Goal: Task Accomplishment & Management: Manage account settings

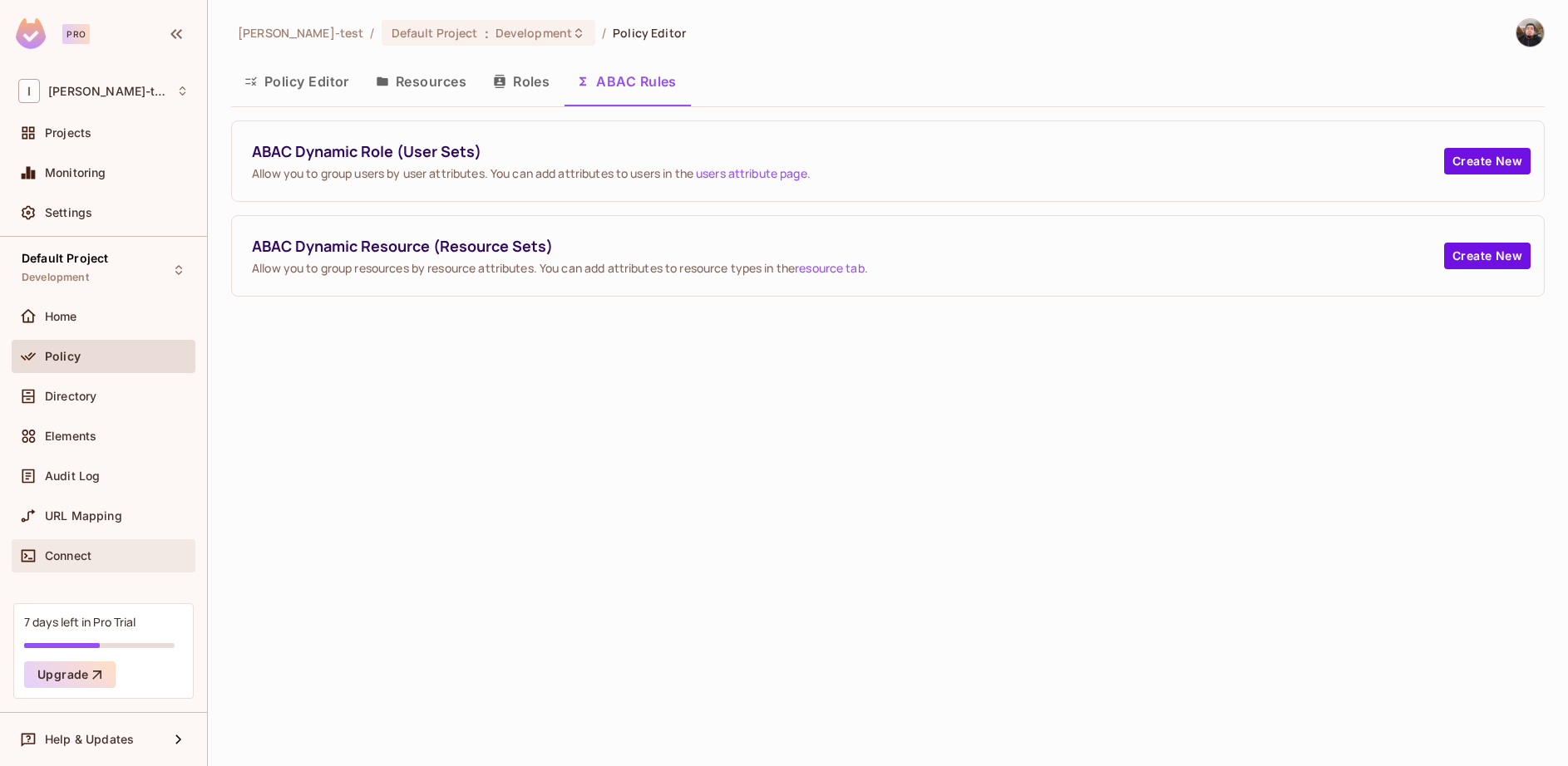
click at [92, 556] on span "Connect" at bounding box center [68, 555] width 46 height 13
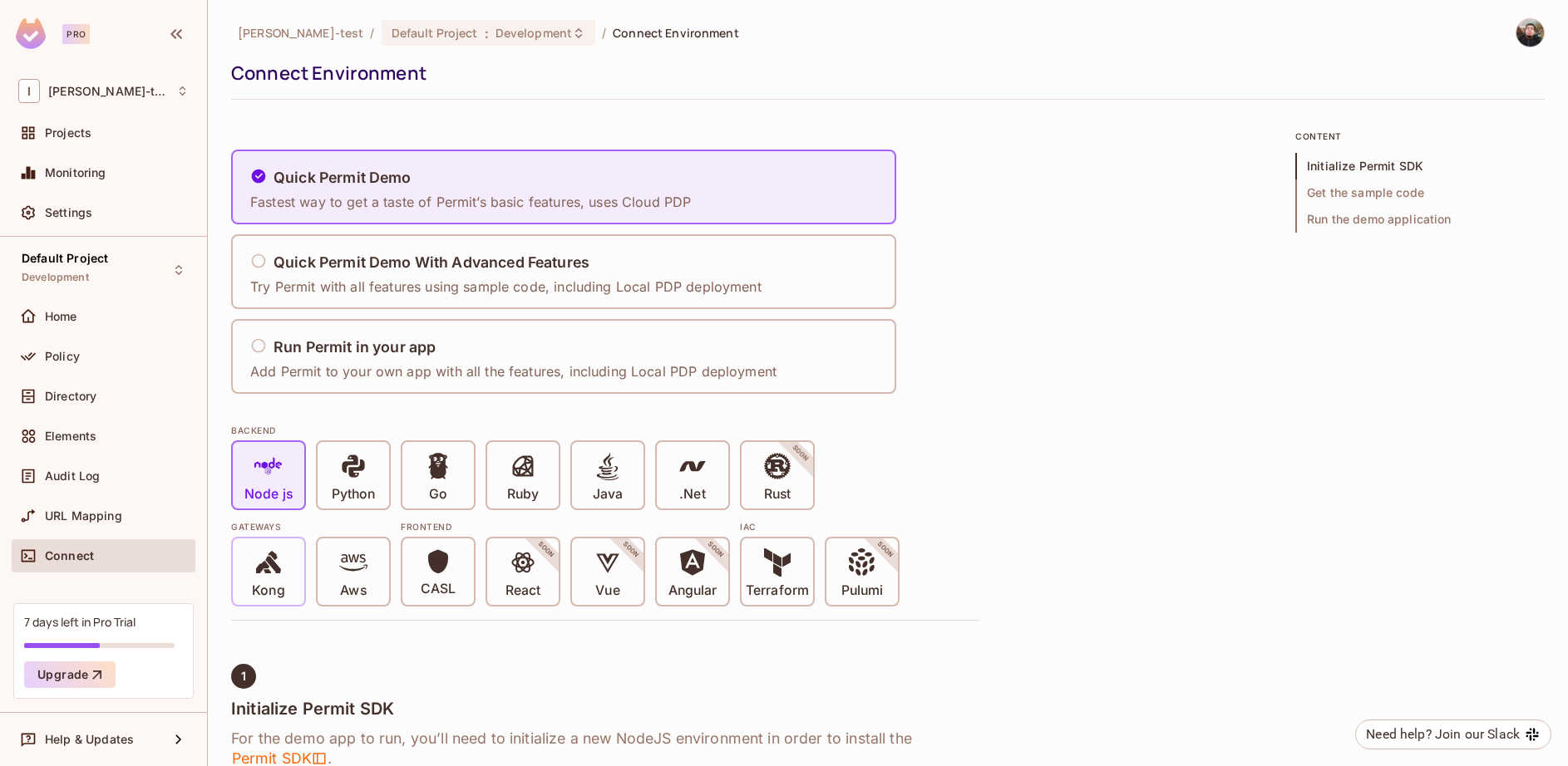
click at [269, 570] on icon at bounding box center [268, 563] width 29 height 29
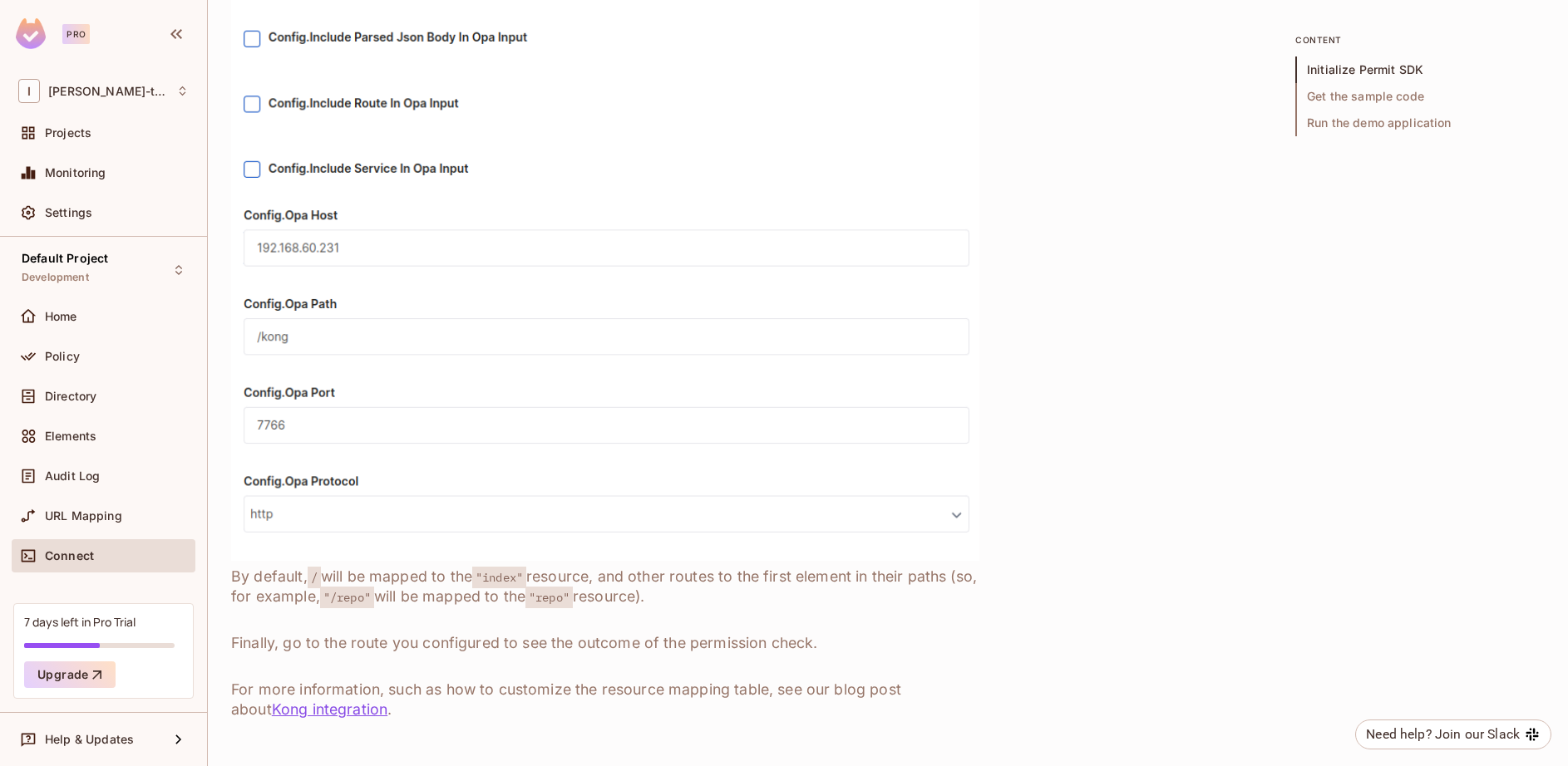
scroll to position [1730, 0]
click at [472, 402] on img at bounding box center [605, 249] width 748 height 622
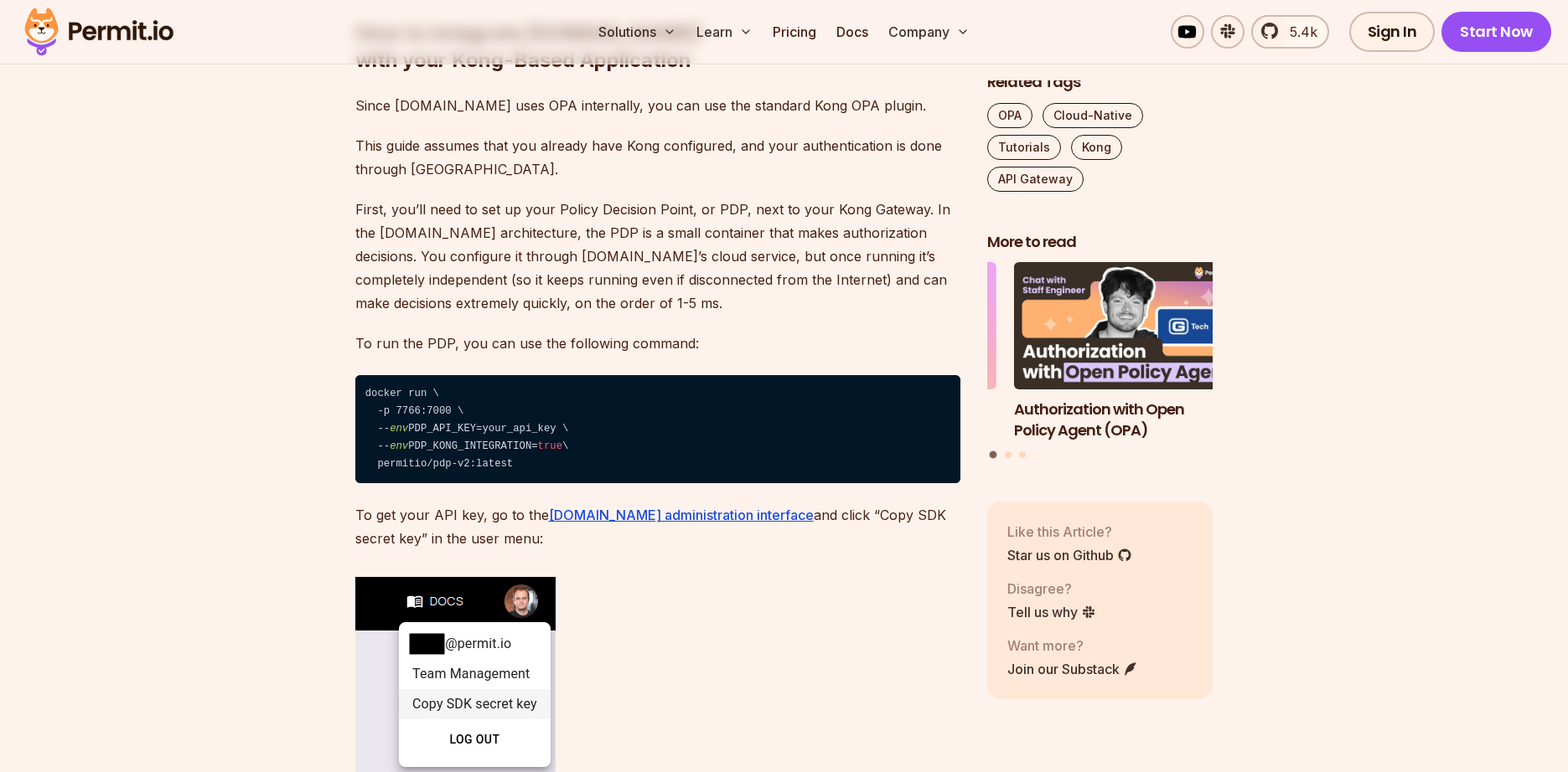
scroll to position [2973, 0]
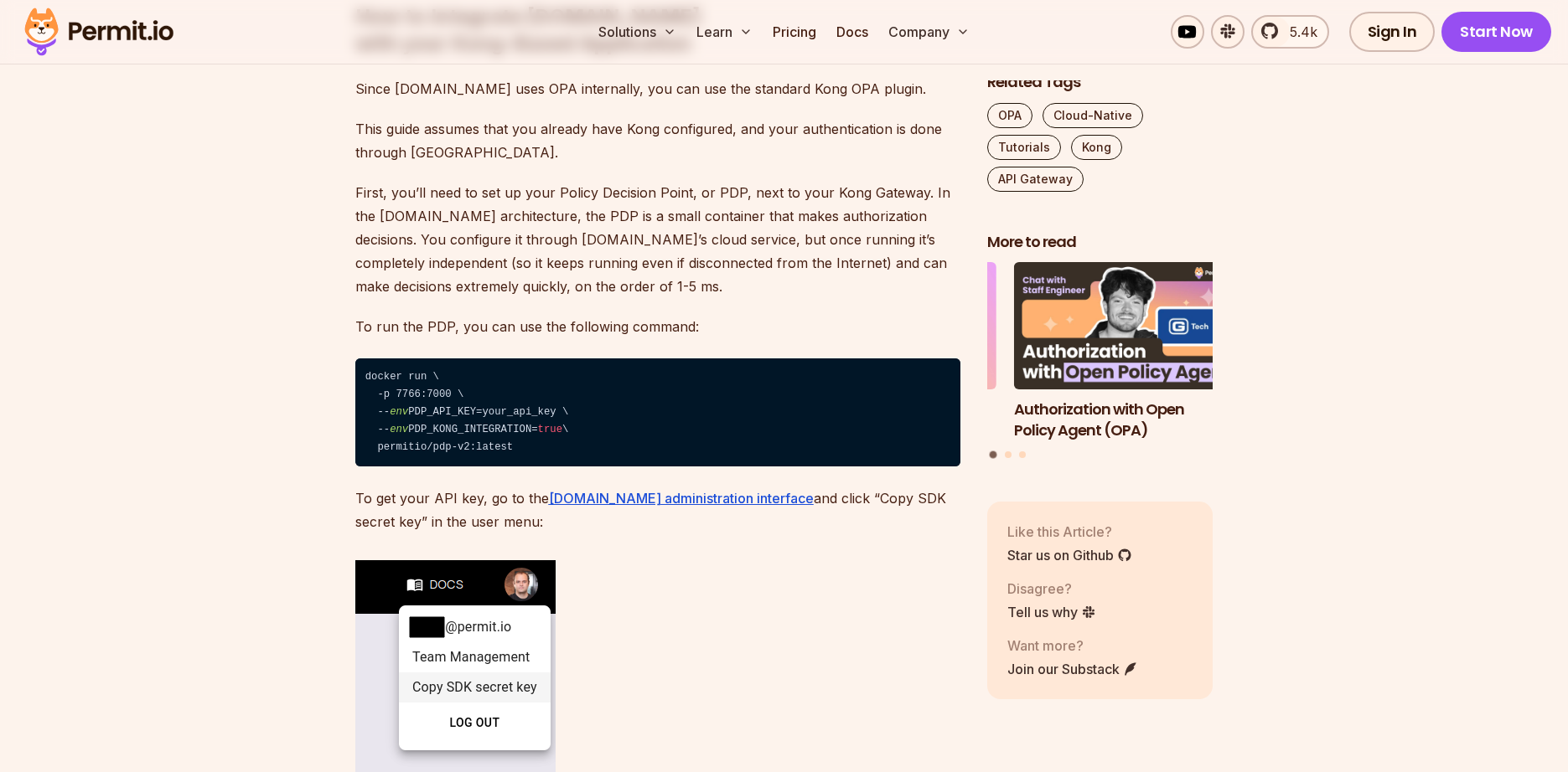
click at [435, 400] on code "docker run \ ⁠ -p 7766:7000 \ ⁠ -- env PDP_API_KEY=your_api_key \ ⁠ -- env PDP_…" at bounding box center [657, 413] width 605 height 109
copy code "pdp-v2"
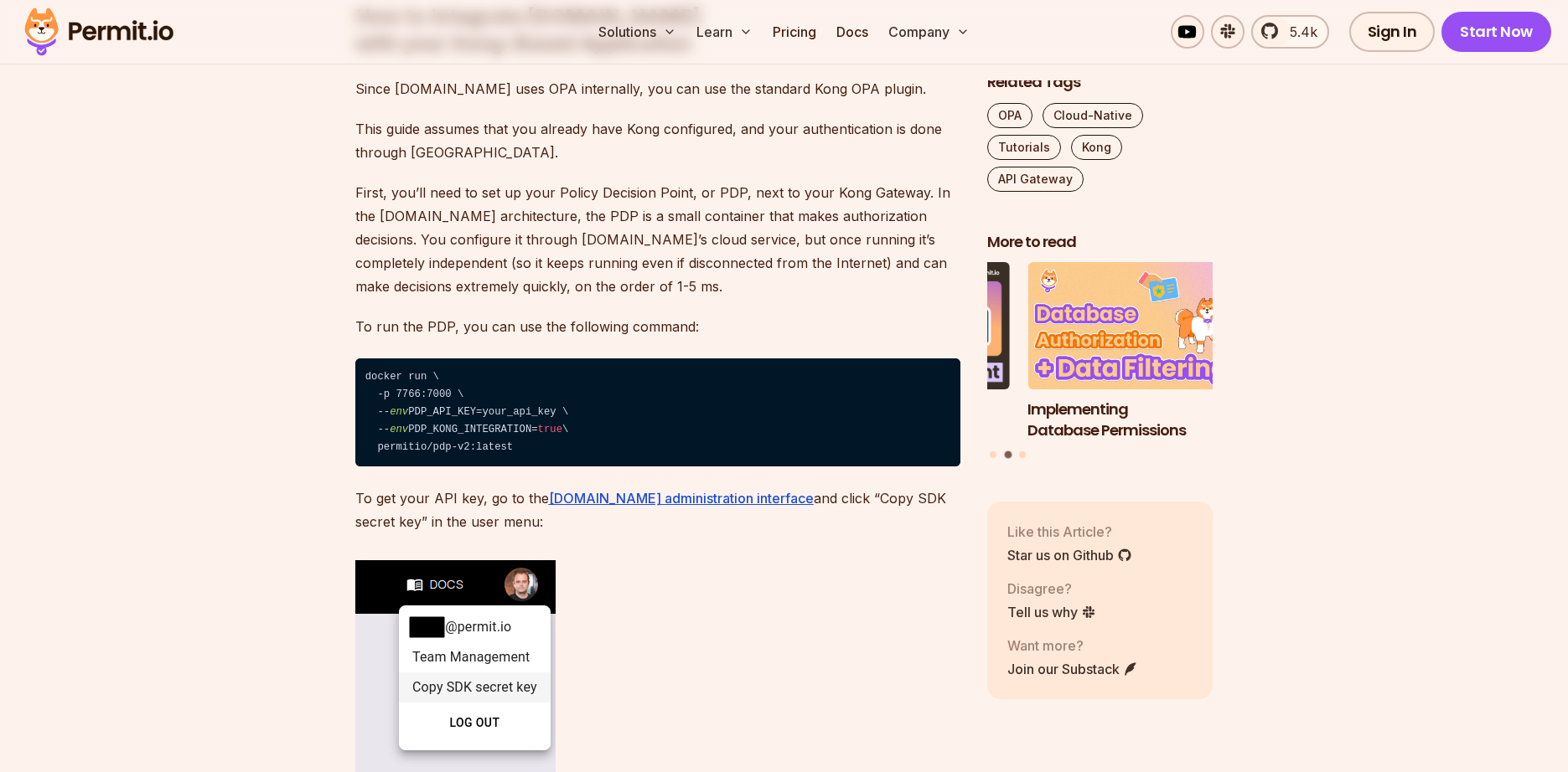
click at [774, 512] on div "Introduction Kong is one of the most popular API gateways out there; but managi…" at bounding box center [657, 396] width 605 height 4583
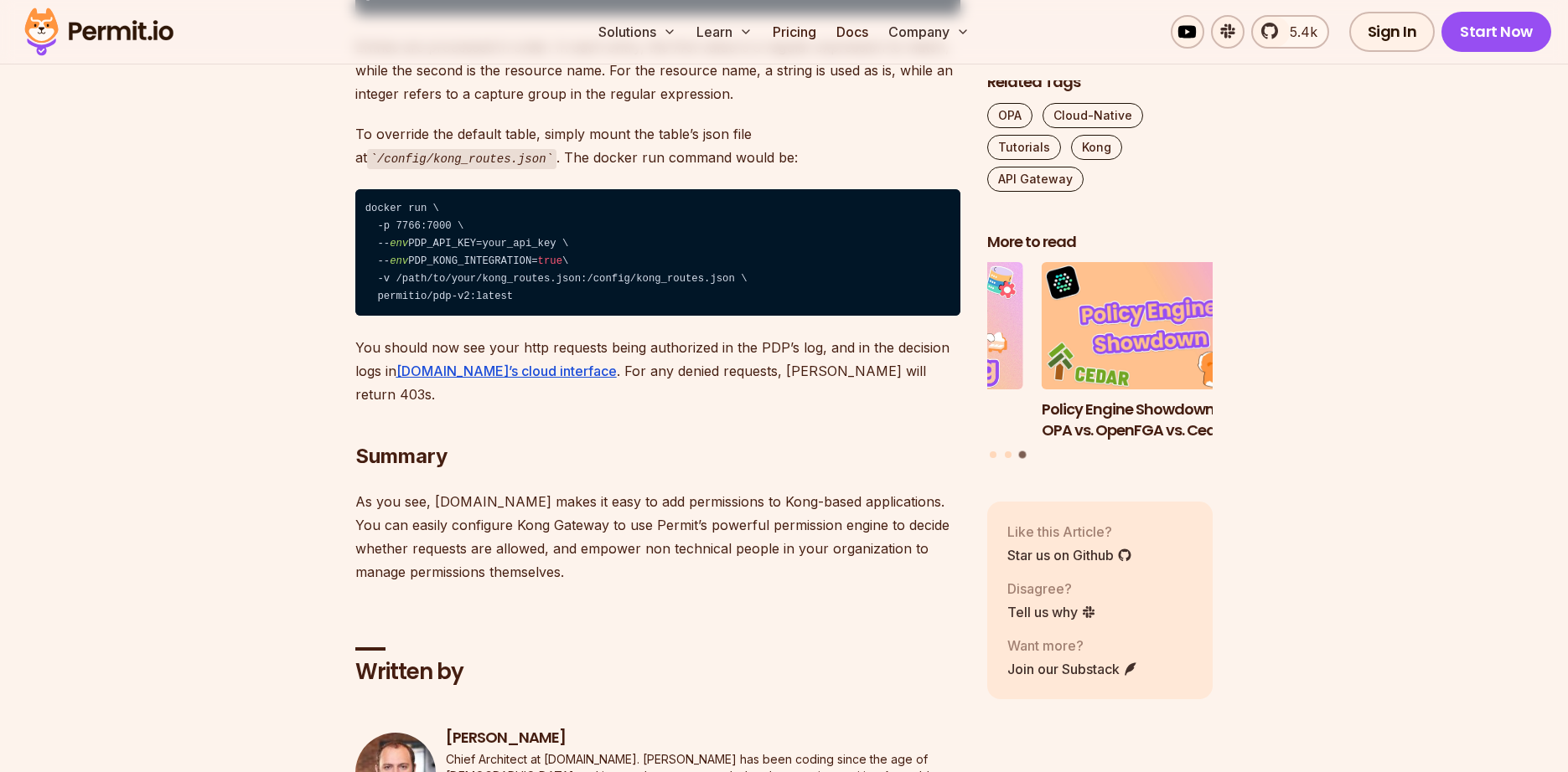
scroll to position [5085, 0]
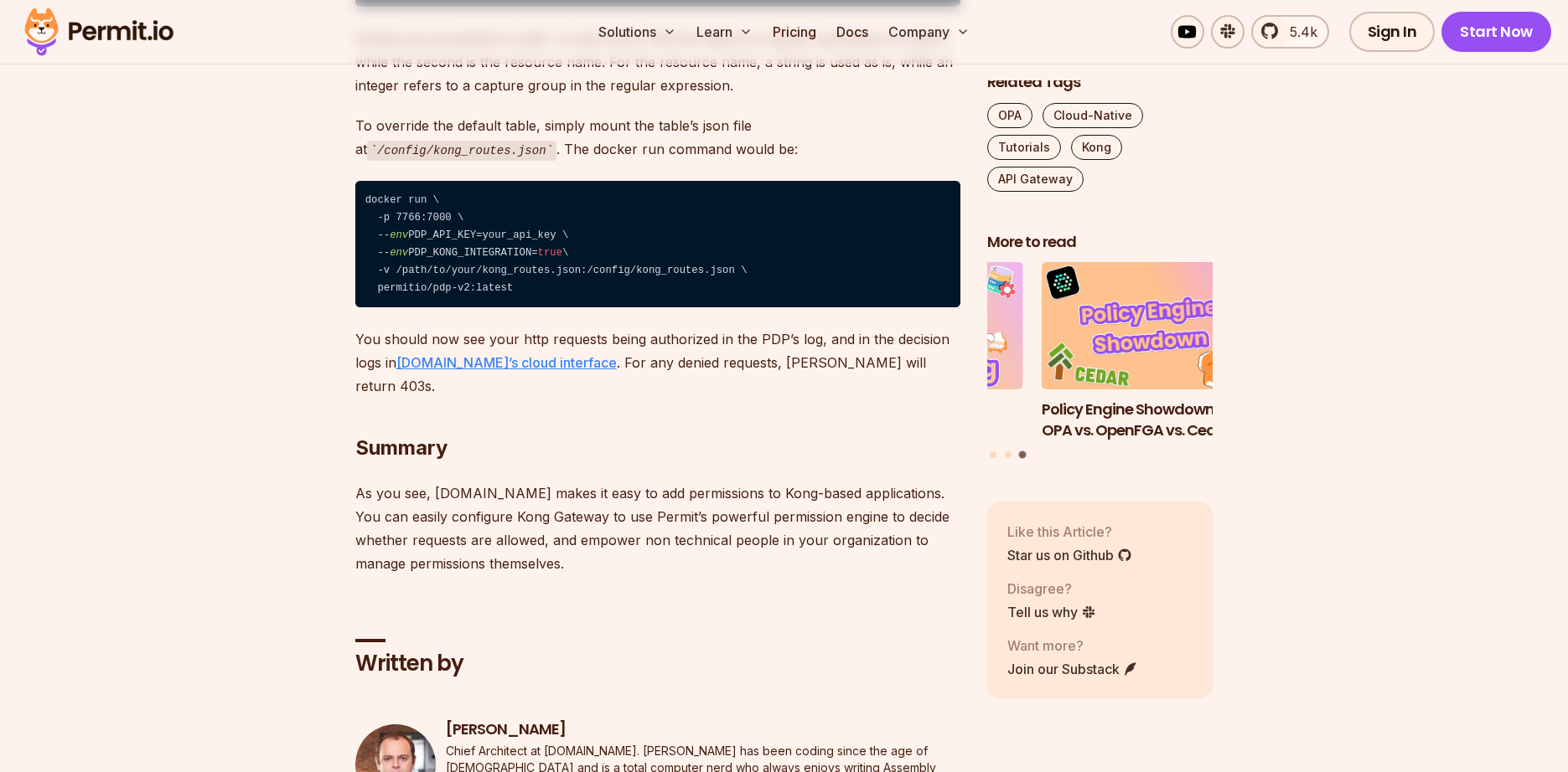
click at [505, 354] on u "[DOMAIN_NAME]’s cloud interface" at bounding box center [506, 362] width 221 height 17
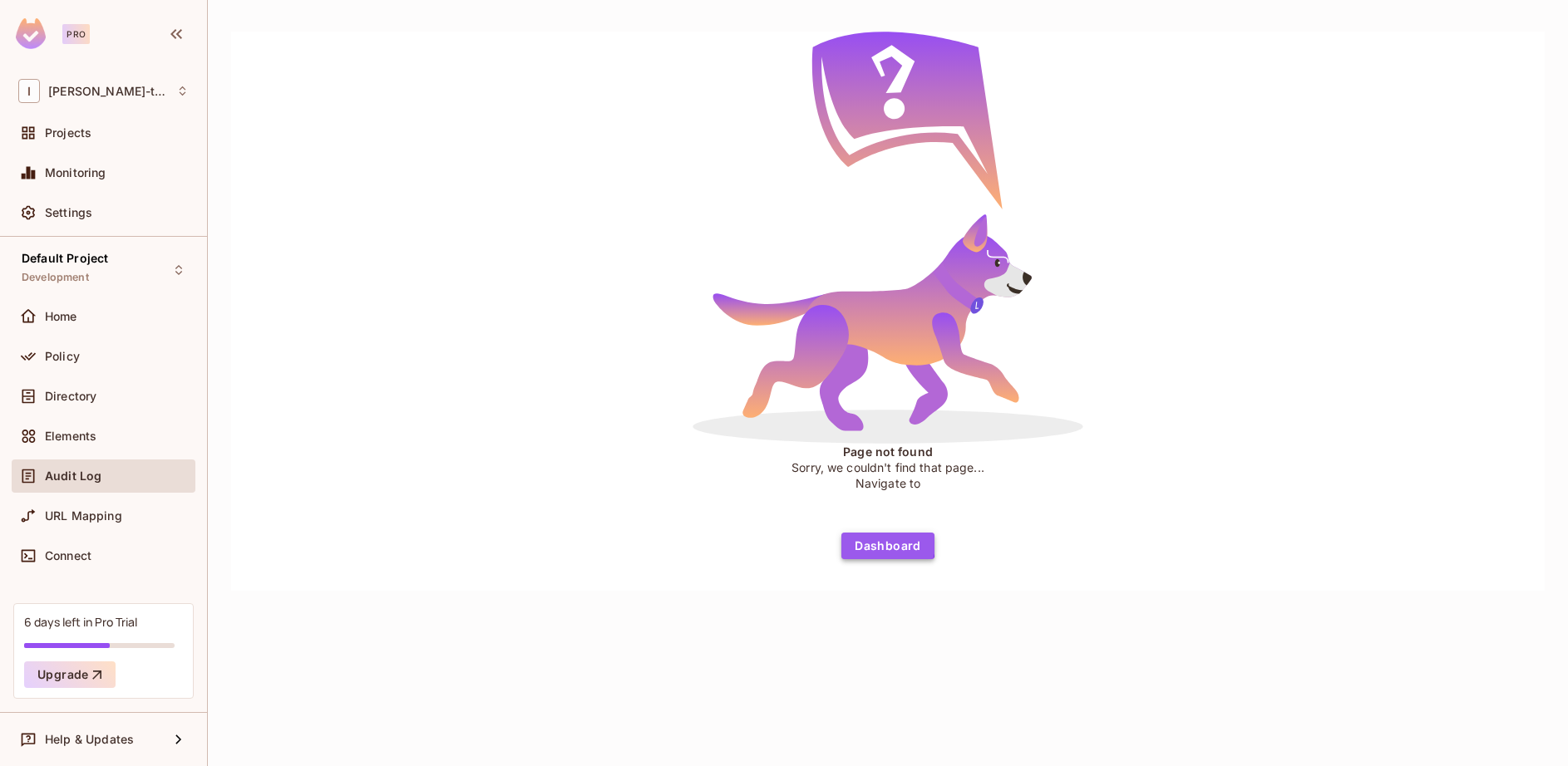
click at [885, 544] on button "Dashboard" at bounding box center [888, 545] width 93 height 27
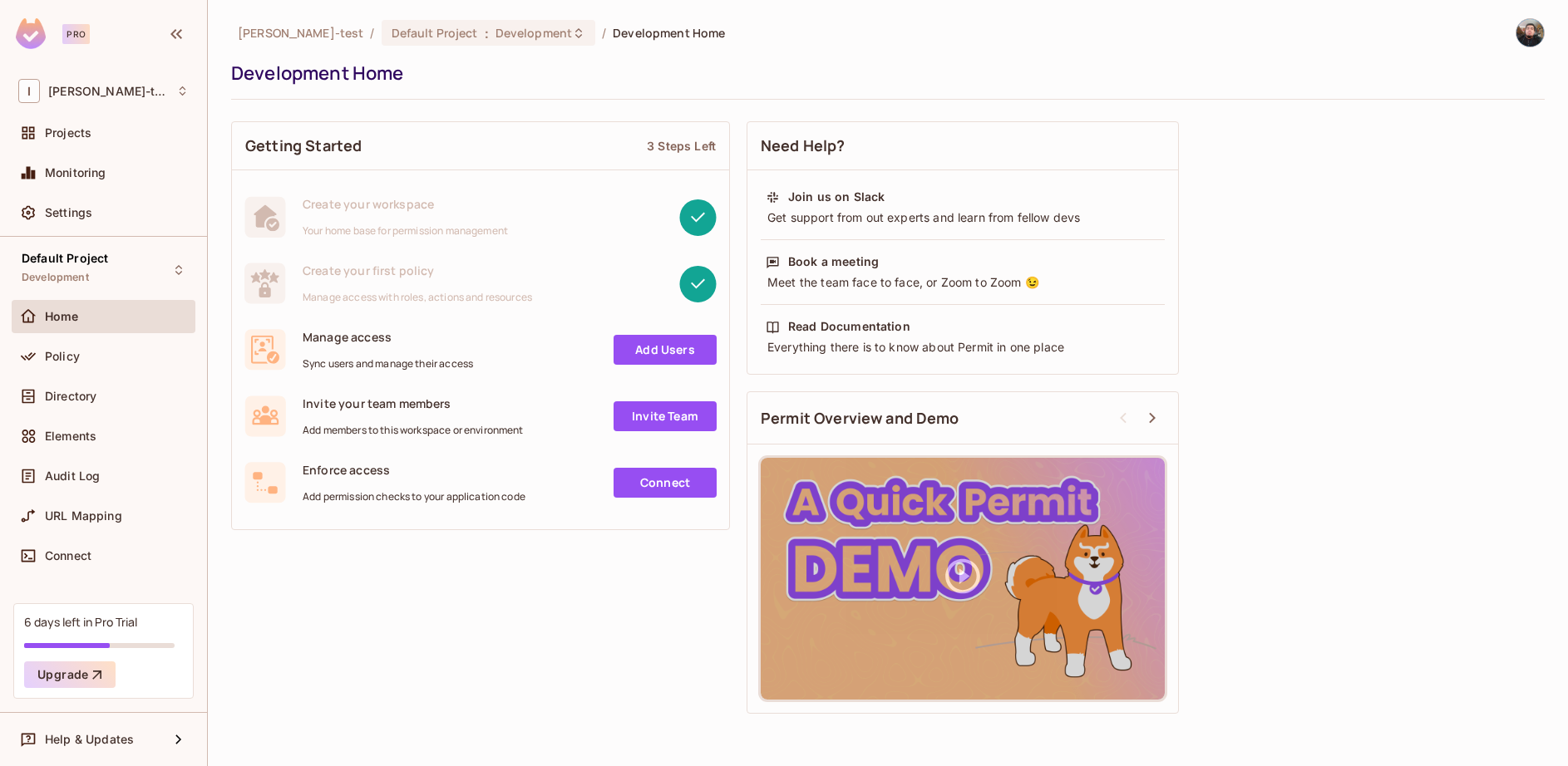
click at [93, 458] on div "Elements" at bounding box center [104, 439] width 184 height 40
click at [52, 476] on span "Audit Log" at bounding box center [72, 476] width 55 height 13
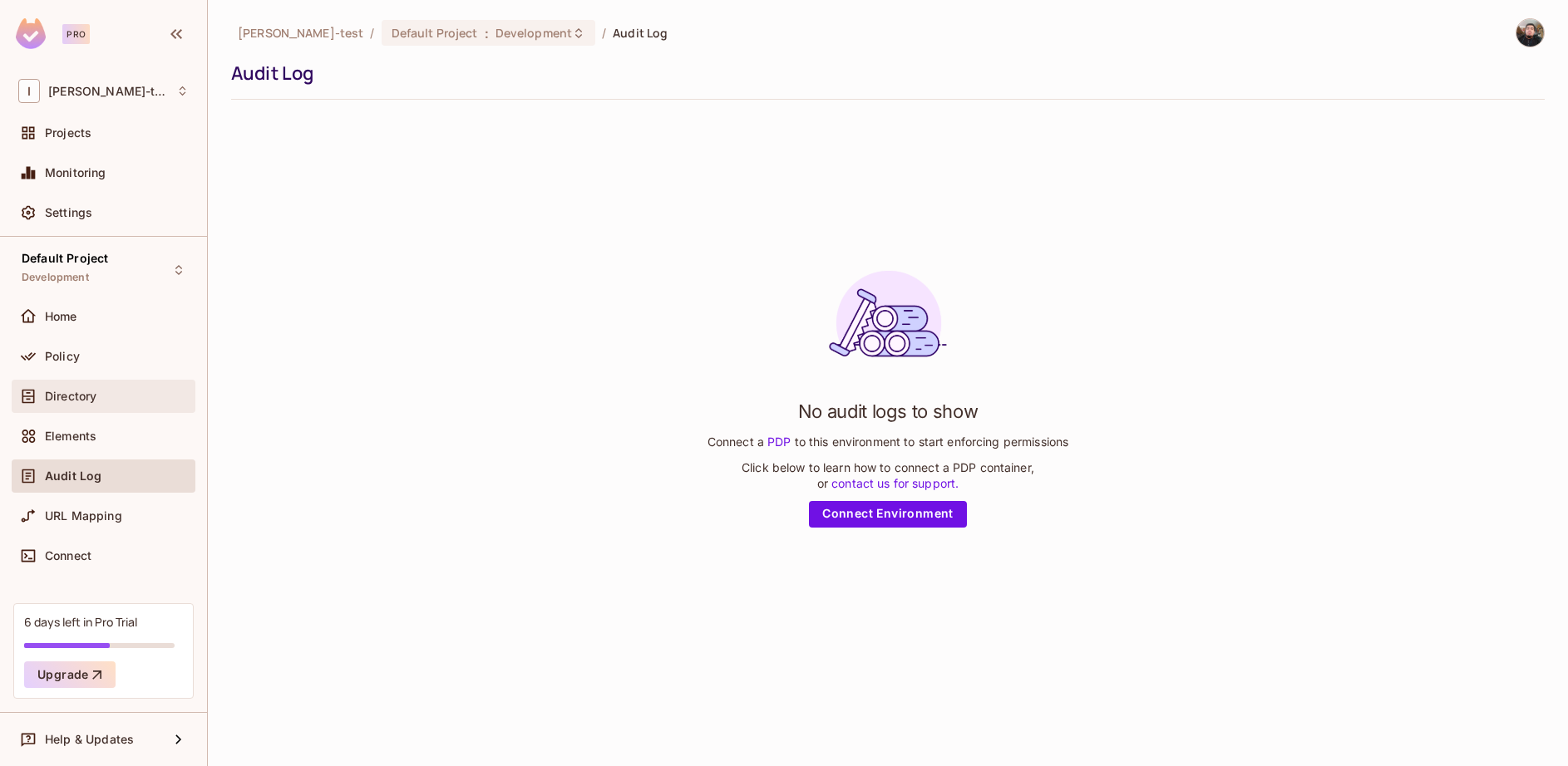
click at [86, 402] on span "Directory" at bounding box center [71, 396] width 52 height 13
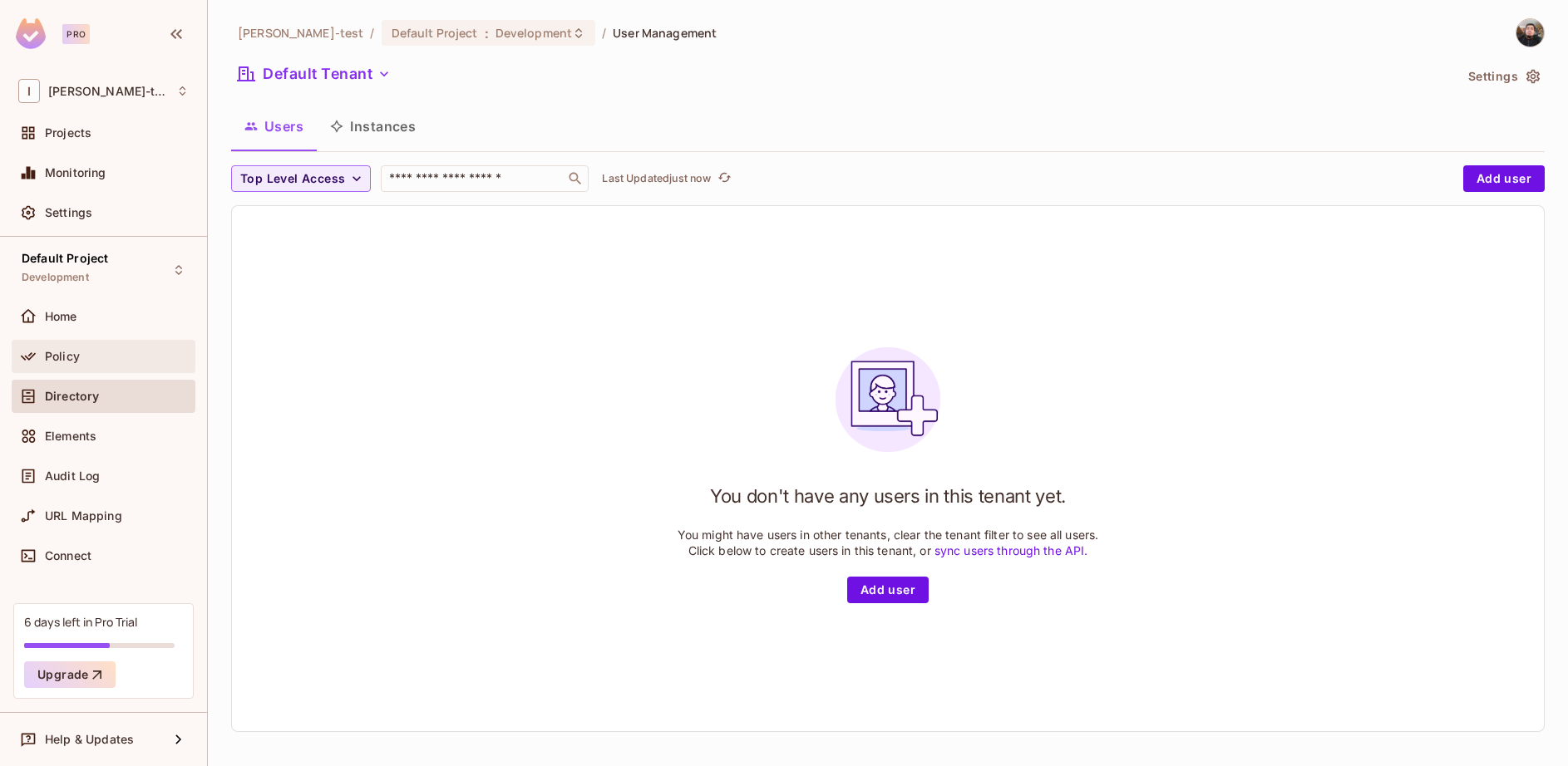
click at [107, 354] on div "Policy" at bounding box center [117, 357] width 144 height 13
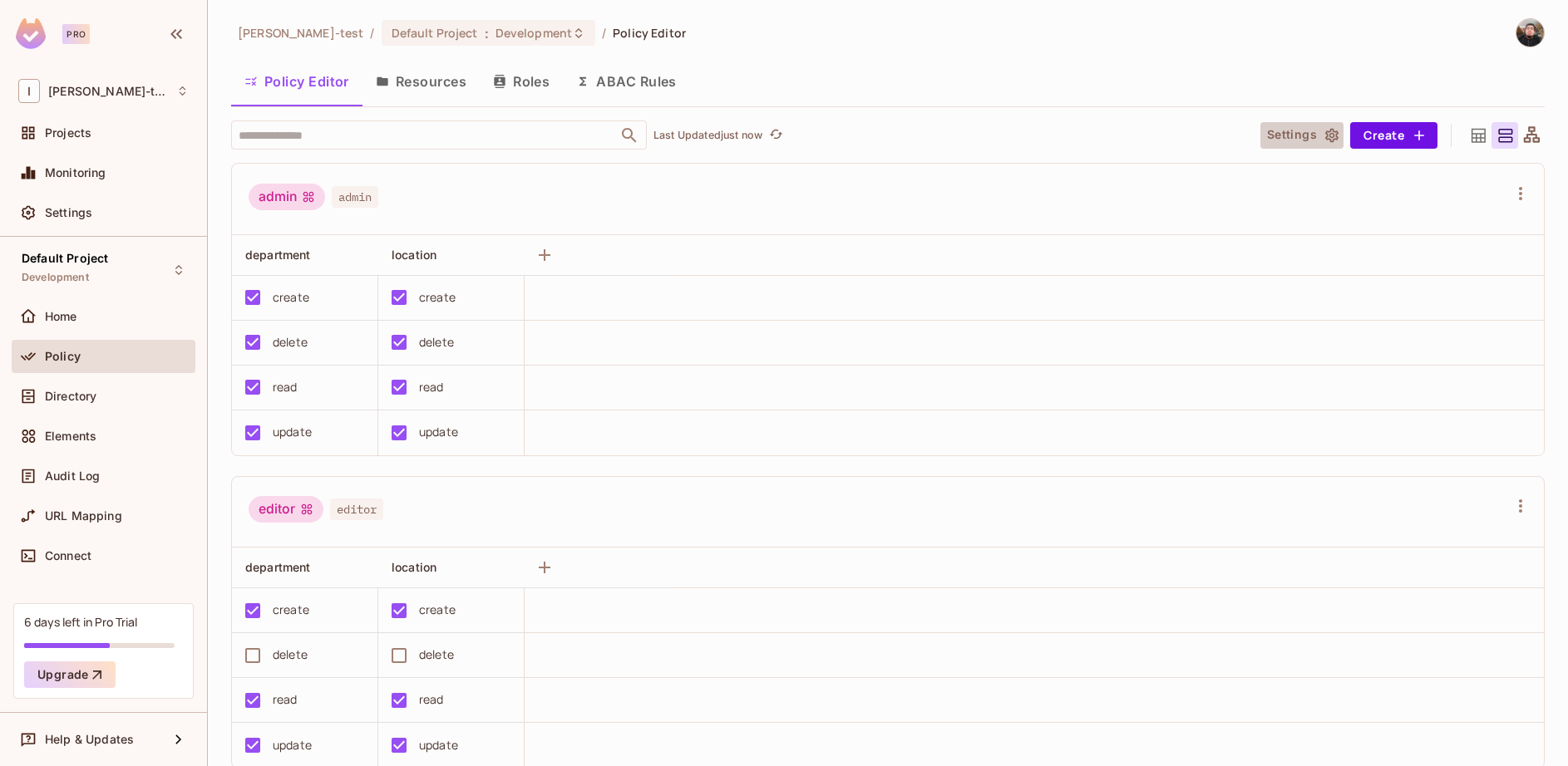
click at [1324, 141] on icon "button" at bounding box center [1332, 136] width 17 height 17
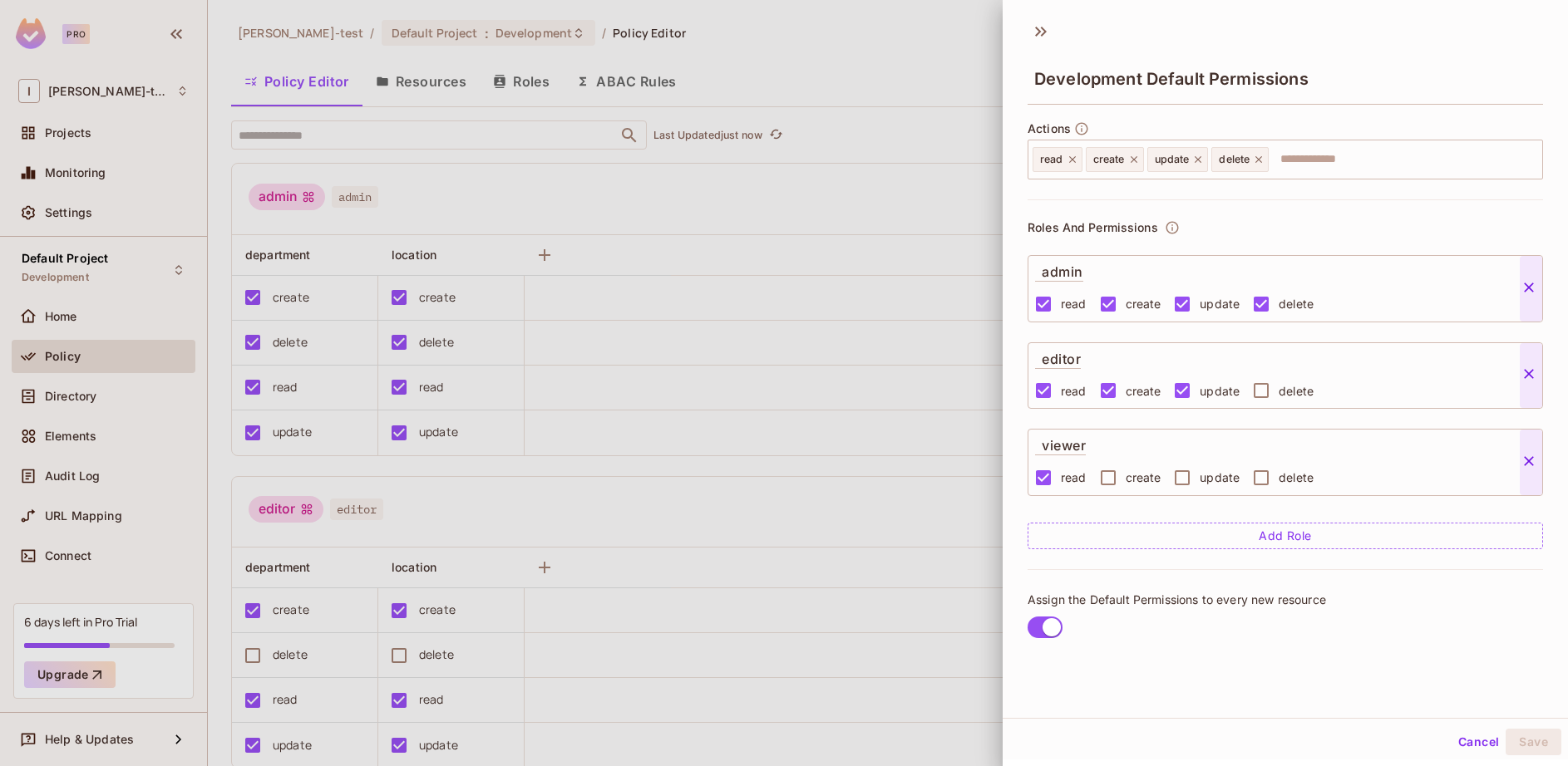
scroll to position [3, 0]
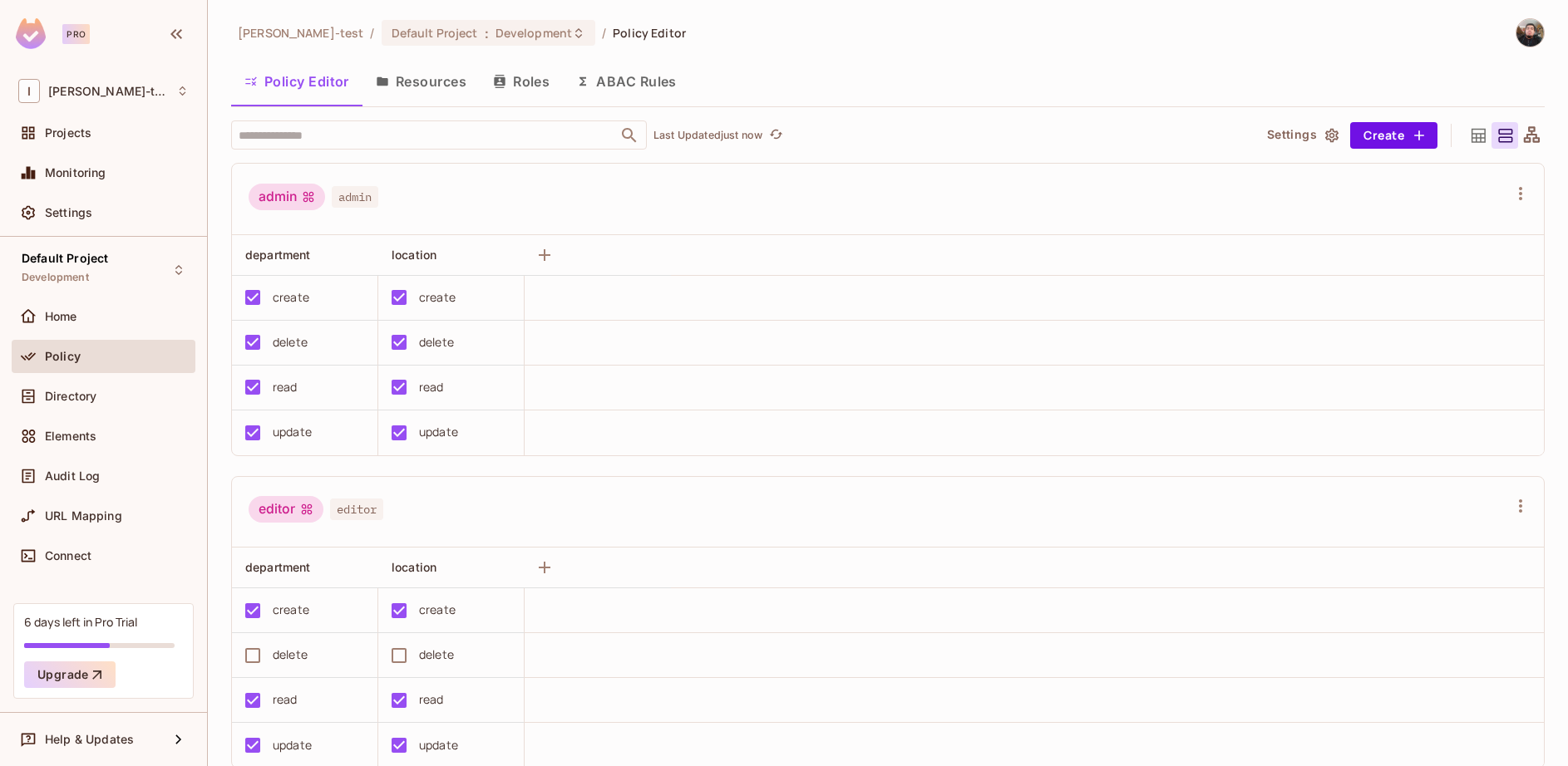
click at [538, 87] on button "Roles" at bounding box center [521, 81] width 83 height 42
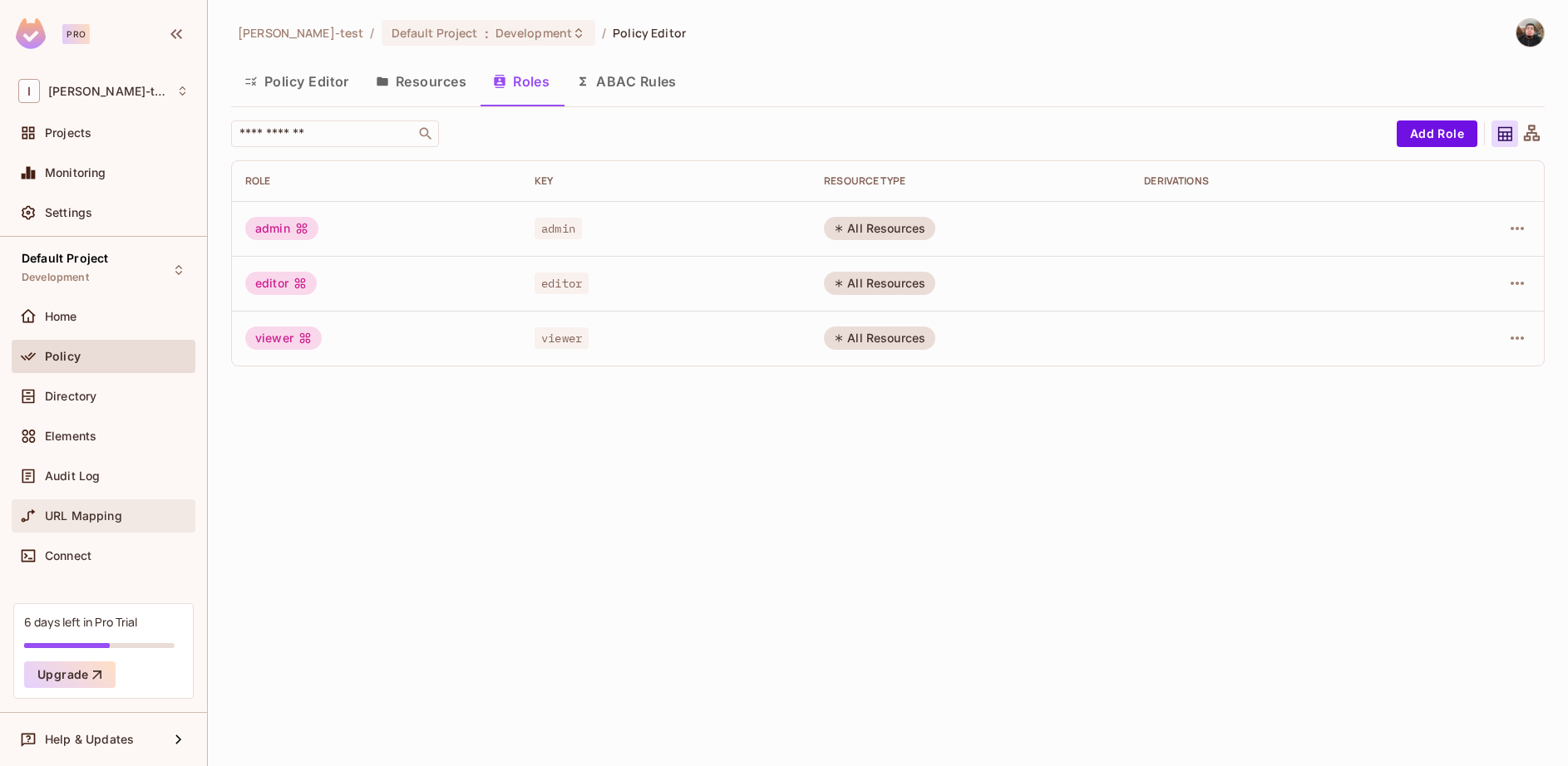
click at [75, 530] on div "URL Mapping" at bounding box center [104, 517] width 184 height 33
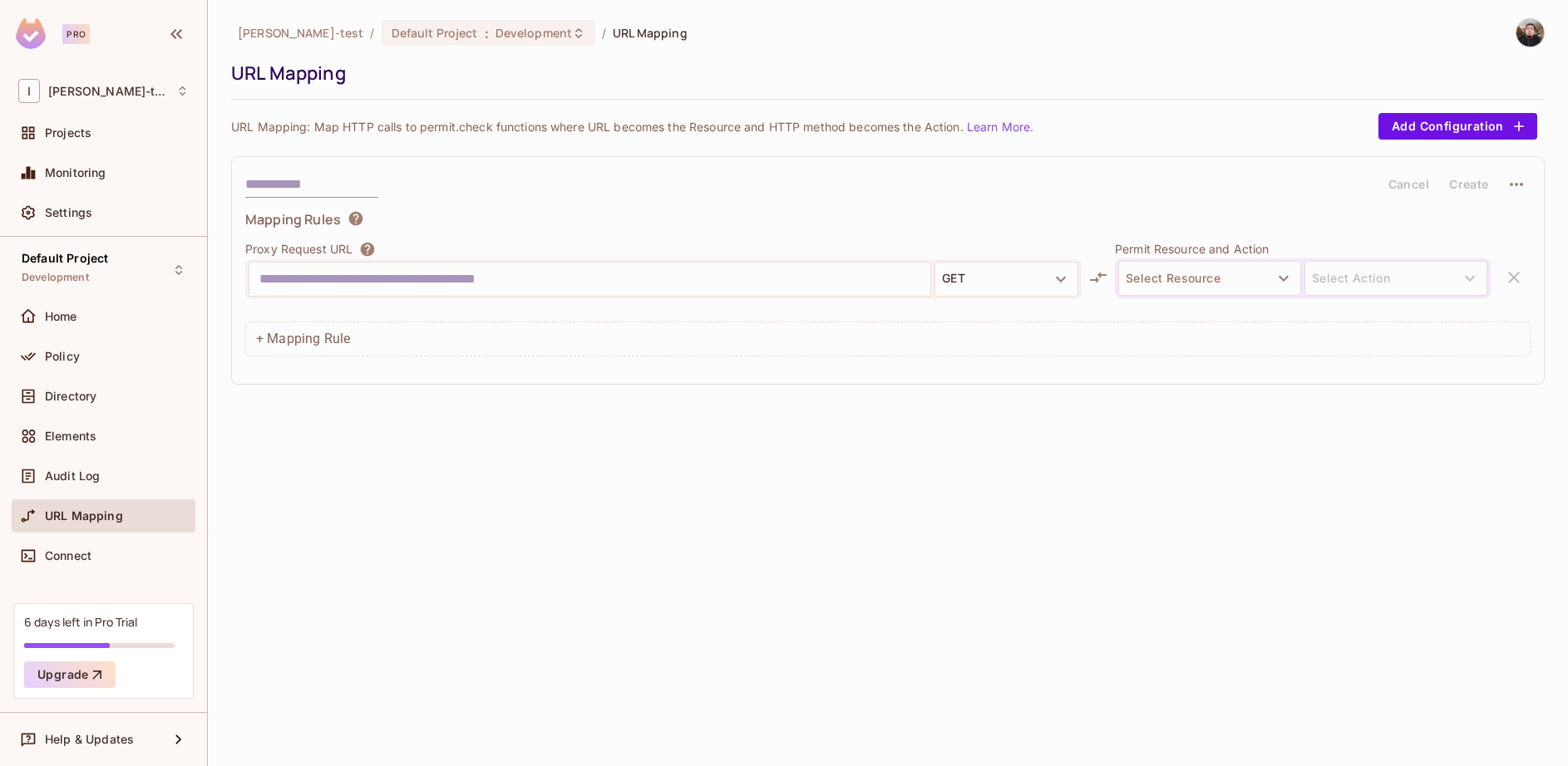
click at [715, 288] on input "text" at bounding box center [590, 279] width 661 height 27
click at [1031, 275] on button "GET" at bounding box center [1007, 279] width 144 height 35
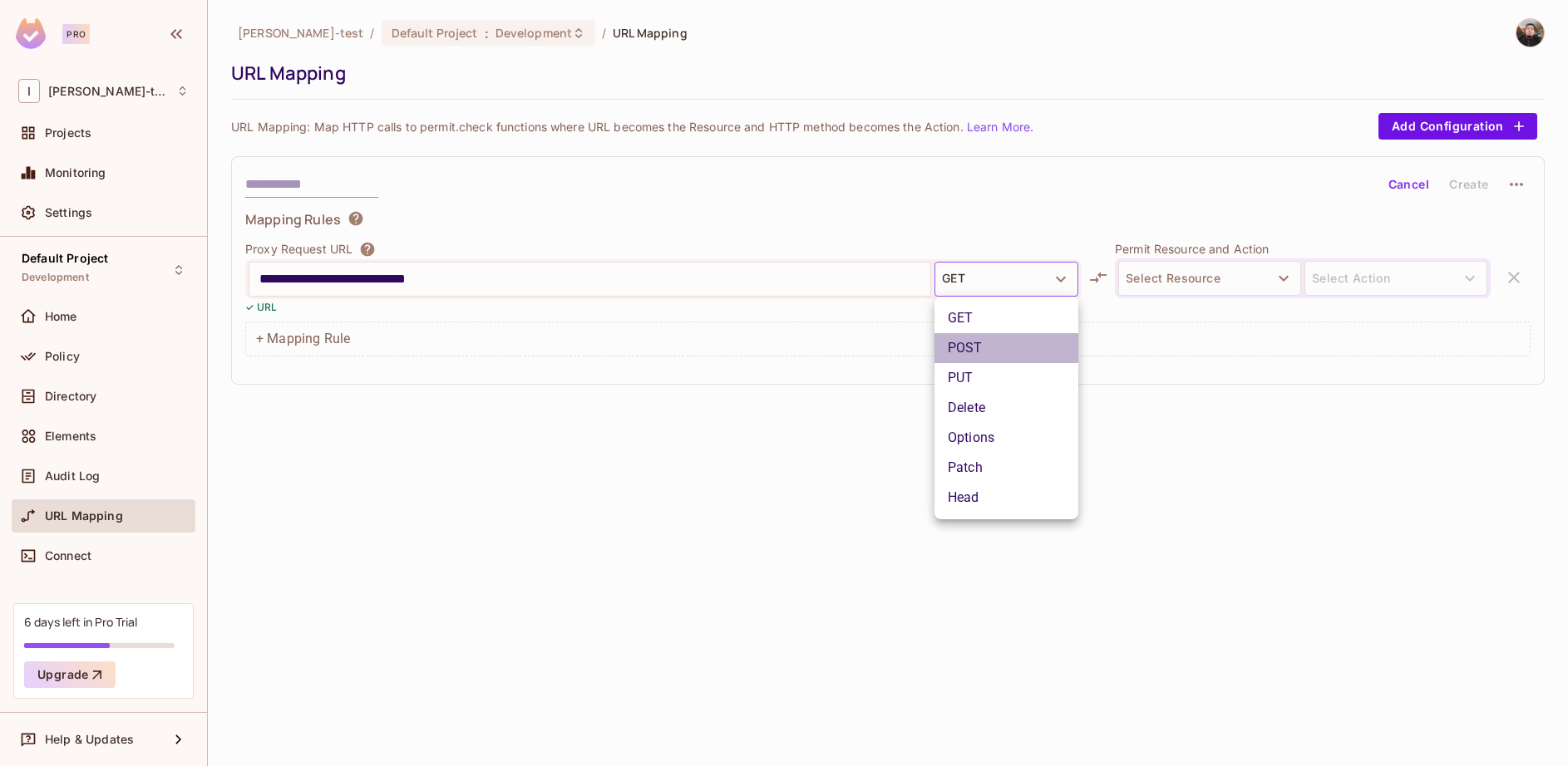
click at [1011, 356] on li "POST" at bounding box center [1007, 348] width 144 height 30
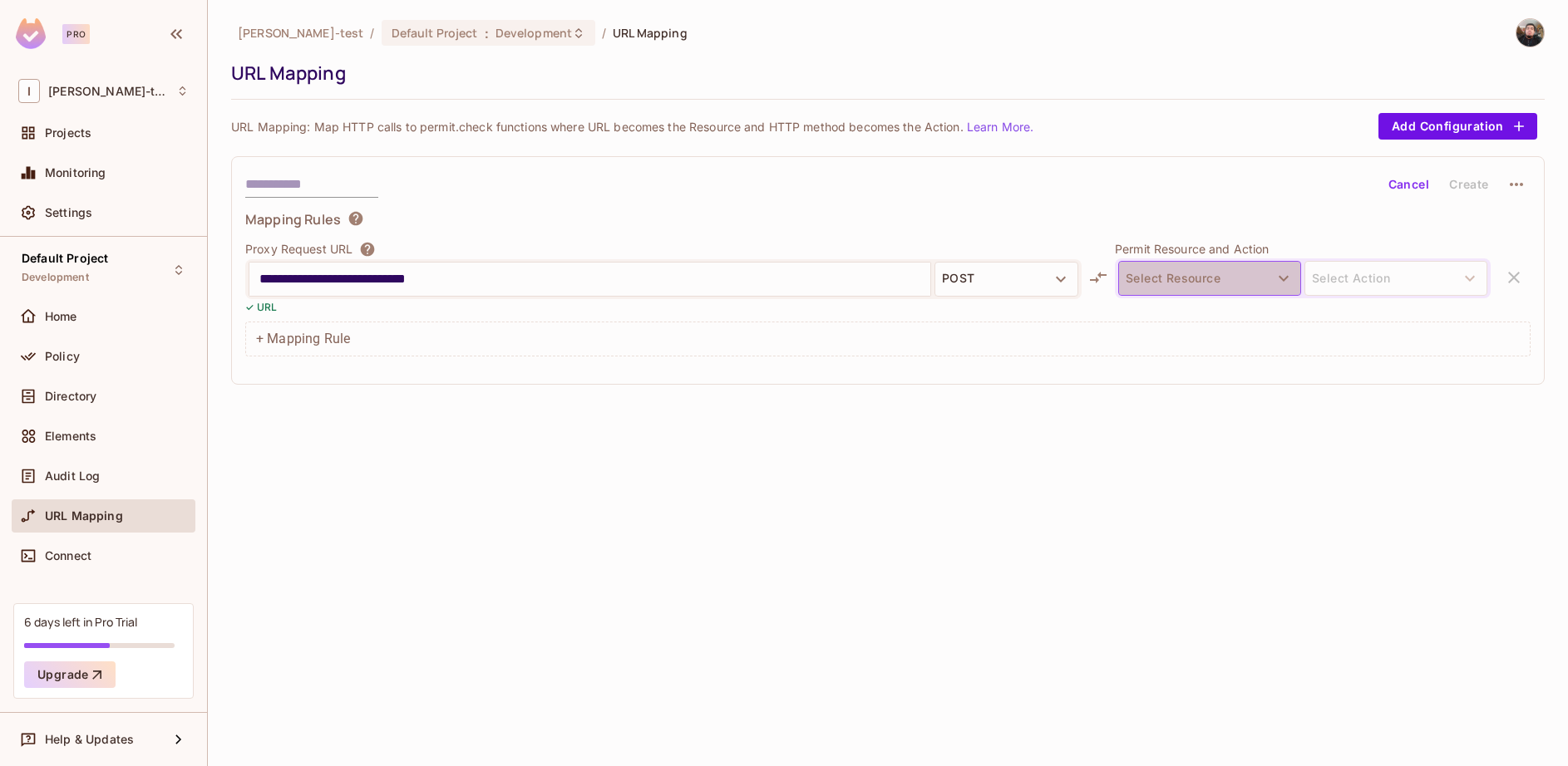
click at [1232, 277] on button "Select Resource" at bounding box center [1210, 278] width 183 height 35
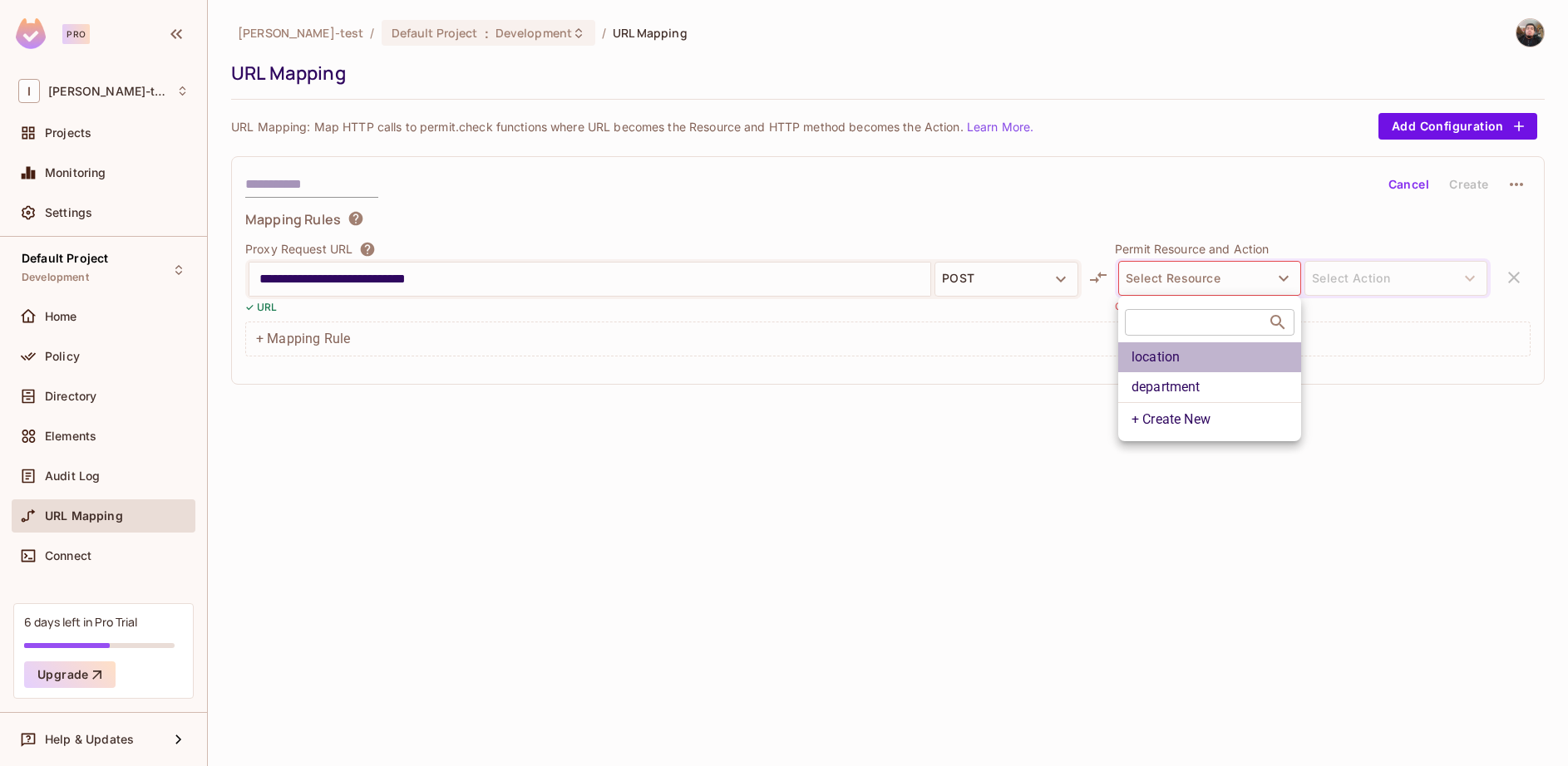
click at [1186, 362] on li "location" at bounding box center [1210, 358] width 183 height 30
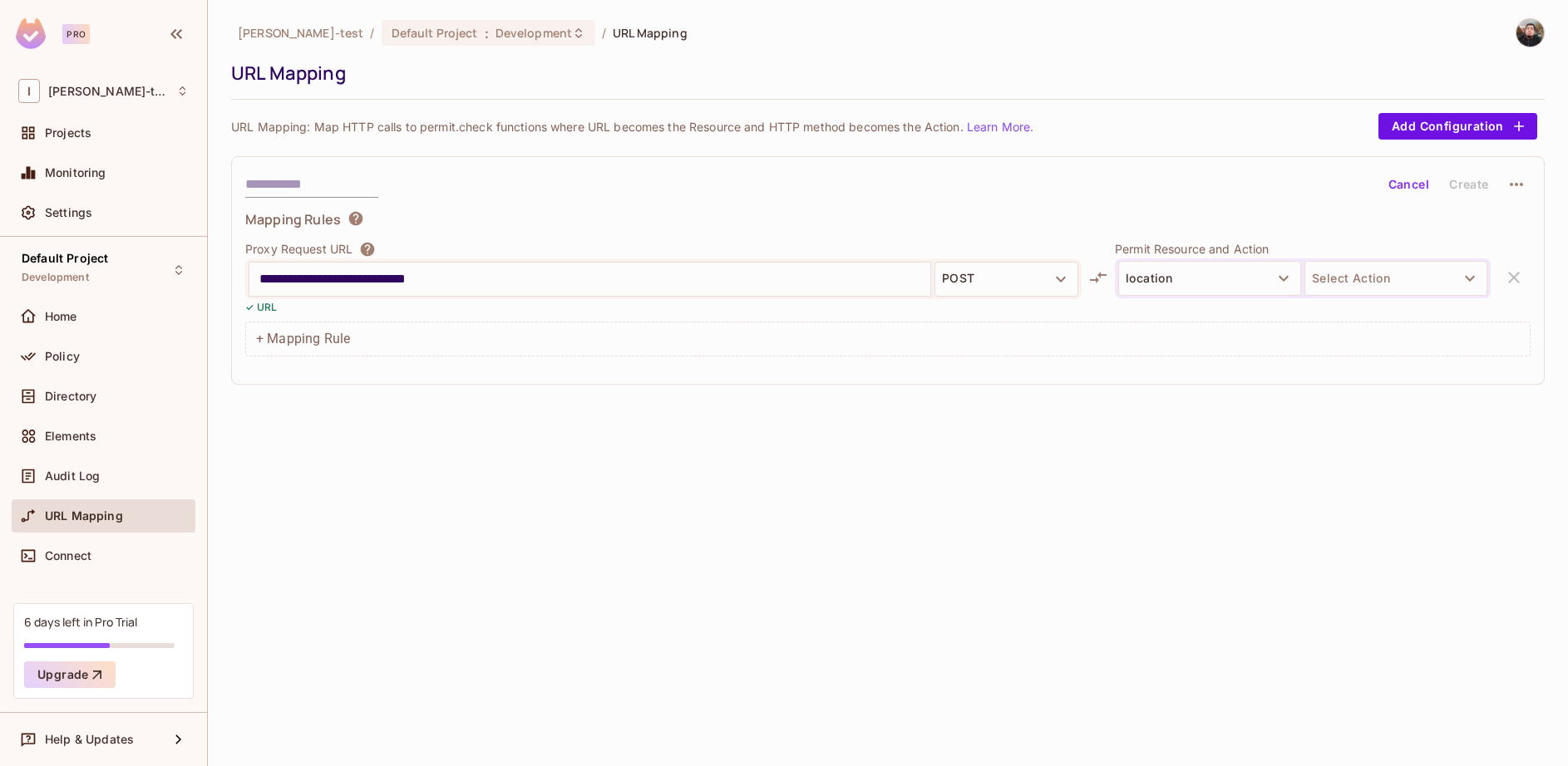
drag, startPoint x: 944, startPoint y: 275, endPoint x: 798, endPoint y: 279, distance: 146.1
click at [798, 279] on div "**********" at bounding box center [663, 279] width 837 height 40
click at [798, 279] on input "**********" at bounding box center [590, 279] width 661 height 27
type input "**********"
click at [1384, 276] on button "Select Action" at bounding box center [1396, 278] width 183 height 35
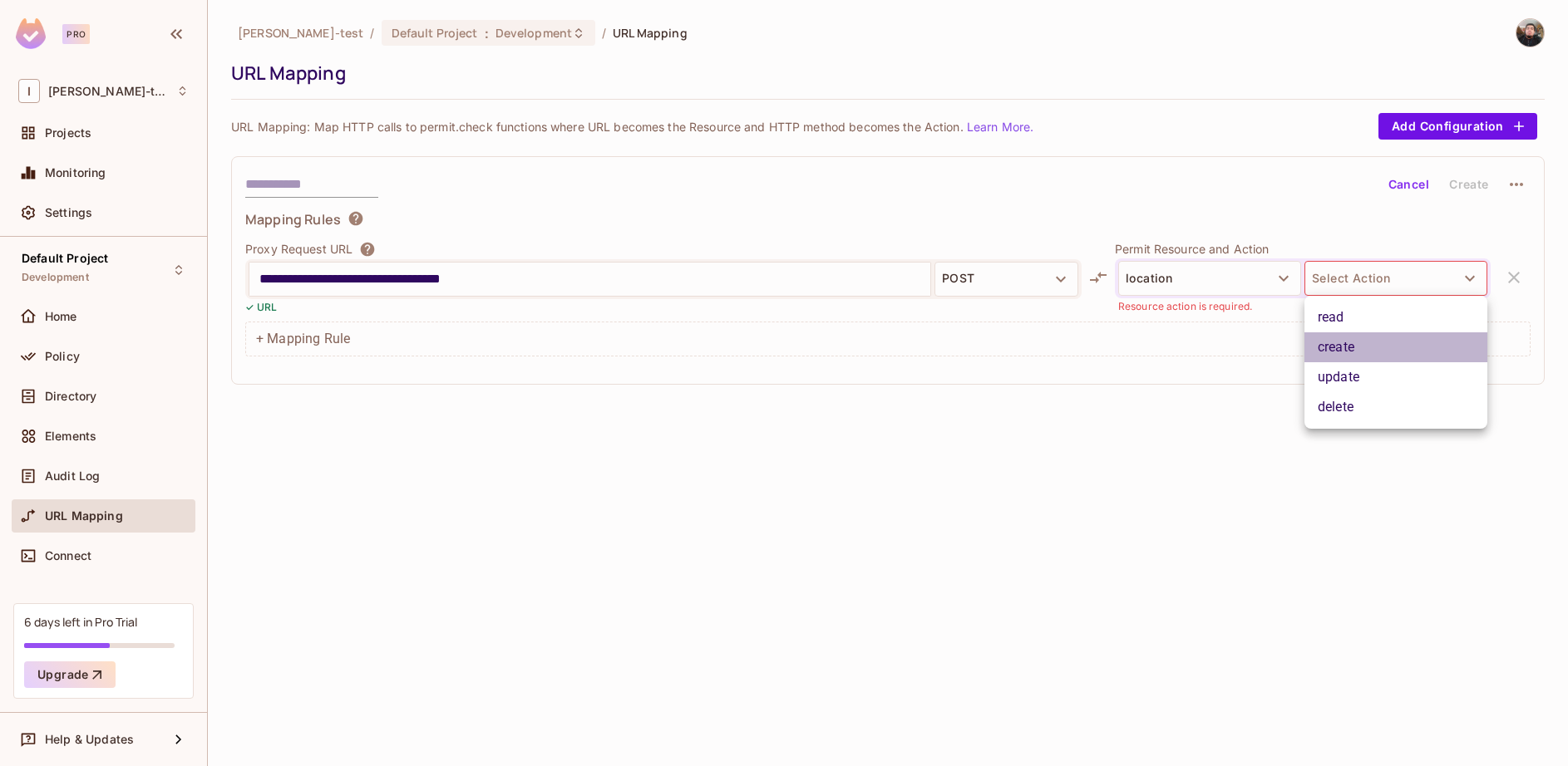
click at [1371, 348] on li "create" at bounding box center [1396, 347] width 183 height 30
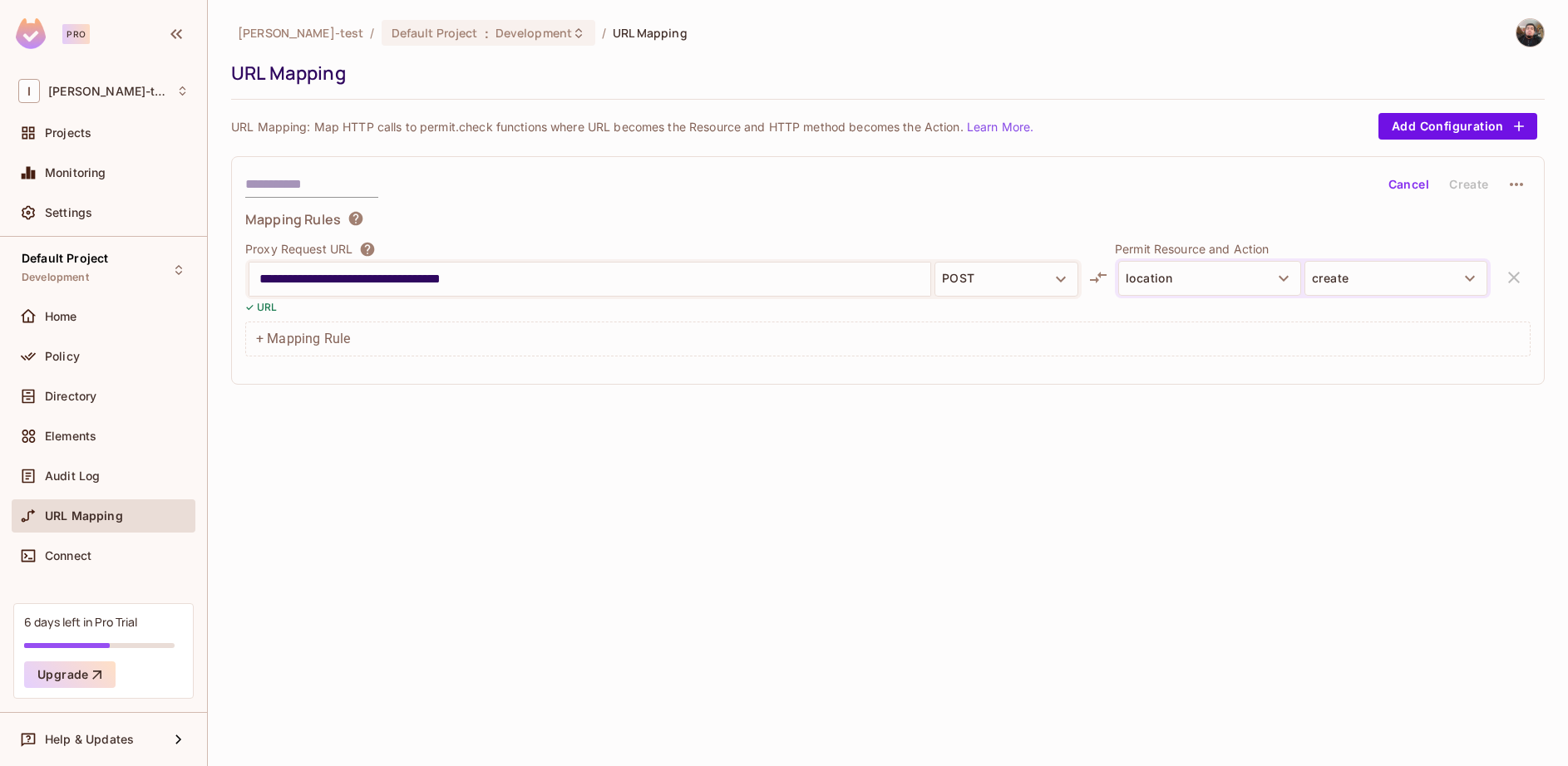
click at [1344, 427] on div "**********" at bounding box center [888, 383] width 1360 height 766
click at [116, 481] on div "Audit Log" at bounding box center [117, 476] width 144 height 13
click at [1102, 280] on icon at bounding box center [1098, 278] width 20 height 20
click at [514, 286] on input "**********" at bounding box center [590, 279] width 661 height 27
click at [1475, 130] on button "Add Configuration" at bounding box center [1458, 126] width 159 height 27
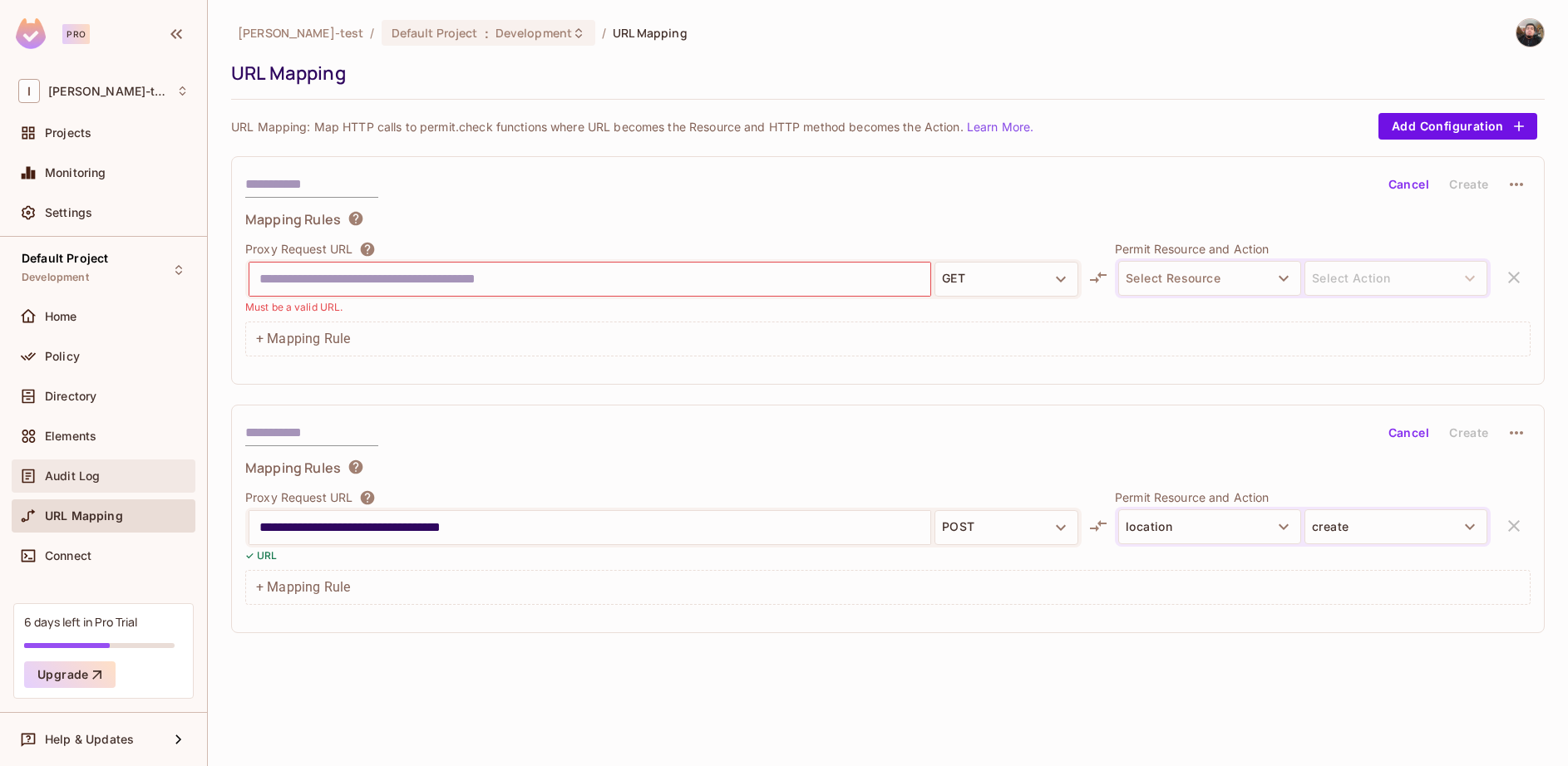
click at [145, 467] on div "Audit Log" at bounding box center [104, 477] width 170 height 20
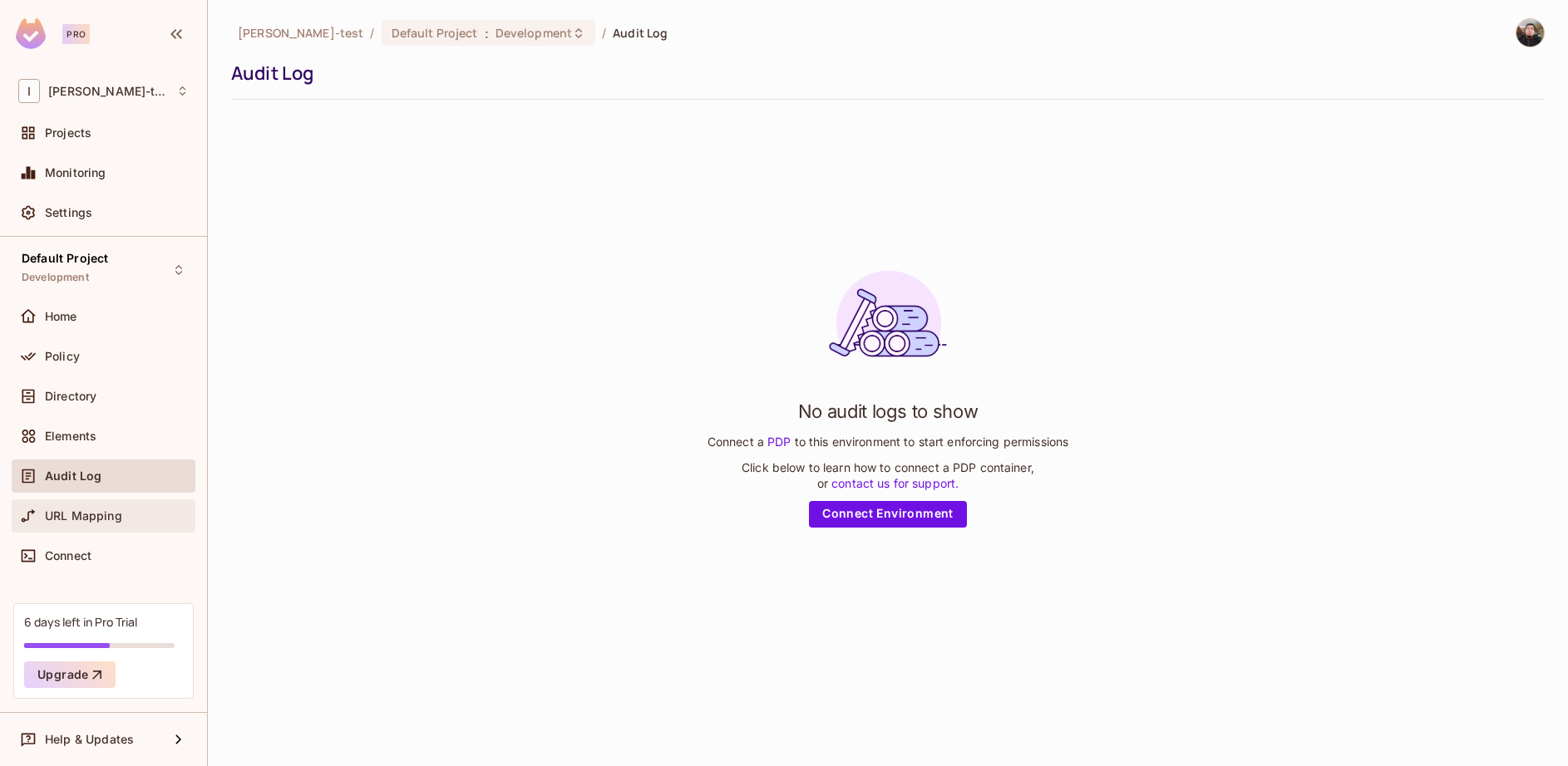
click at [129, 506] on div "URL Mapping" at bounding box center [104, 517] width 170 height 20
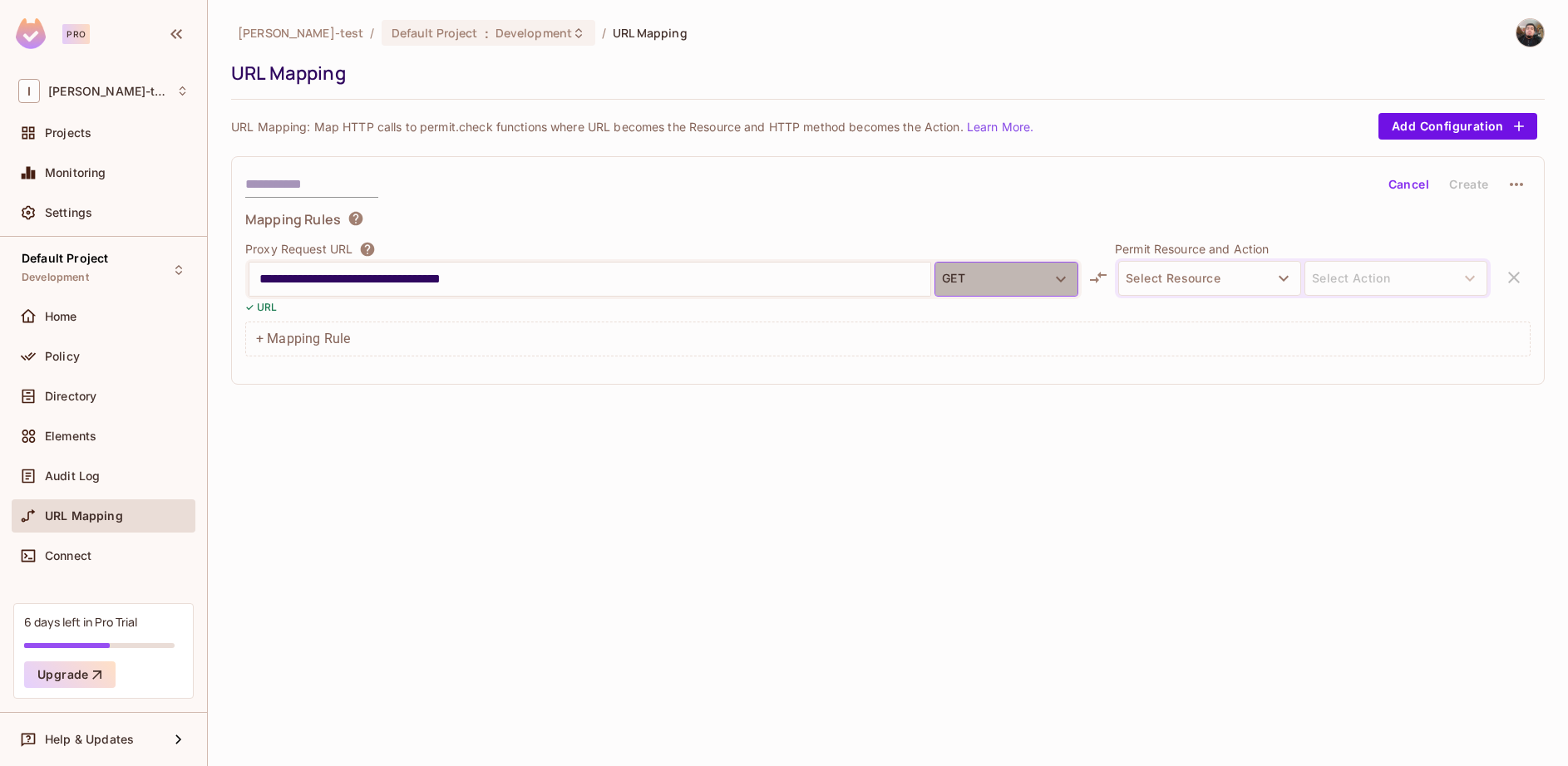
click at [986, 274] on button "GET" at bounding box center [1007, 279] width 144 height 35
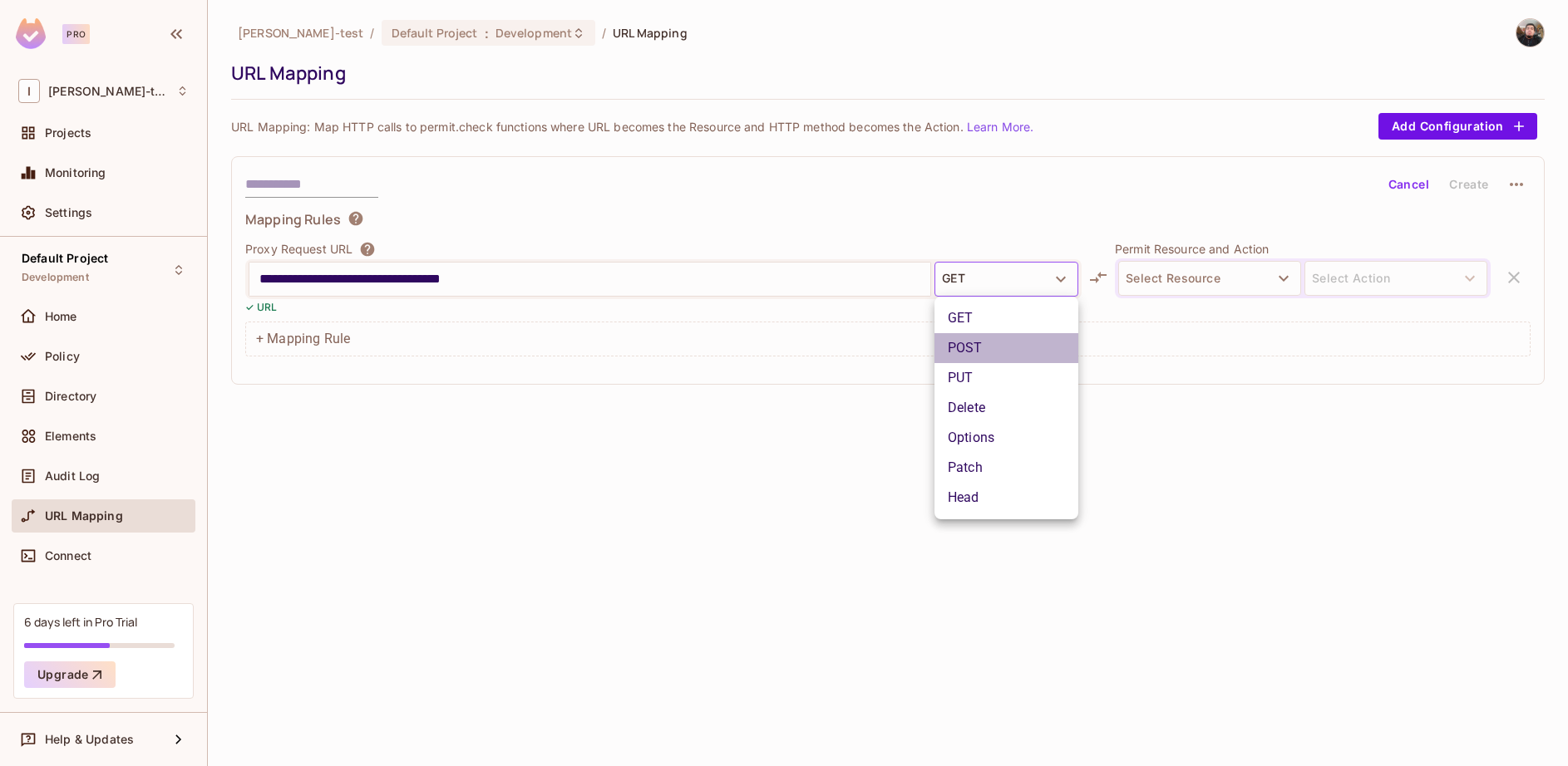
click at [995, 359] on li "POST" at bounding box center [1007, 348] width 144 height 30
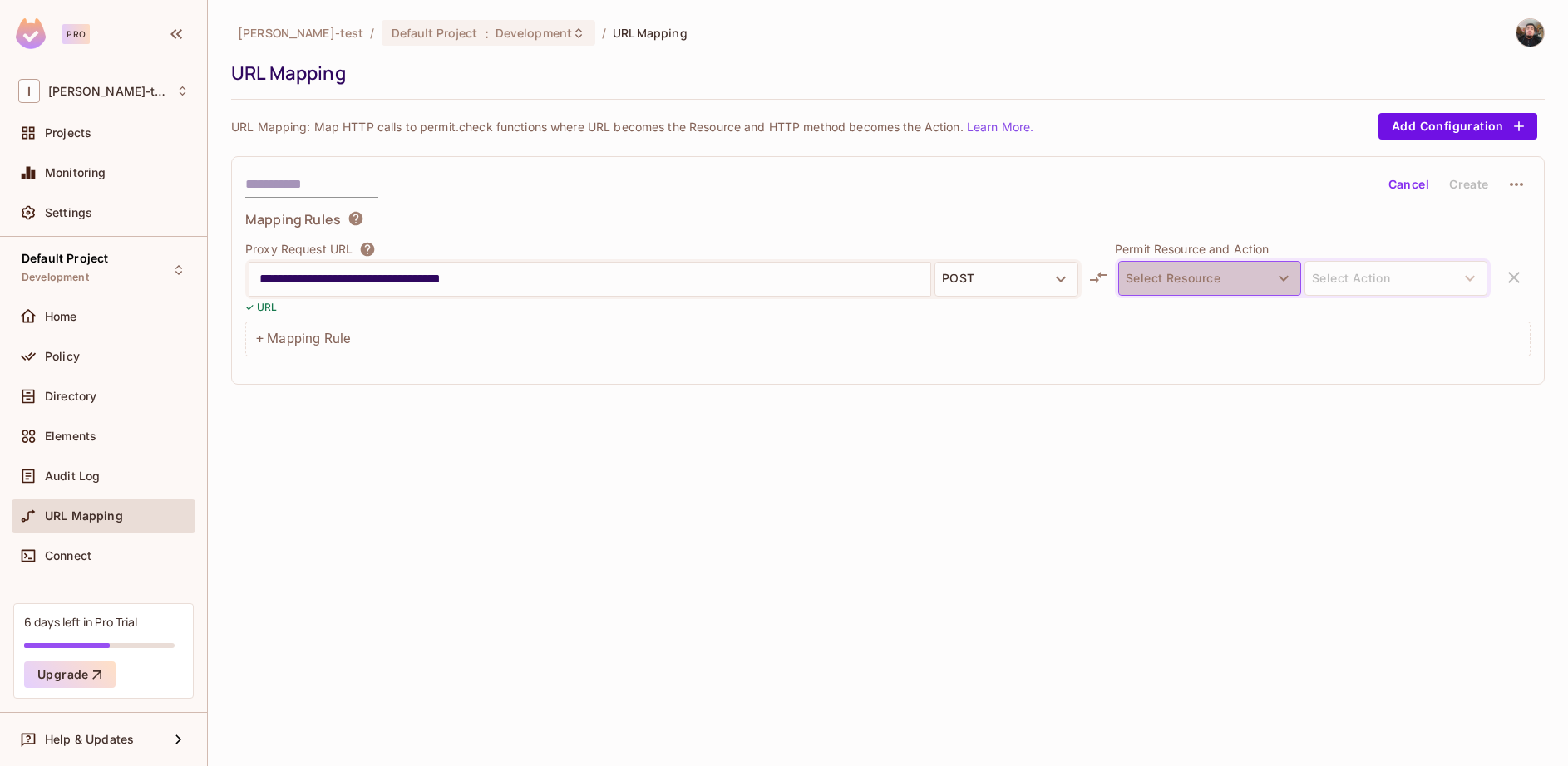
click at [1222, 285] on button "Select Resource" at bounding box center [1210, 278] width 183 height 35
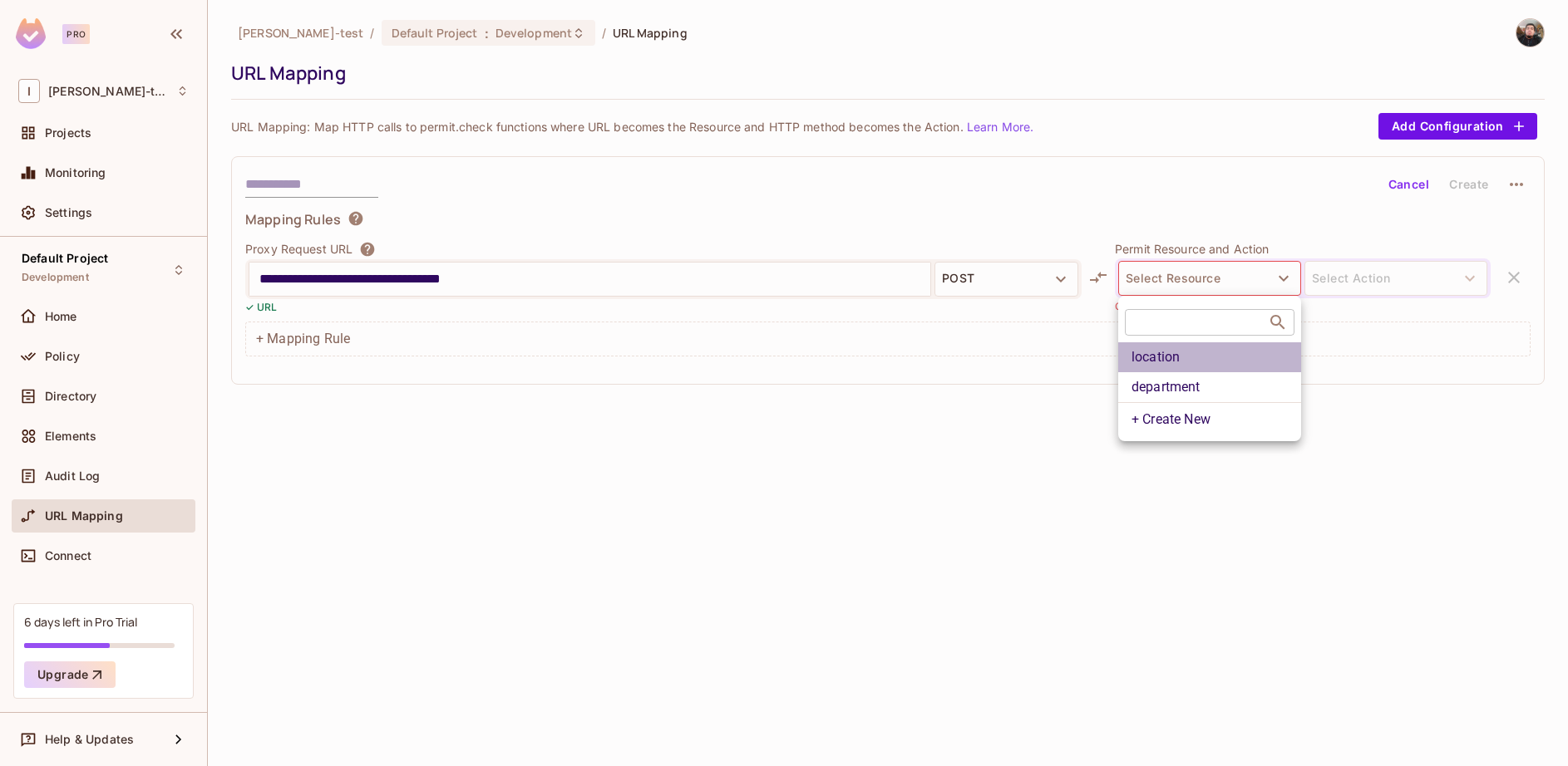
click at [1217, 354] on li "location" at bounding box center [1210, 358] width 183 height 30
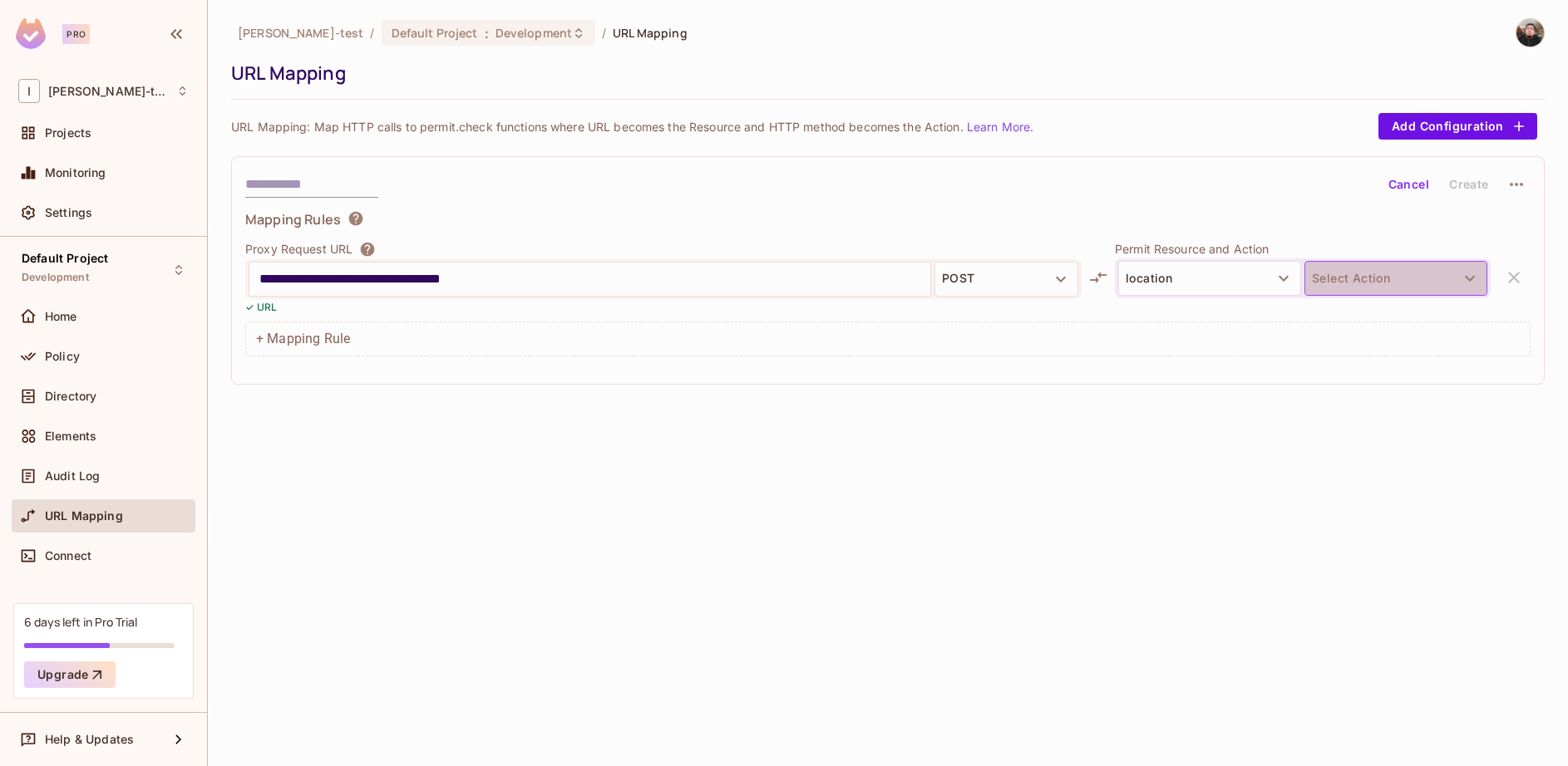
click at [1390, 286] on button "Select Action" at bounding box center [1396, 278] width 183 height 35
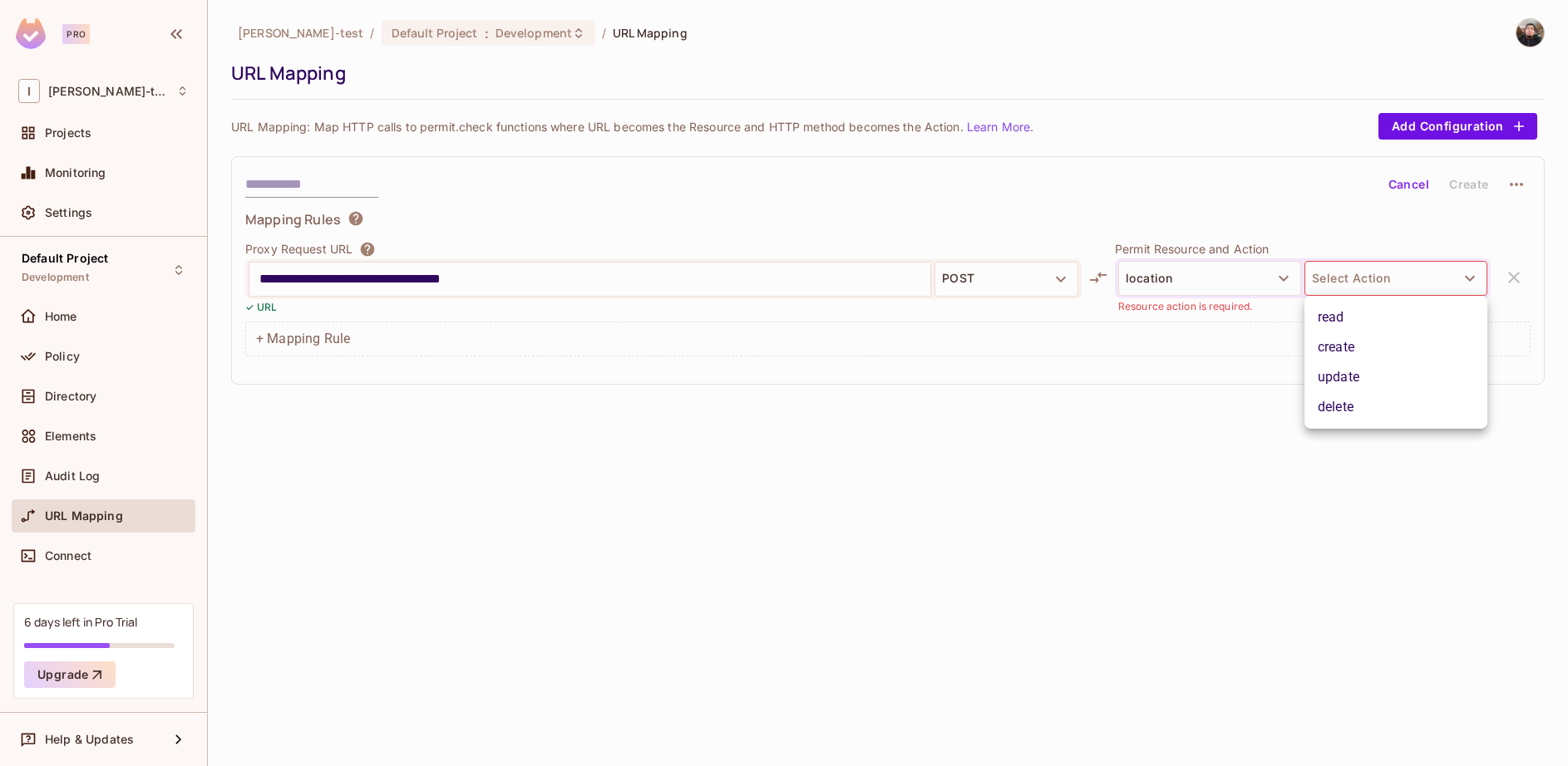
click at [1357, 346] on li "create" at bounding box center [1396, 347] width 183 height 30
click at [1362, 399] on div "**********" at bounding box center [888, 383] width 1360 height 766
click at [800, 283] on input "**********" at bounding box center [590, 279] width 661 height 27
click at [1513, 188] on div "Cancel Create" at bounding box center [1456, 184] width 149 height 29
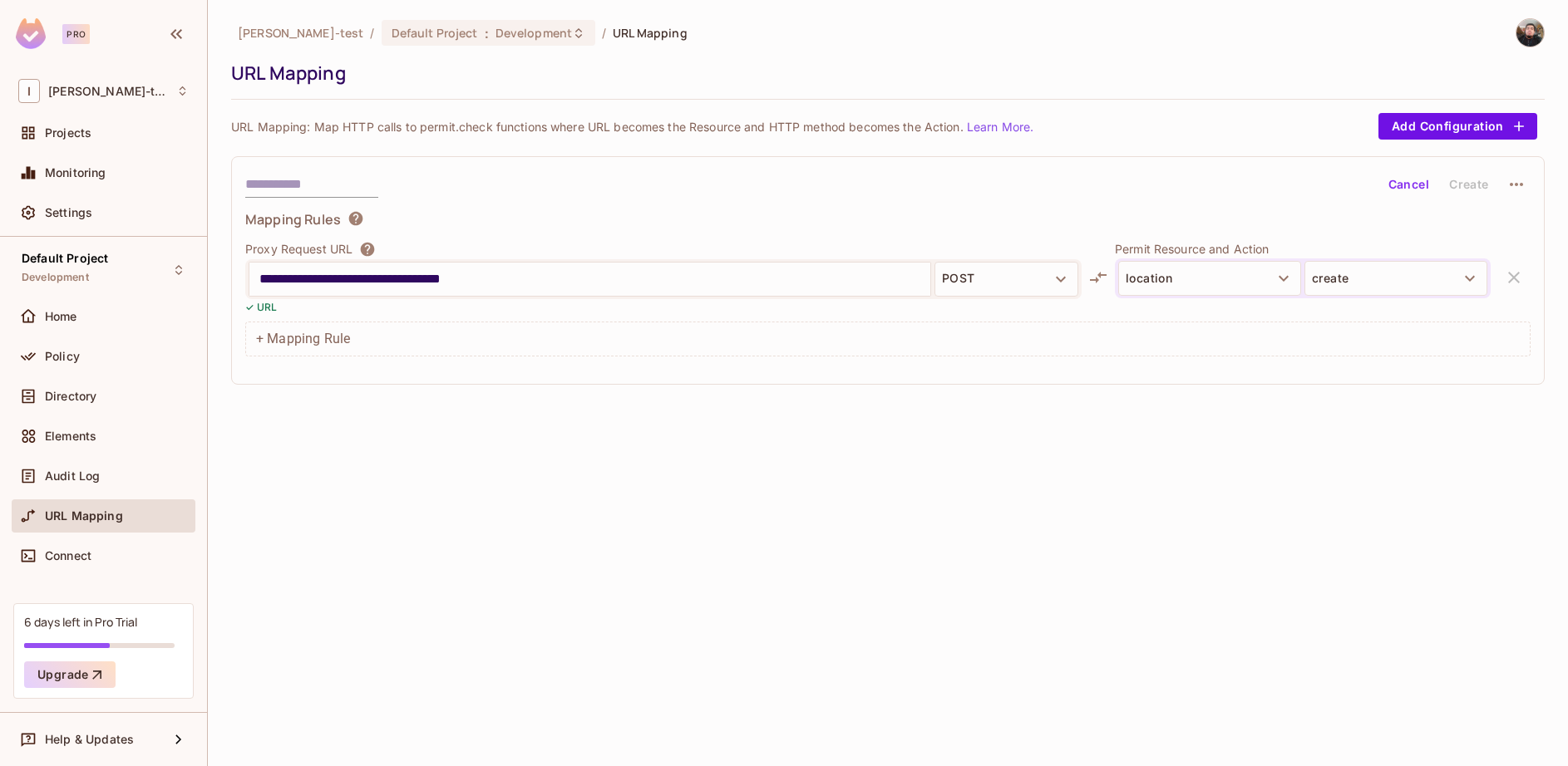
click at [1513, 188] on icon "button" at bounding box center [1517, 185] width 20 height 20
click at [1306, 225] on div at bounding box center [784, 383] width 1568 height 766
click at [560, 292] on input "**********" at bounding box center [590, 279] width 661 height 27
click at [946, 475] on div "**********" at bounding box center [888, 383] width 1360 height 766
click at [778, 299] on div "✓ URL" at bounding box center [663, 307] width 837 height 16
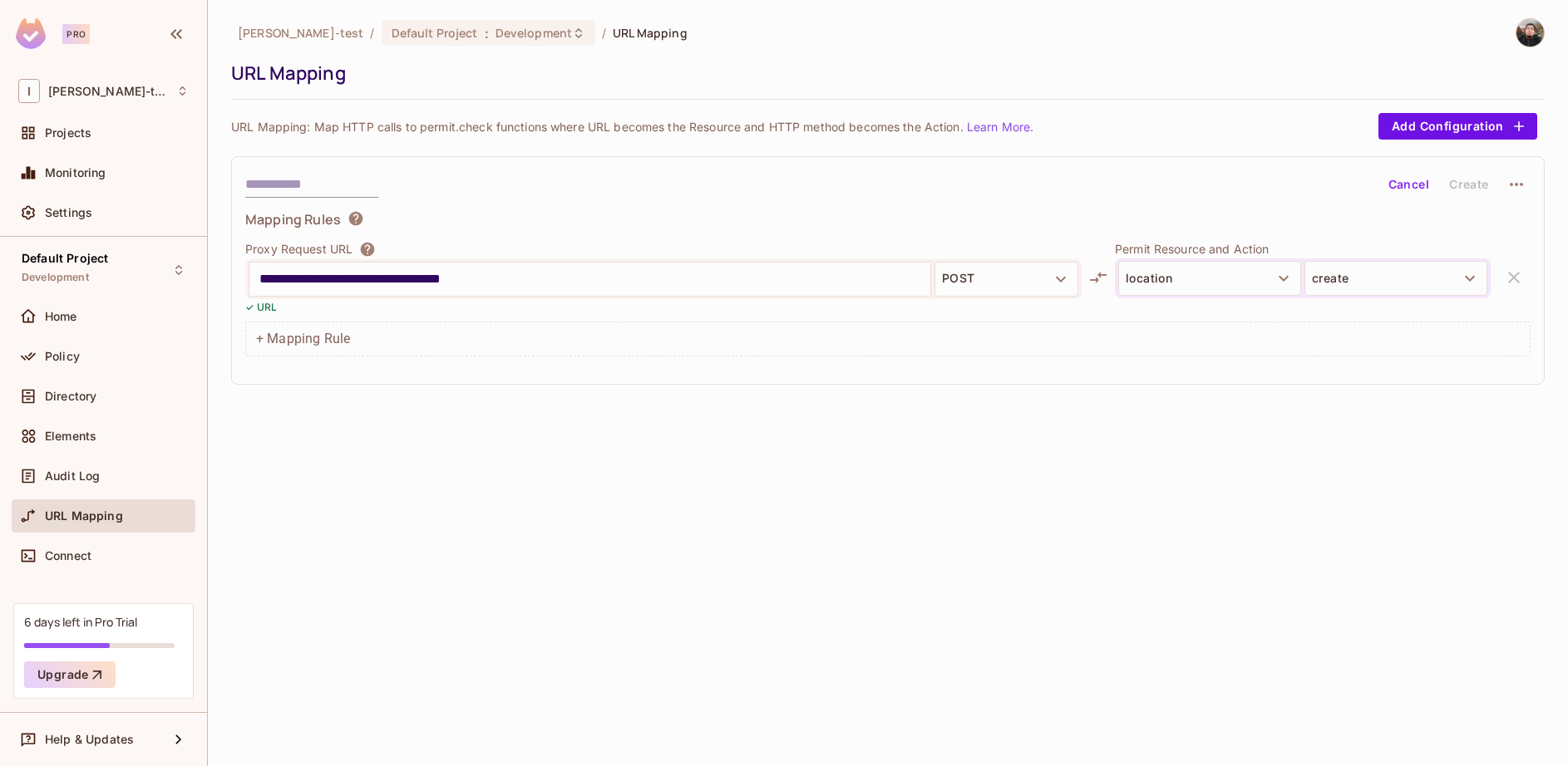
click at [731, 277] on input "**********" at bounding box center [590, 279] width 661 height 27
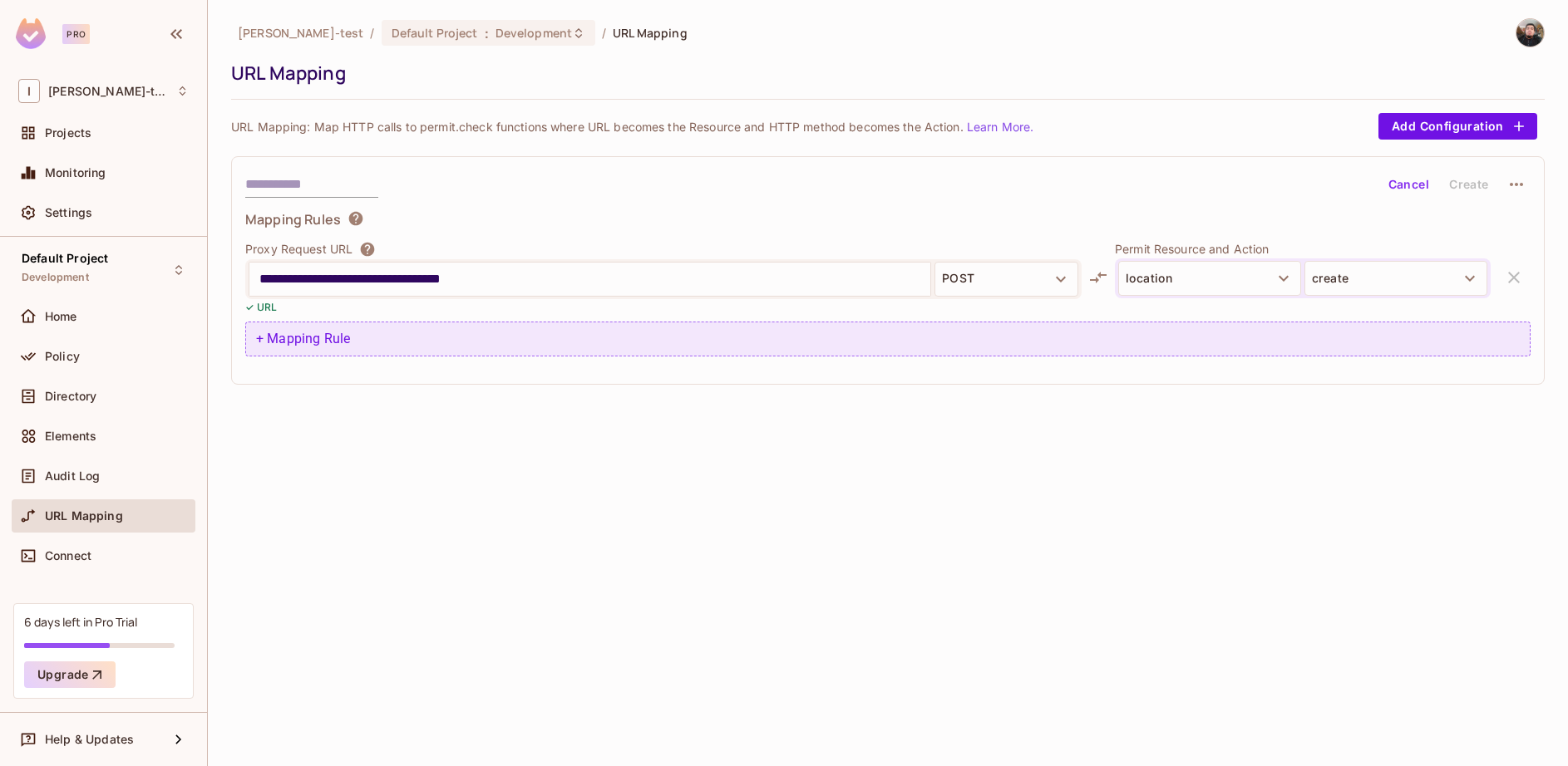
click at [579, 351] on div "+ Mapping Rule" at bounding box center [888, 339] width 1285 height 35
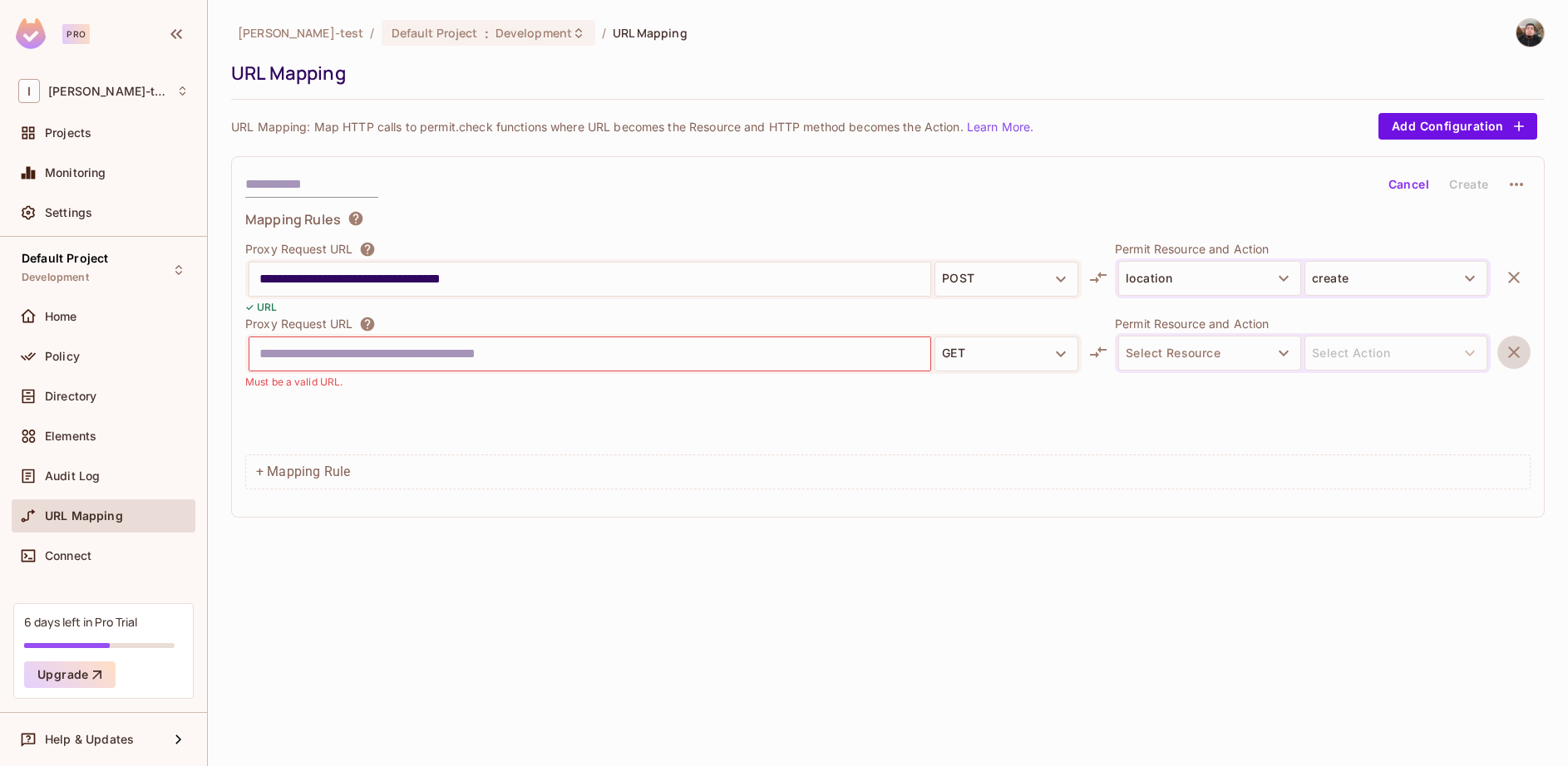
click at [1521, 367] on button "button" at bounding box center [1514, 352] width 33 height 33
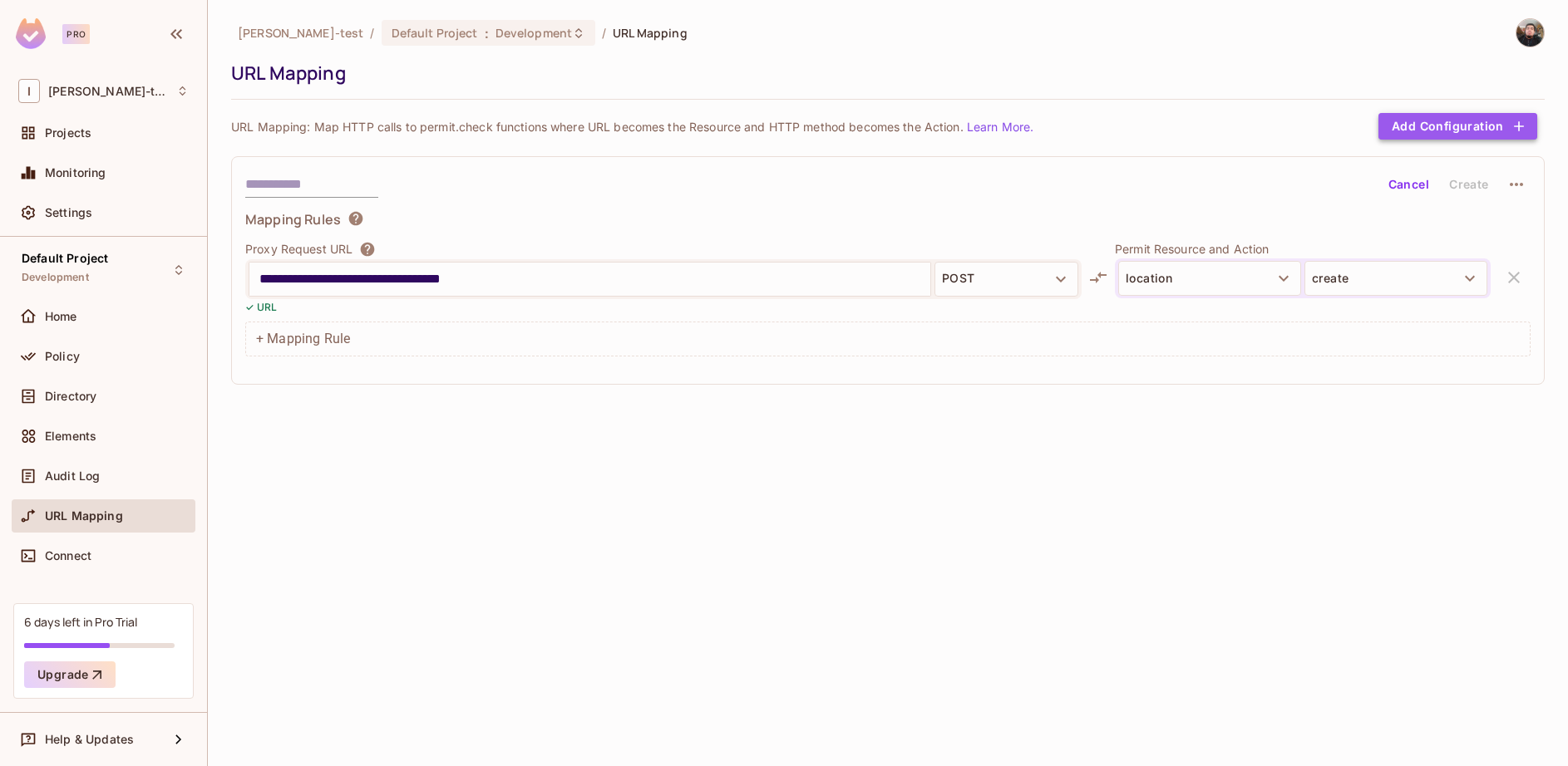
click at [1479, 122] on button "Add Configuration" at bounding box center [1458, 126] width 159 height 27
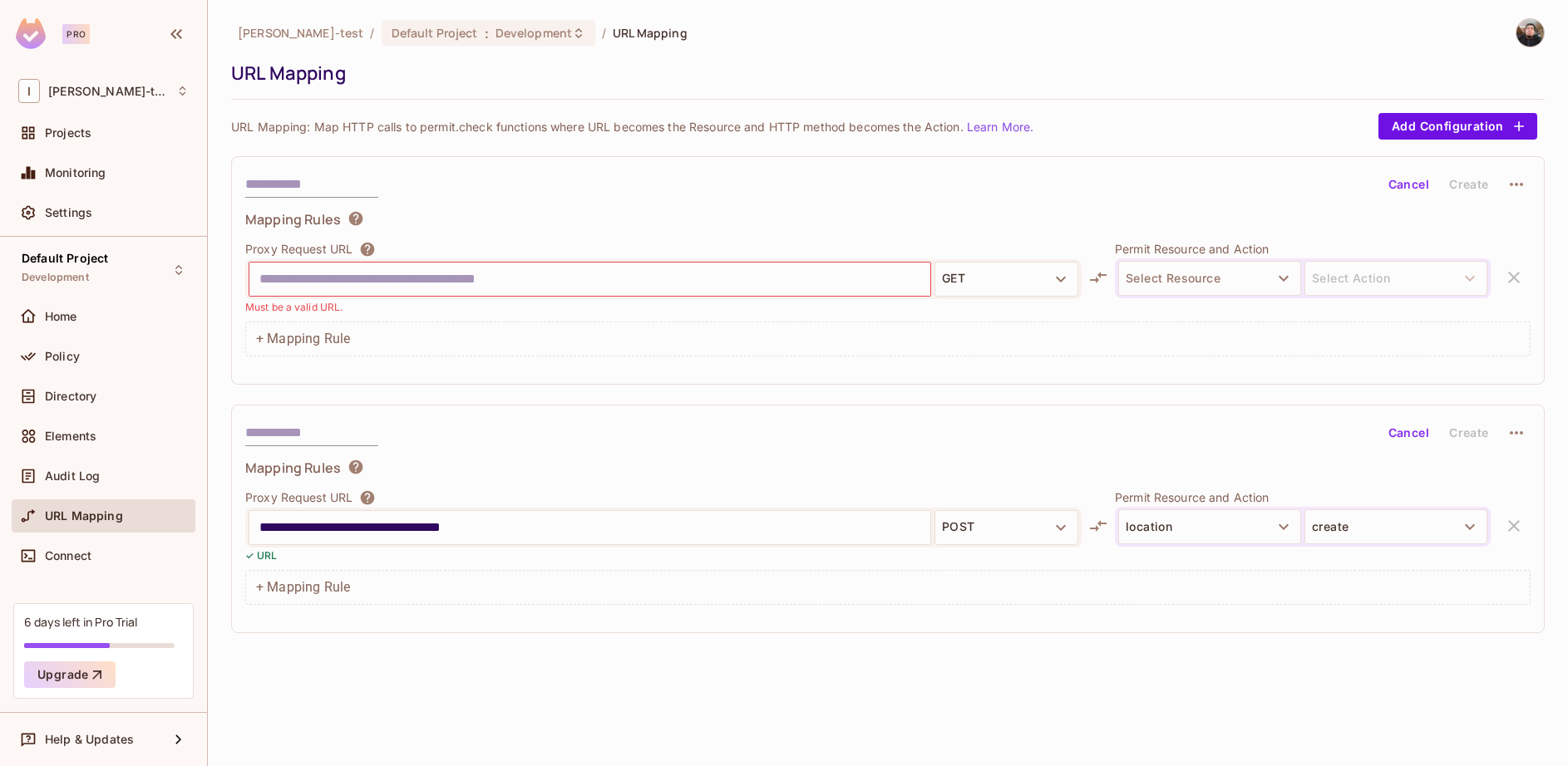
click at [1527, 285] on div "Proxy Request URL GET Must be a valid URL. Permit Resource and Action Select Re…" at bounding box center [888, 277] width 1285 height 75
click at [1522, 278] on div "Proxy Request URL GET Must be a valid URL. Permit Resource and Action Select Re…" at bounding box center [888, 277] width 1285 height 75
drag, startPoint x: 1517, startPoint y: 276, endPoint x: 1409, endPoint y: 176, distance: 147.2
click at [1409, 176] on div "Cancel Create Mapping Rules Proxy Request URL GET Must be a valid URL. Permit R…" at bounding box center [888, 270] width 1314 height 228
click at [1409, 176] on button "Cancel" at bounding box center [1409, 184] width 54 height 27
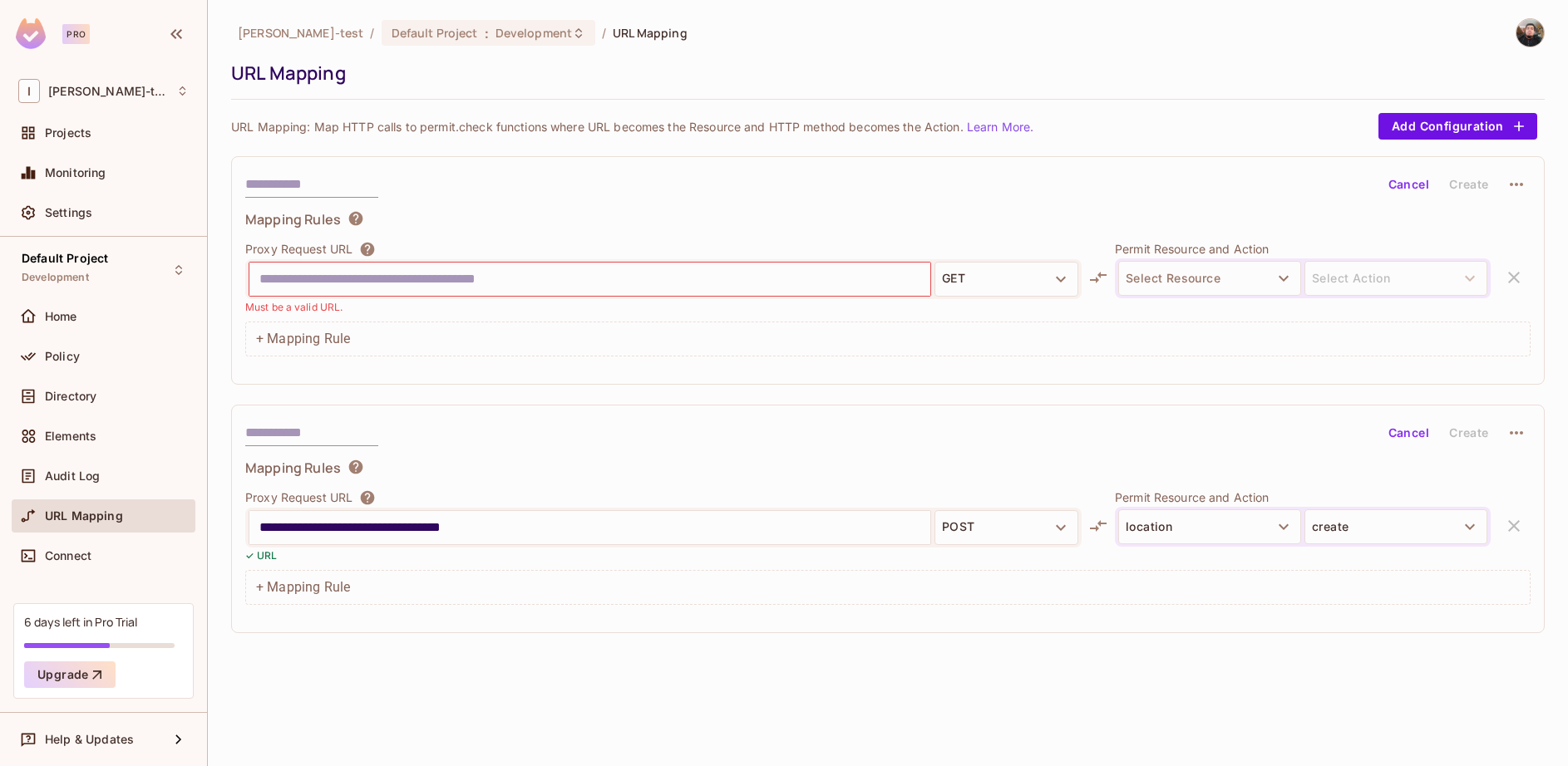
click at [1520, 183] on icon "button" at bounding box center [1517, 185] width 20 height 20
click at [1520, 183] on div at bounding box center [784, 383] width 1568 height 766
click at [1525, 182] on icon "button" at bounding box center [1517, 185] width 20 height 20
click at [1512, 215] on div "Delete" at bounding box center [1518, 224] width 37 height 17
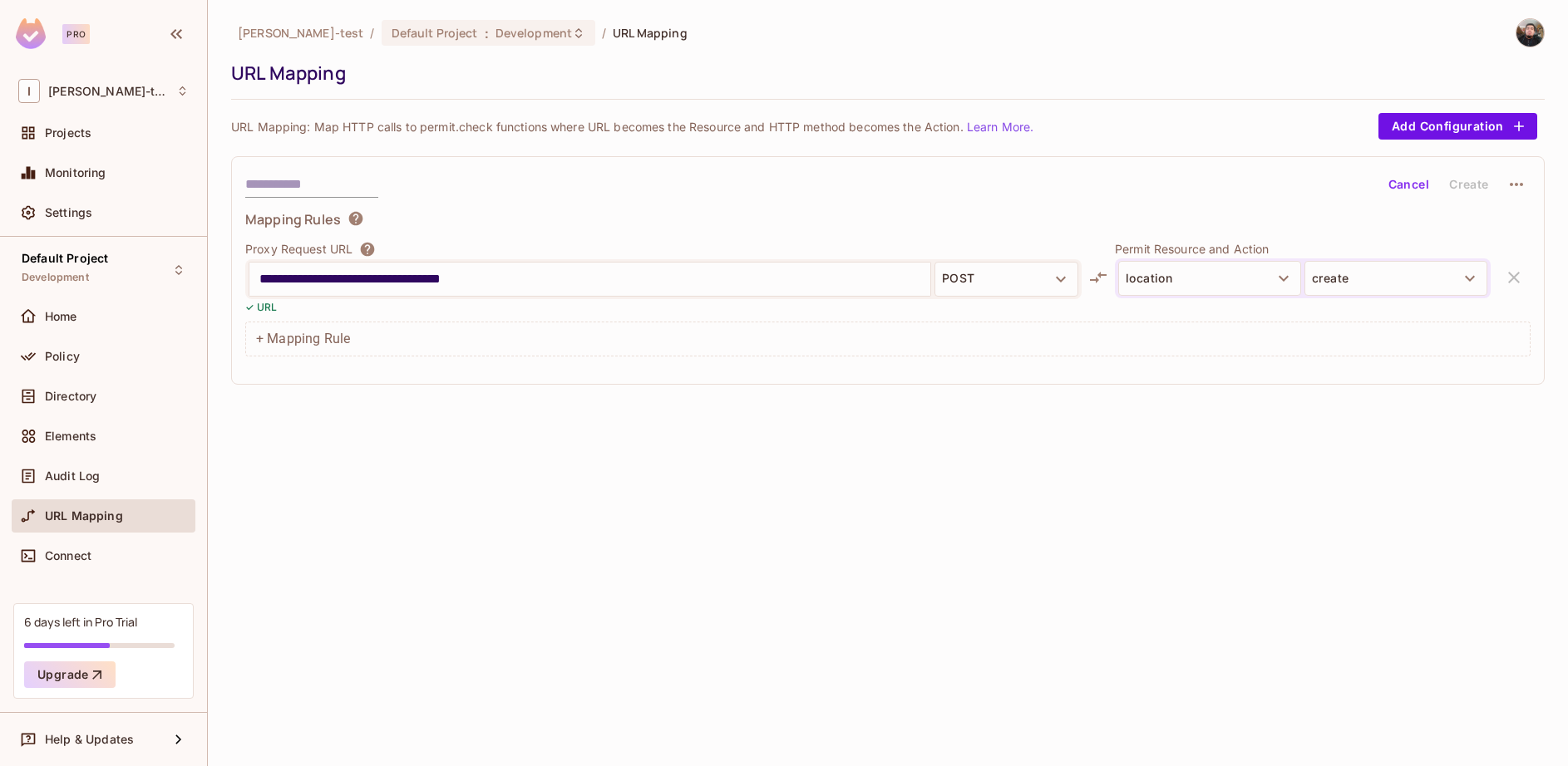
click at [535, 273] on input "**********" at bounding box center [590, 279] width 661 height 27
paste input "**********"
click at [631, 415] on div "**********" at bounding box center [888, 383] width 1360 height 766
click at [380, 282] on input "**********" at bounding box center [590, 279] width 661 height 27
click at [1051, 298] on div "**********" at bounding box center [663, 279] width 837 height 40
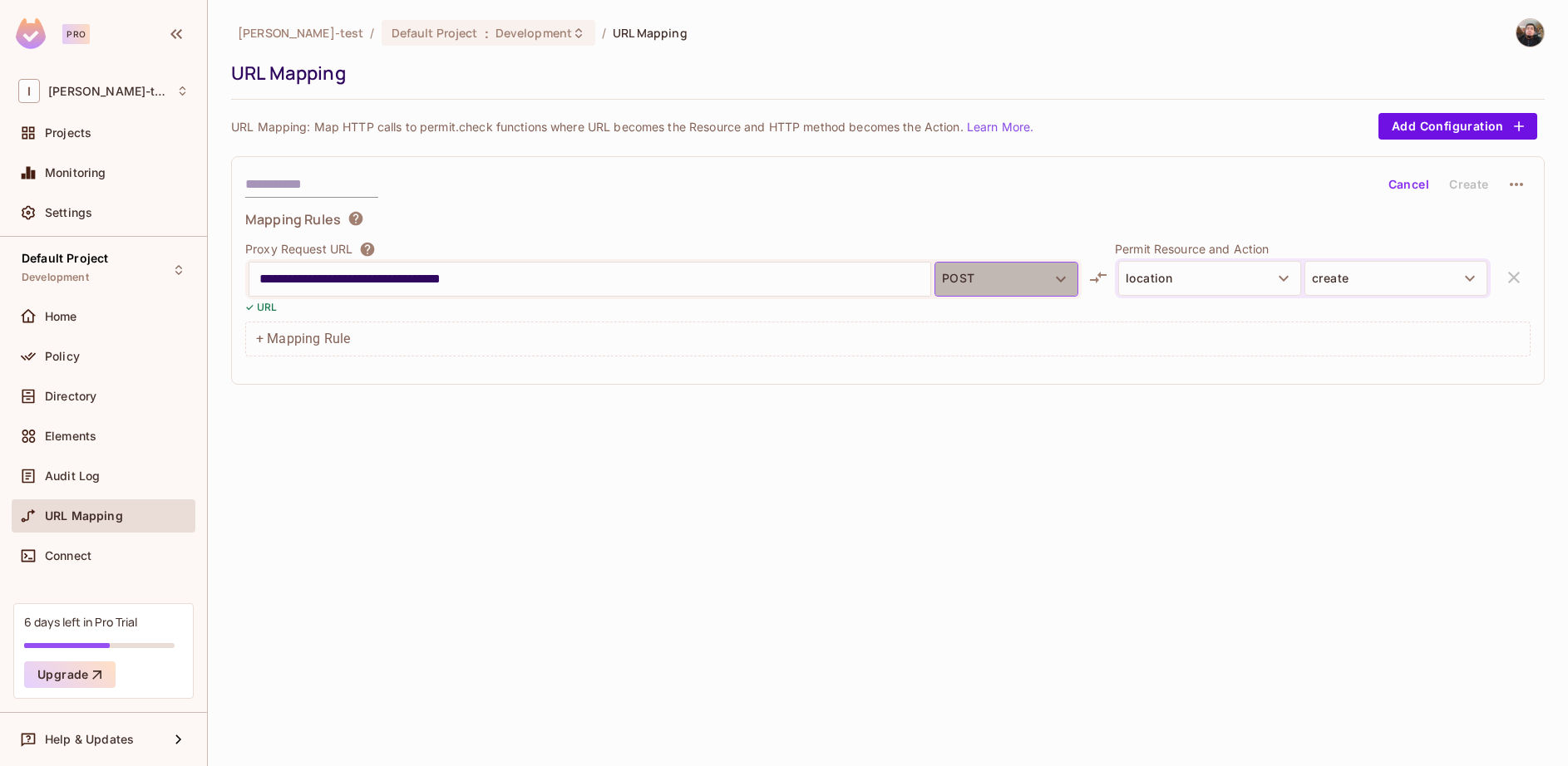
click at [1005, 277] on button "POST" at bounding box center [1007, 279] width 144 height 35
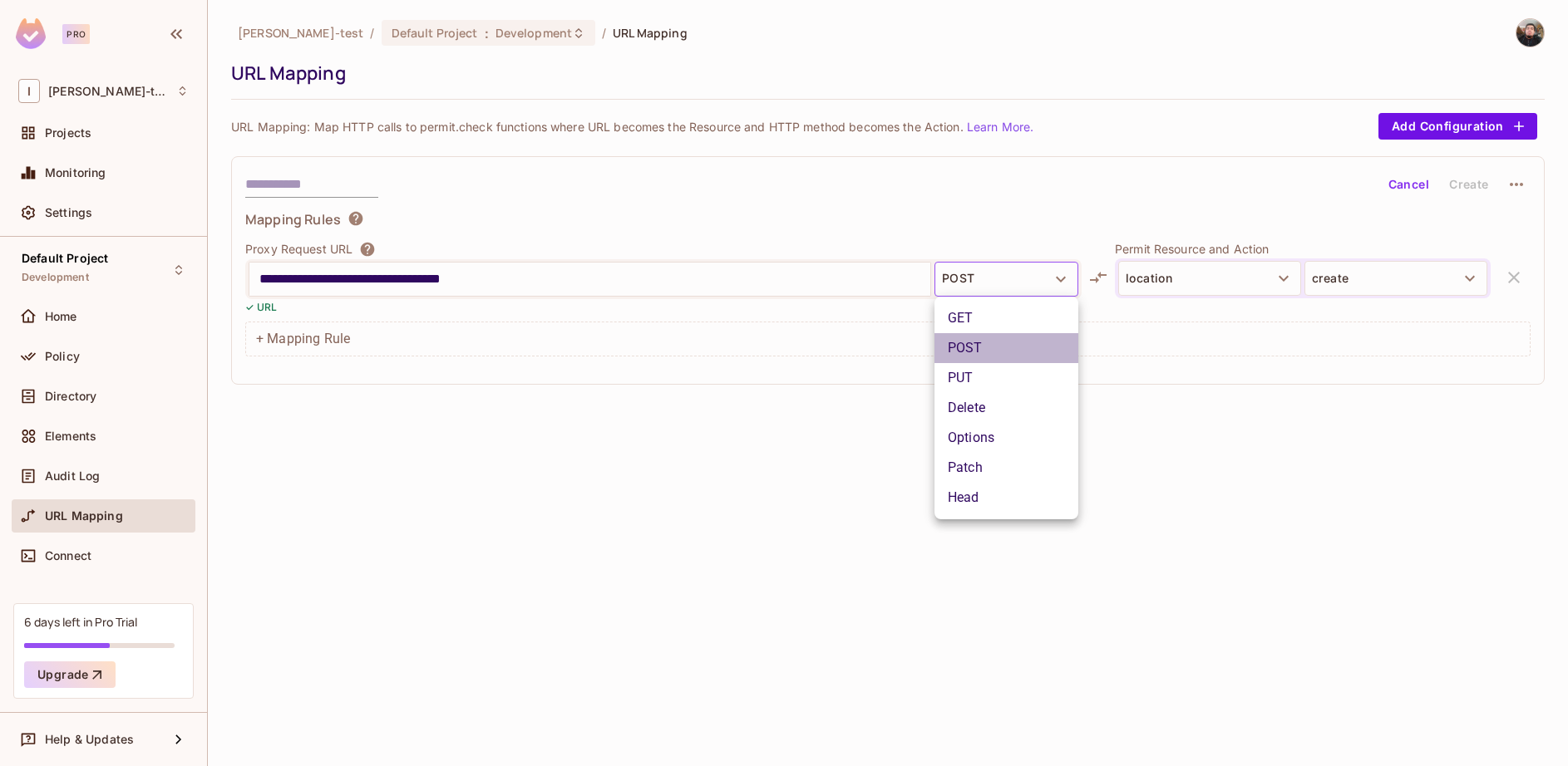
click at [1024, 355] on li "POST" at bounding box center [1007, 348] width 144 height 30
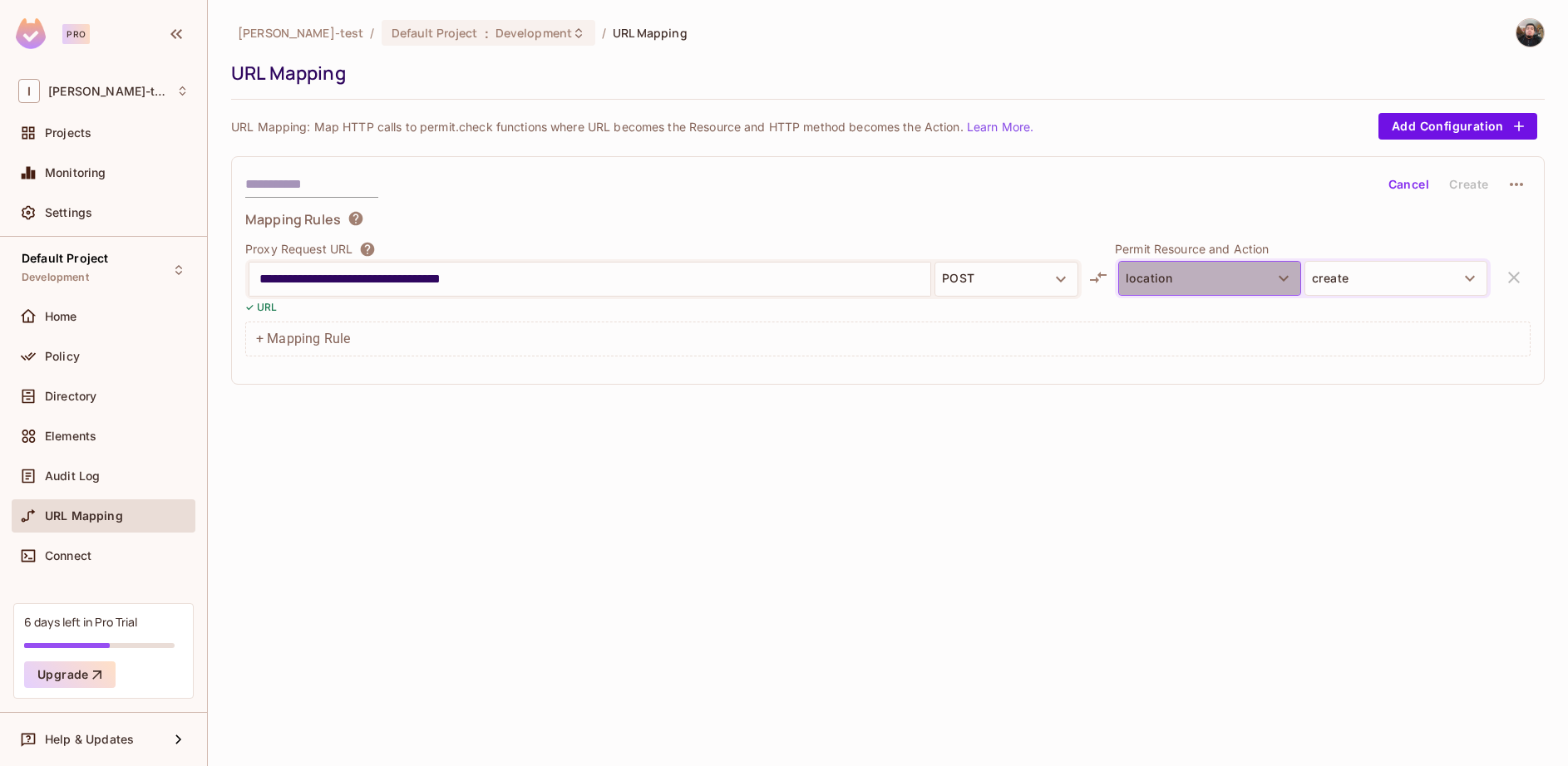
click at [1190, 290] on button "location" at bounding box center [1210, 278] width 183 height 35
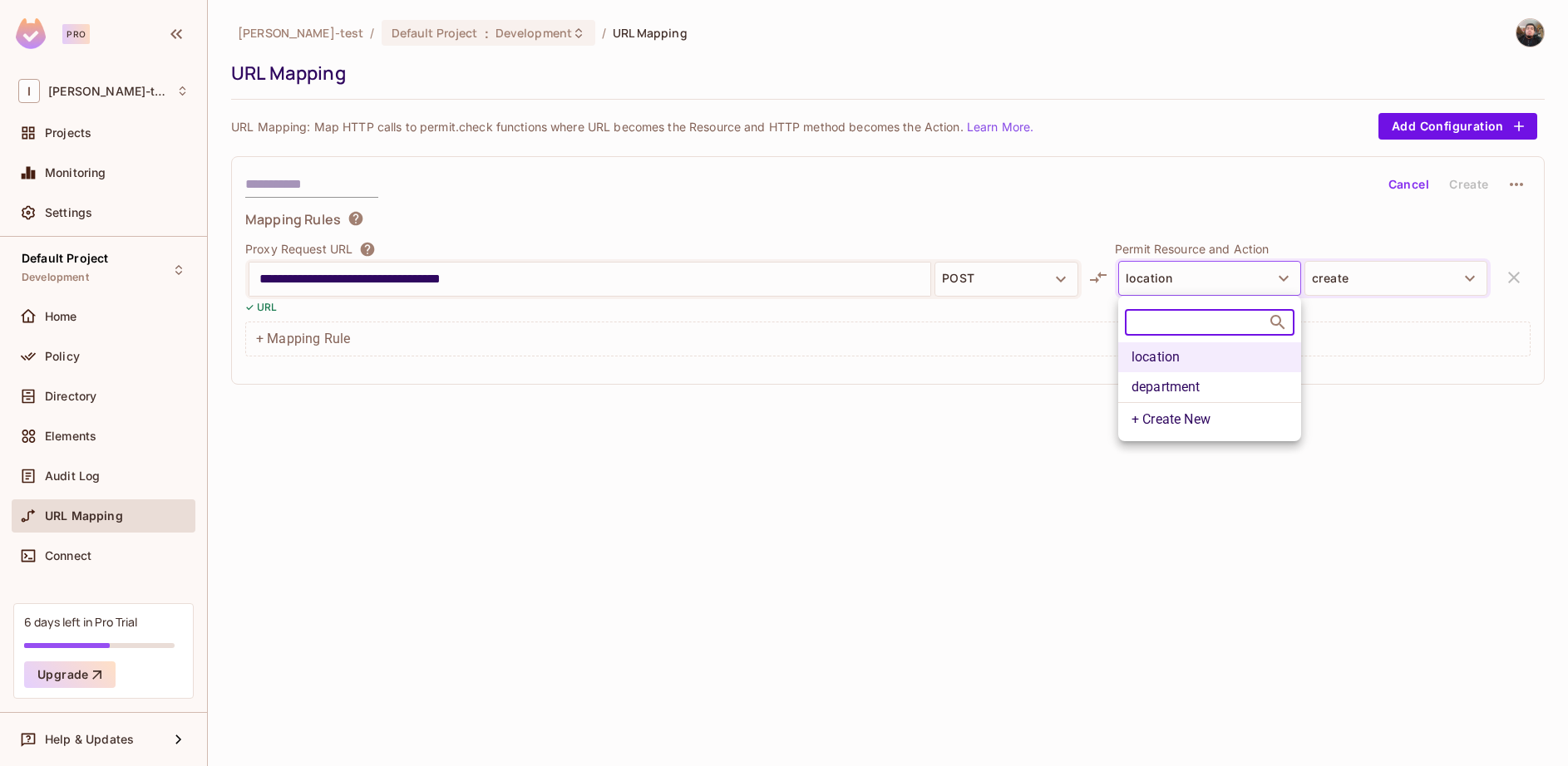
click at [1182, 386] on li "department" at bounding box center [1210, 387] width 183 height 30
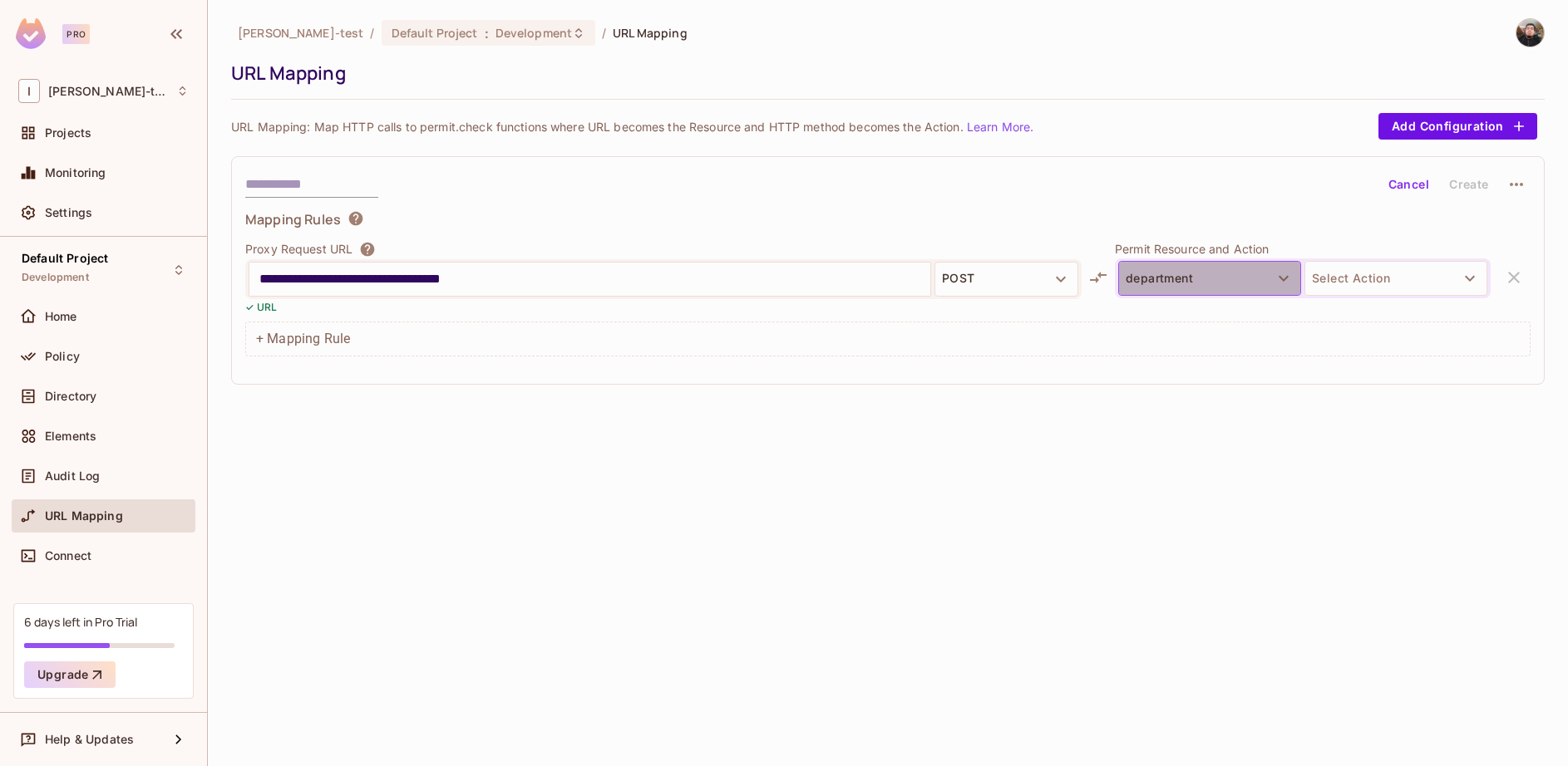
click at [1181, 281] on button "department" at bounding box center [1210, 278] width 183 height 35
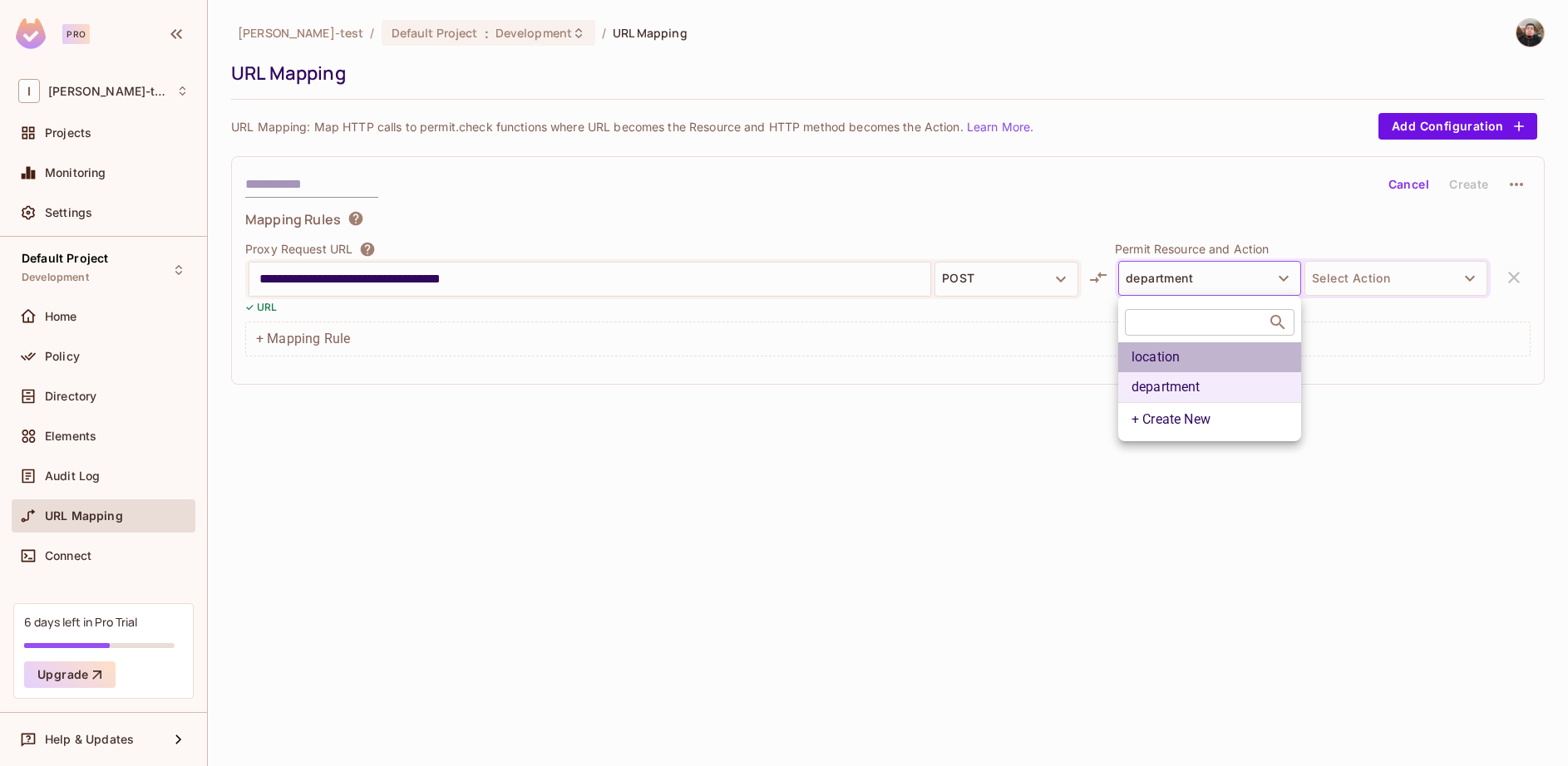
click at [1152, 352] on li "location" at bounding box center [1210, 358] width 183 height 30
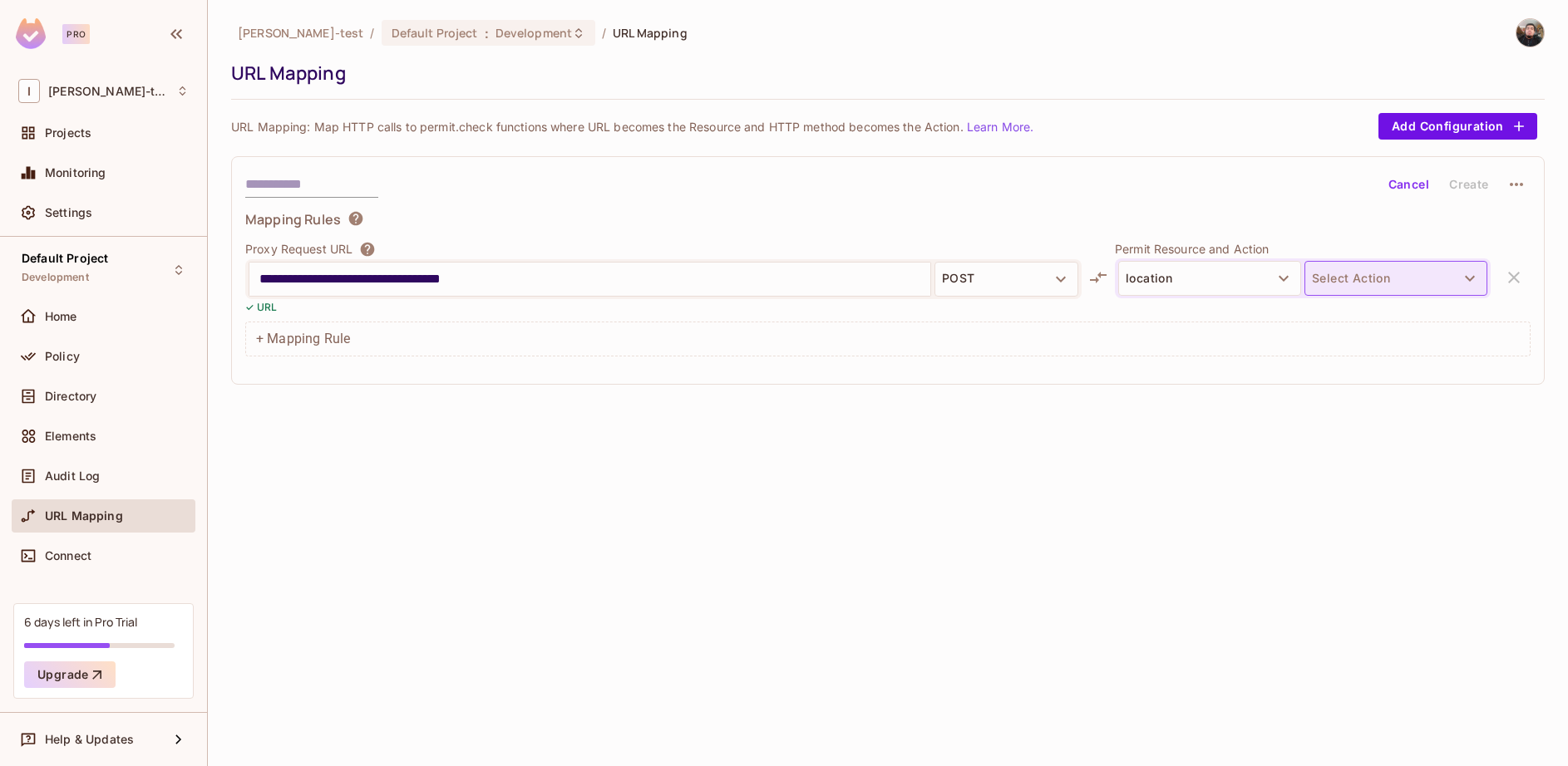
click at [1347, 289] on button "Select Action" at bounding box center [1396, 278] width 183 height 35
click at [1364, 351] on li "create" at bounding box center [1396, 347] width 183 height 30
click at [1021, 122] on link "Learn More." at bounding box center [1000, 127] width 67 height 14
click at [1464, 169] on div "**********" at bounding box center [888, 270] width 1314 height 228
click at [470, 285] on input "**********" at bounding box center [590, 279] width 661 height 27
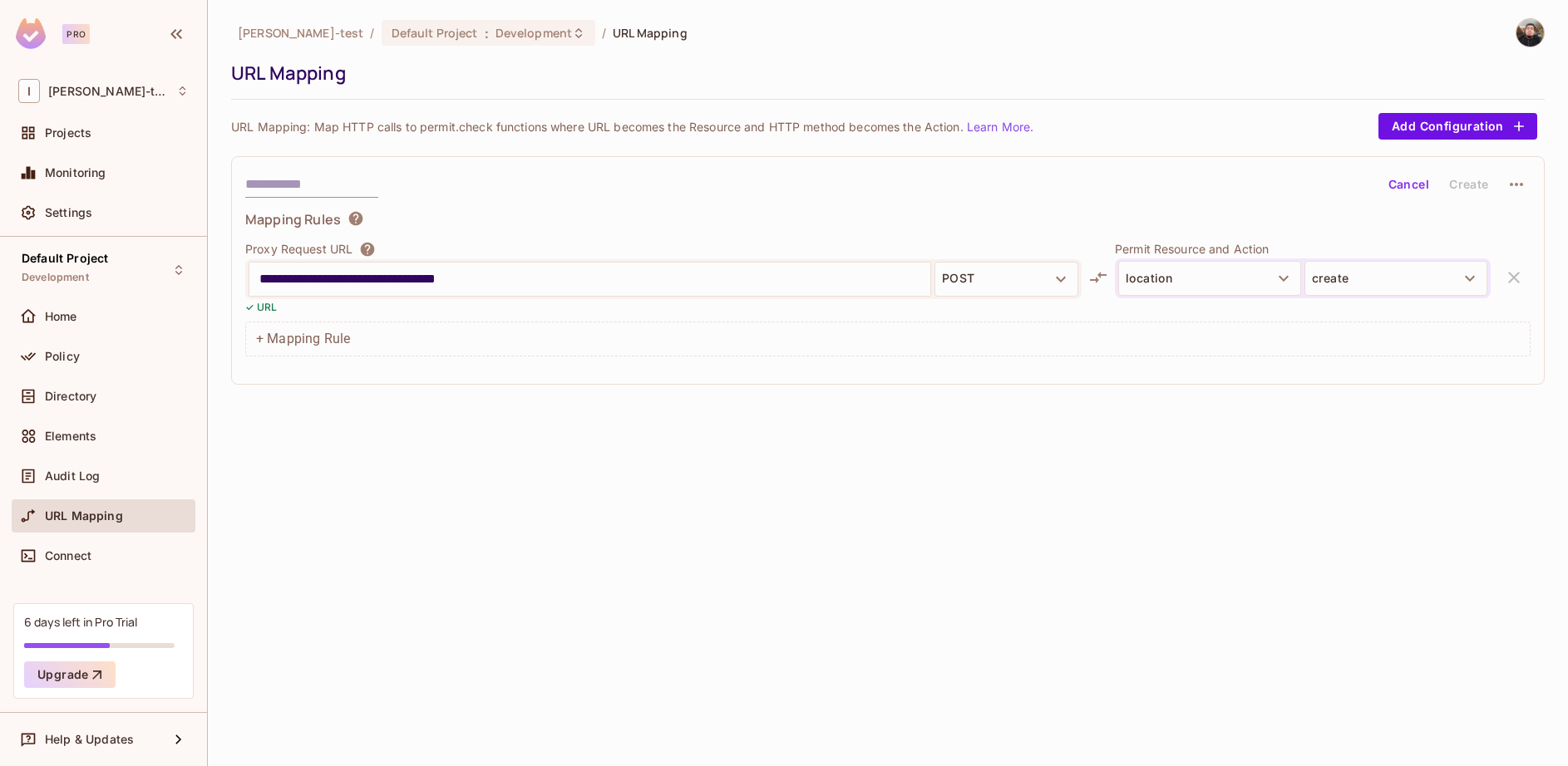
type input "**********"
click at [546, 263] on div "**********" at bounding box center [590, 279] width 681 height 33
click at [931, 270] on div "**********" at bounding box center [888, 270] width 1314 height 228
click at [995, 277] on button "POST" at bounding box center [1007, 279] width 144 height 35
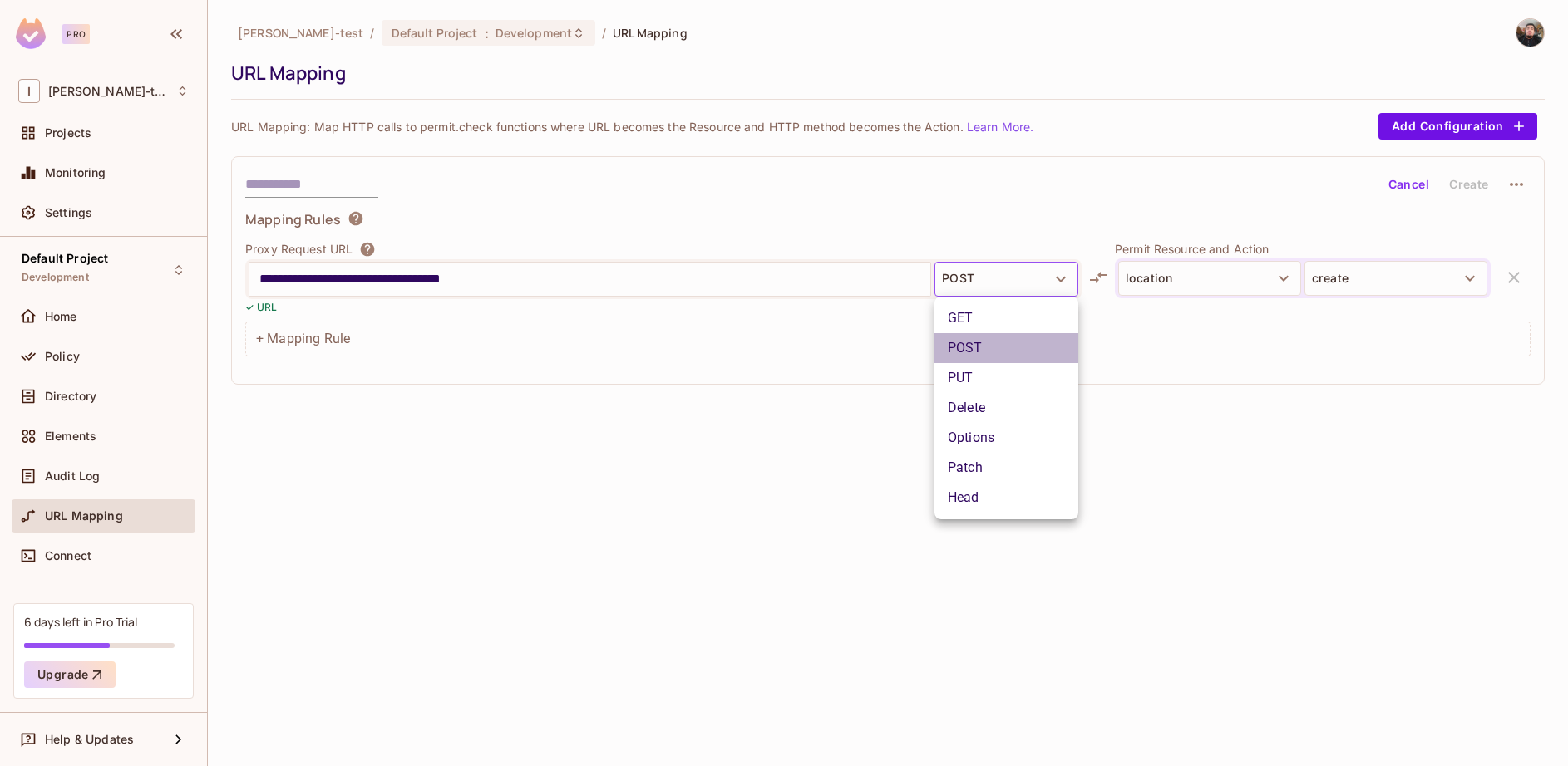
click at [988, 347] on li "POST" at bounding box center [1007, 348] width 144 height 30
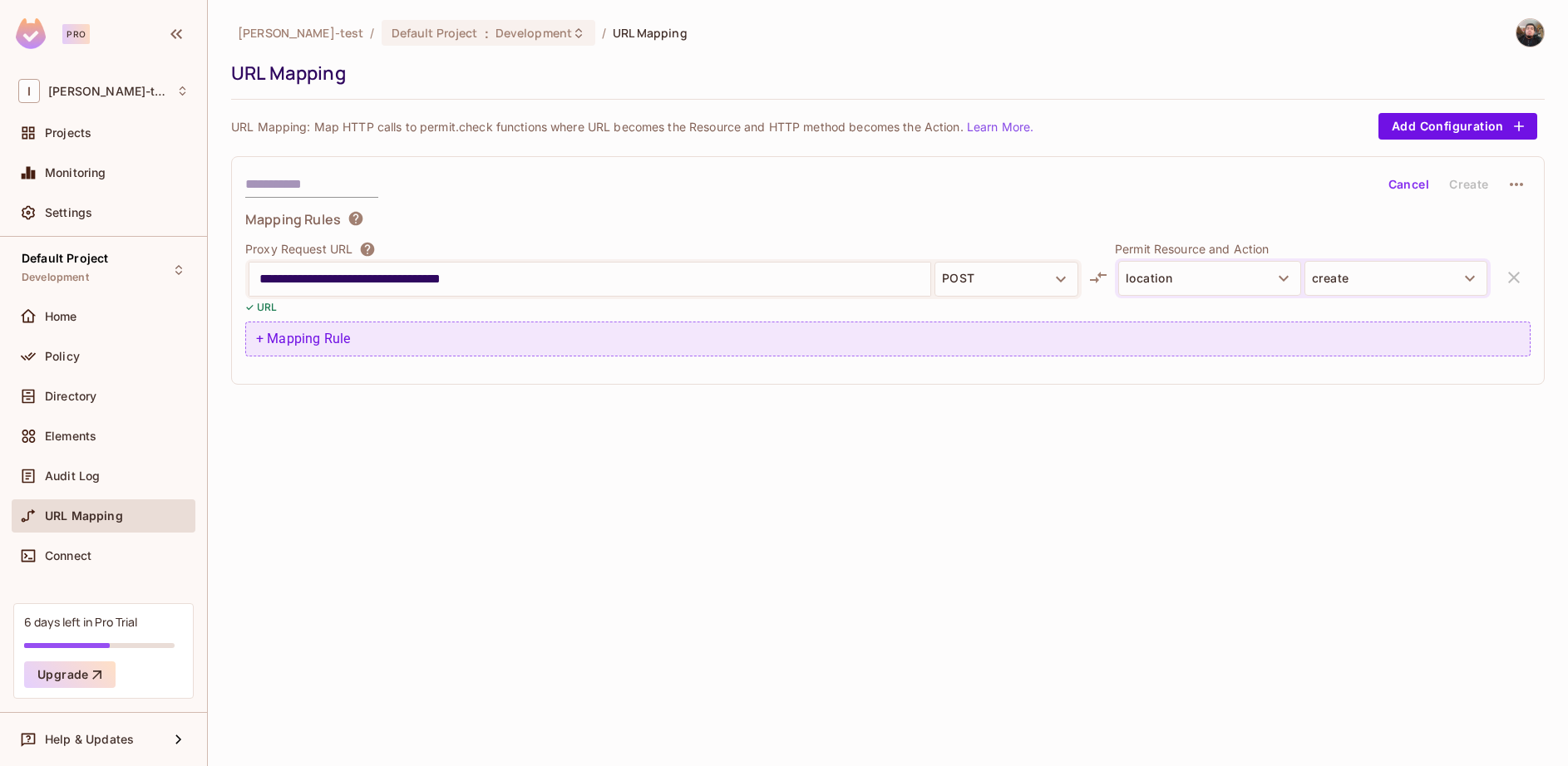
drag, startPoint x: 1006, startPoint y: 285, endPoint x: 986, endPoint y: 326, distance: 45.6
click at [986, 326] on div "**********" at bounding box center [888, 284] width 1285 height 146
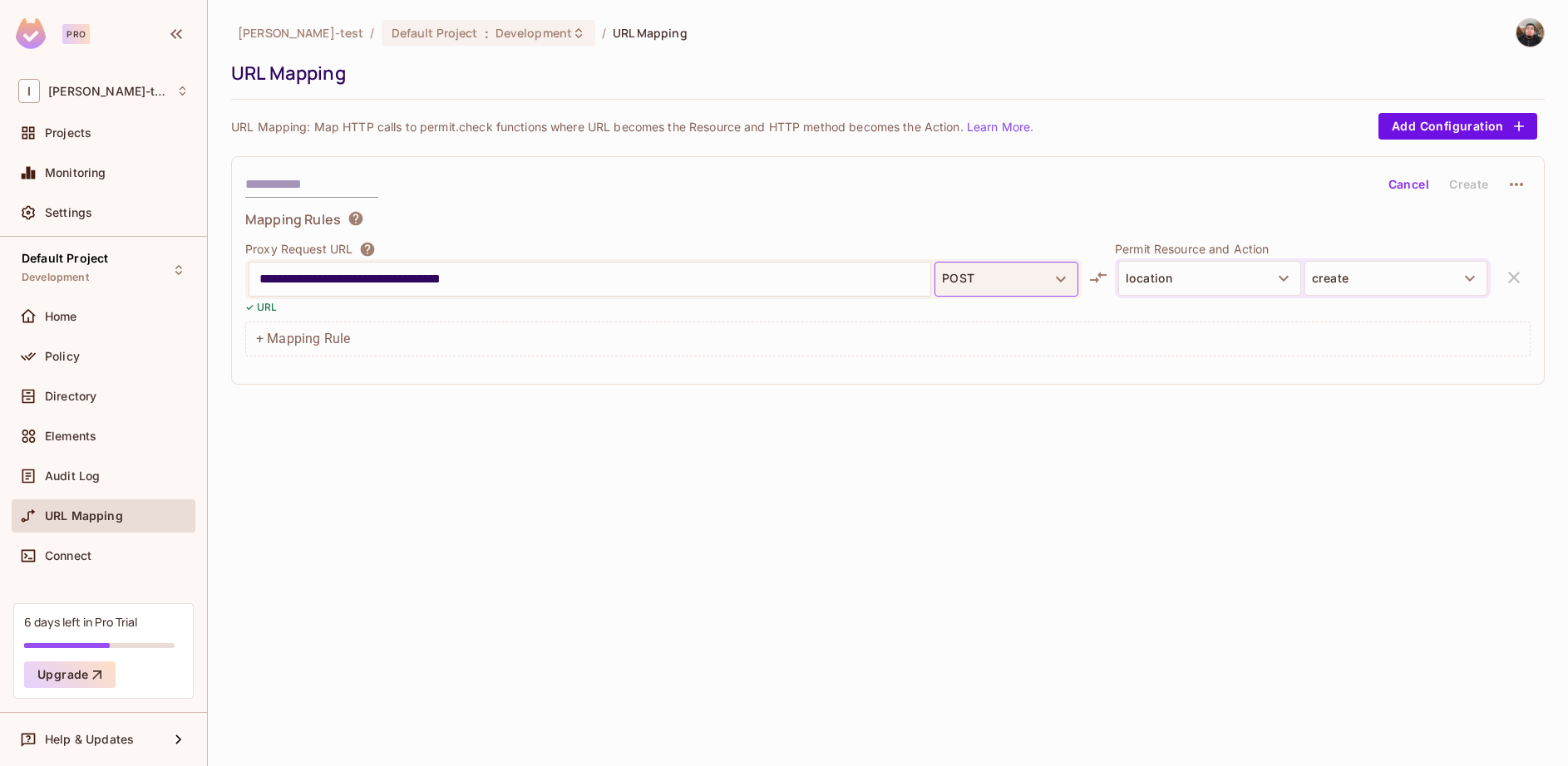
click at [985, 268] on button "POST" at bounding box center [1007, 279] width 144 height 35
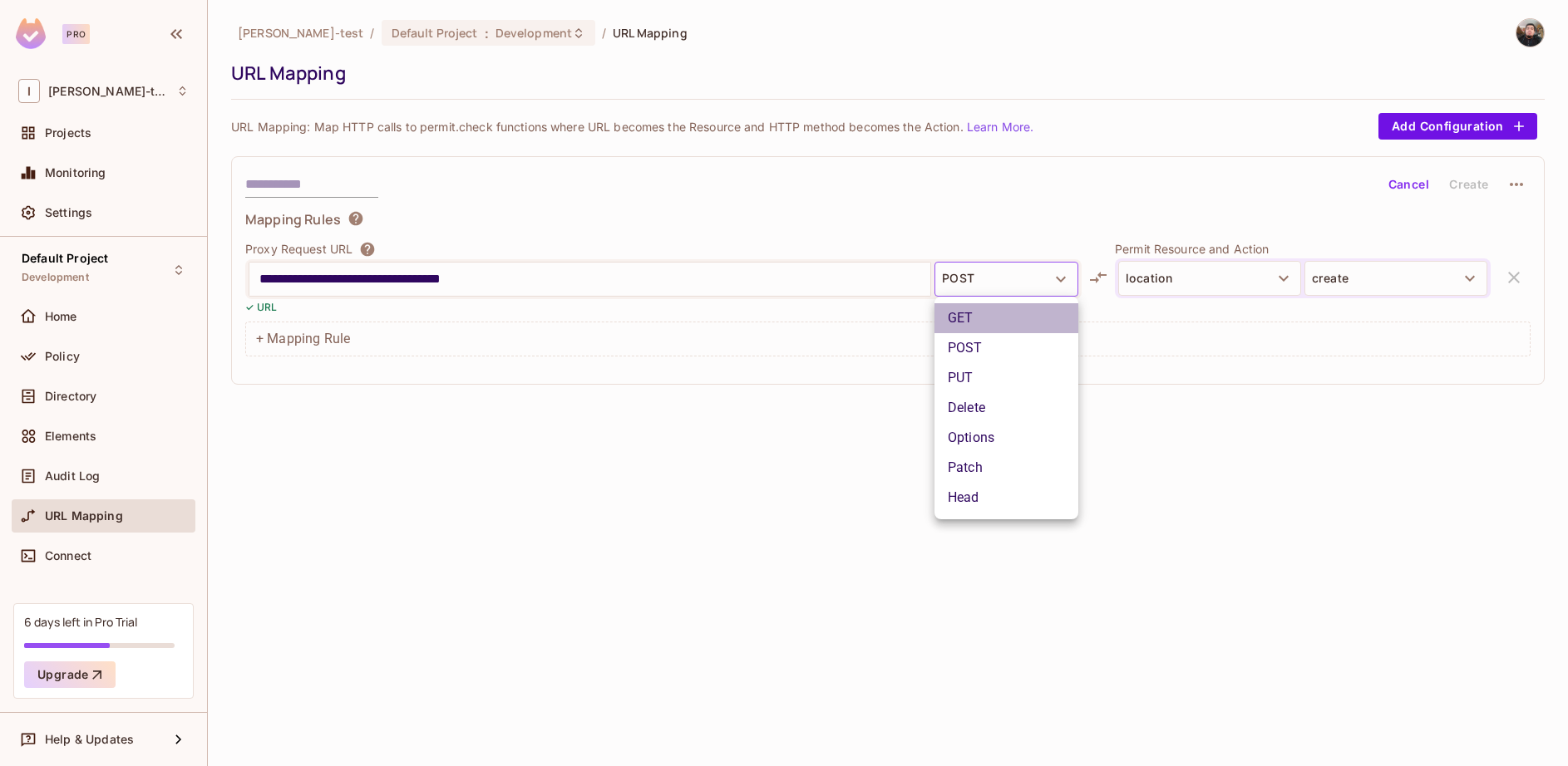
click at [983, 325] on li "GET" at bounding box center [1007, 318] width 144 height 30
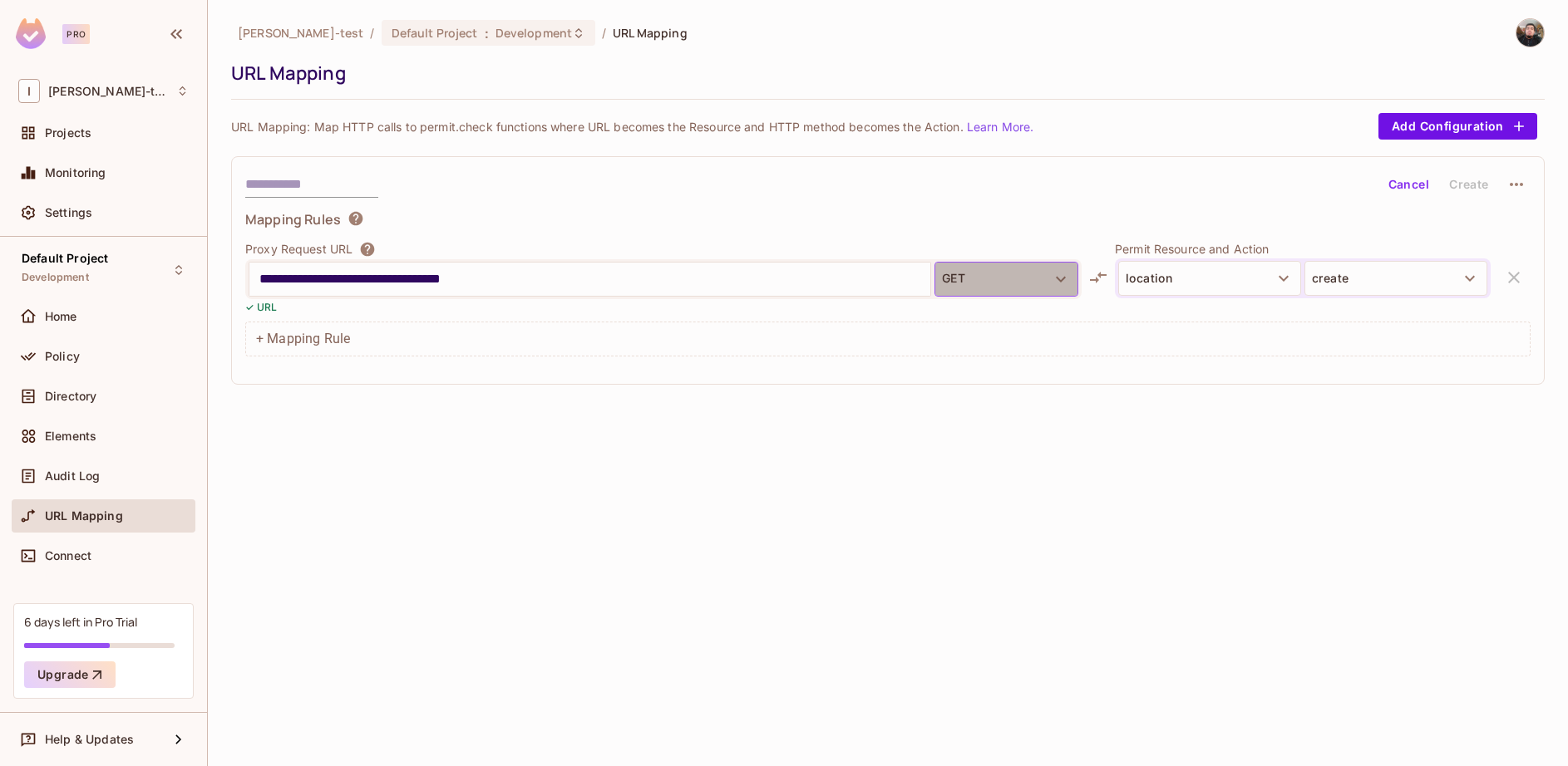
click at [1047, 285] on button "GET" at bounding box center [1007, 279] width 144 height 35
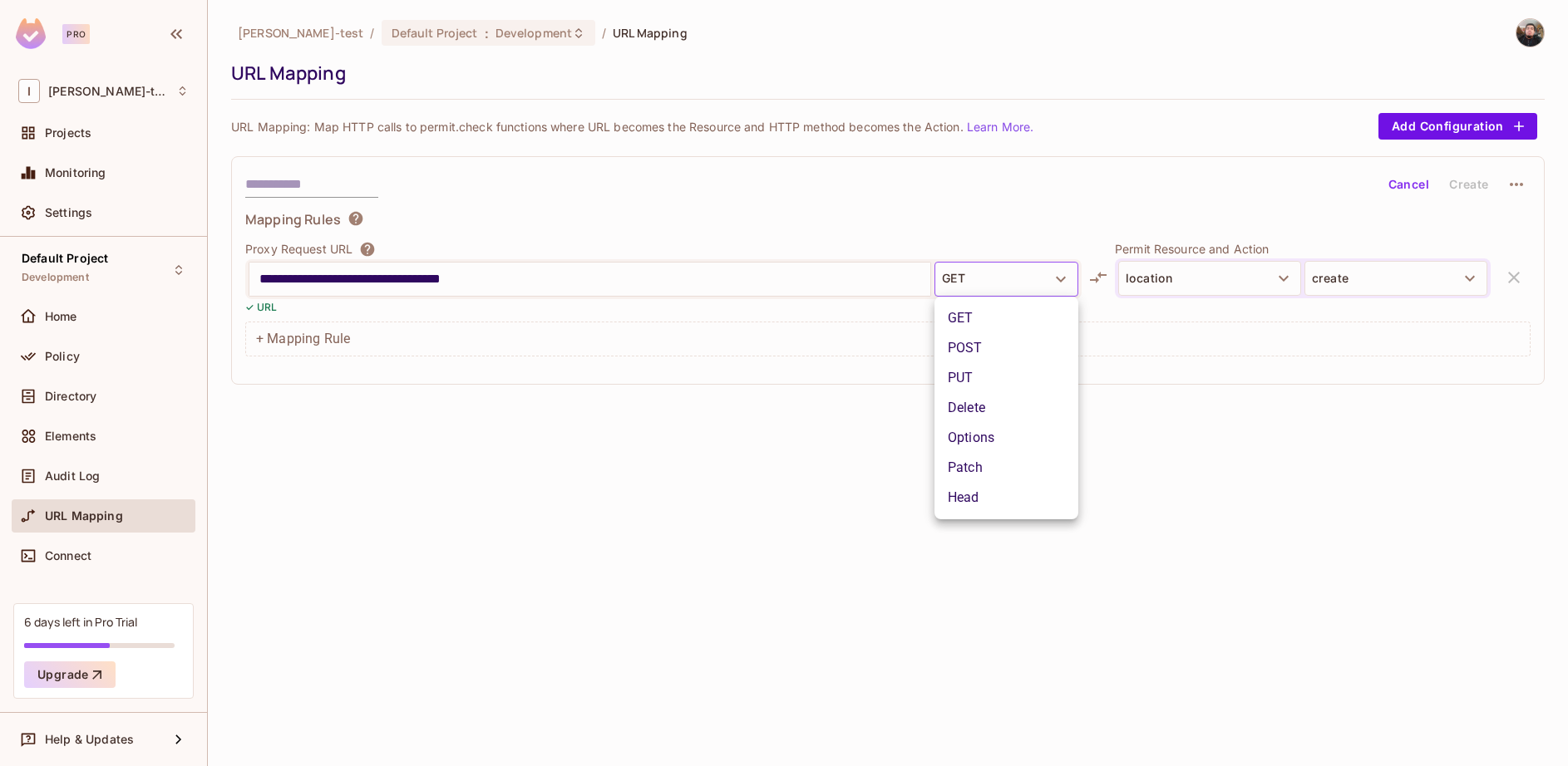
click at [1025, 356] on li "POST" at bounding box center [1007, 348] width 144 height 30
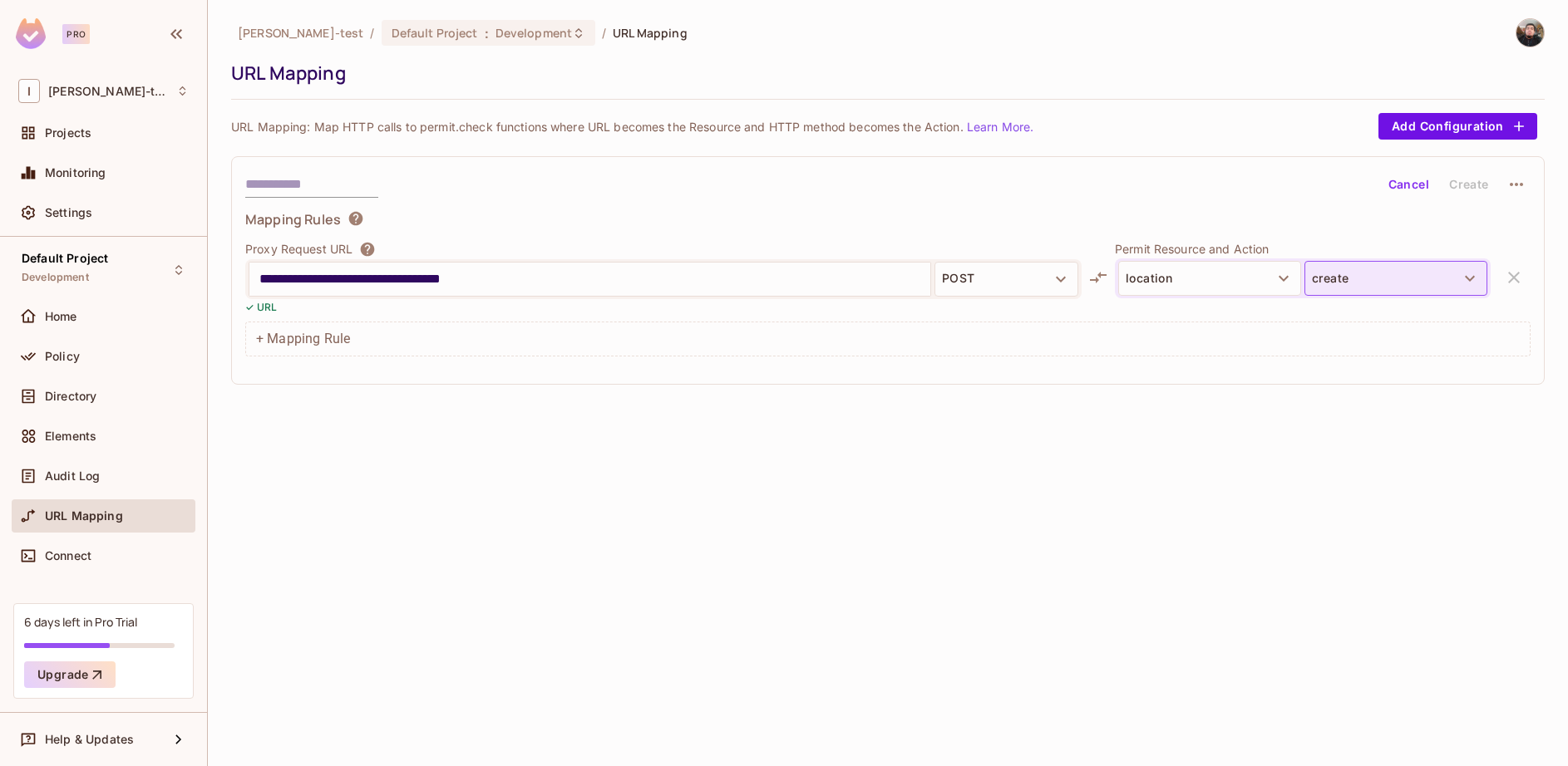
click at [1362, 282] on button "create" at bounding box center [1396, 278] width 183 height 35
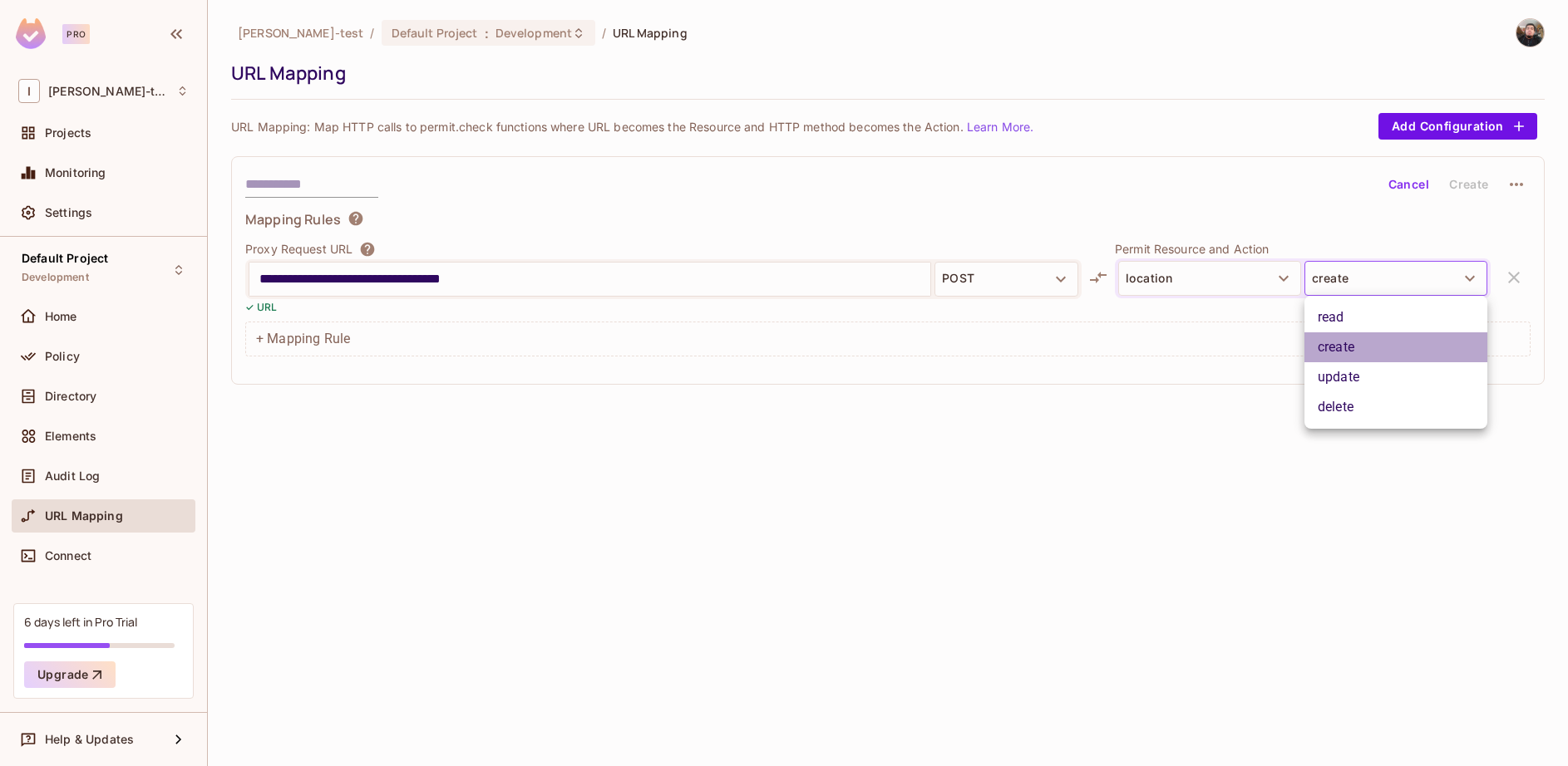
click at [1360, 335] on li "create" at bounding box center [1396, 347] width 183 height 30
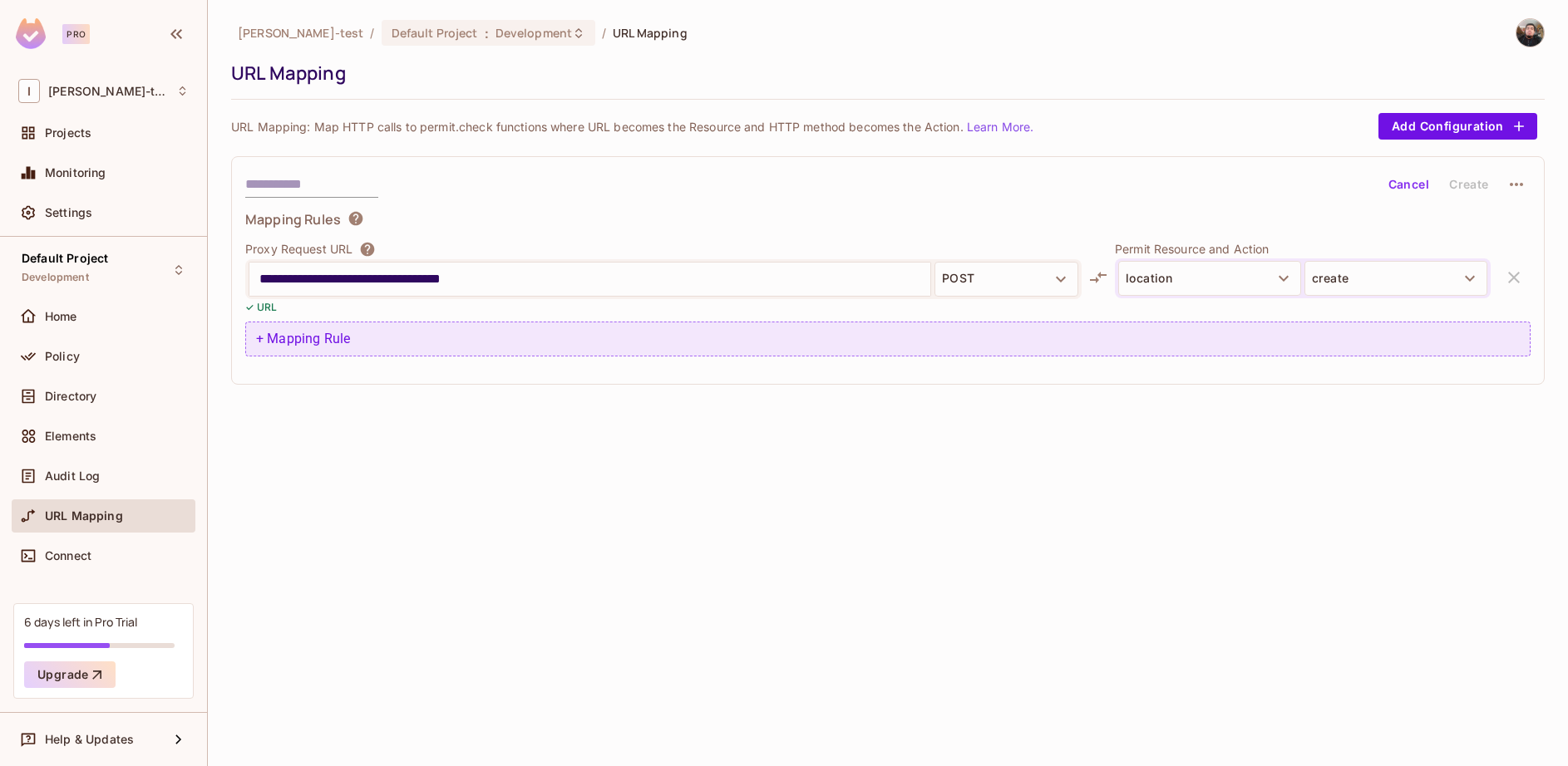
drag, startPoint x: 1353, startPoint y: 286, endPoint x: 1354, endPoint y: 322, distance: 36.0
click at [1354, 322] on div "**********" at bounding box center [888, 284] width 1285 height 146
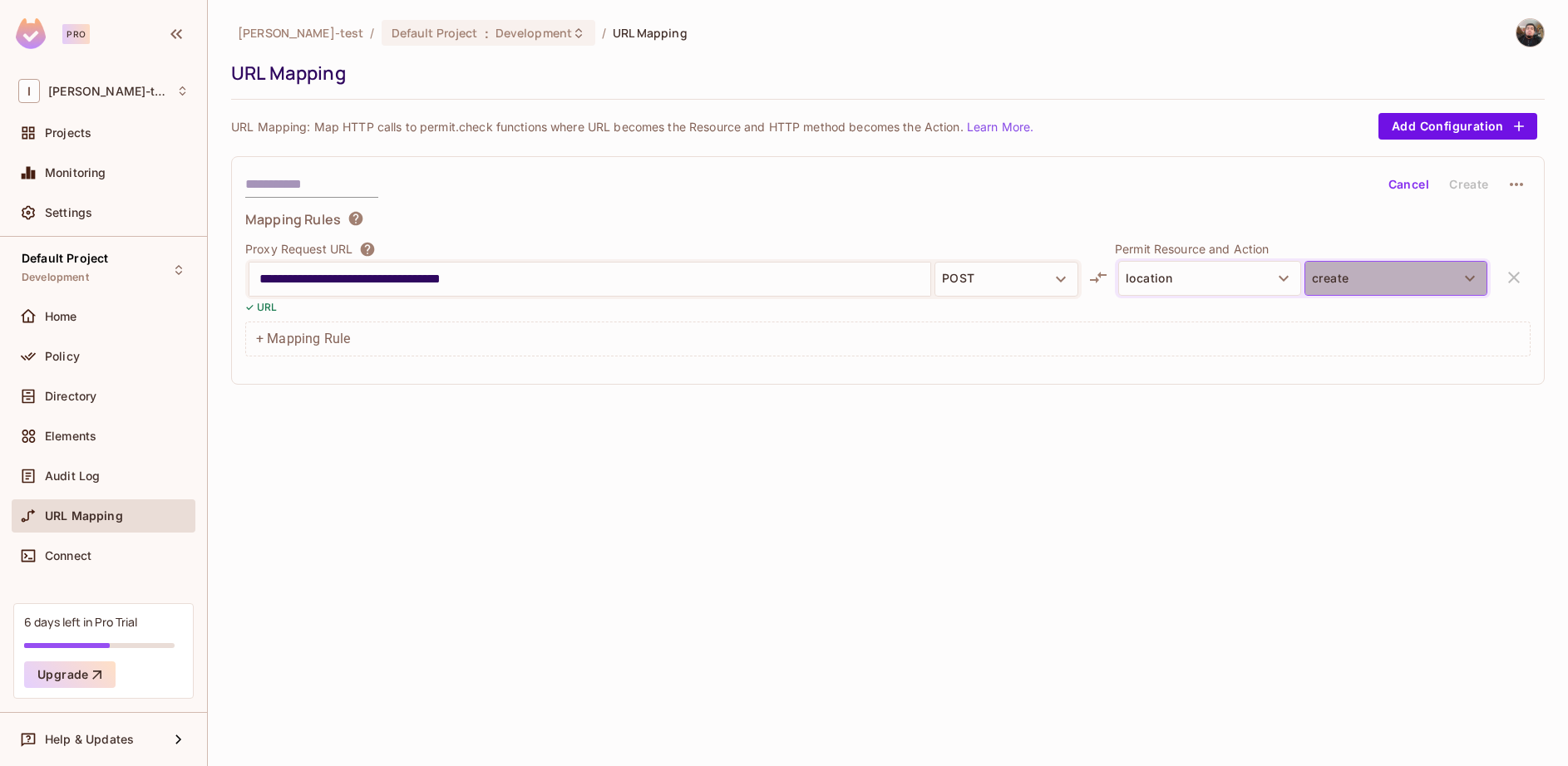
click at [1335, 281] on button "create" at bounding box center [1396, 278] width 183 height 35
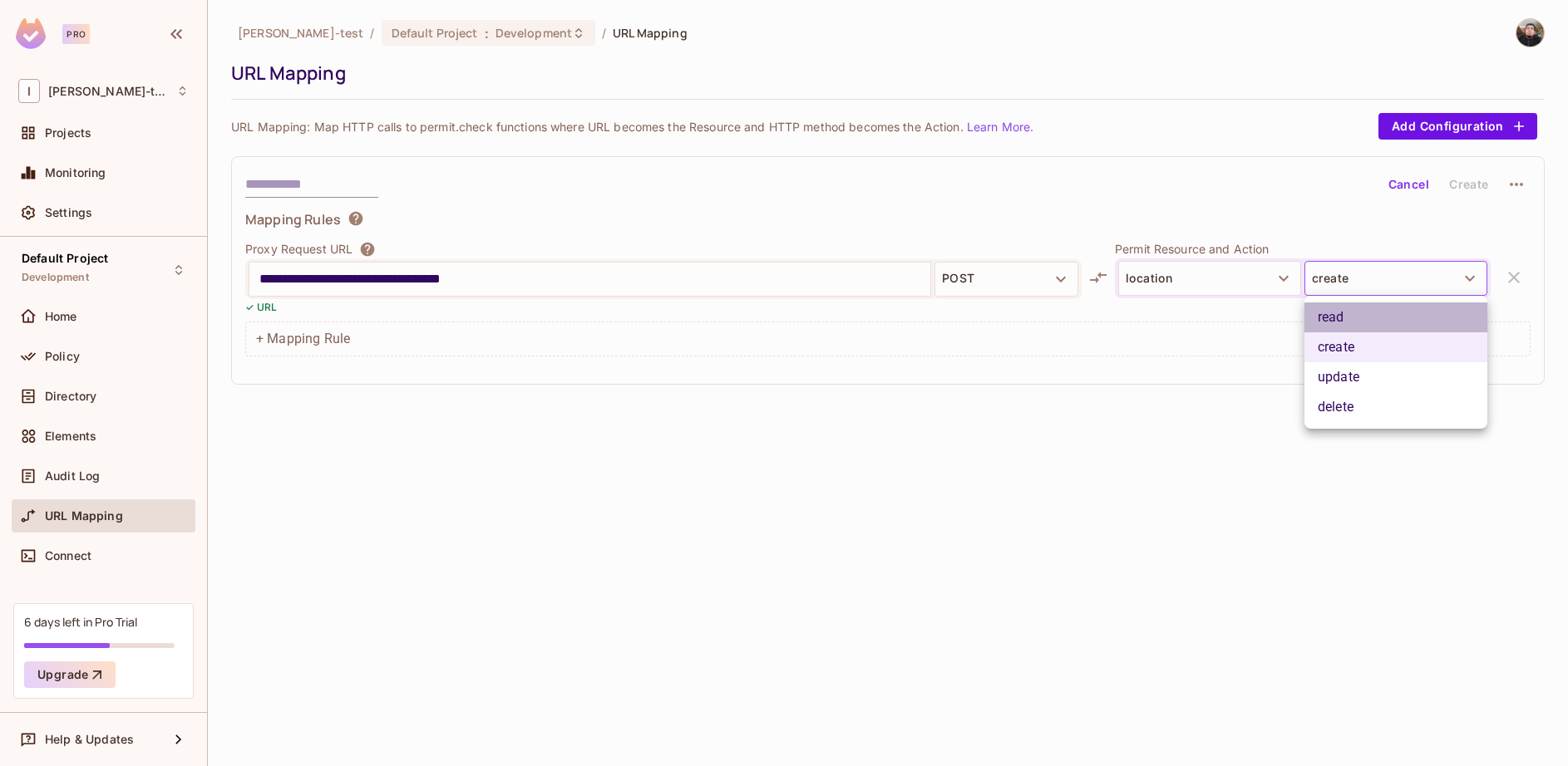
click at [1336, 314] on li "read" at bounding box center [1396, 317] width 183 height 30
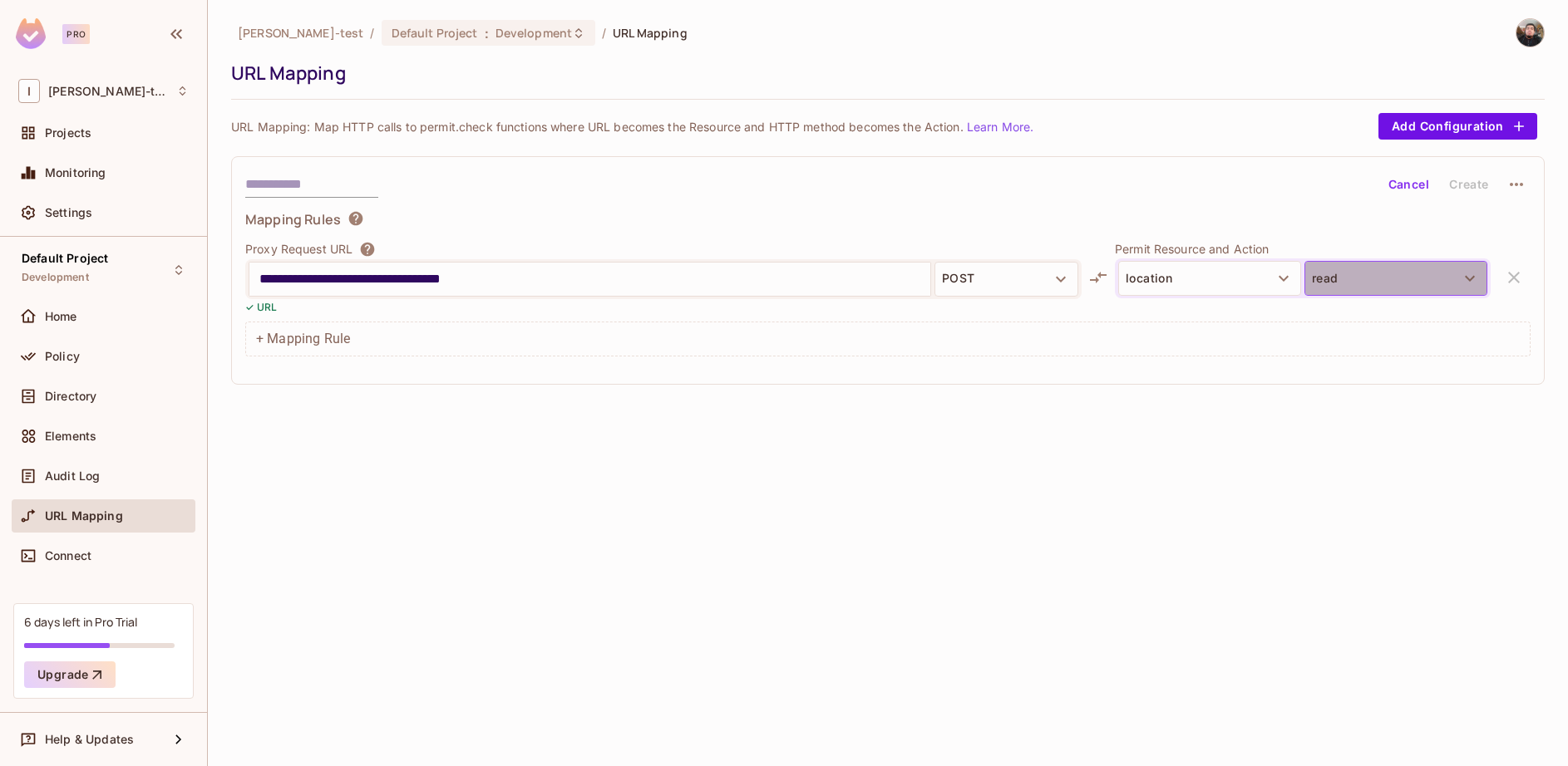
click at [1365, 265] on button "read" at bounding box center [1396, 278] width 183 height 35
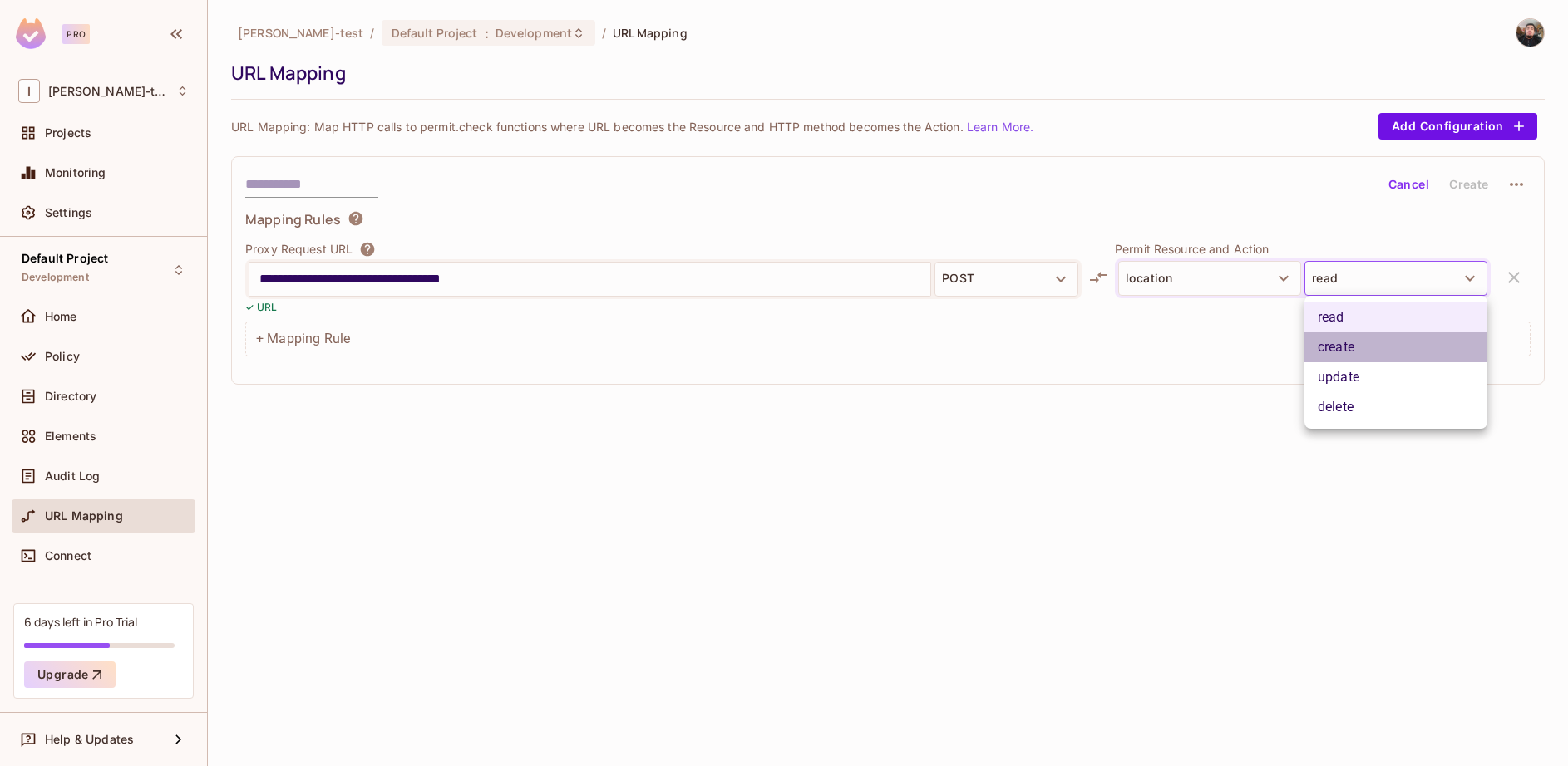
click at [1347, 359] on li "create" at bounding box center [1396, 347] width 183 height 30
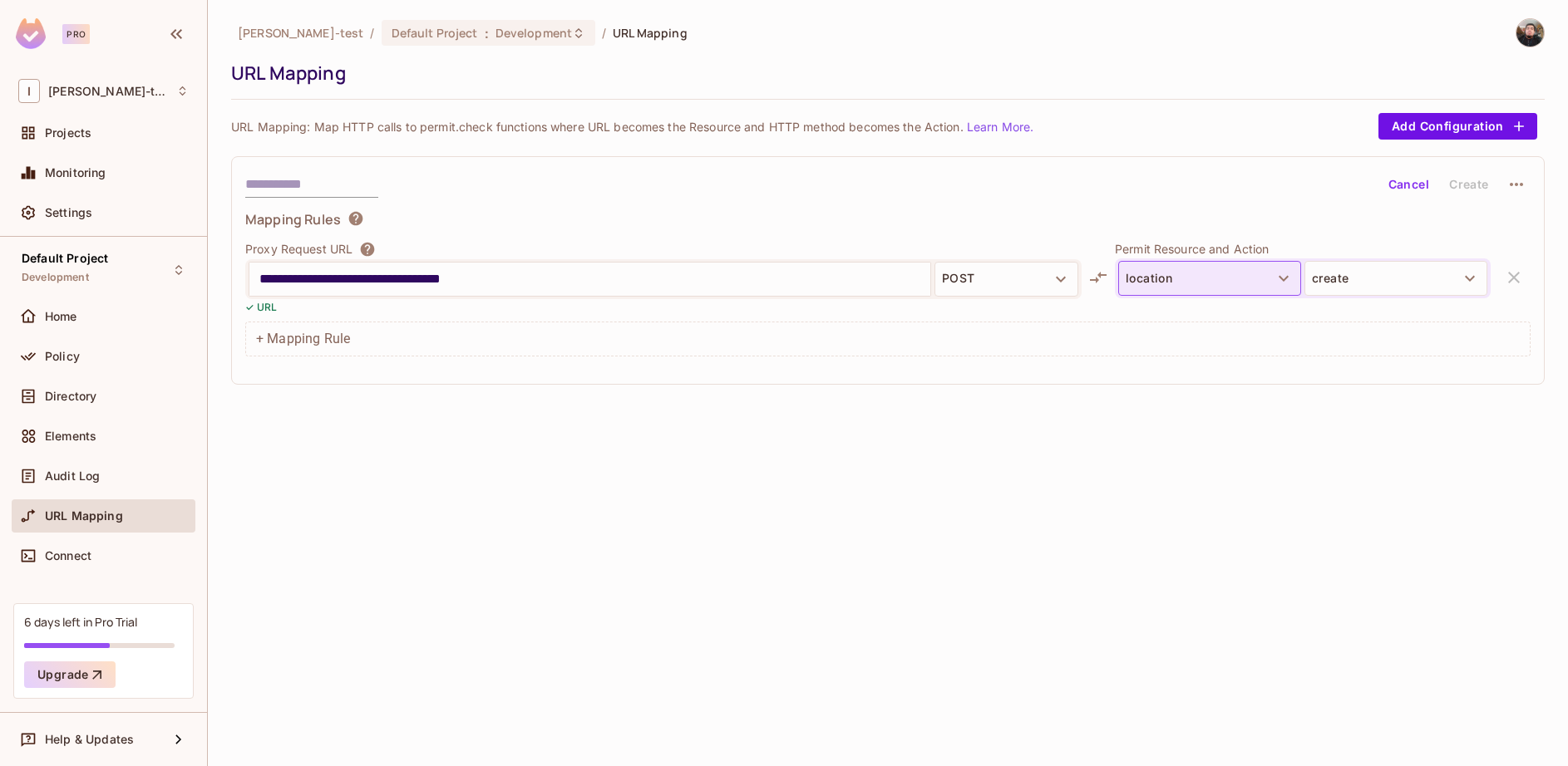
click at [1219, 276] on button "location" at bounding box center [1210, 278] width 183 height 35
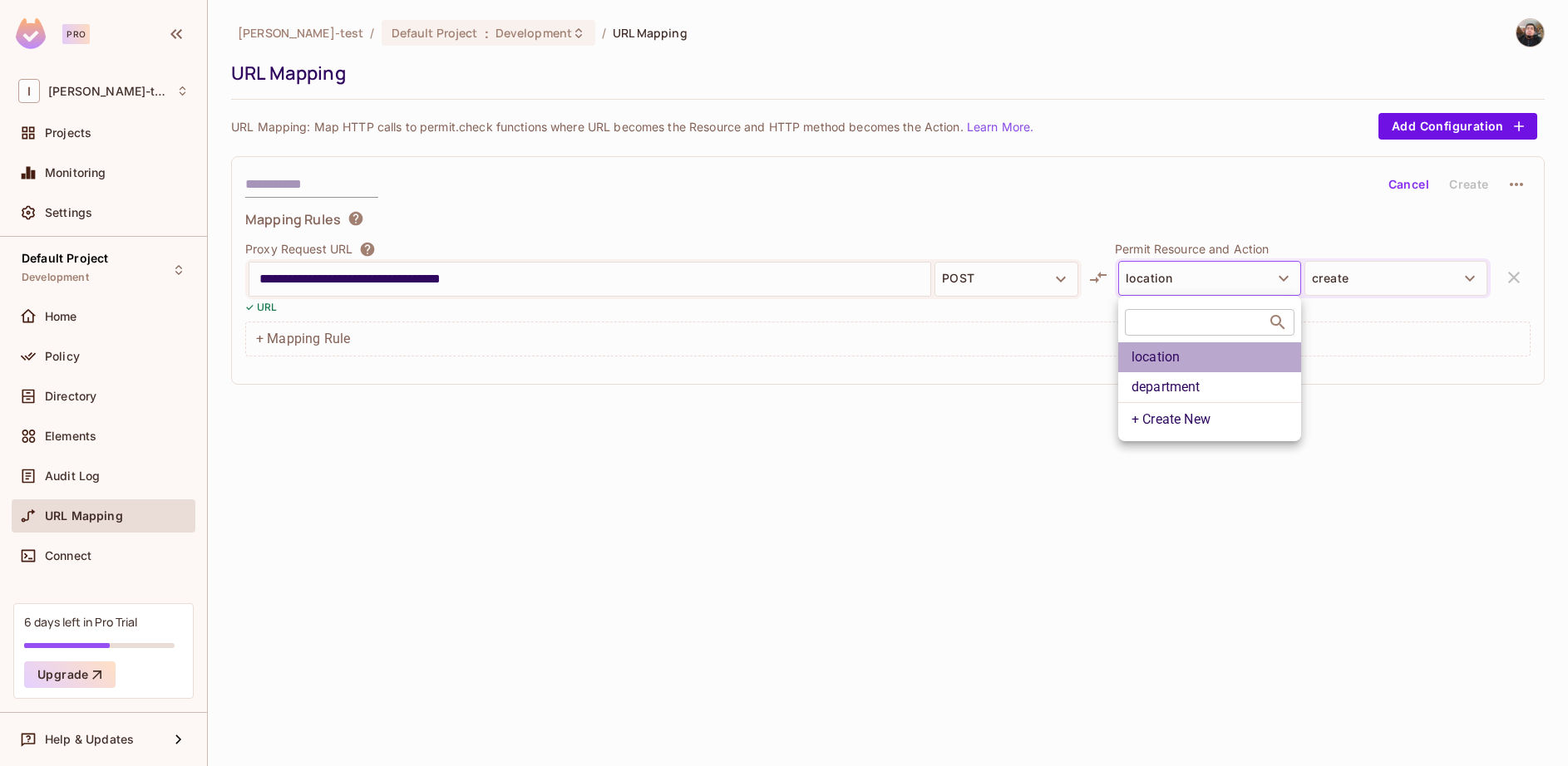
click at [1194, 364] on li "location" at bounding box center [1210, 358] width 183 height 30
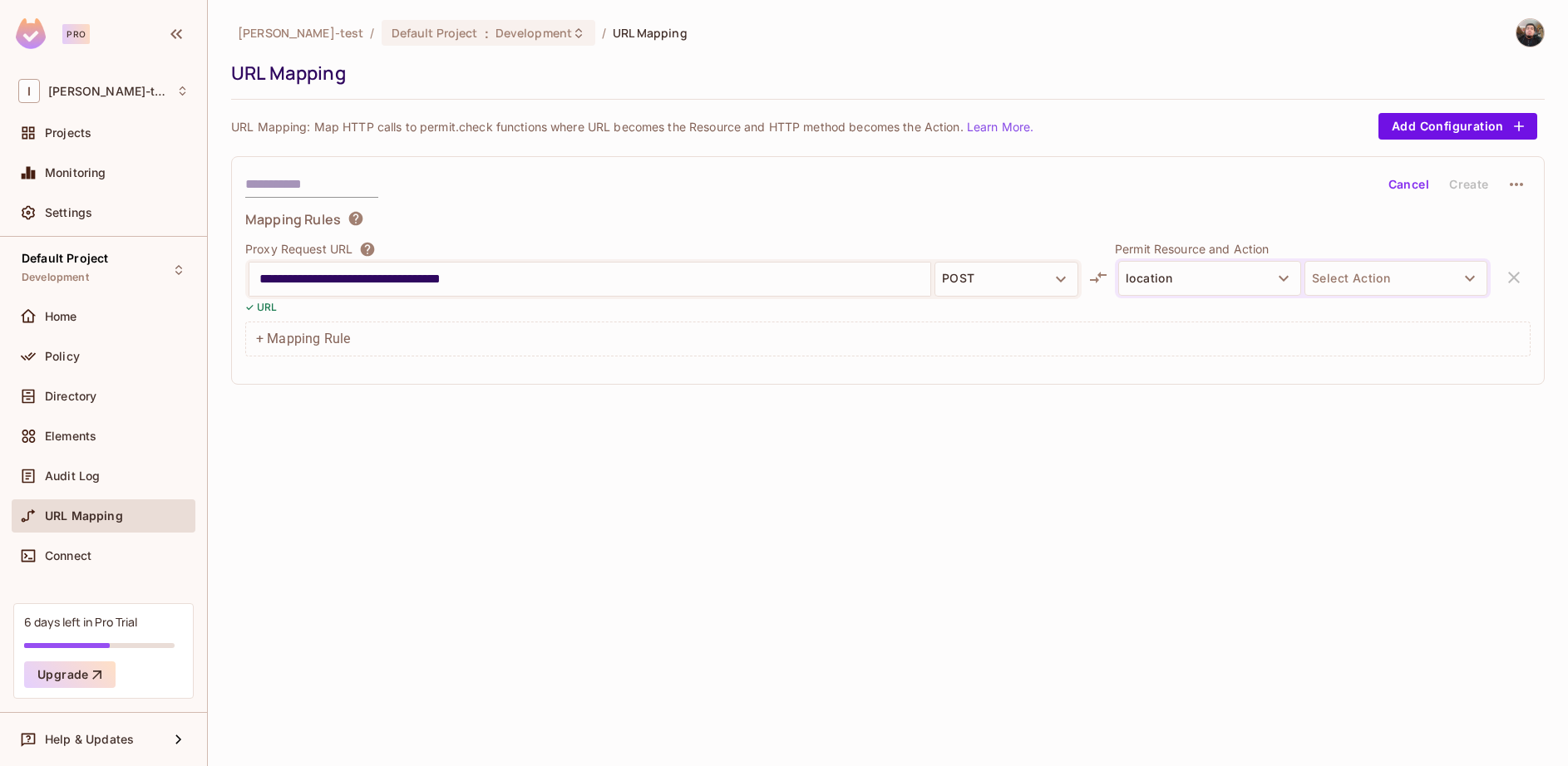
click at [1232, 296] on div "location Select Action" at bounding box center [1303, 278] width 376 height 40
click at [1215, 285] on button "location" at bounding box center [1210, 278] width 183 height 35
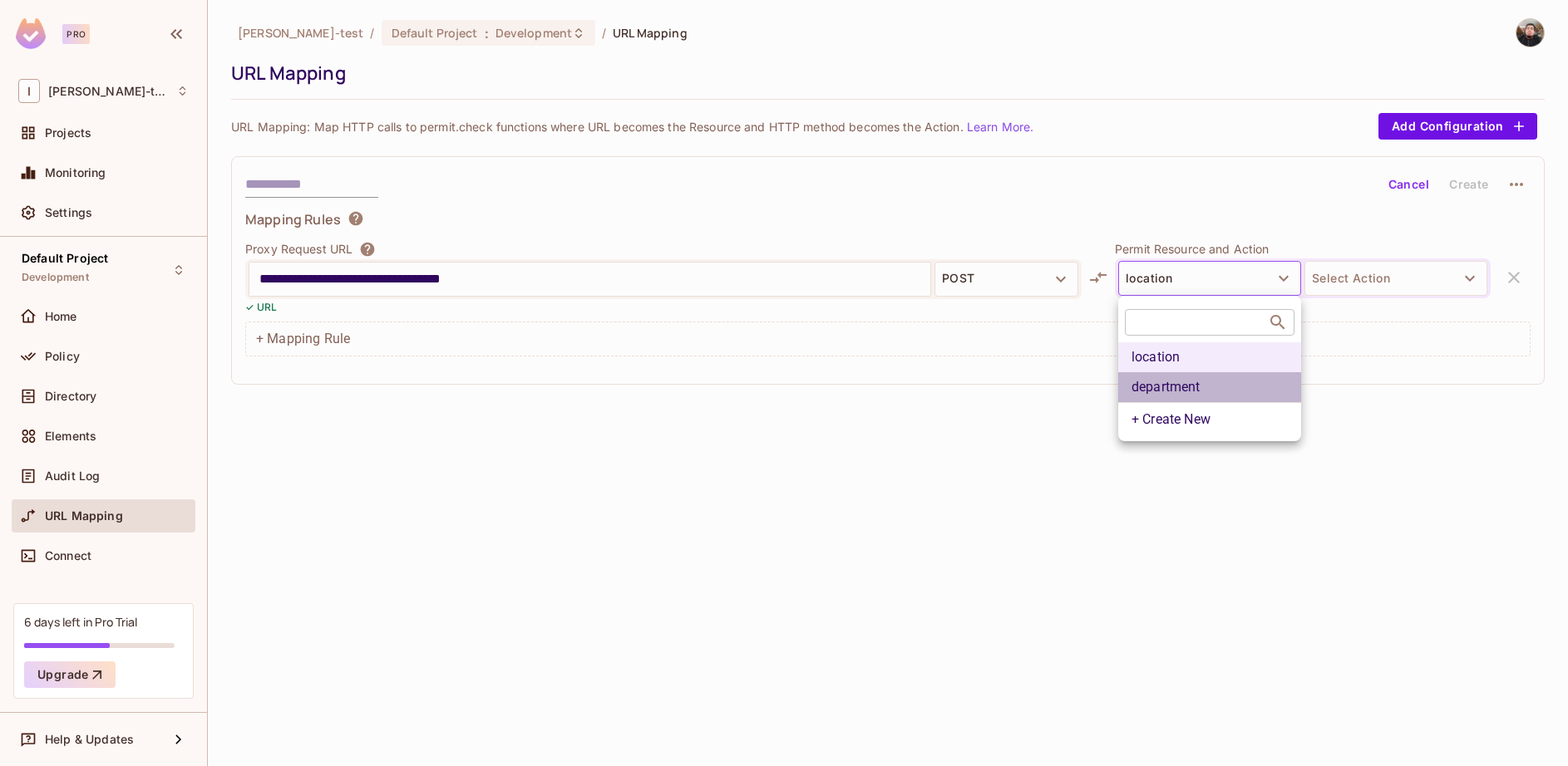
click at [1154, 394] on li "department" at bounding box center [1210, 387] width 183 height 30
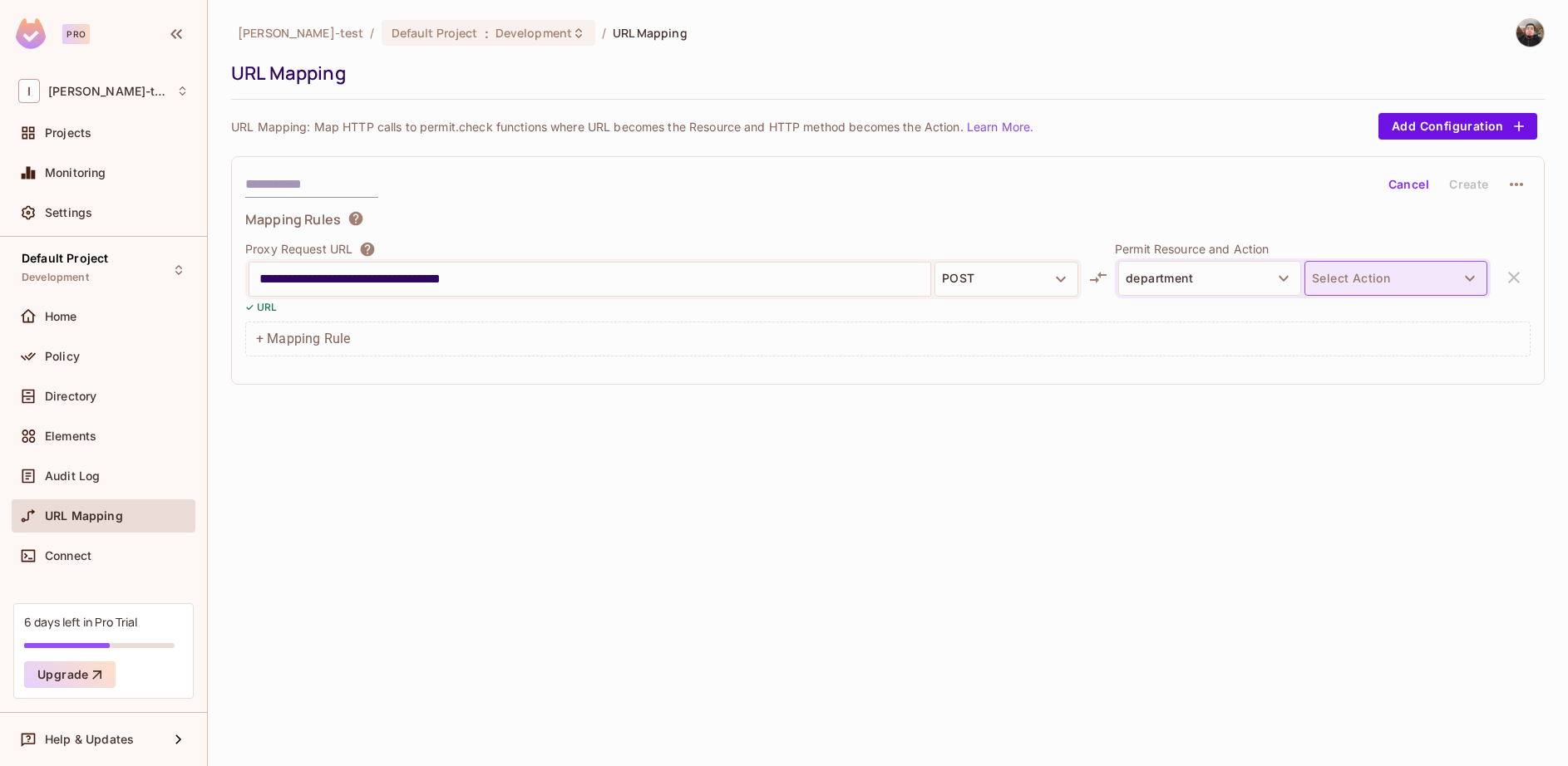
click at [1378, 273] on button "Select Action" at bounding box center [1396, 278] width 183 height 35
click at [1194, 284] on div at bounding box center [784, 383] width 1568 height 766
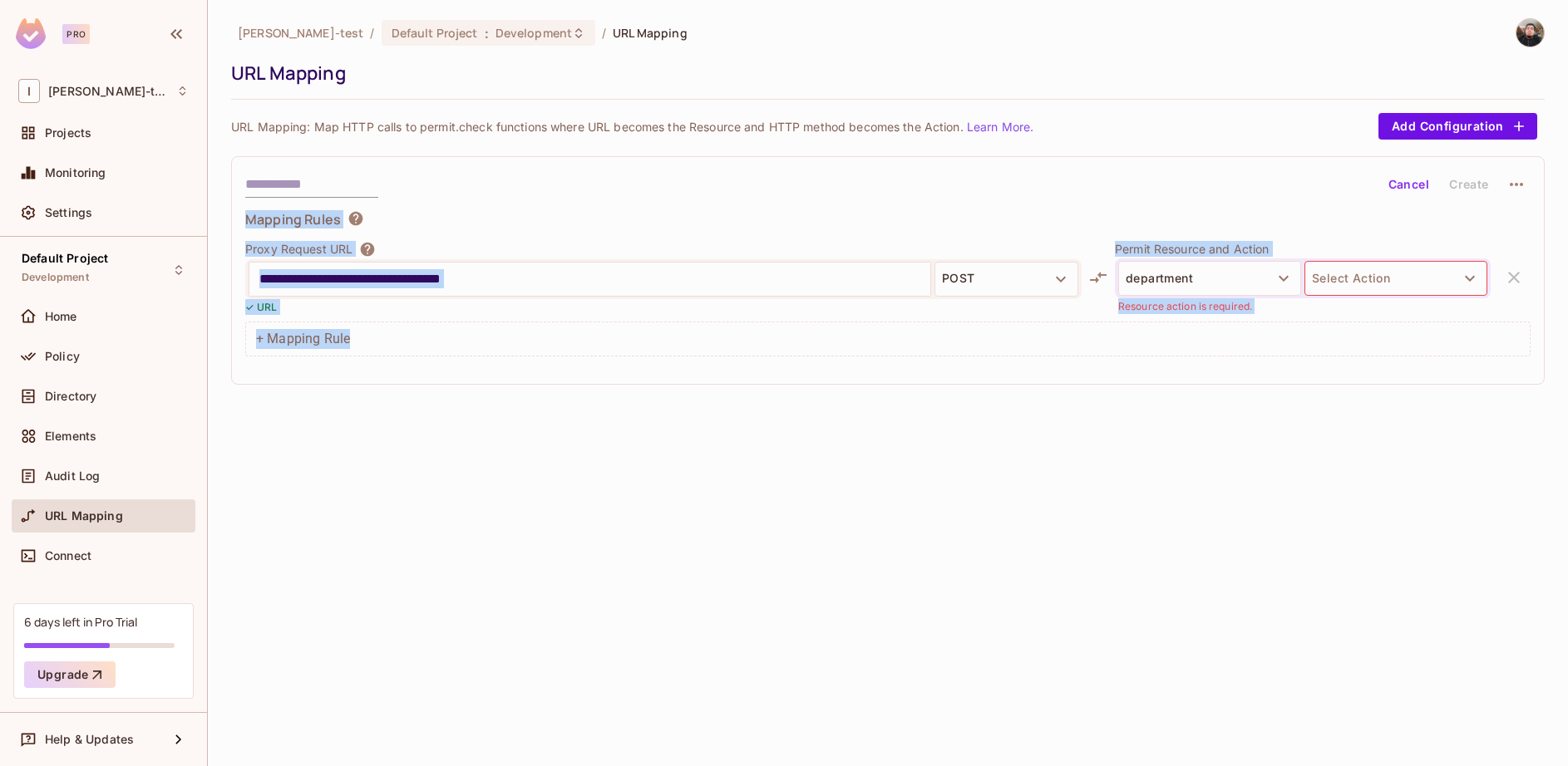
click at [1194, 284] on body "**********" at bounding box center [784, 383] width 1568 height 766
click at [1194, 284] on button "department" at bounding box center [1210, 278] width 183 height 35
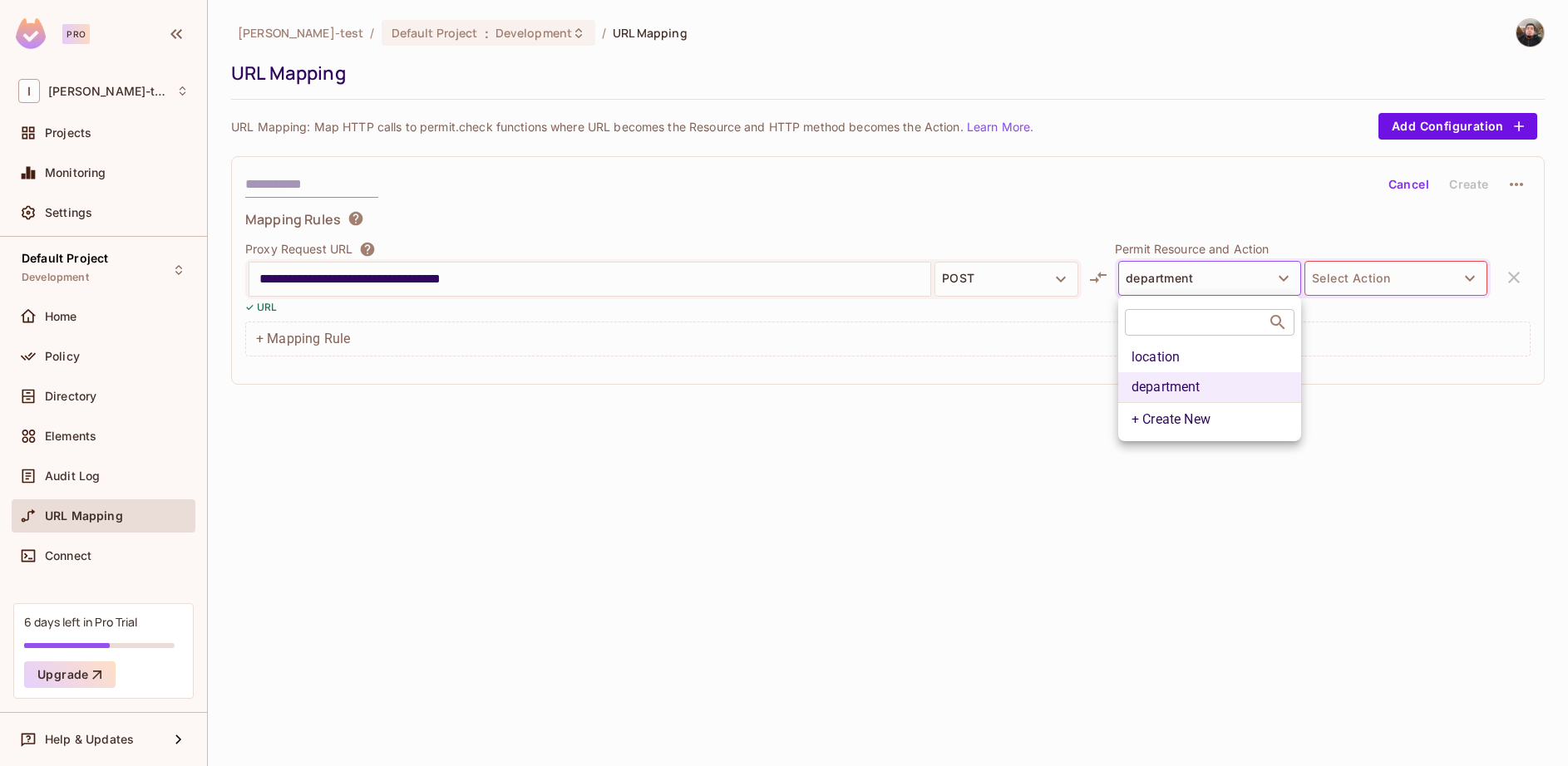
drag, startPoint x: 1219, startPoint y: 361, endPoint x: 1372, endPoint y: 275, distance: 175.5
click at [1372, 275] on div "​ location department + Create New" at bounding box center [784, 383] width 1568 height 766
click at [1166, 371] on li "location" at bounding box center [1210, 358] width 183 height 30
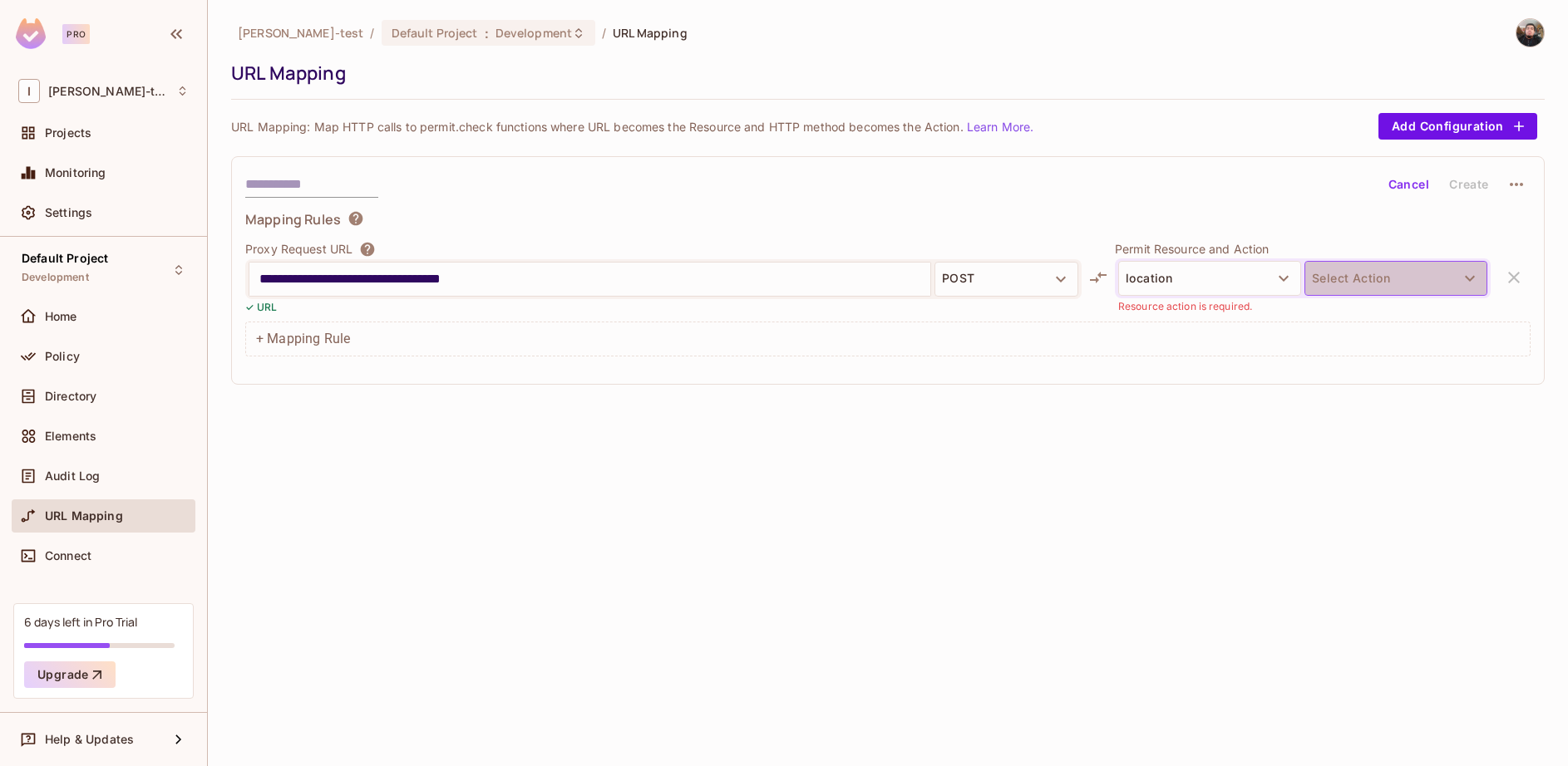
click at [1348, 282] on button "Select Action" at bounding box center [1396, 278] width 183 height 35
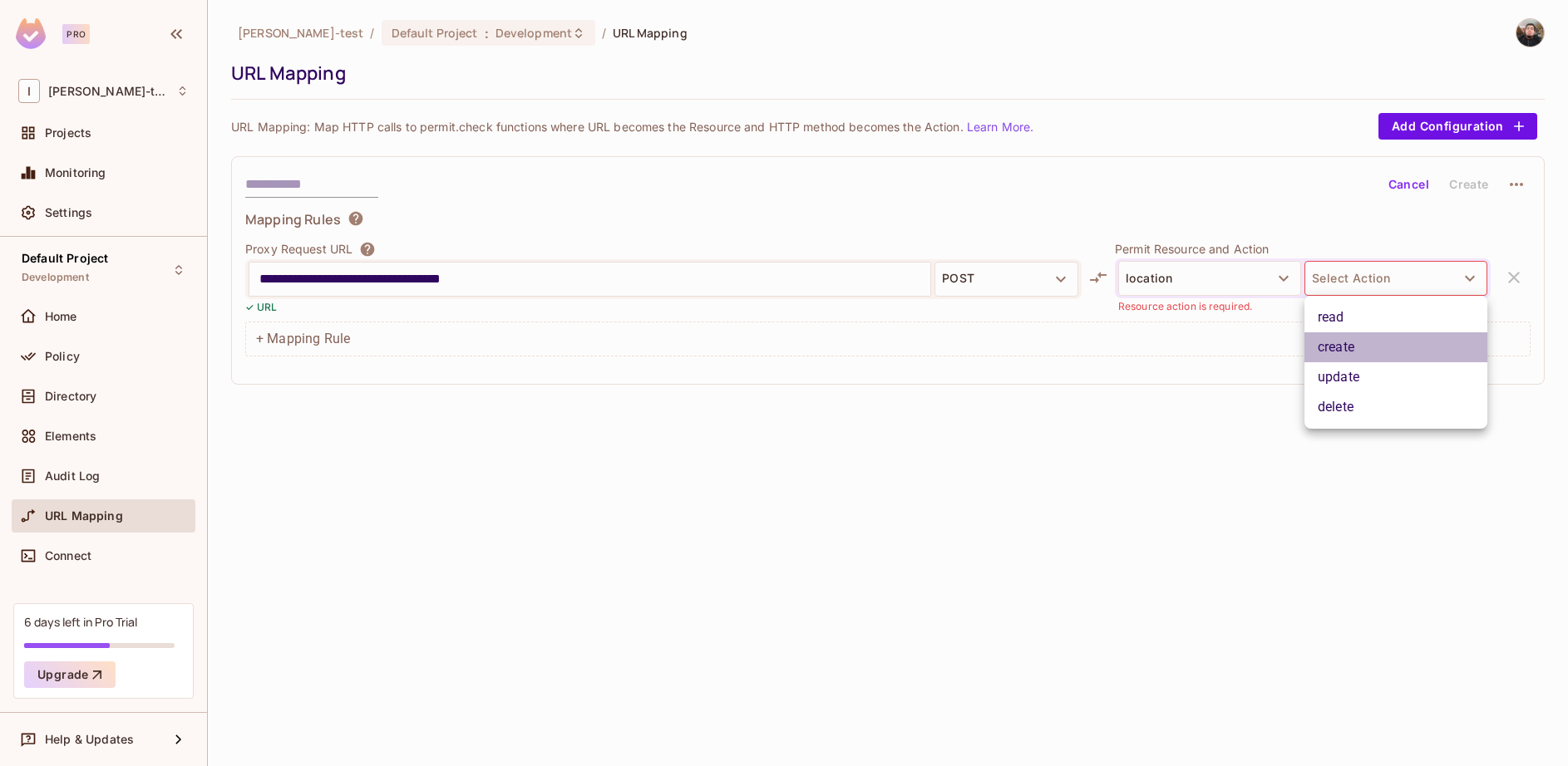
click at [1367, 347] on li "create" at bounding box center [1396, 347] width 183 height 30
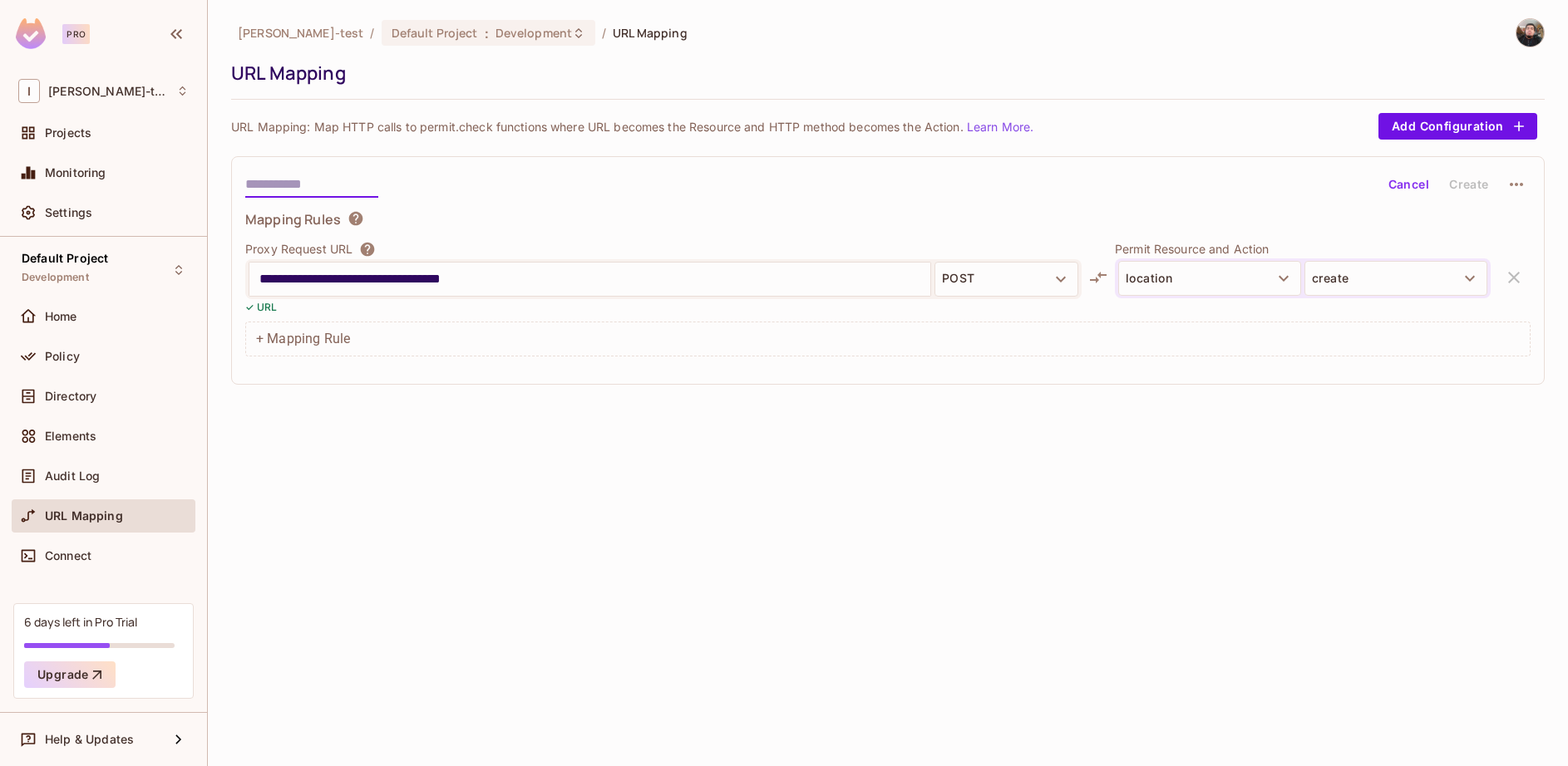
click at [317, 184] on input "text" at bounding box center [312, 184] width 133 height 27
type input "******"
type input "**********"
click at [1468, 185] on button "Create" at bounding box center [1469, 184] width 54 height 27
click at [96, 518] on span "URL Mapping" at bounding box center [84, 516] width 79 height 13
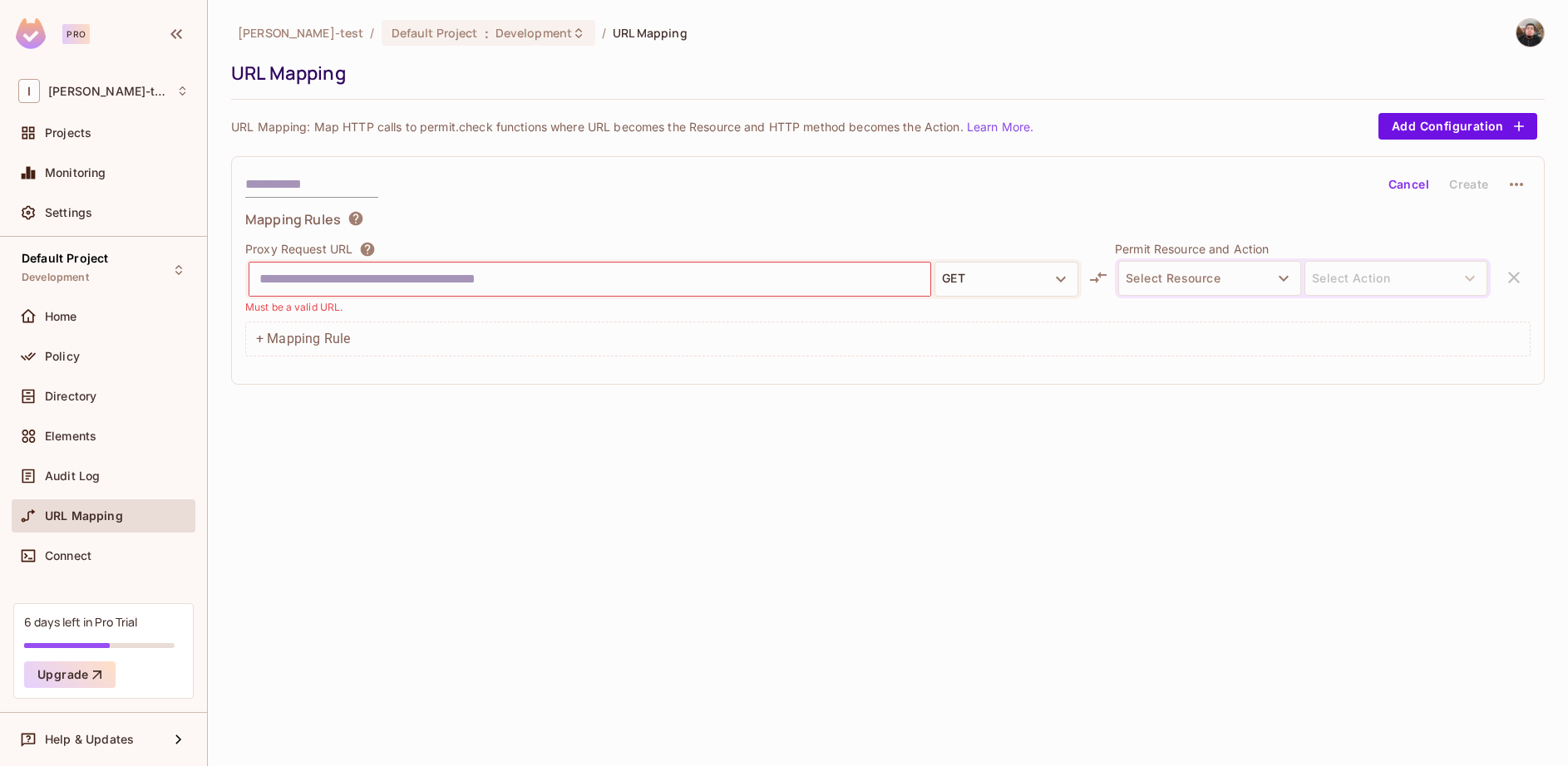
click at [613, 37] on span "URL Mapping" at bounding box center [650, 32] width 74 height 16
click at [552, 288] on input "text" at bounding box center [590, 279] width 661 height 27
paste input "**********"
type input "**********"
click at [351, 177] on input "text" at bounding box center [312, 184] width 133 height 27
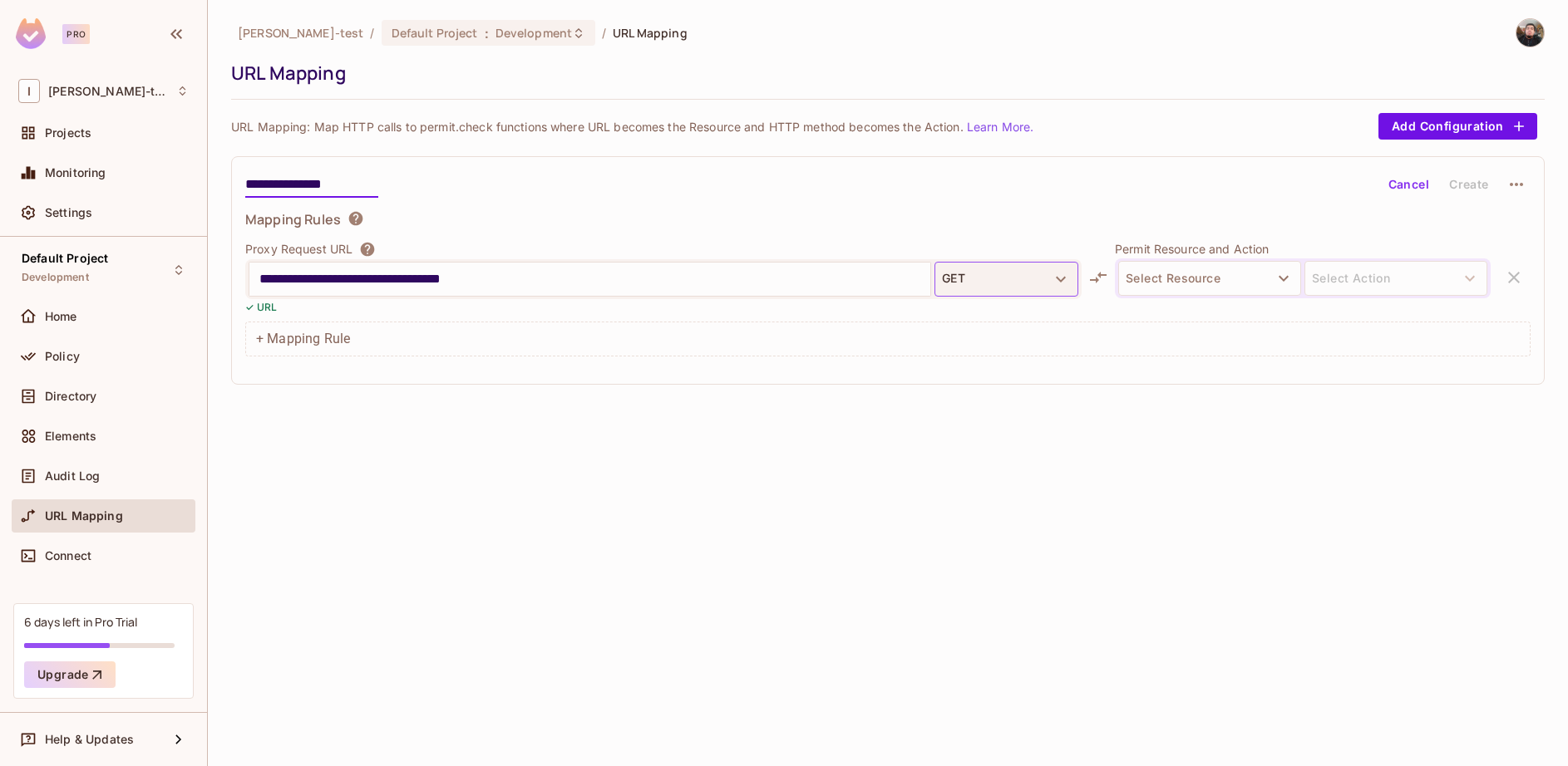
type input "**********"
click at [1059, 287] on icon "button" at bounding box center [1061, 279] width 20 height 20
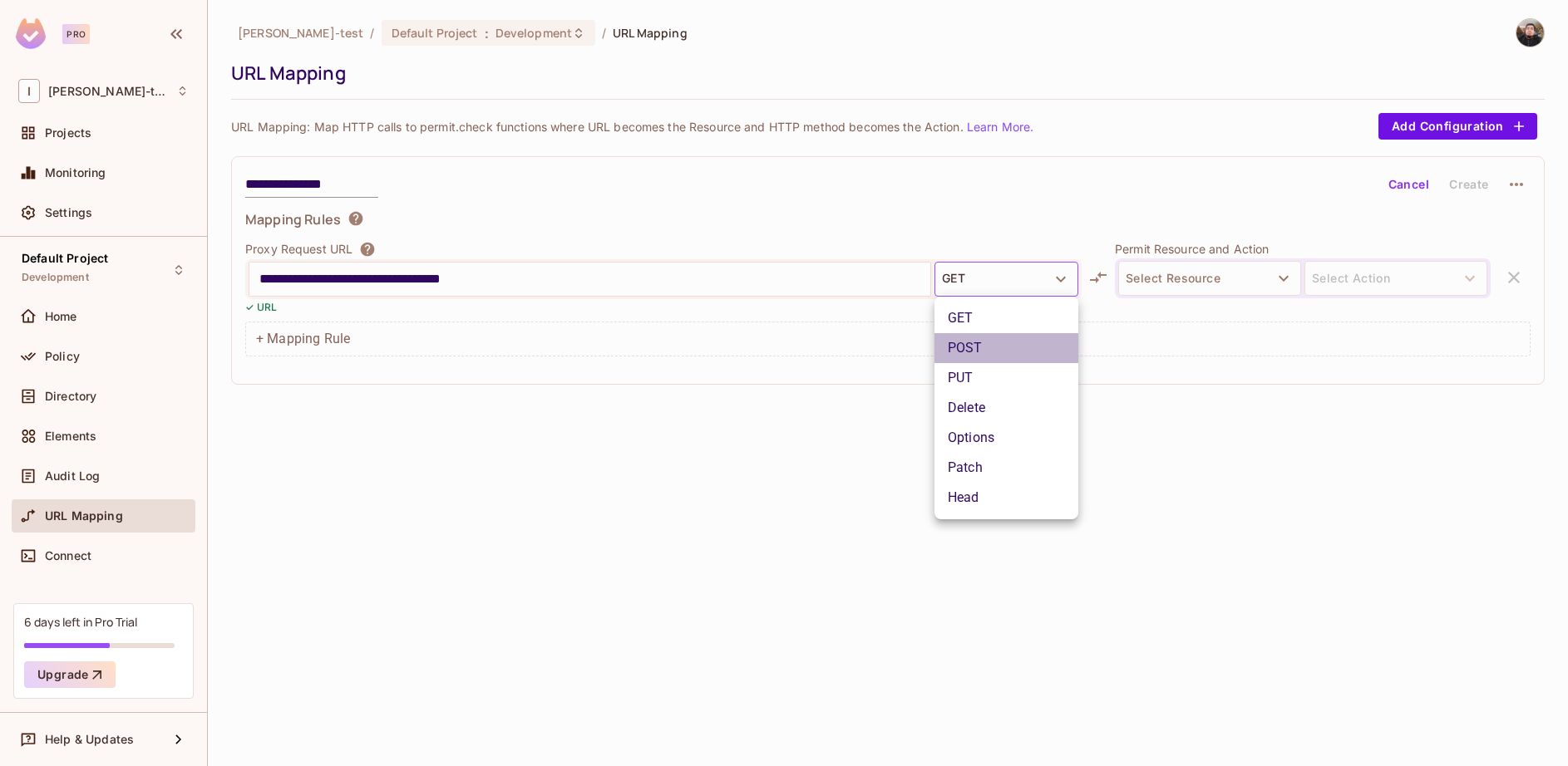
click at [1012, 348] on li "POST" at bounding box center [1007, 348] width 144 height 30
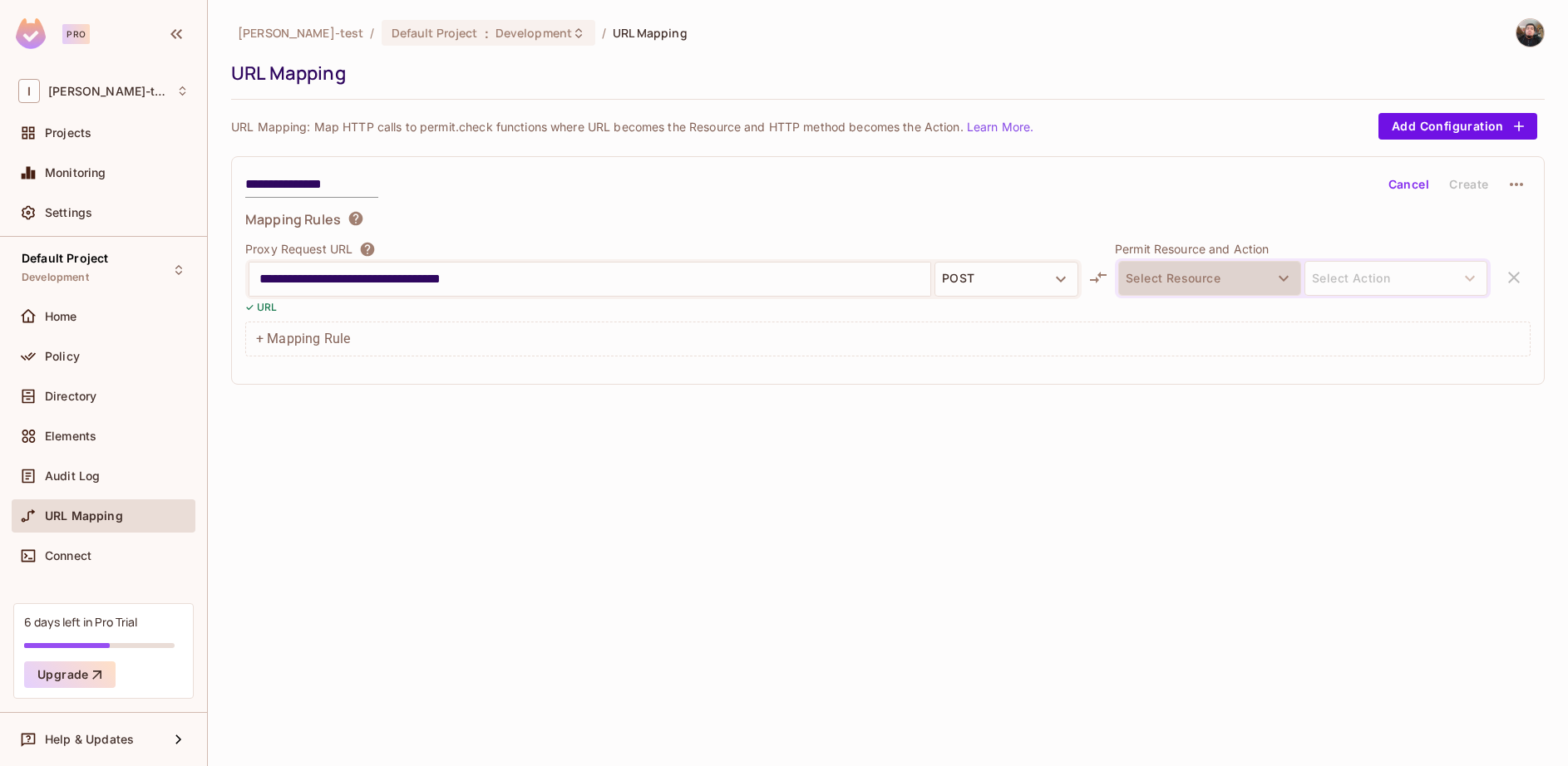
click at [1218, 276] on button "Select Resource" at bounding box center [1210, 278] width 183 height 35
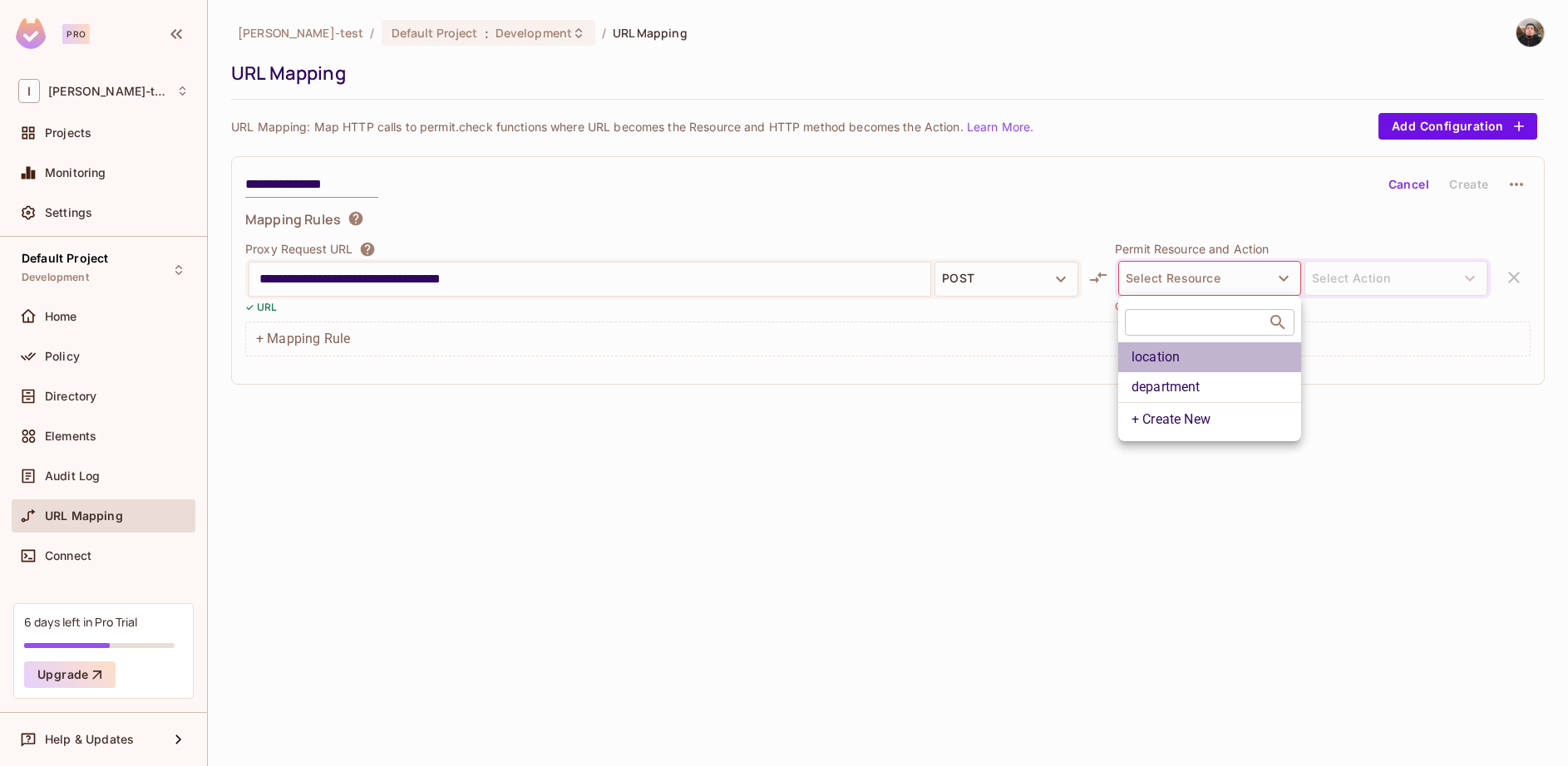
click at [1193, 357] on li "location" at bounding box center [1210, 358] width 183 height 30
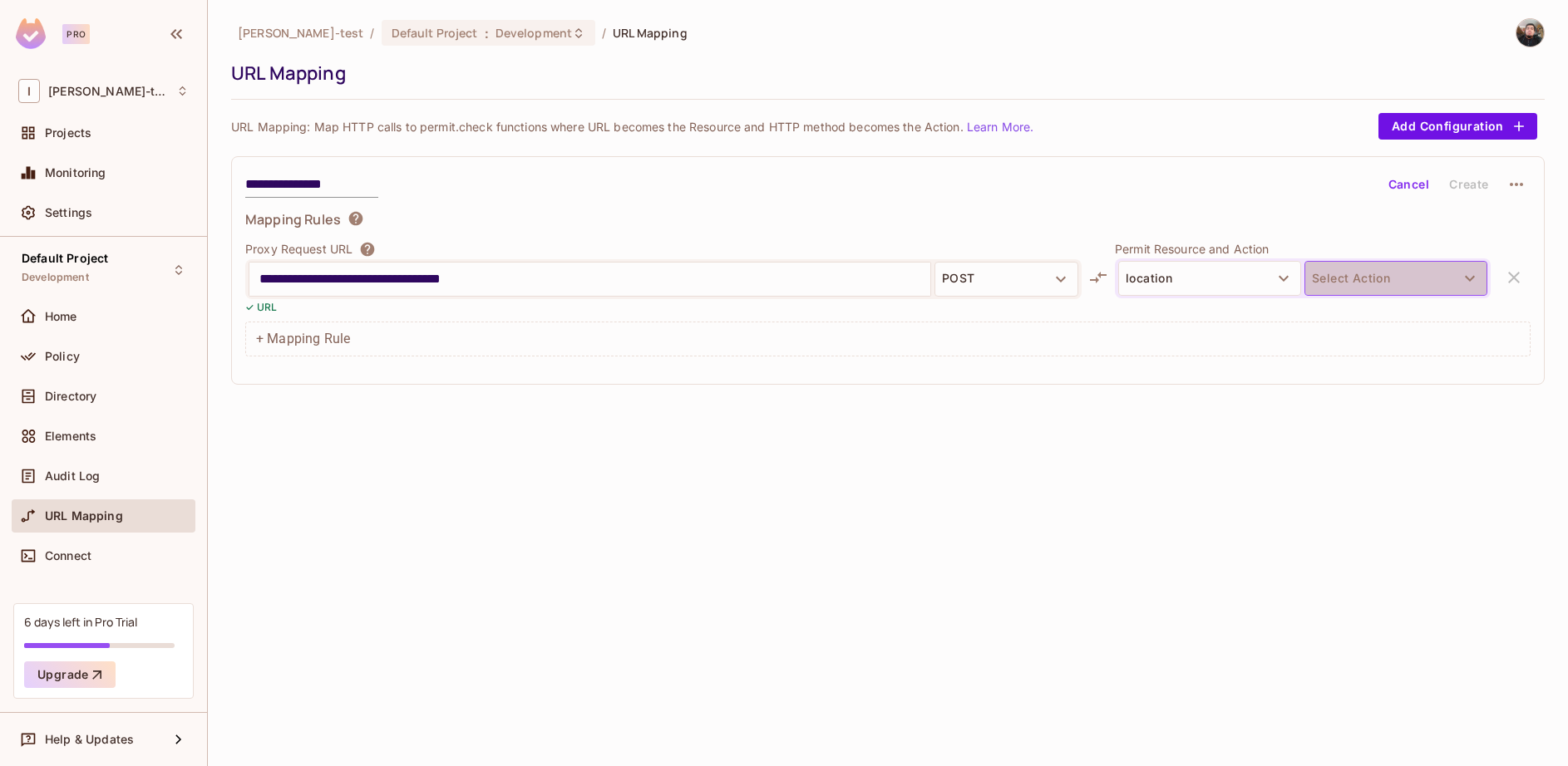
click at [1396, 285] on button "Select Action" at bounding box center [1396, 278] width 183 height 35
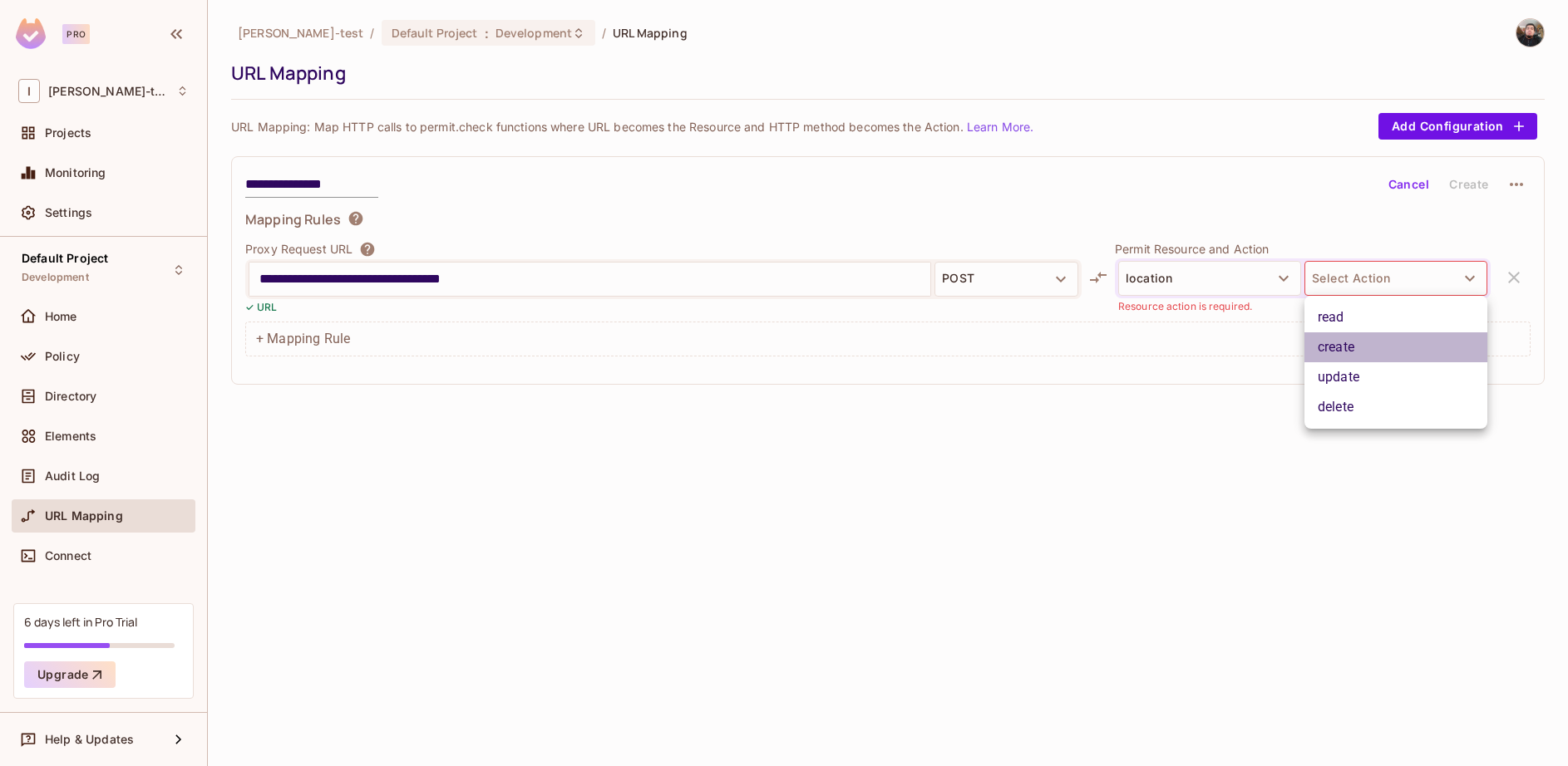
click at [1379, 349] on li "create" at bounding box center [1396, 347] width 183 height 30
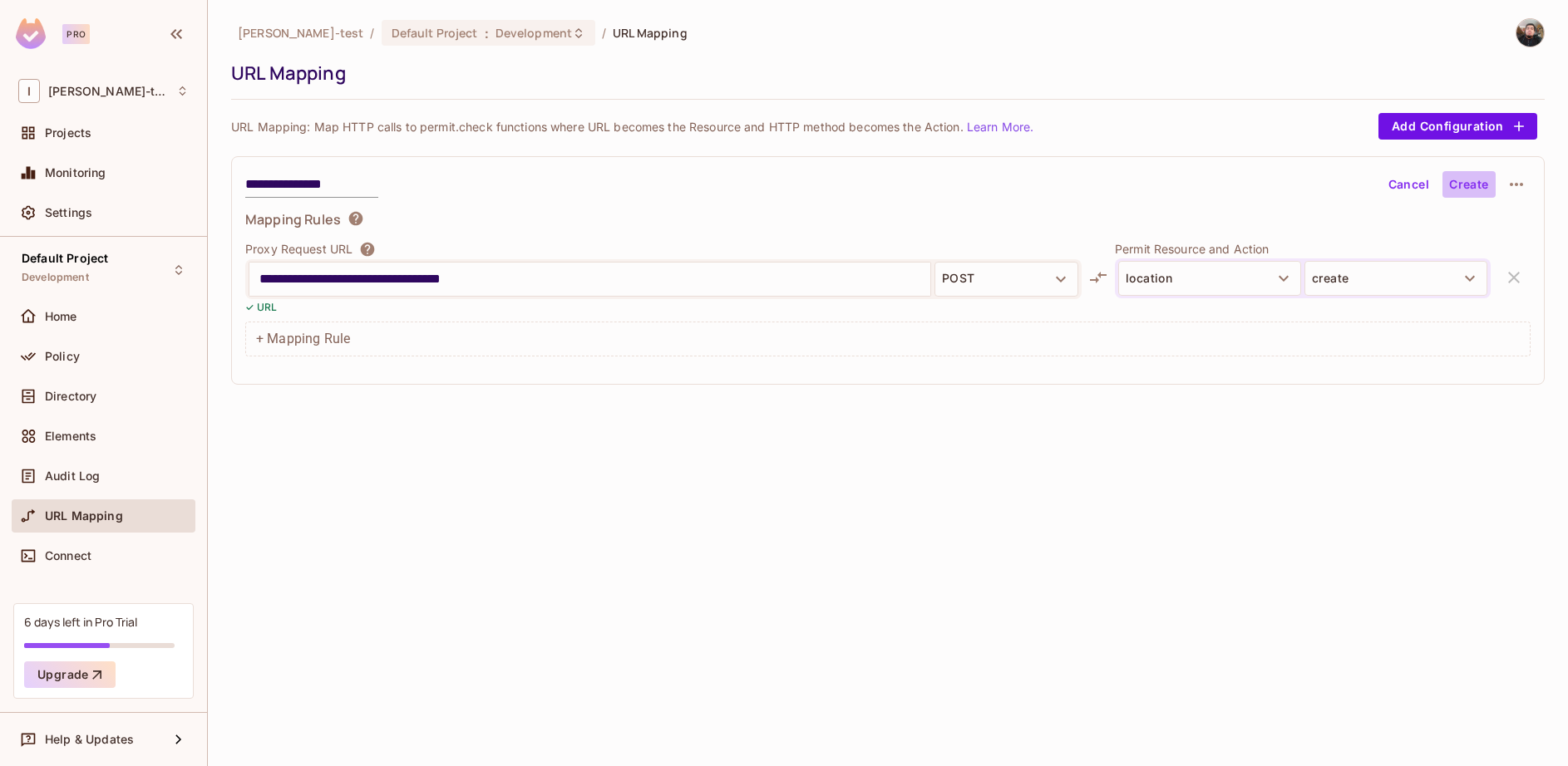
click at [1475, 186] on button "Create" at bounding box center [1469, 184] width 54 height 27
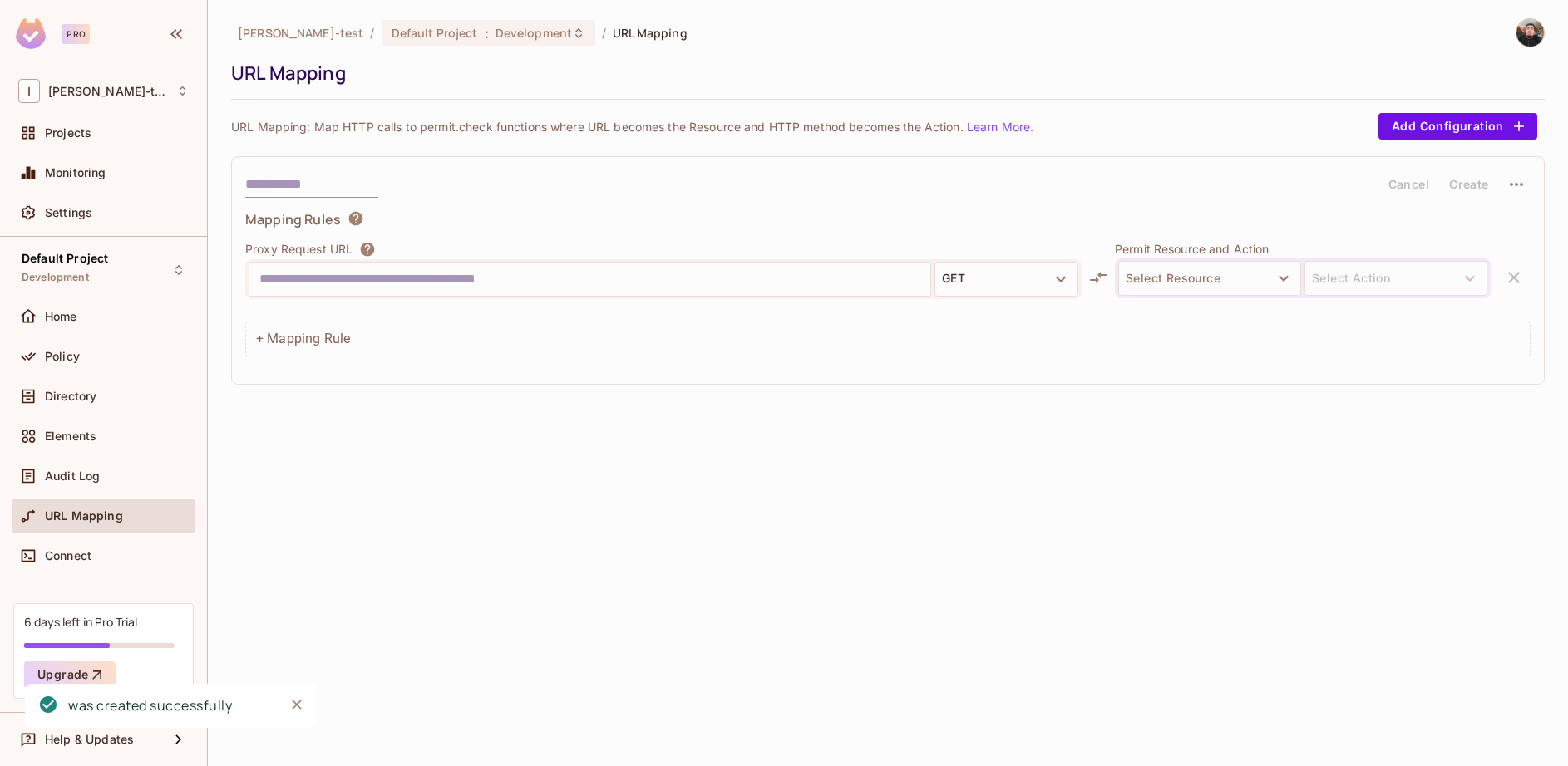
click at [118, 517] on span "URL Mapping" at bounding box center [84, 516] width 79 height 13
click at [78, 381] on div "Directory" at bounding box center [104, 396] width 184 height 33
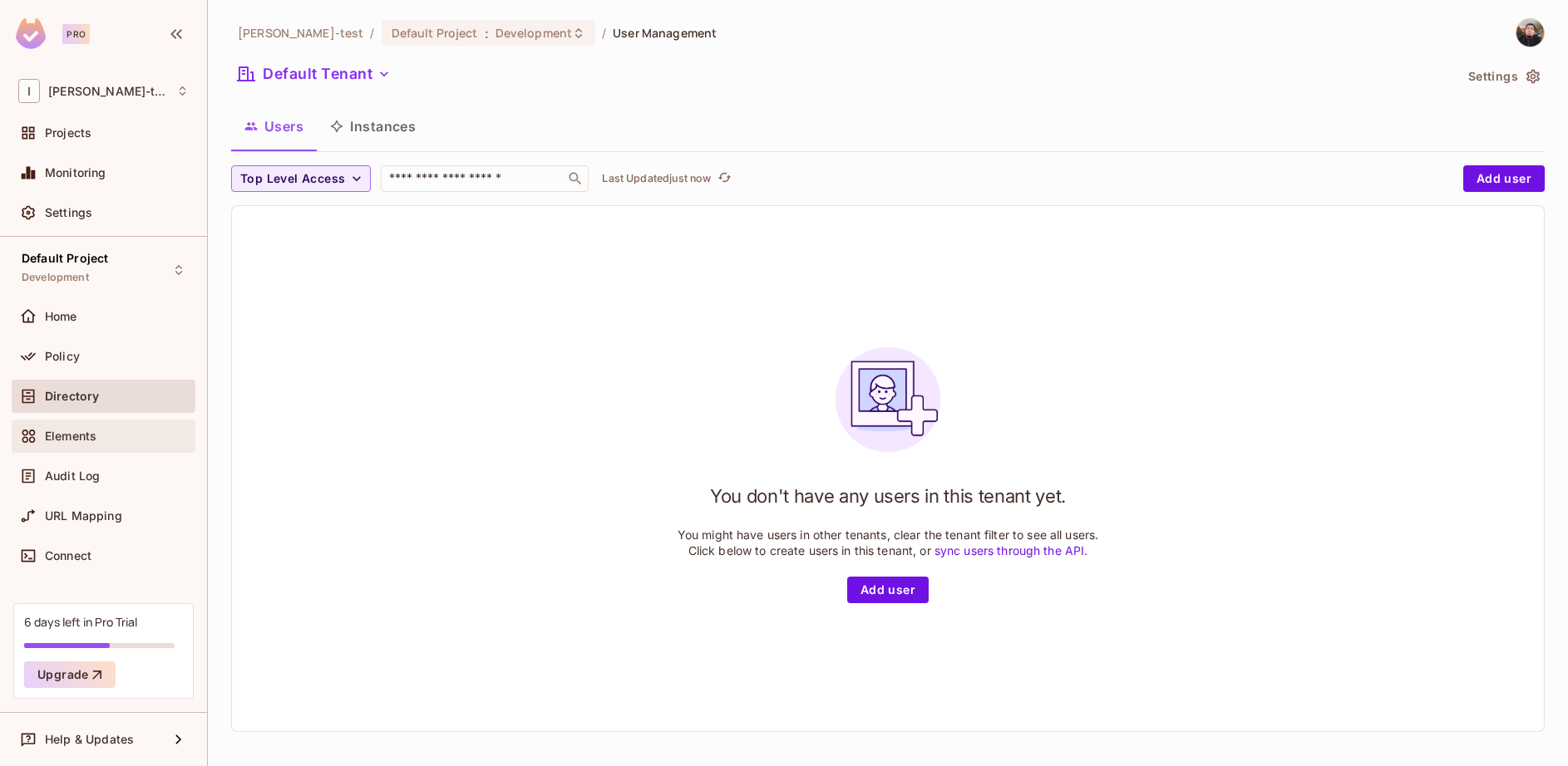
click at [58, 425] on div "Elements" at bounding box center [104, 436] width 184 height 33
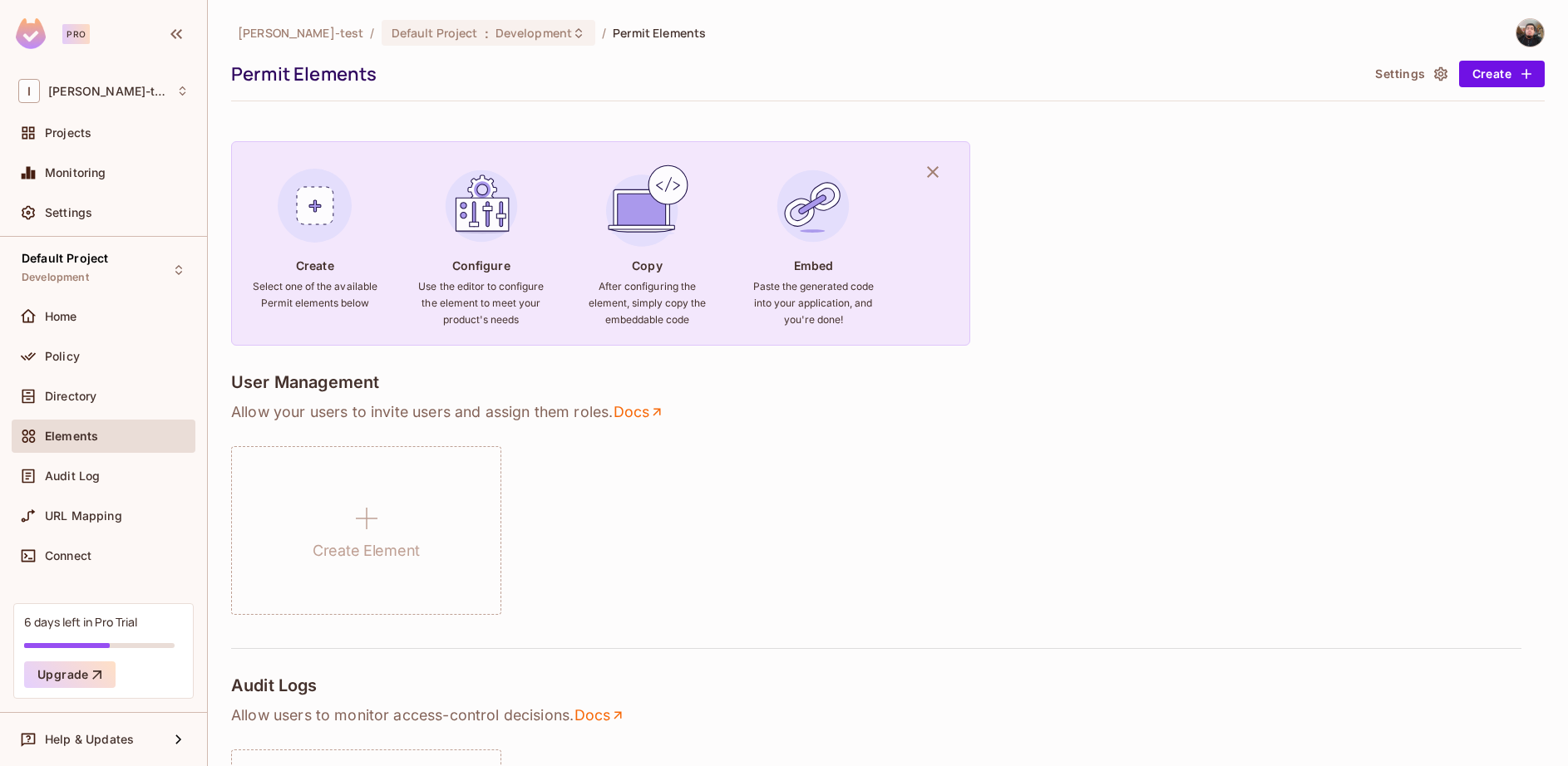
click at [66, 455] on div "Elements" at bounding box center [104, 439] width 184 height 40
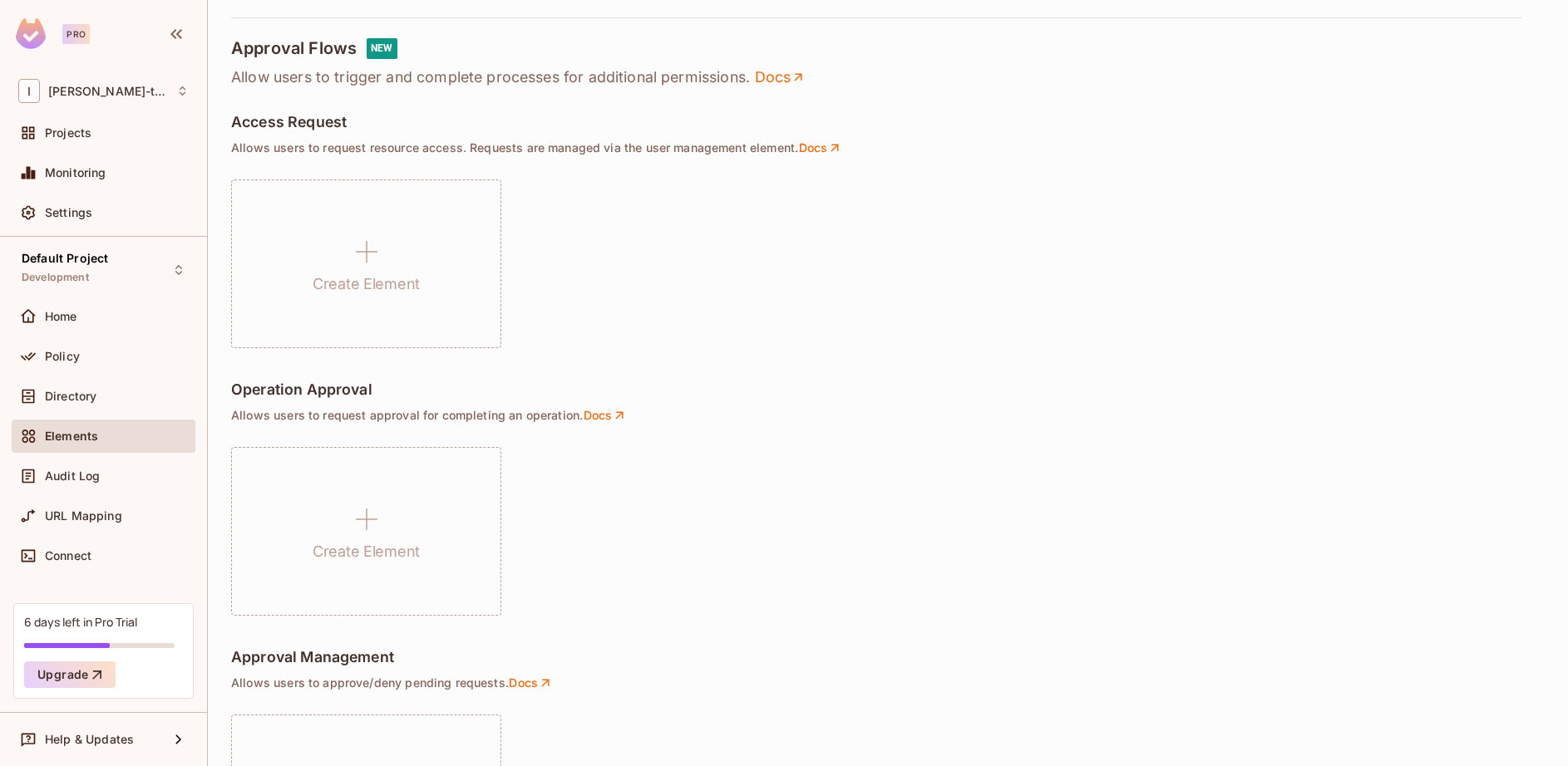
scroll to position [1086, 0]
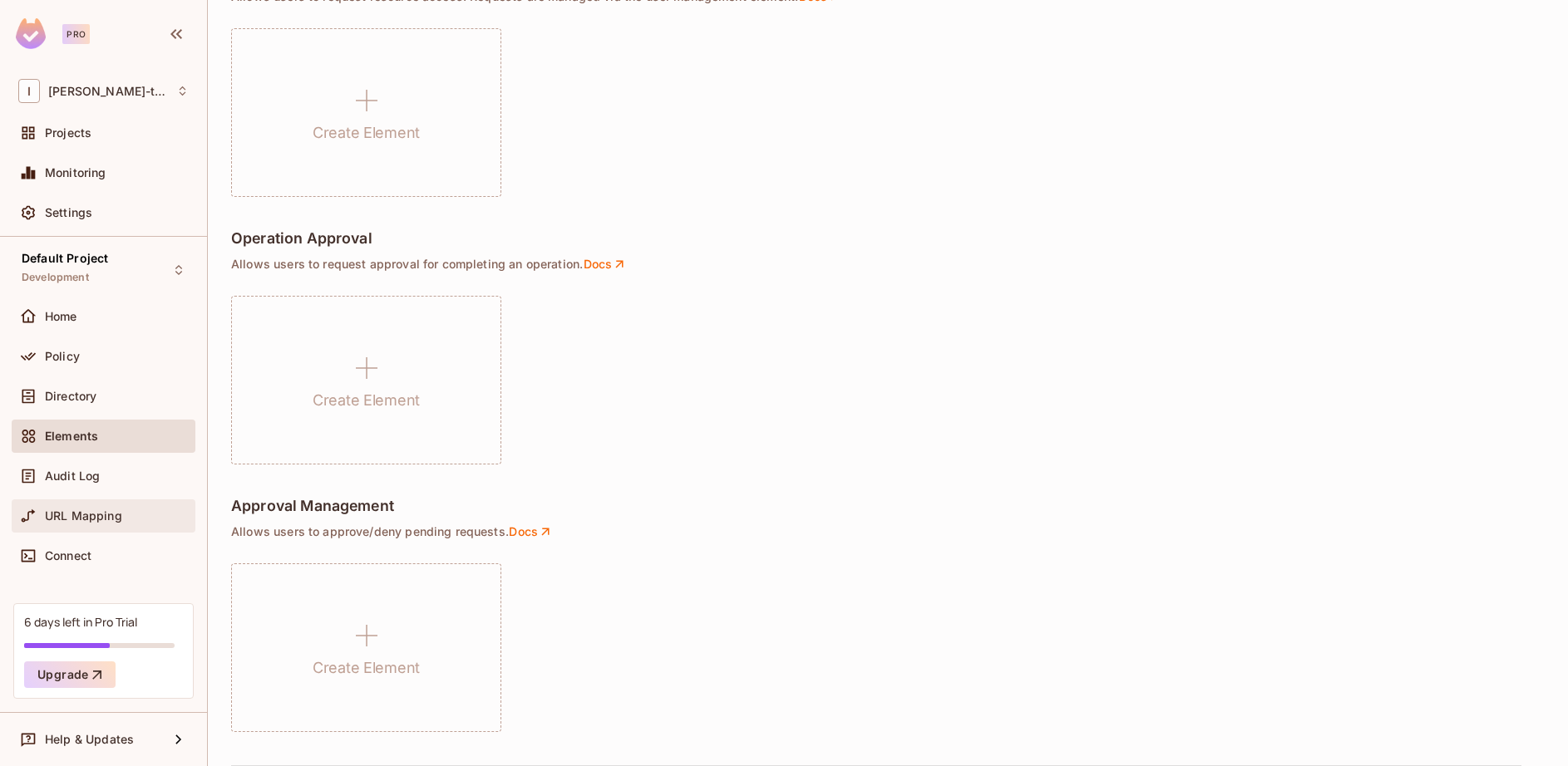
click at [82, 514] on span "URL Mapping" at bounding box center [84, 516] width 78 height 13
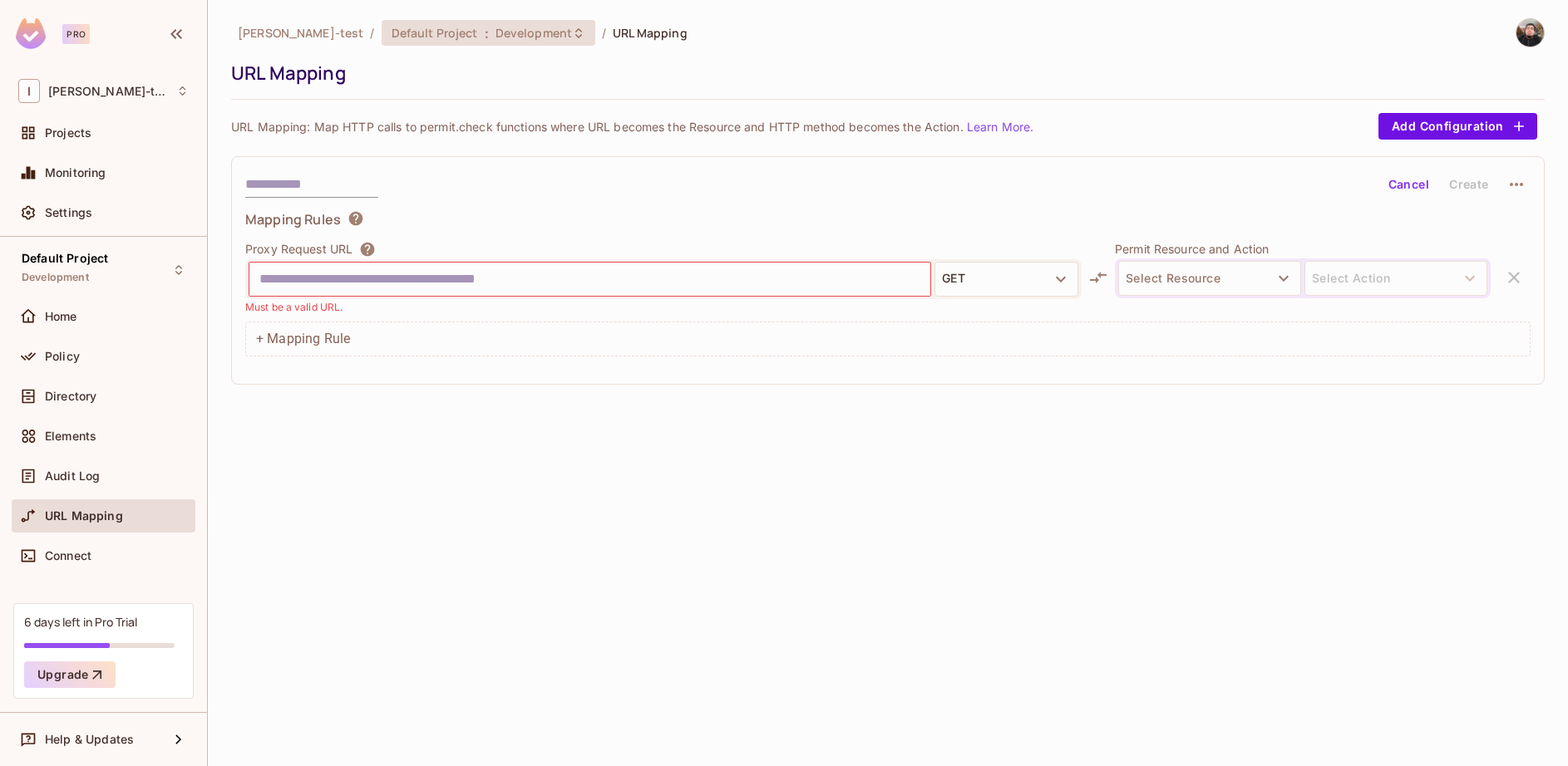
click at [496, 33] on span "Development" at bounding box center [533, 32] width 77 height 16
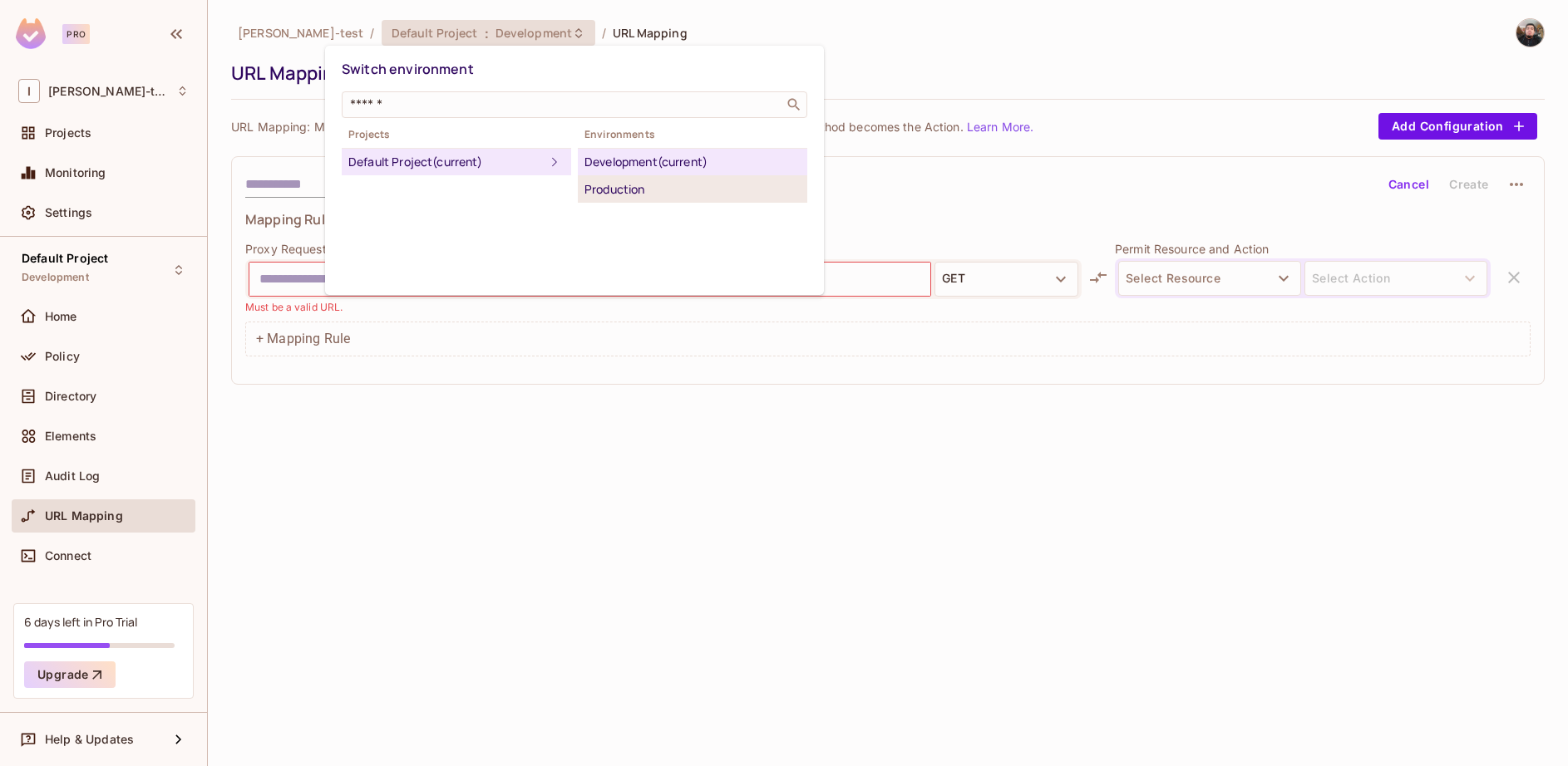
click at [631, 188] on div "Production" at bounding box center [692, 189] width 216 height 20
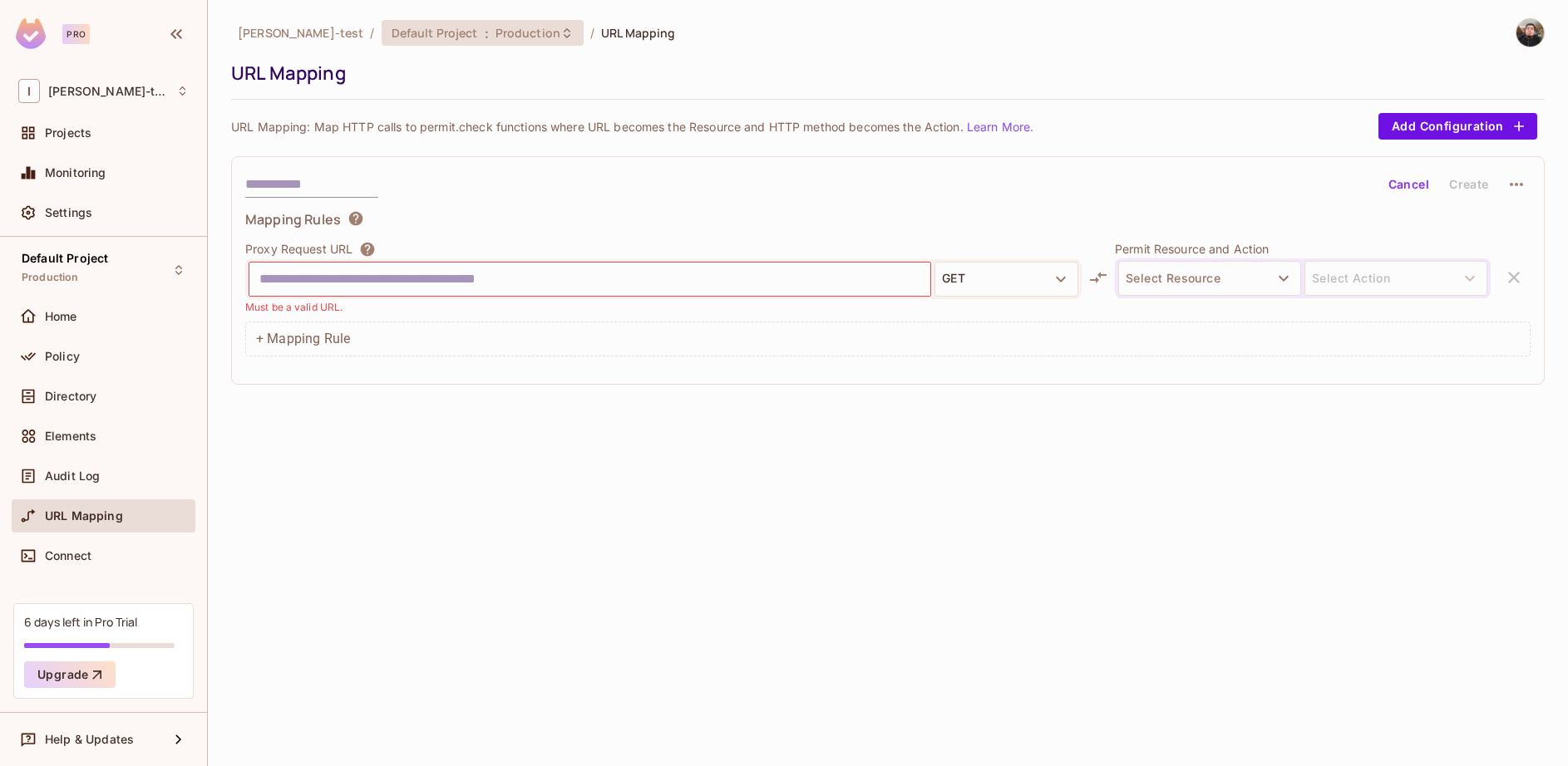
click at [496, 31] on span "Production" at bounding box center [528, 32] width 65 height 16
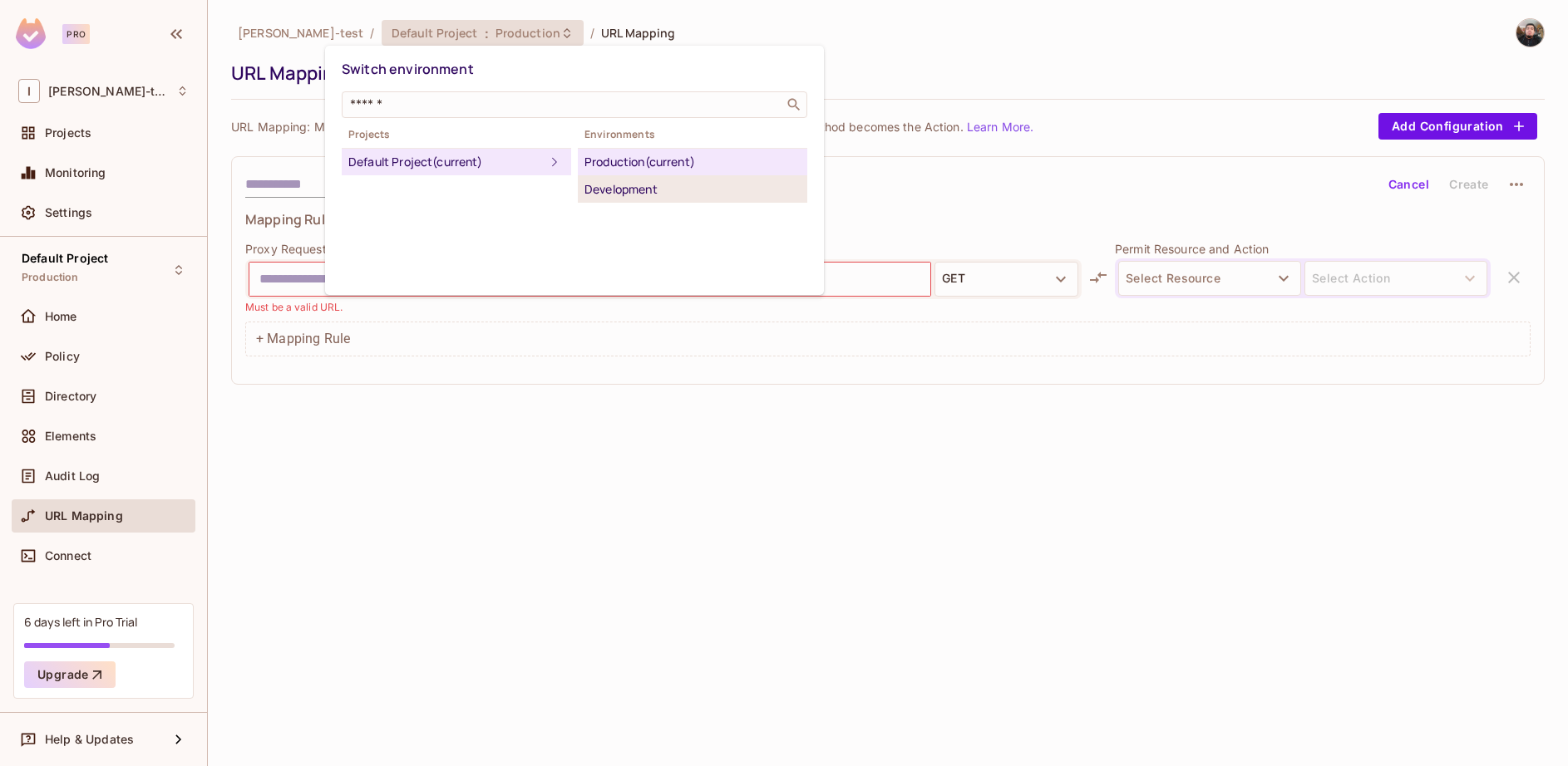
click at [613, 186] on div "Development" at bounding box center [692, 189] width 216 height 20
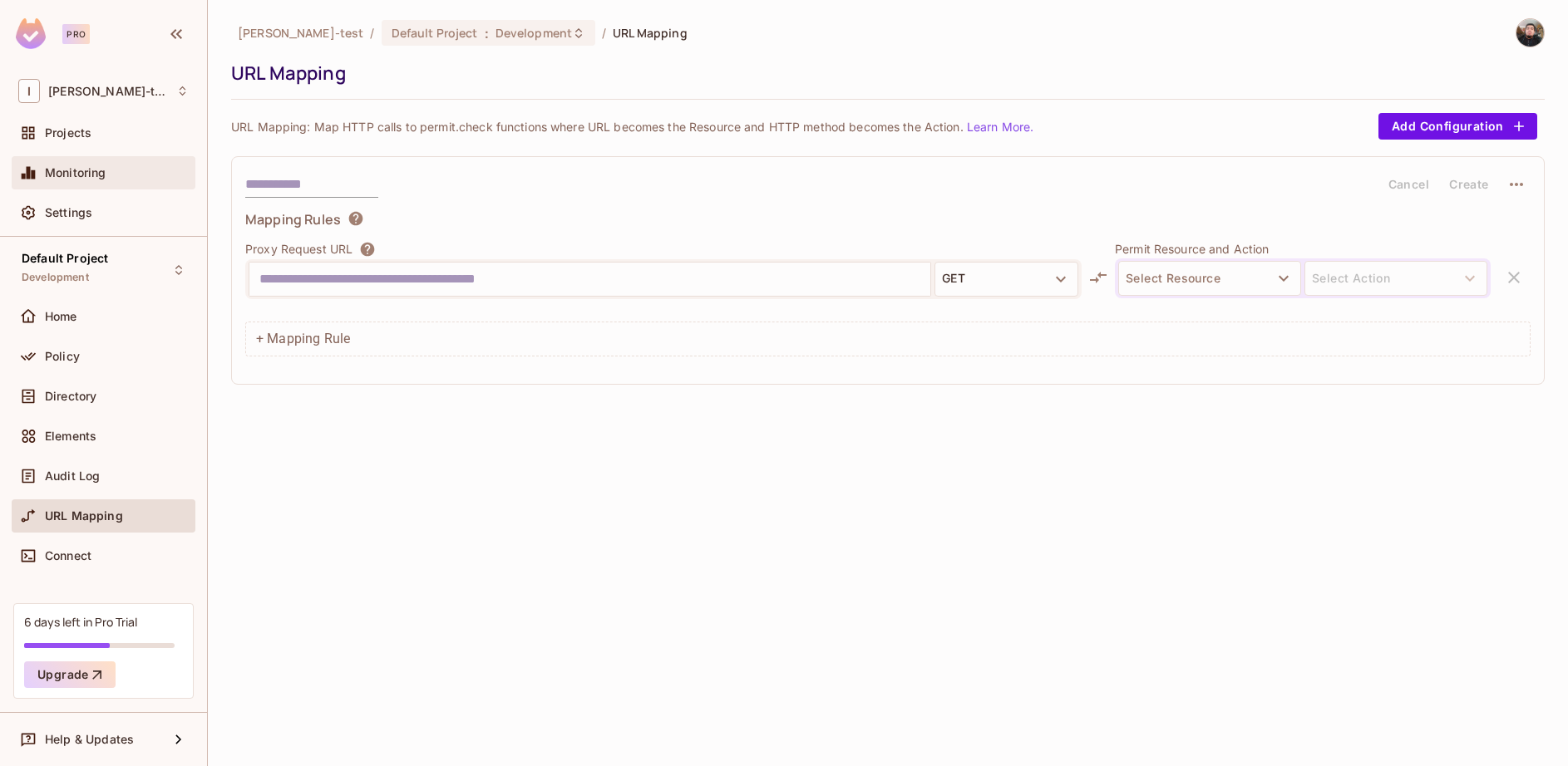
click at [99, 156] on div "Monitoring" at bounding box center [104, 173] width 184 height 33
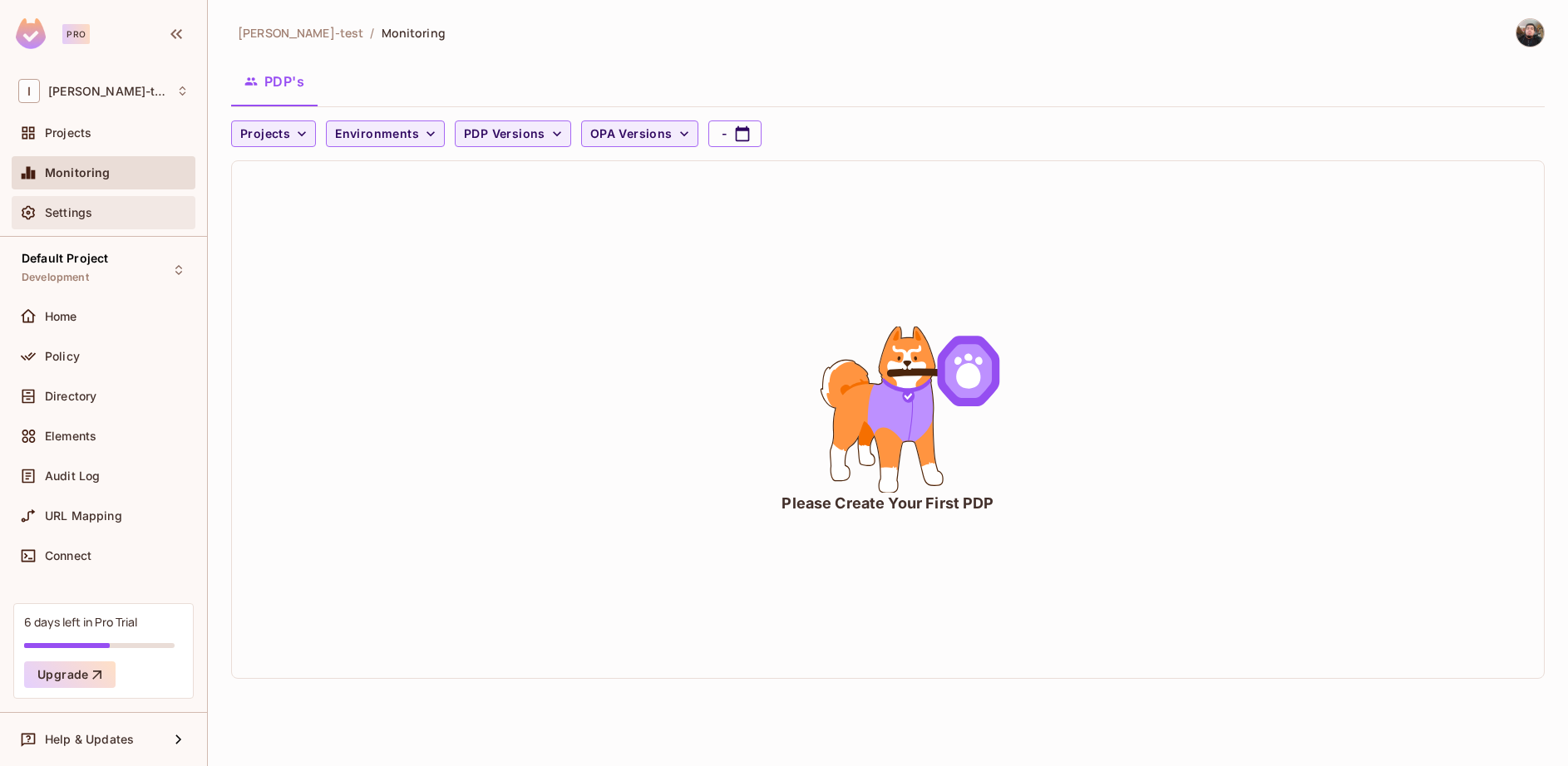
click at [75, 212] on span "Settings" at bounding box center [68, 213] width 47 height 13
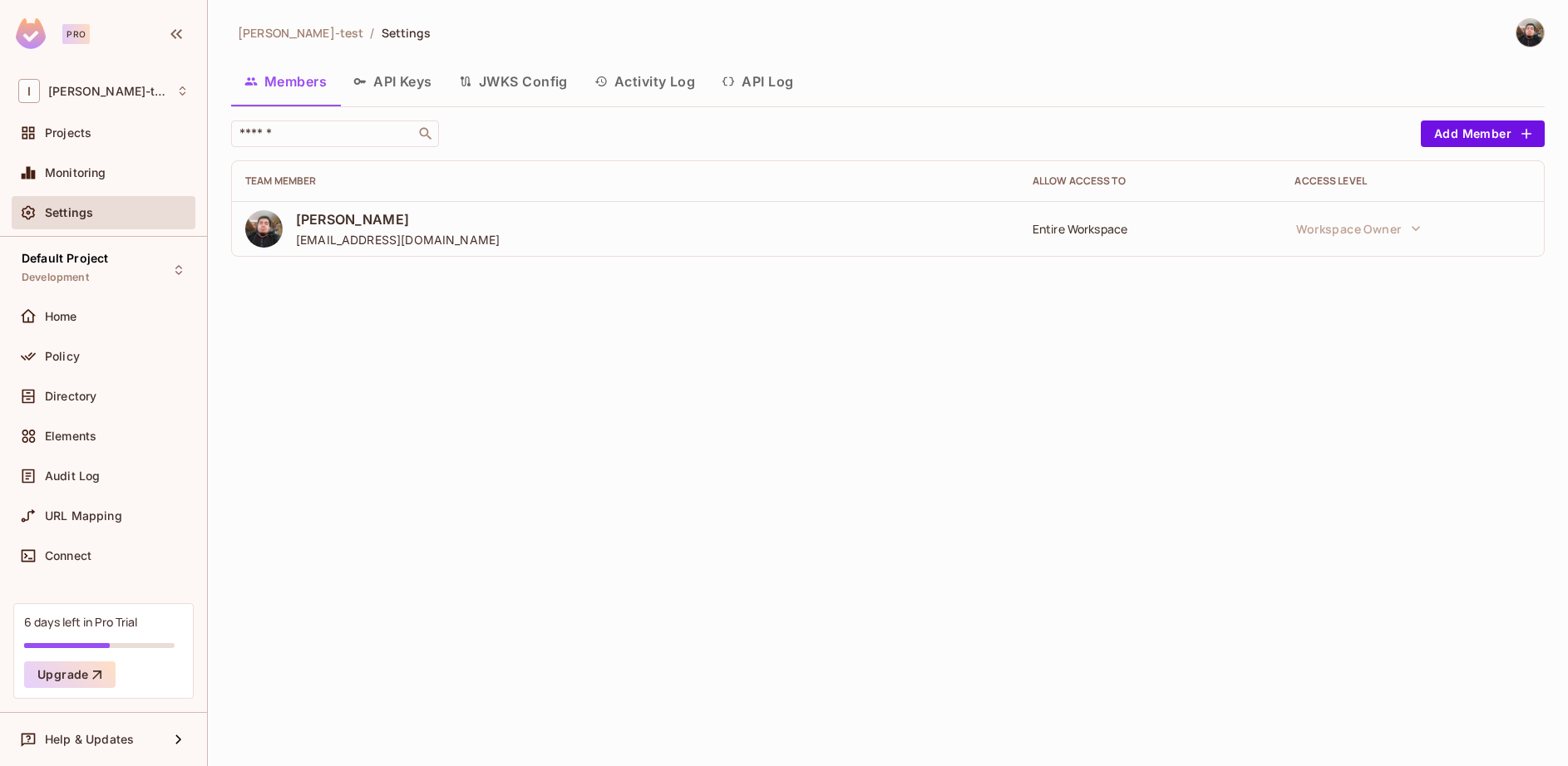
click at [416, 79] on button "API Keys" at bounding box center [393, 81] width 105 height 42
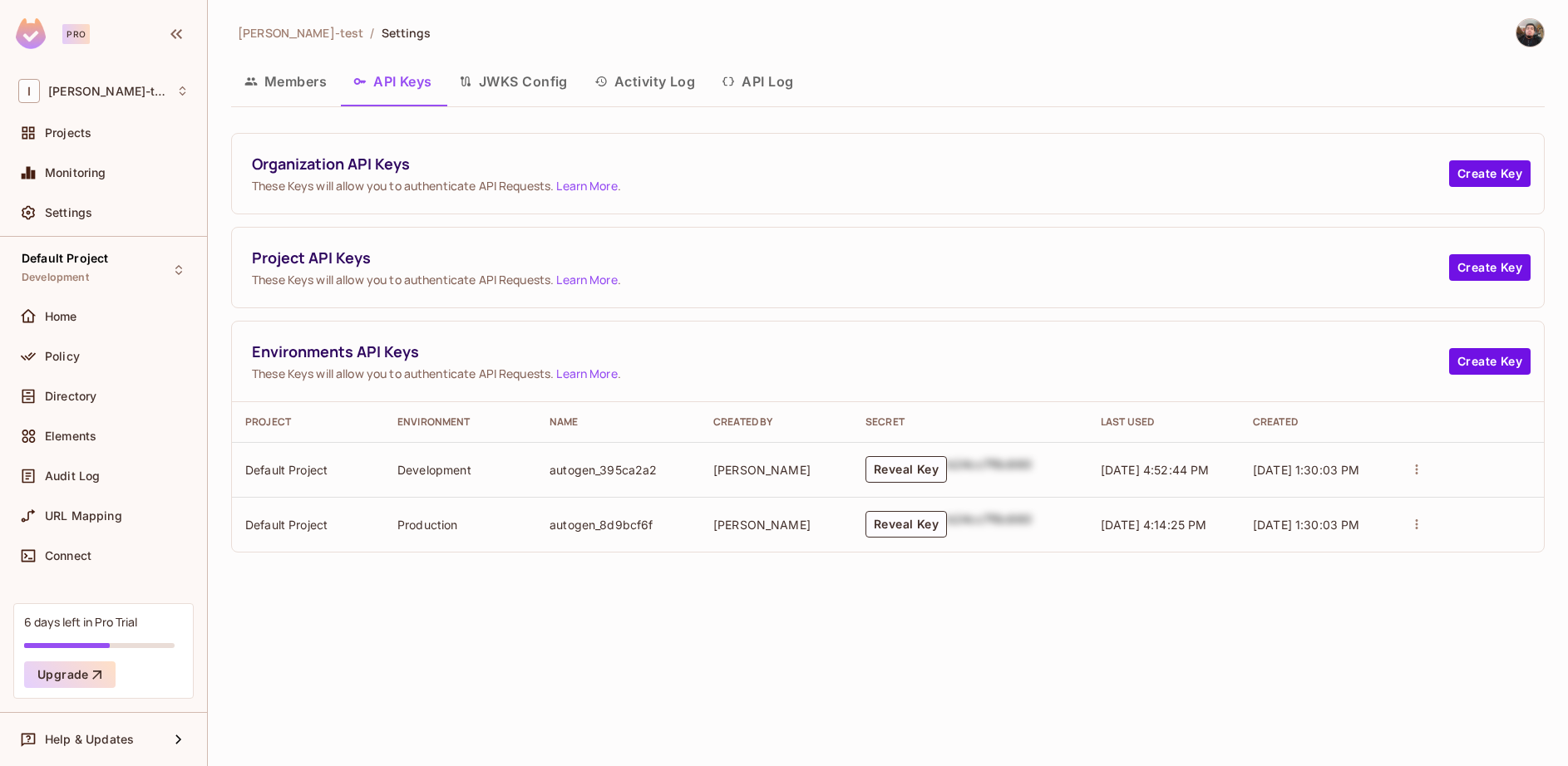
click at [517, 93] on button "JWKS Config" at bounding box center [513, 81] width 136 height 42
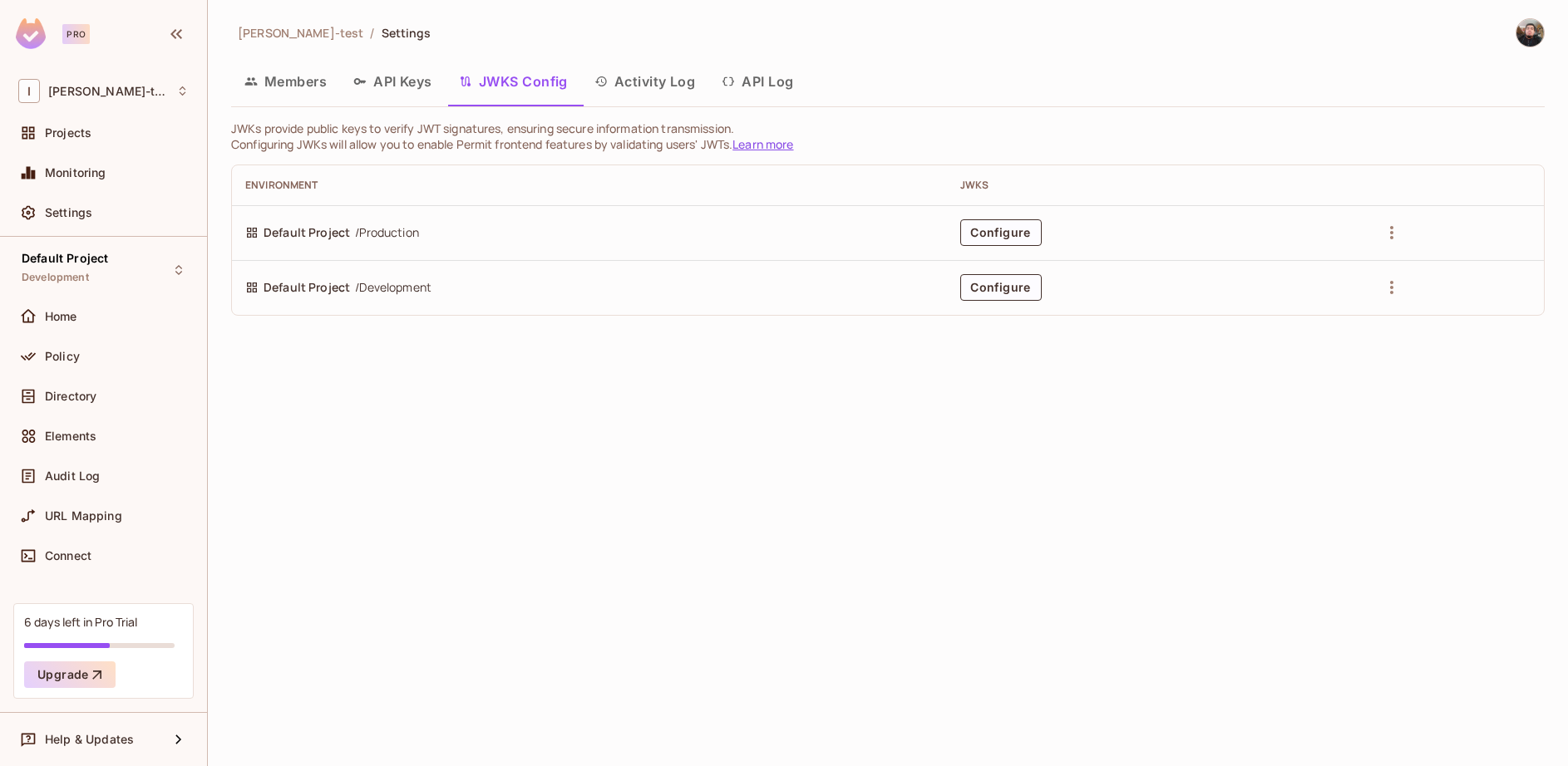
click at [621, 87] on button "Activity Log" at bounding box center [645, 81] width 129 height 42
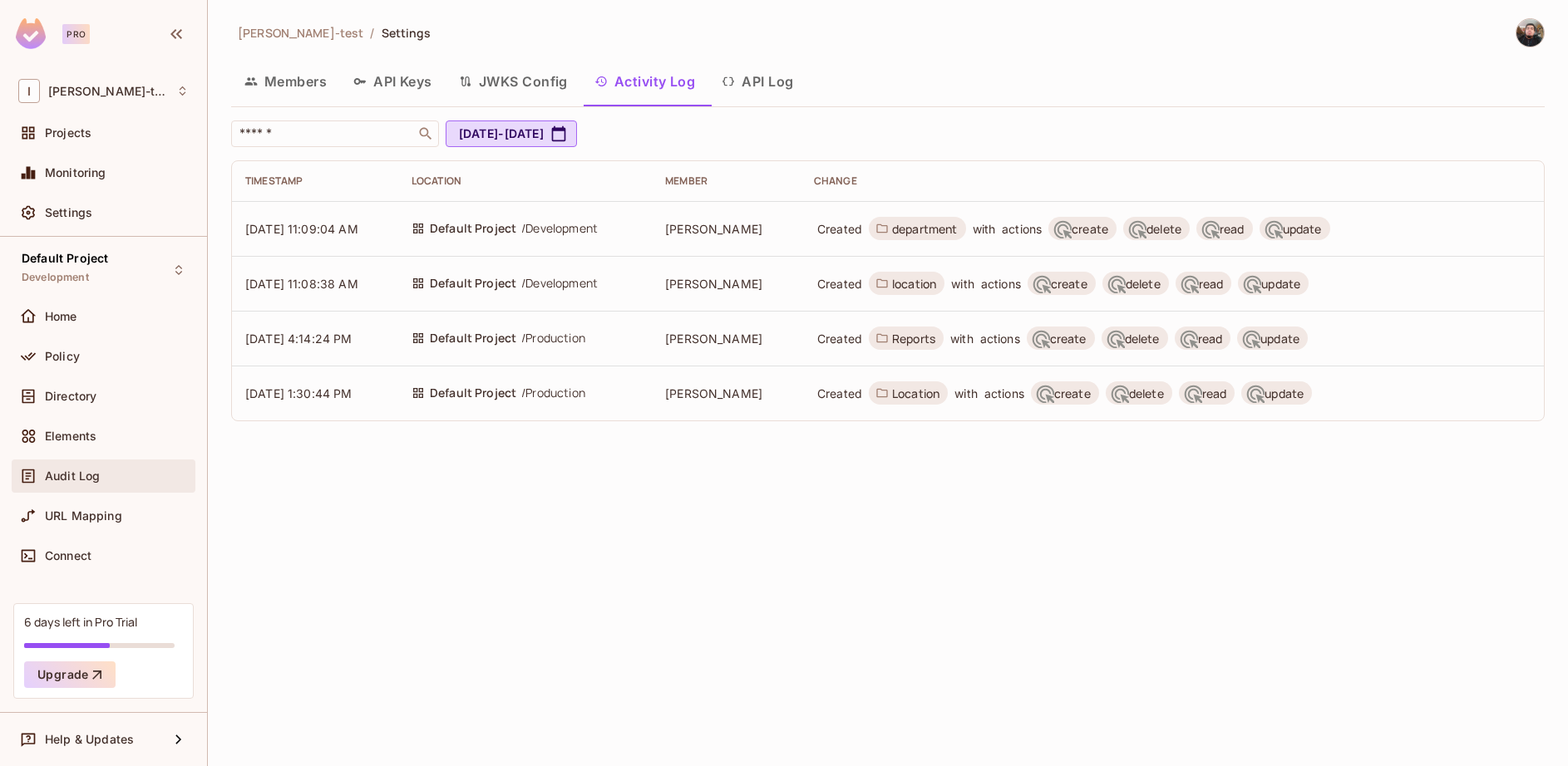
click at [79, 477] on span "Audit Log" at bounding box center [72, 476] width 55 height 13
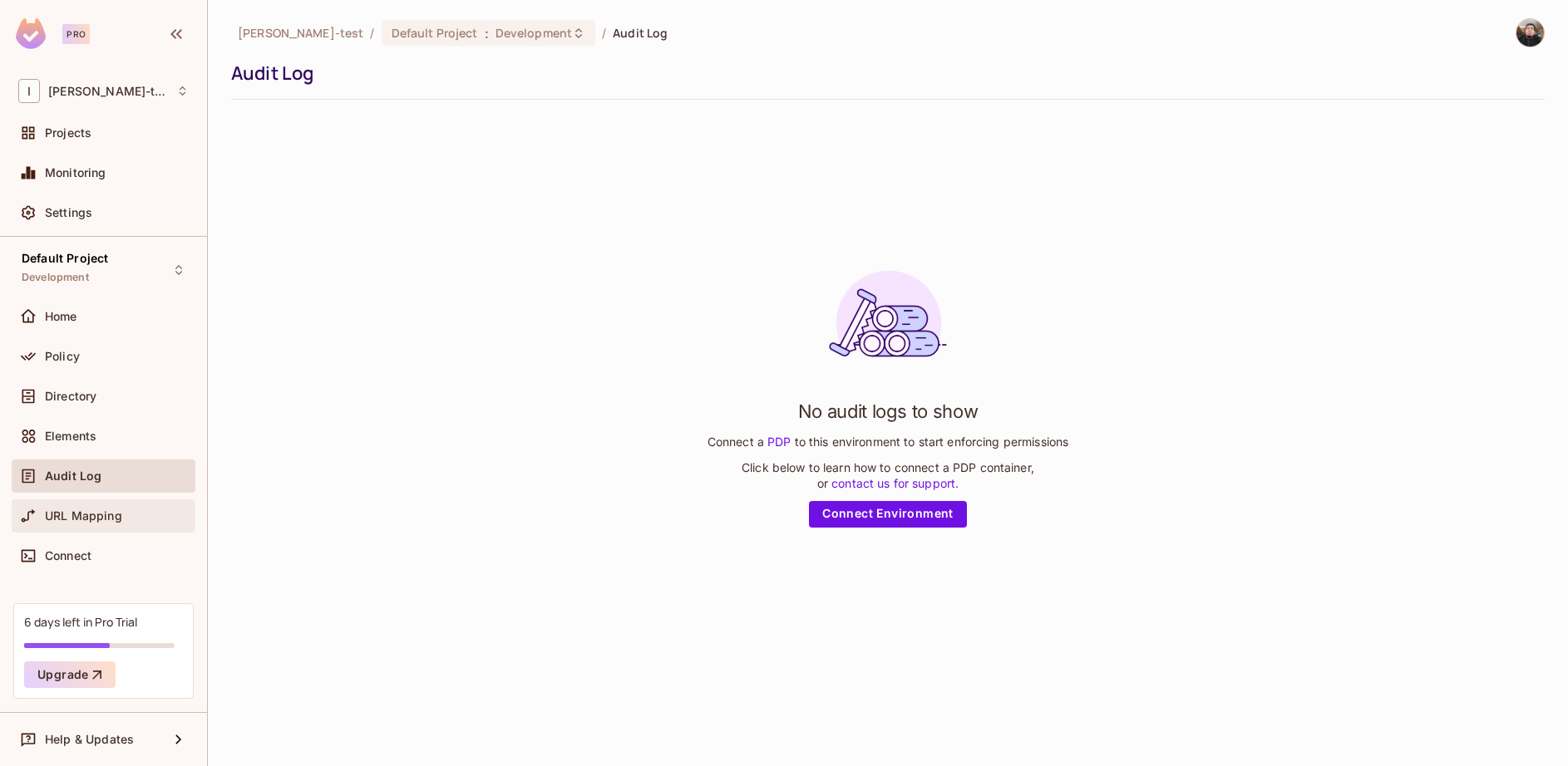
click at [79, 513] on span "URL Mapping" at bounding box center [84, 516] width 78 height 13
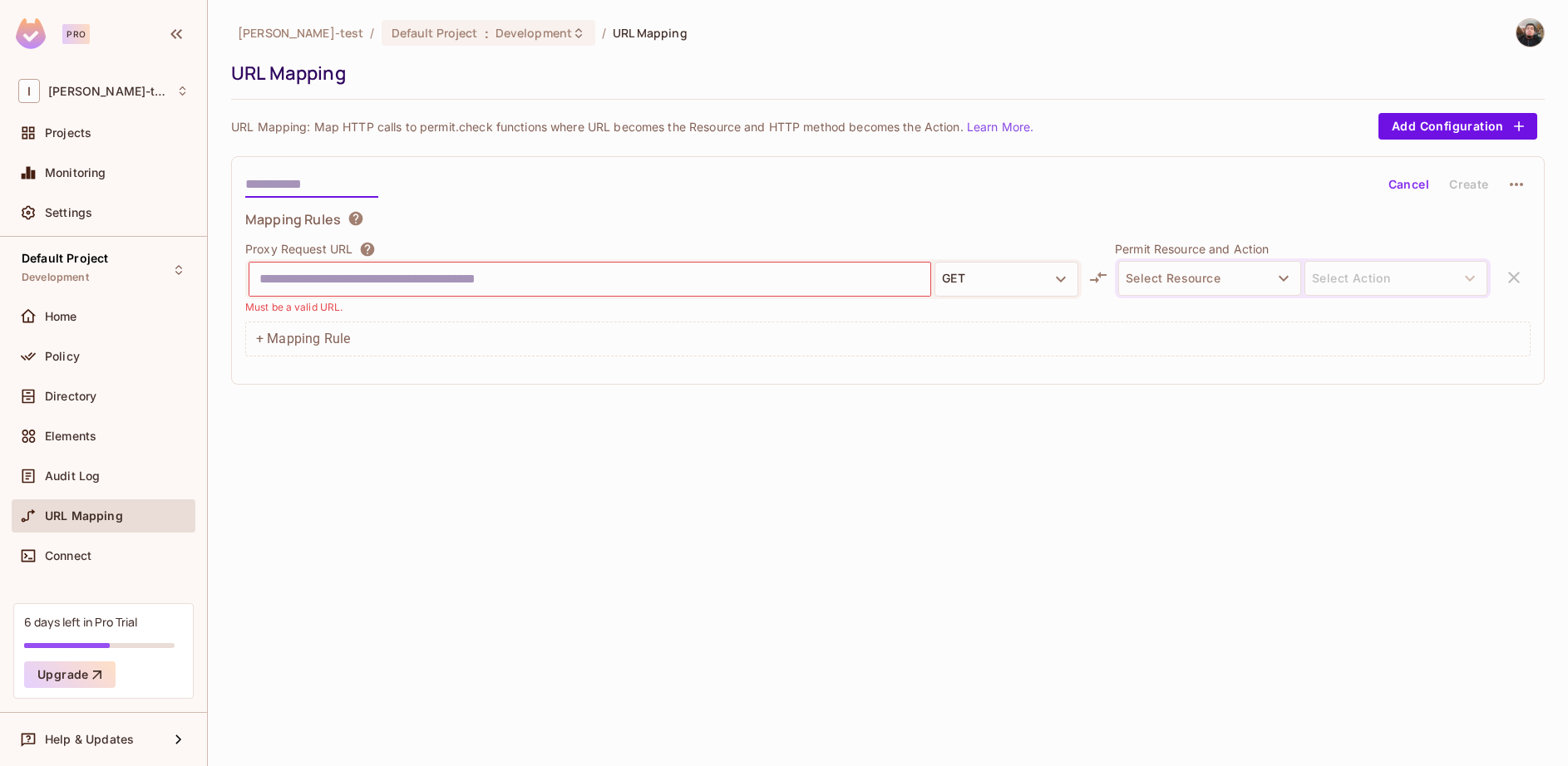
click at [318, 190] on input "text" at bounding box center [312, 184] width 133 height 27
type input "****"
click at [291, 269] on input "text" at bounding box center [590, 279] width 661 height 27
type input "*"
paste input "**********"
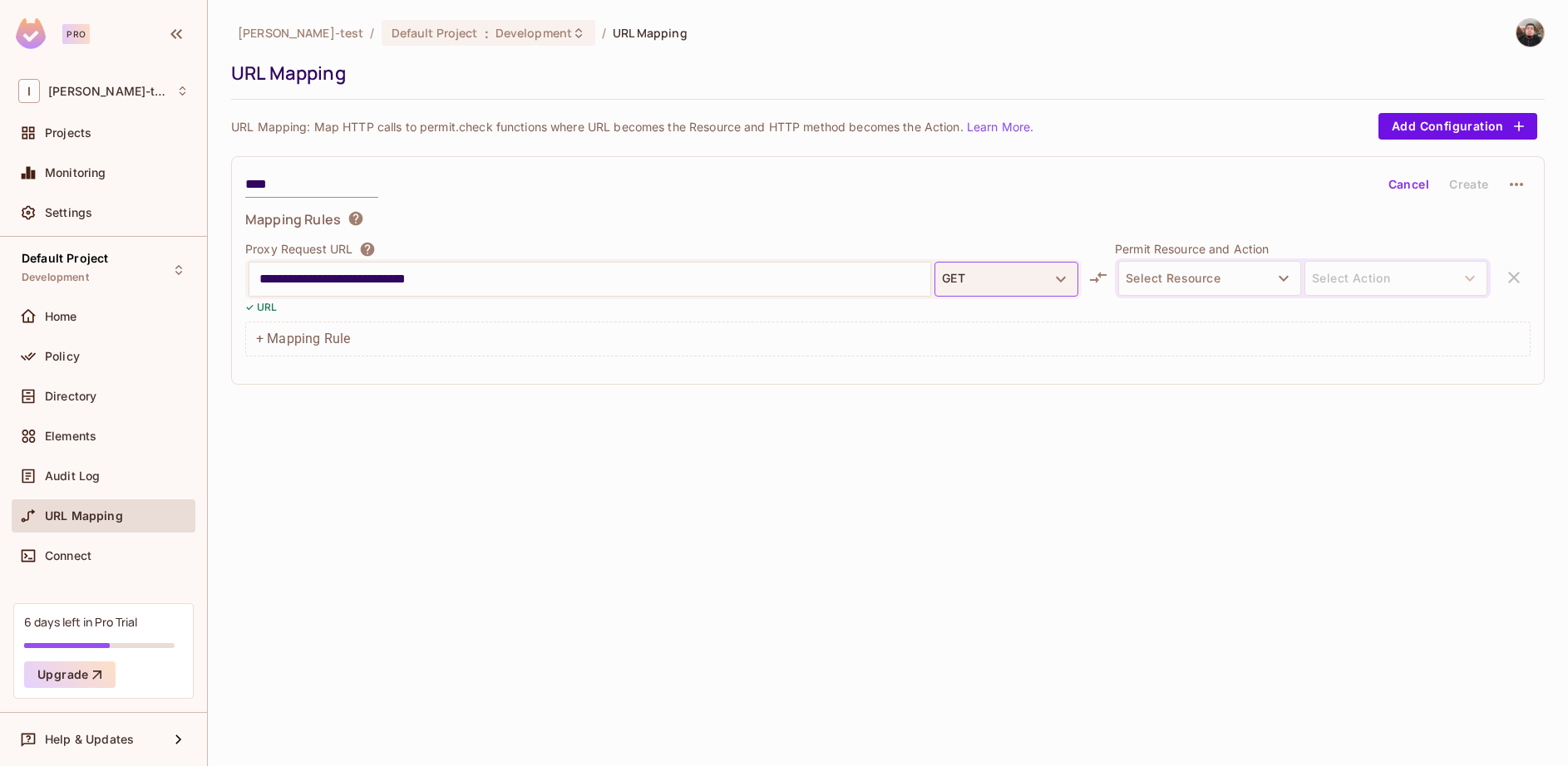
type input "**********"
click at [1044, 279] on button "GET" at bounding box center [1007, 279] width 144 height 35
click at [1234, 273] on div at bounding box center [784, 383] width 1568 height 766
click at [1234, 273] on body "**********" at bounding box center [784, 383] width 1568 height 766
click at [1234, 273] on button "Select Resource" at bounding box center [1210, 278] width 183 height 35
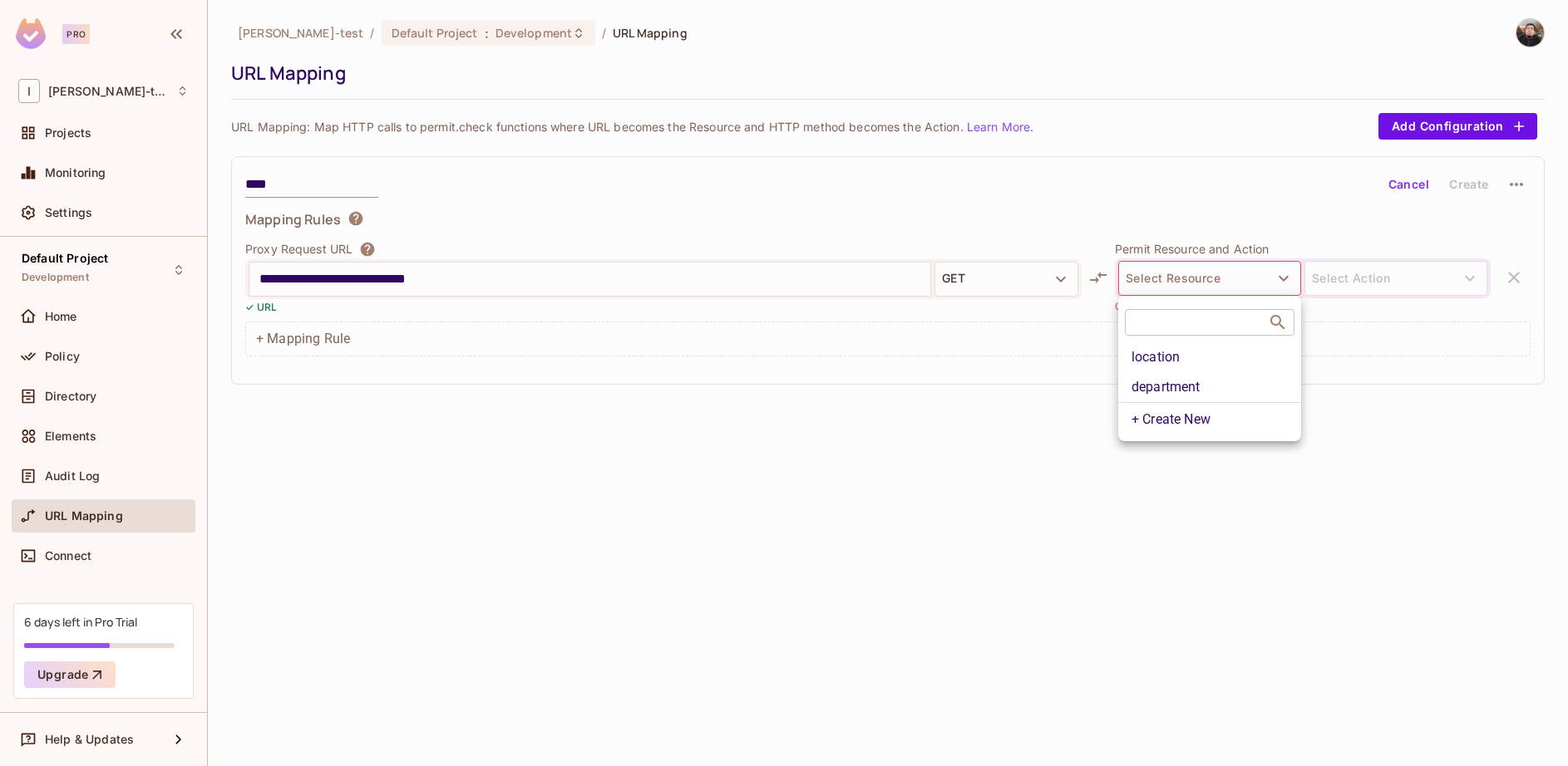
drag, startPoint x: 1205, startPoint y: 354, endPoint x: 1369, endPoint y: 271, distance: 183.8
click at [1369, 271] on div "​ location department + Create New" at bounding box center [784, 383] width 1568 height 766
drag, startPoint x: 1369, startPoint y: 271, endPoint x: 1215, endPoint y: 349, distance: 172.6
click at [1215, 349] on div "​ location department + Create New" at bounding box center [784, 383] width 1568 height 766
click at [1215, 349] on li "location" at bounding box center [1210, 358] width 183 height 30
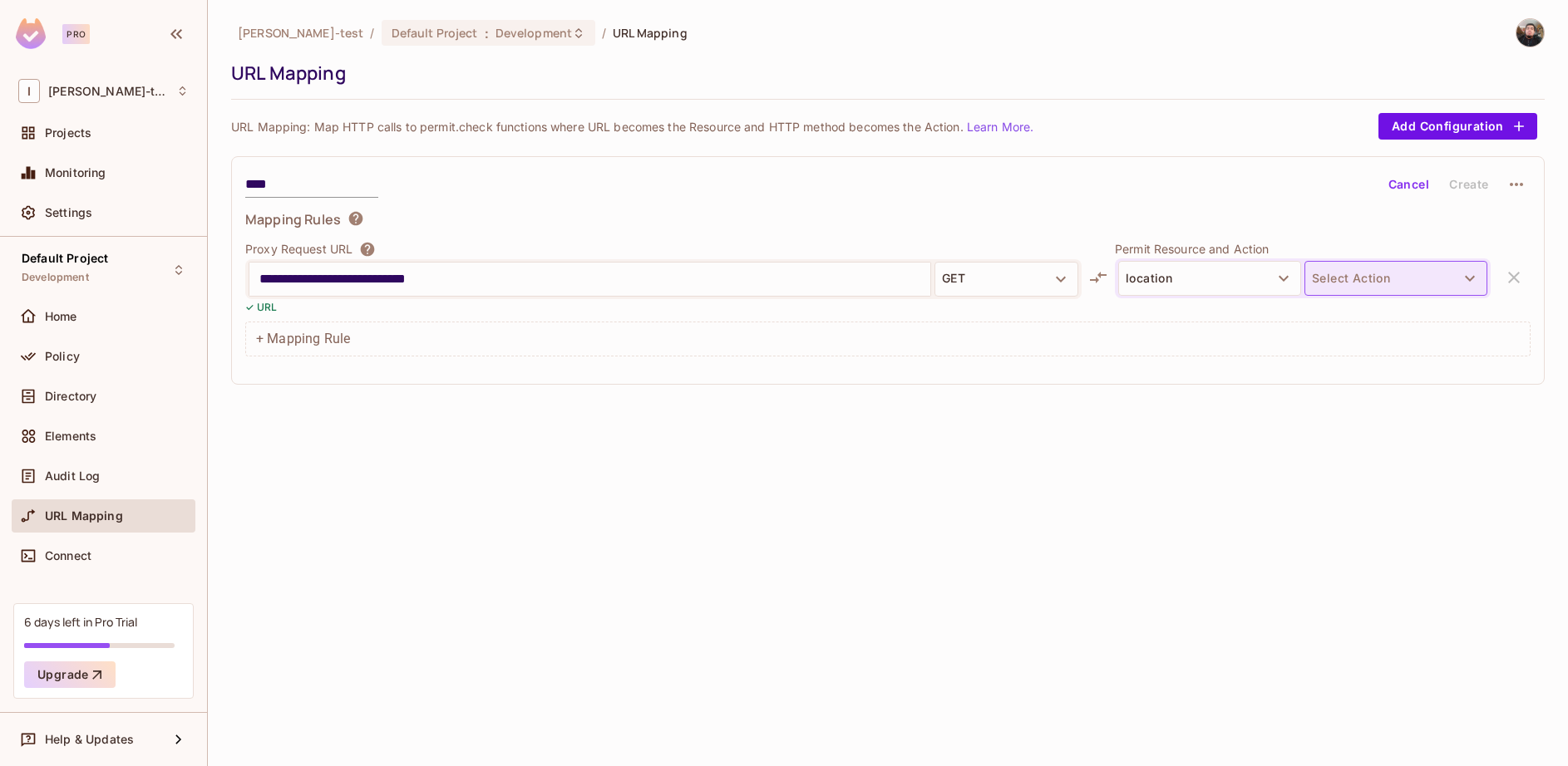
click at [1373, 270] on button "Select Action" at bounding box center [1396, 278] width 183 height 35
click at [1350, 316] on li "read" at bounding box center [1396, 317] width 183 height 30
click at [1516, 188] on icon "button" at bounding box center [1517, 185] width 20 height 20
click at [1516, 188] on div at bounding box center [784, 383] width 1568 height 766
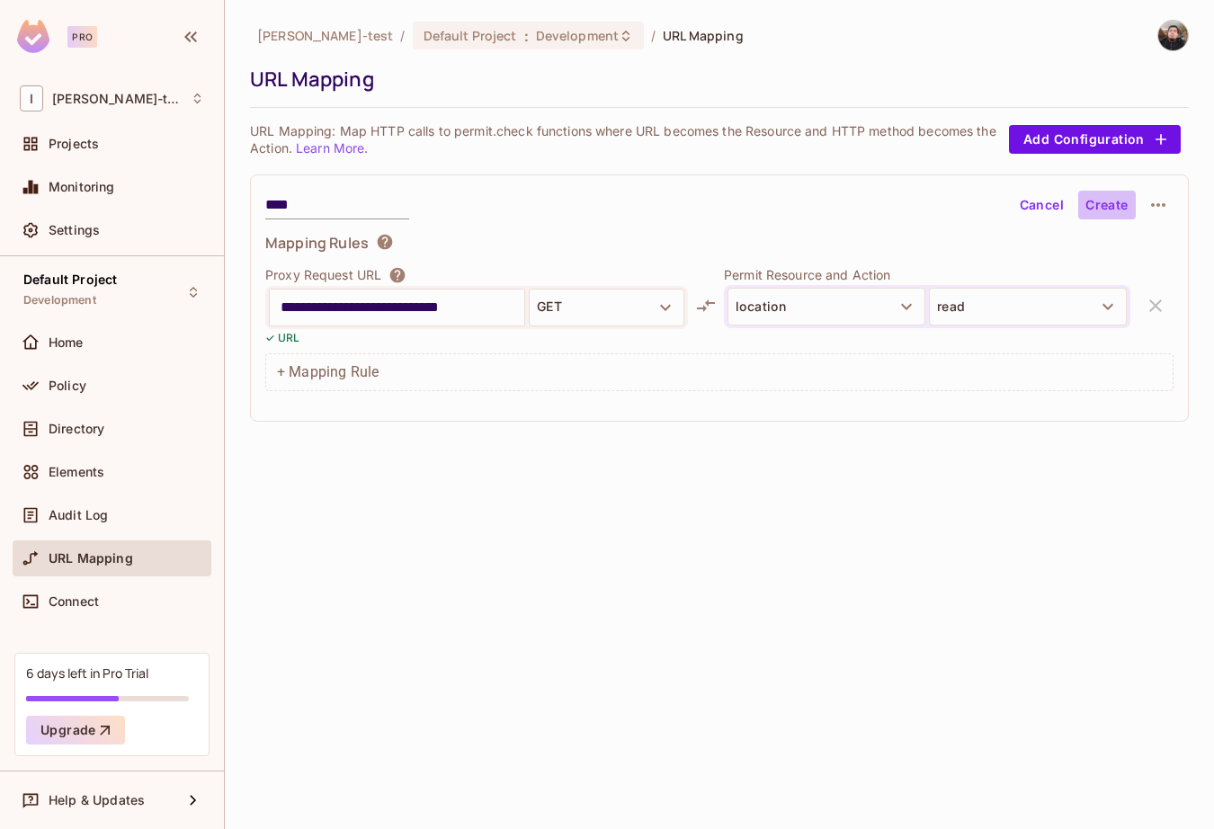
click at [1117, 210] on button "Create" at bounding box center [1107, 205] width 58 height 29
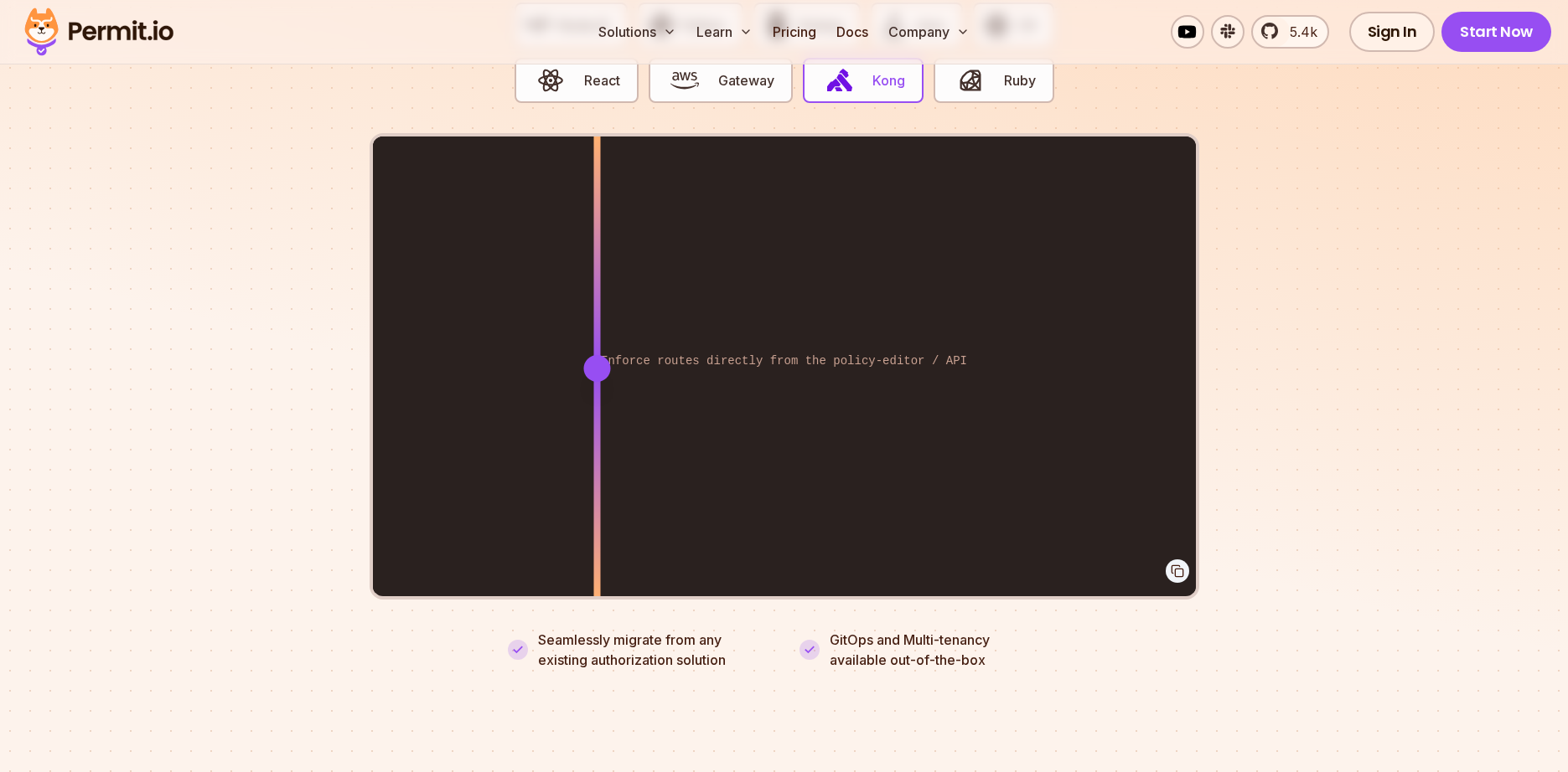
click at [1418, 403] on section "Fully functional authorization in 5 minutes Just add permit.check() to your cod…" at bounding box center [784, 227] width 1568 height 1046
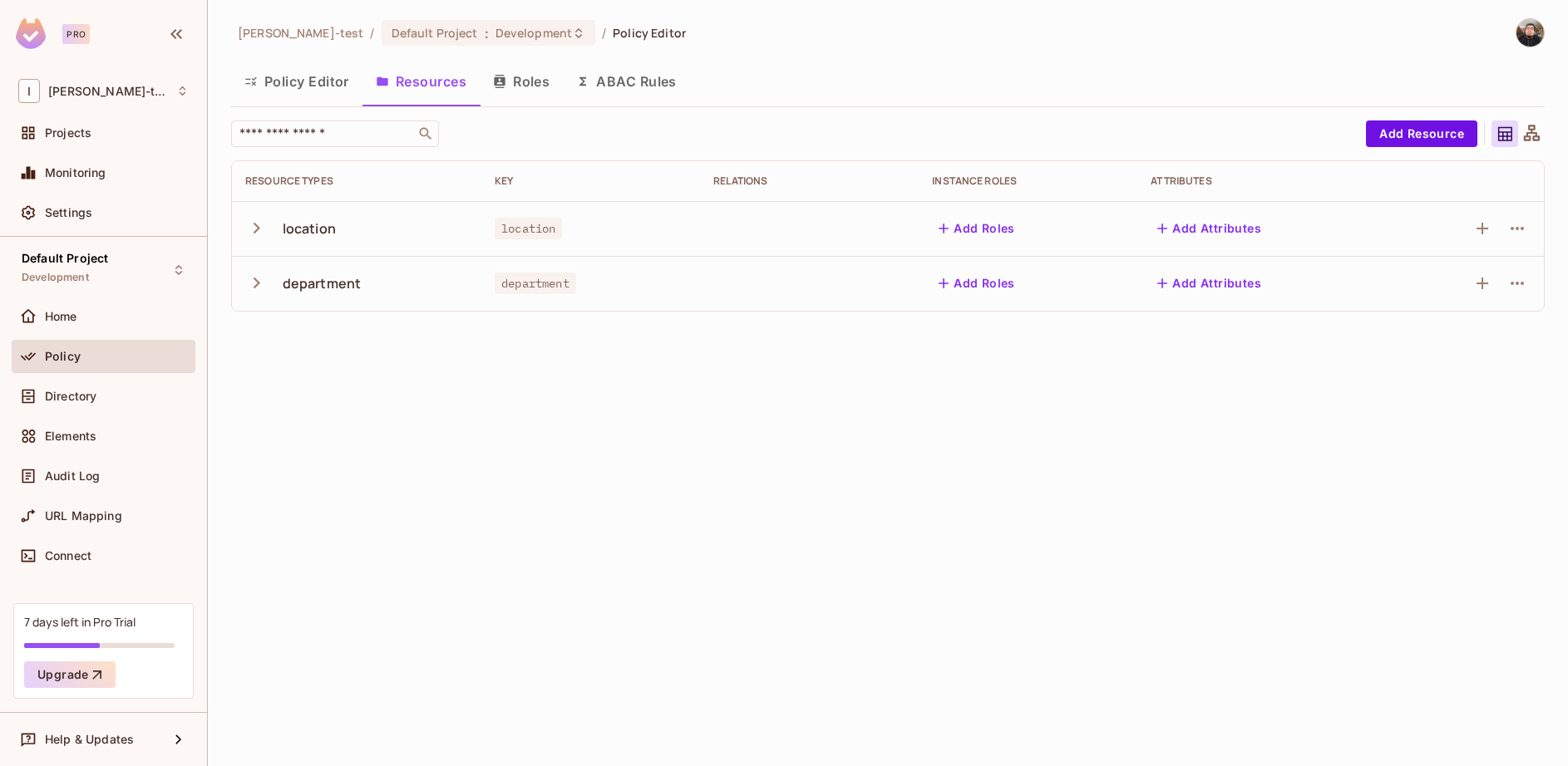
click at [304, 242] on div "location" at bounding box center [356, 228] width 223 height 35
click at [294, 226] on div "location" at bounding box center [310, 228] width 54 height 18
click at [259, 227] on icon "button" at bounding box center [256, 228] width 6 height 11
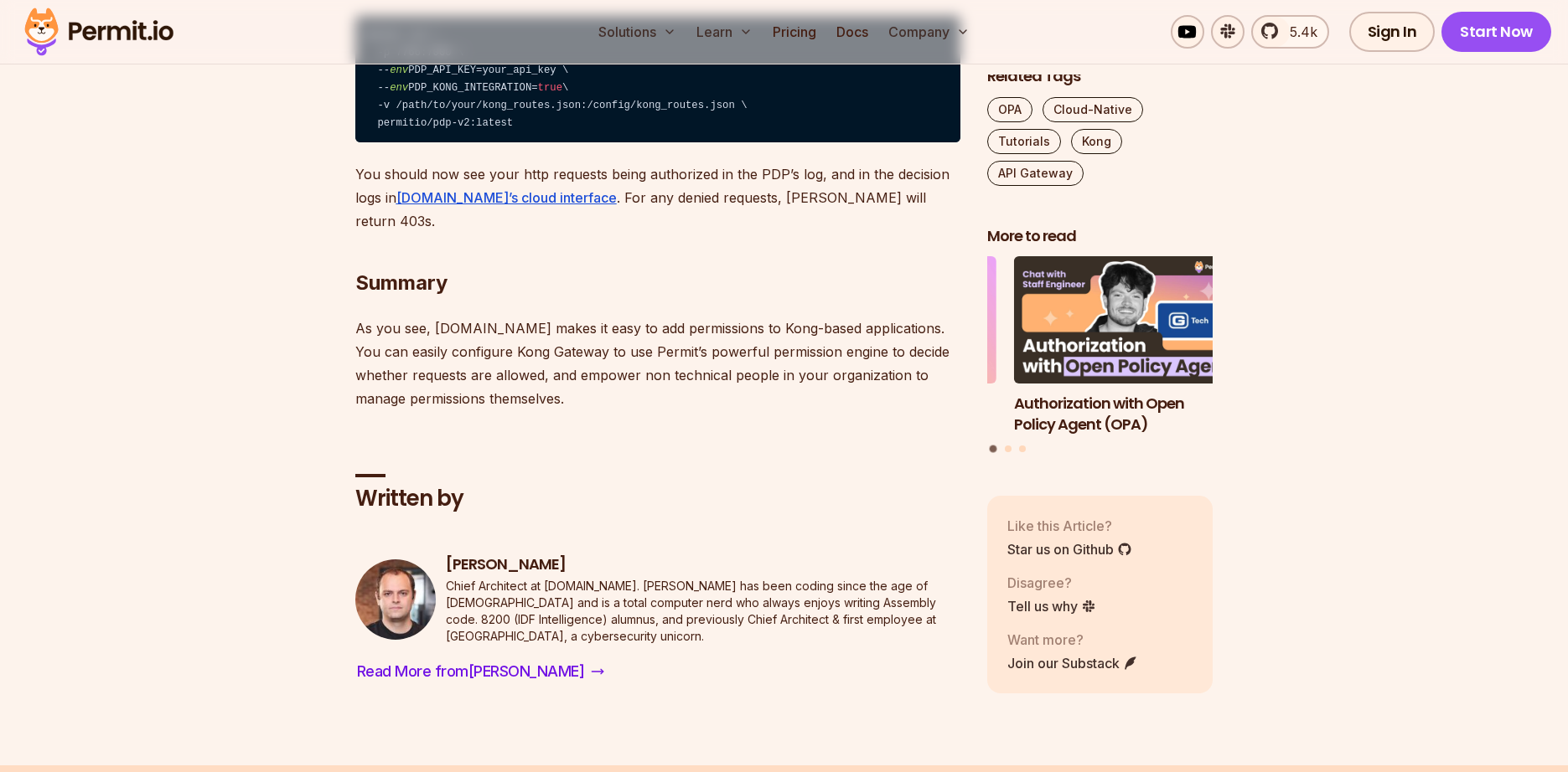
scroll to position [5238, 0]
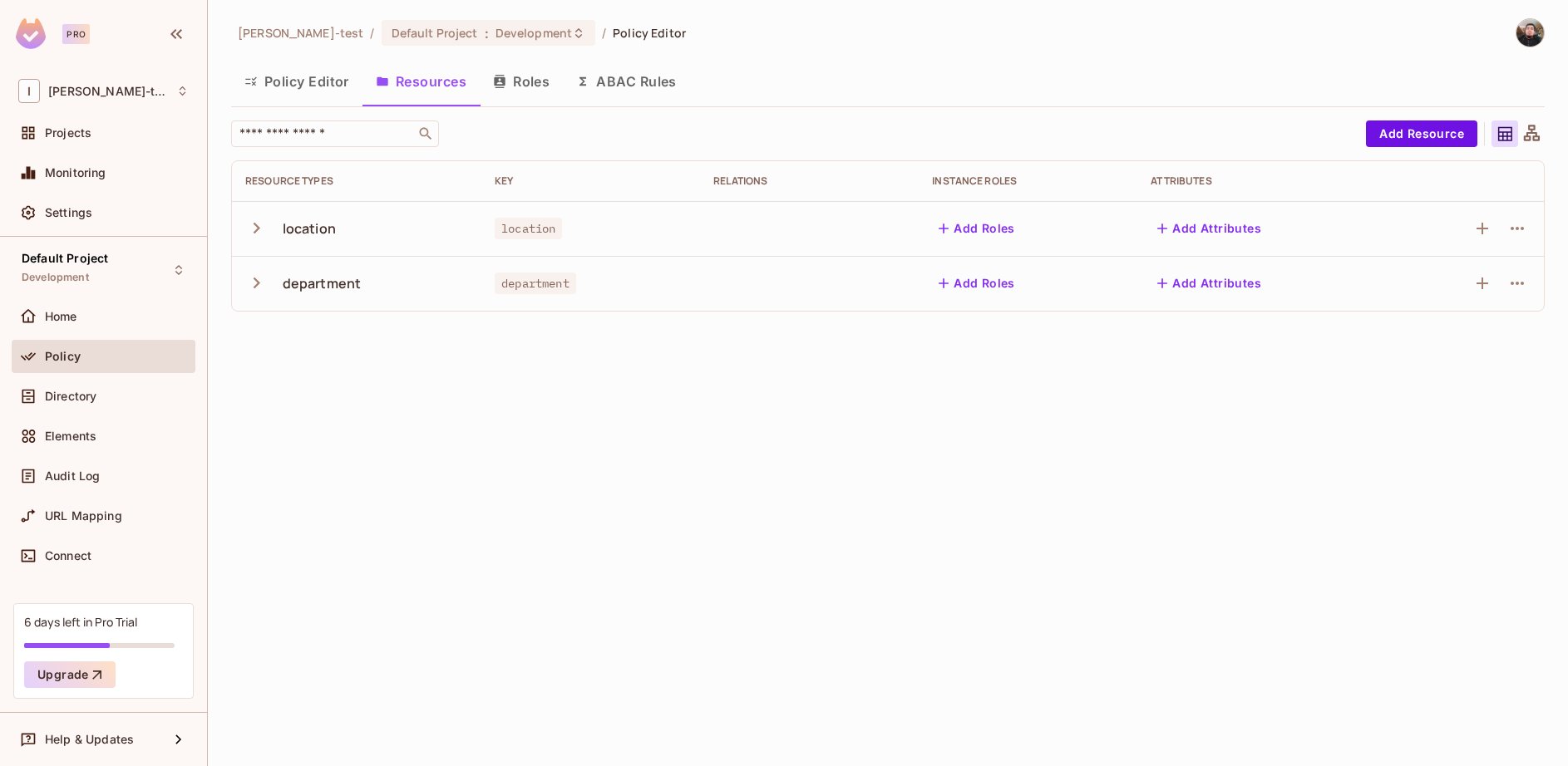
click at [300, 231] on div "location" at bounding box center [310, 228] width 54 height 18
click at [253, 231] on icon "button" at bounding box center [256, 228] width 22 height 22
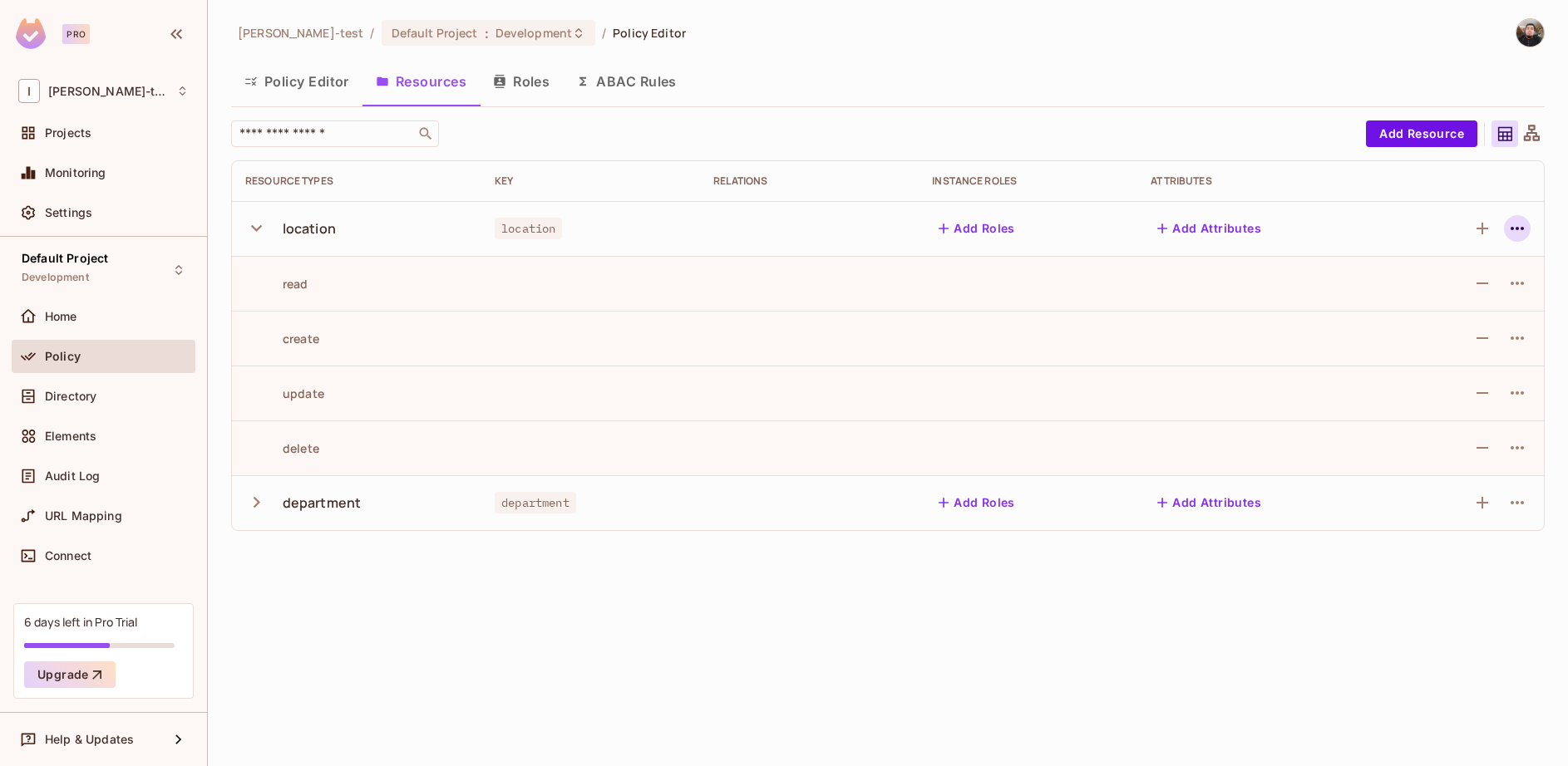
click at [1520, 235] on icon "button" at bounding box center [1518, 229] width 20 height 20
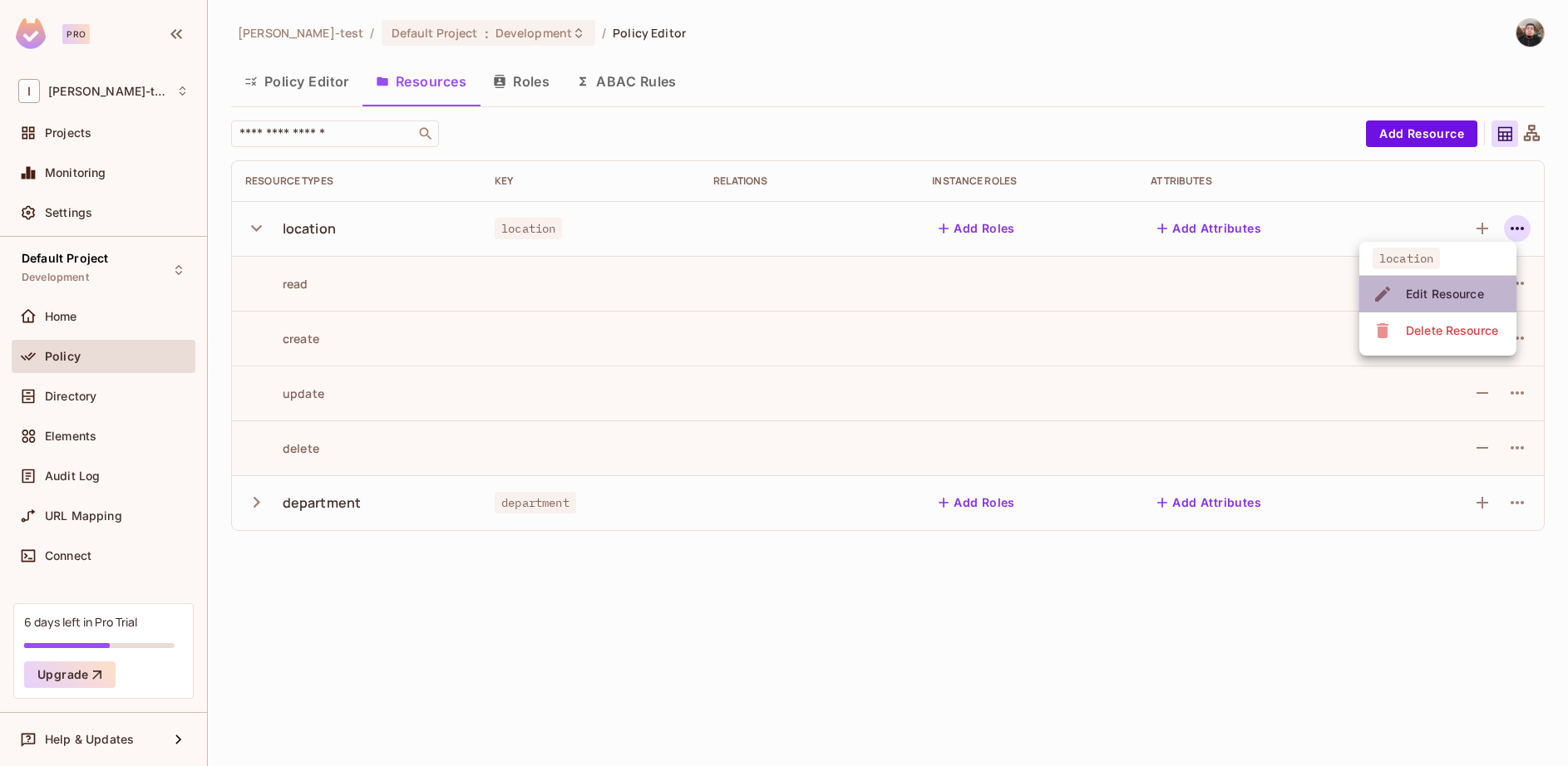
click at [1470, 286] on div "Edit Resource" at bounding box center [1445, 294] width 79 height 17
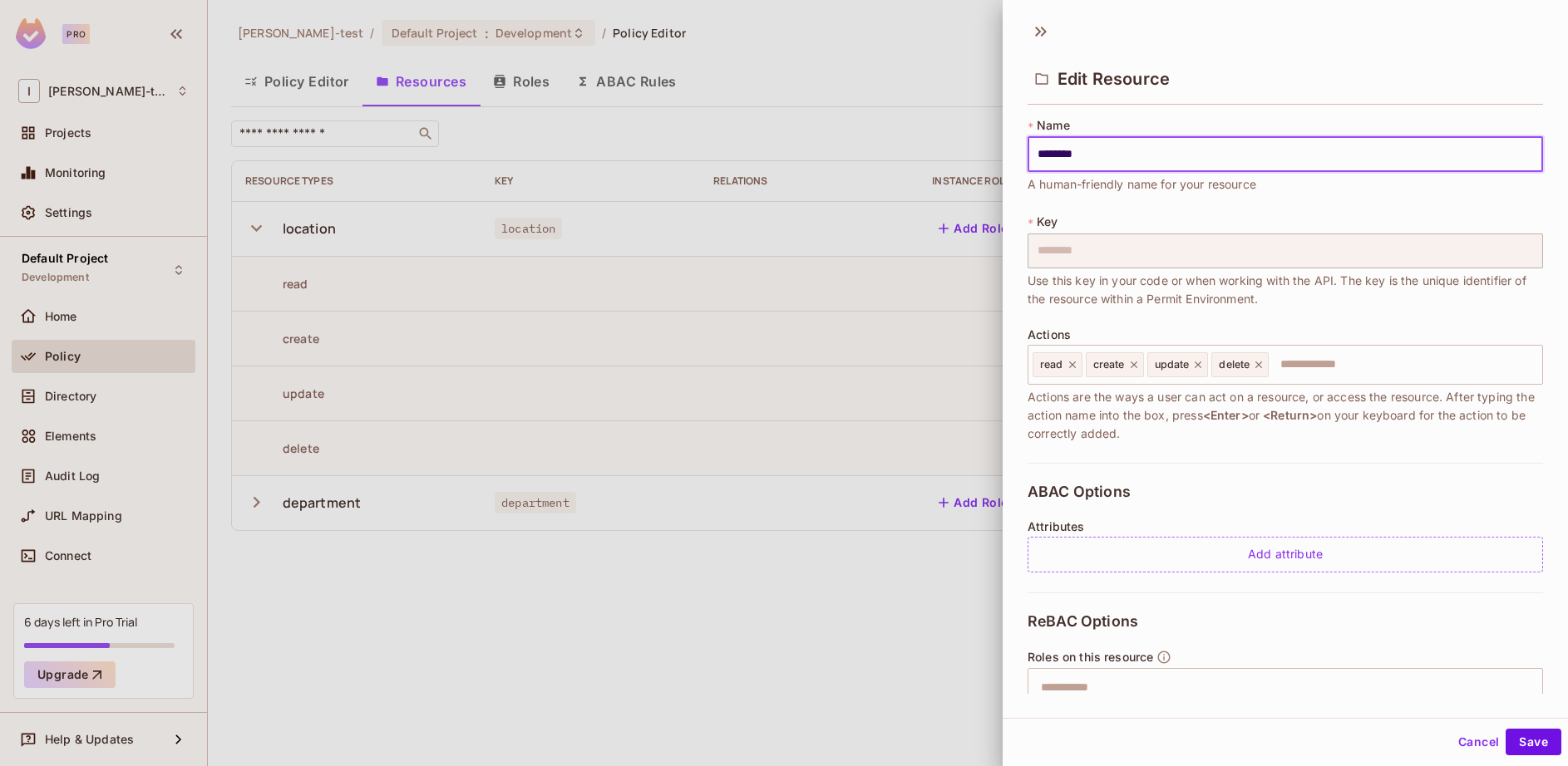
scroll to position [148, 0]
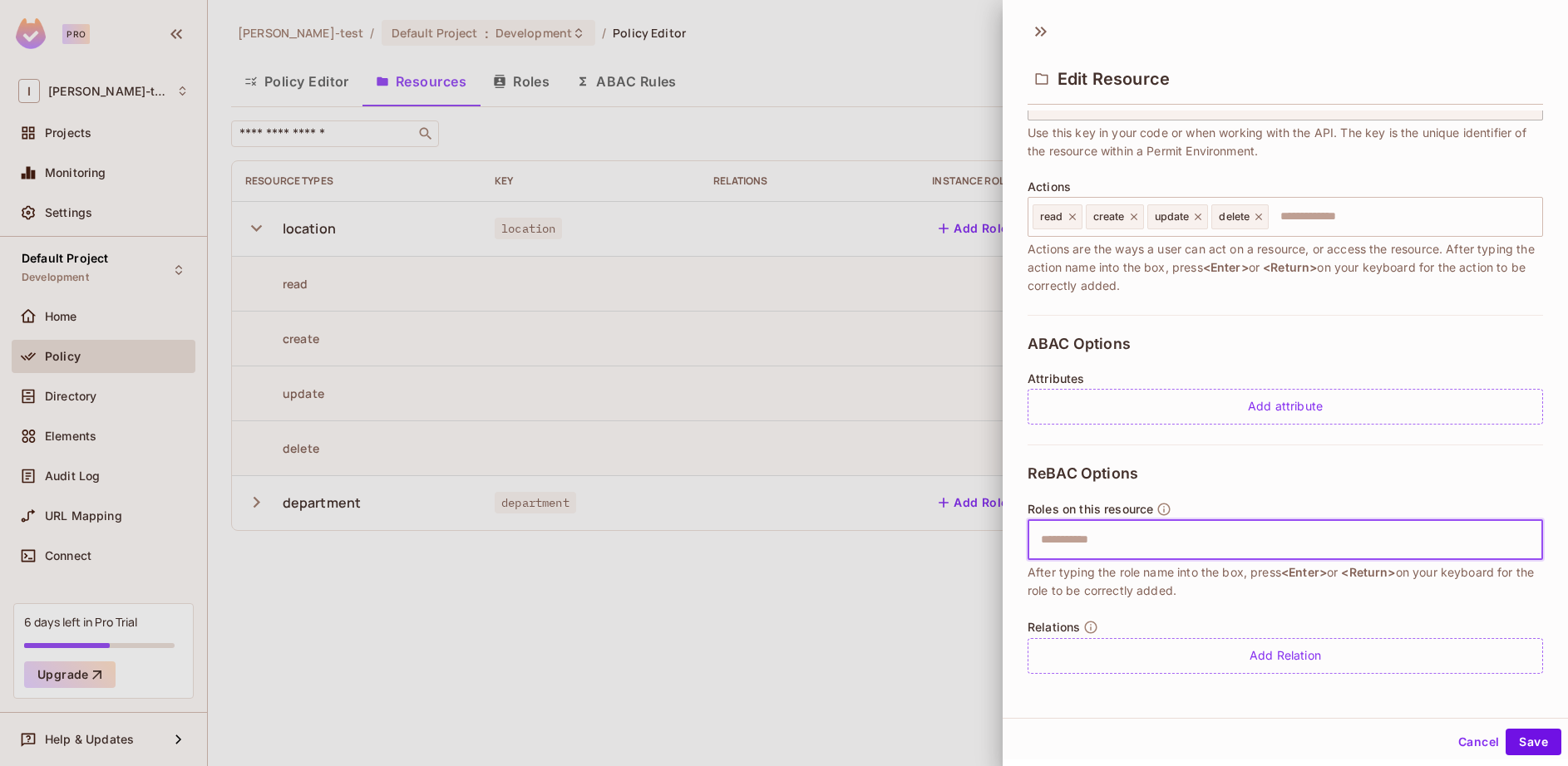
click at [1204, 536] on input "text" at bounding box center [1283, 541] width 505 height 33
type input "*"
type input "*****"
click at [1506, 729] on button "Save" at bounding box center [1534, 742] width 55 height 27
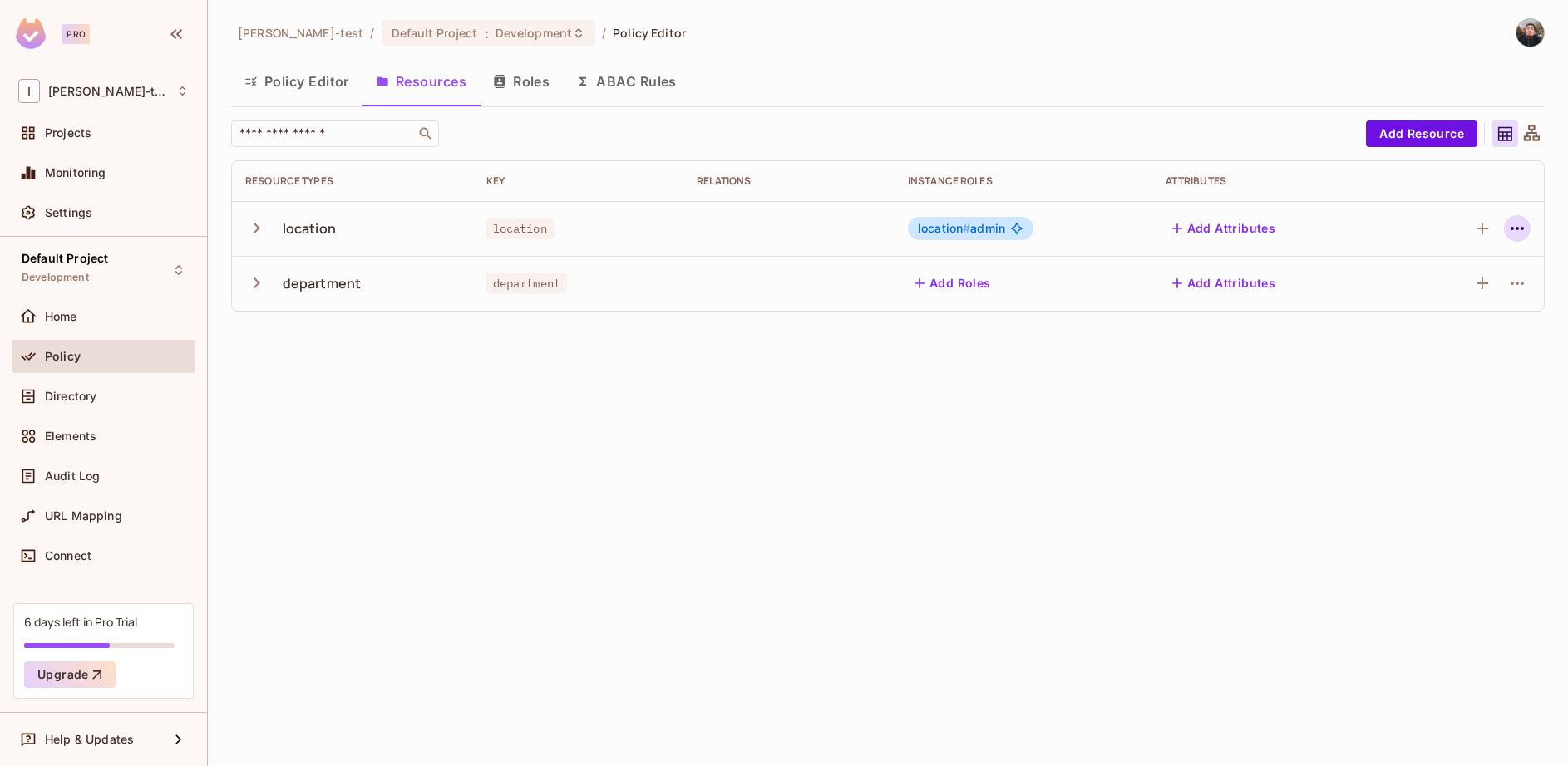
click at [1504, 225] on button "button" at bounding box center [1517, 228] width 27 height 27
click at [1438, 289] on div "Edit Resource" at bounding box center [1445, 294] width 79 height 17
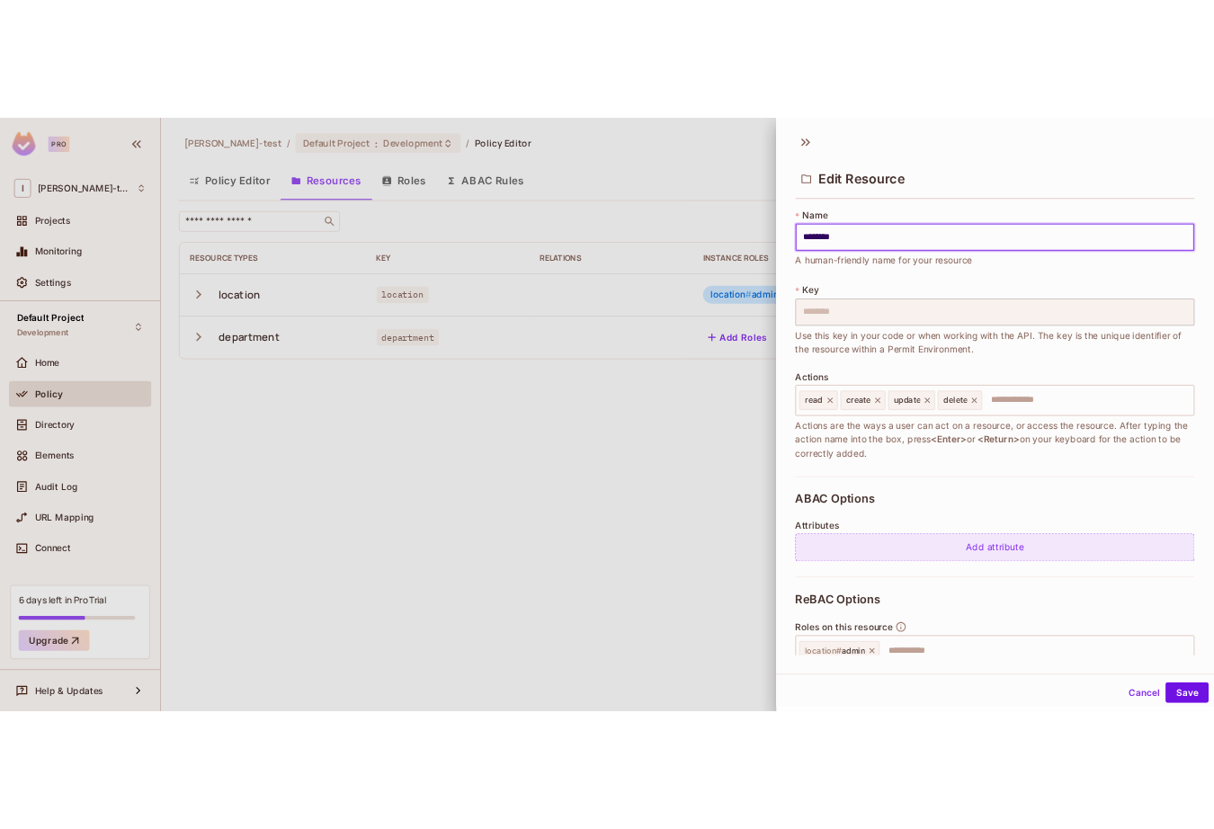
scroll to position [160, 0]
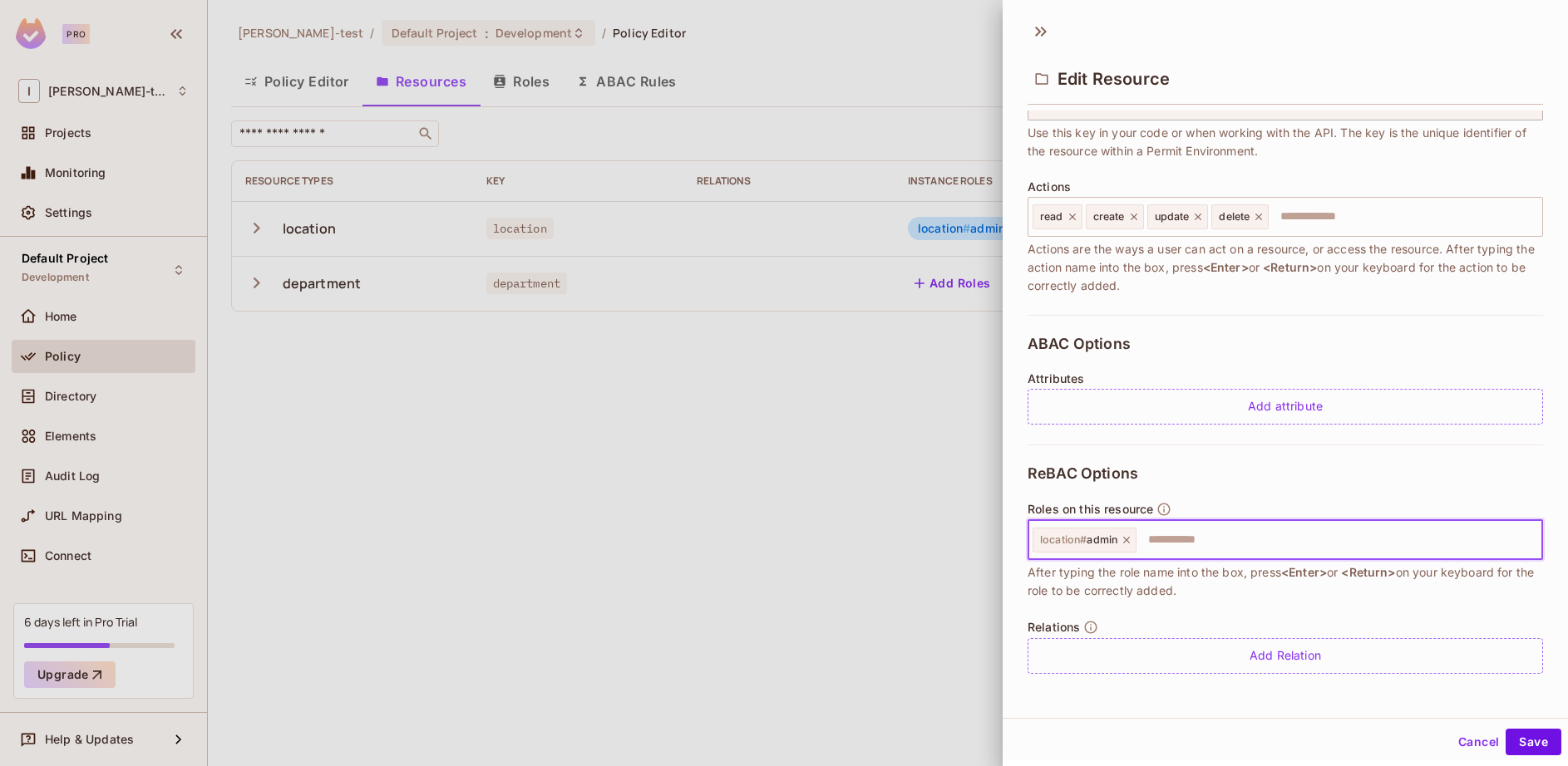
click at [1211, 553] on input "text" at bounding box center [1337, 541] width 398 height 33
click at [1520, 729] on button "Save" at bounding box center [1534, 742] width 55 height 27
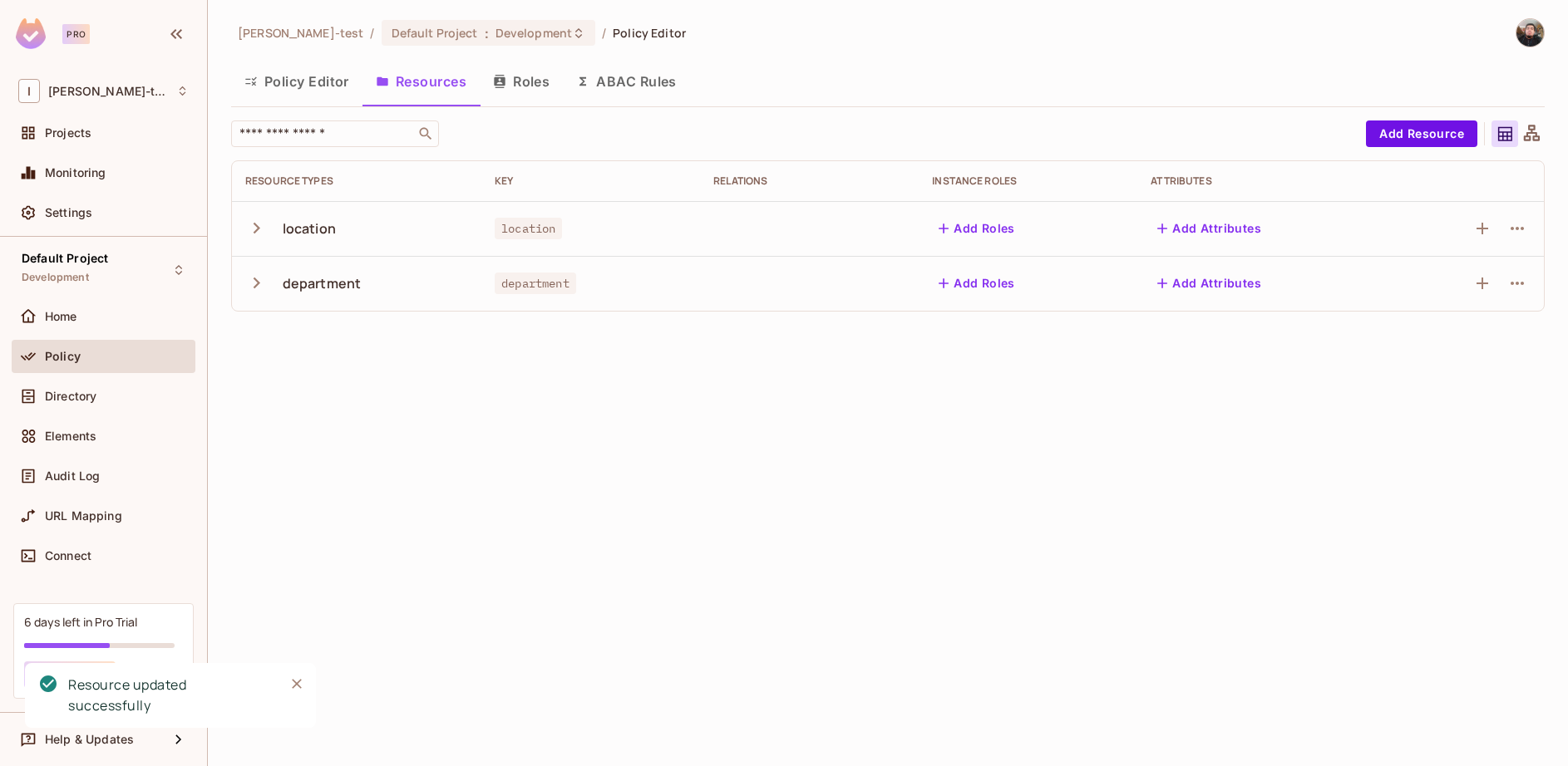
click at [858, 499] on div "[PERSON_NAME]-test / Default Project : Development / Policy Editor Policy Edito…" at bounding box center [888, 383] width 1360 height 766
click at [80, 517] on span "URL Mapping" at bounding box center [84, 516] width 78 height 13
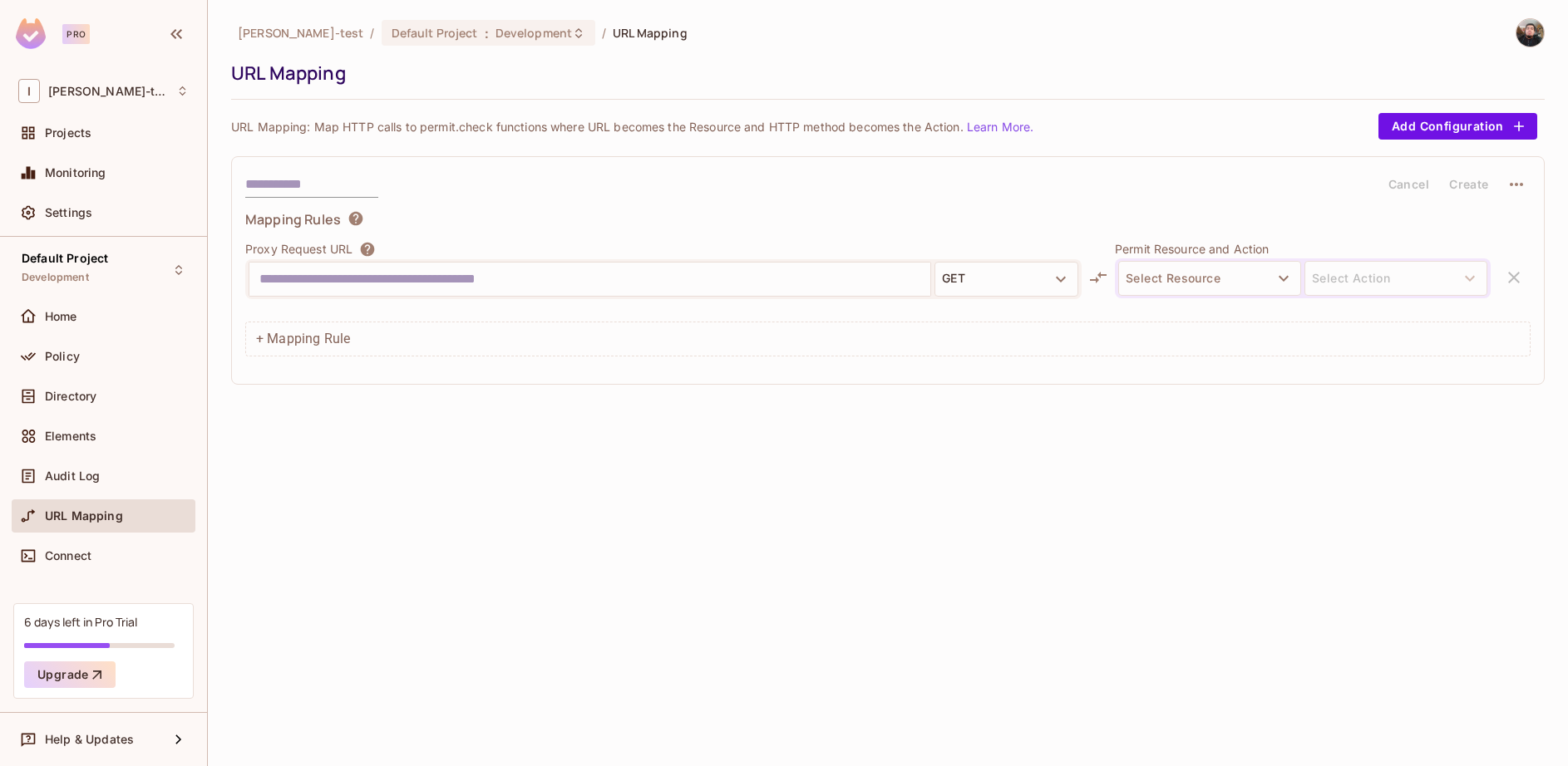
click at [549, 279] on input "text" at bounding box center [590, 279] width 661 height 27
type input "**"
type input "**********"
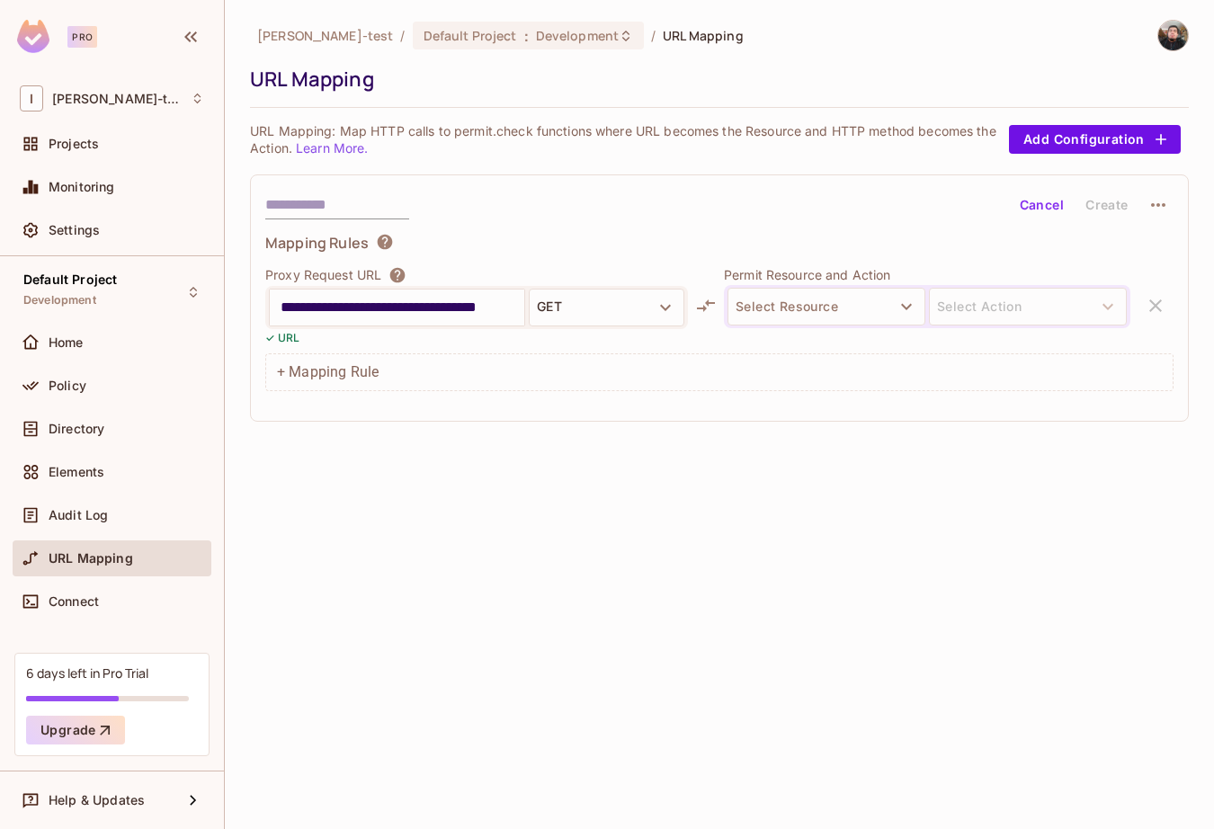
click at [764, 319] on button "Select Resource" at bounding box center [827, 307] width 198 height 38
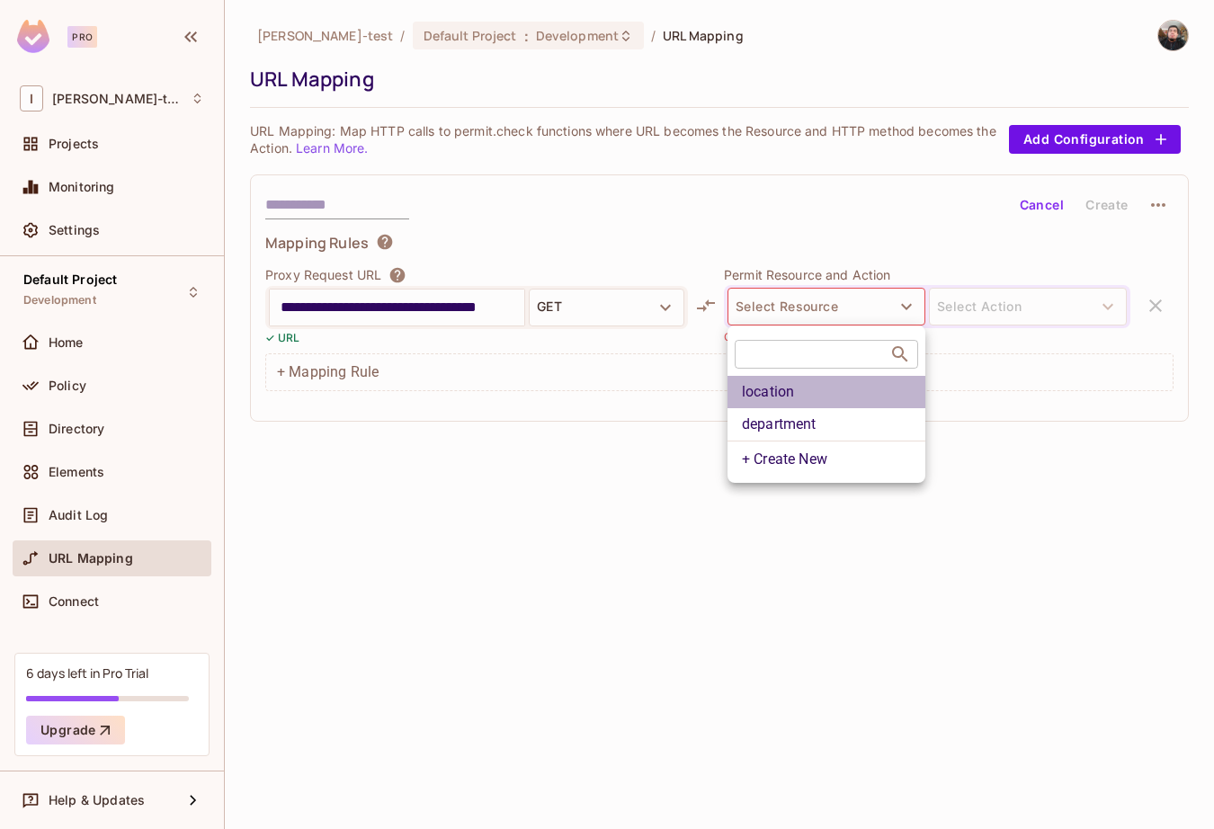
click at [832, 402] on li "location" at bounding box center [827, 392] width 198 height 32
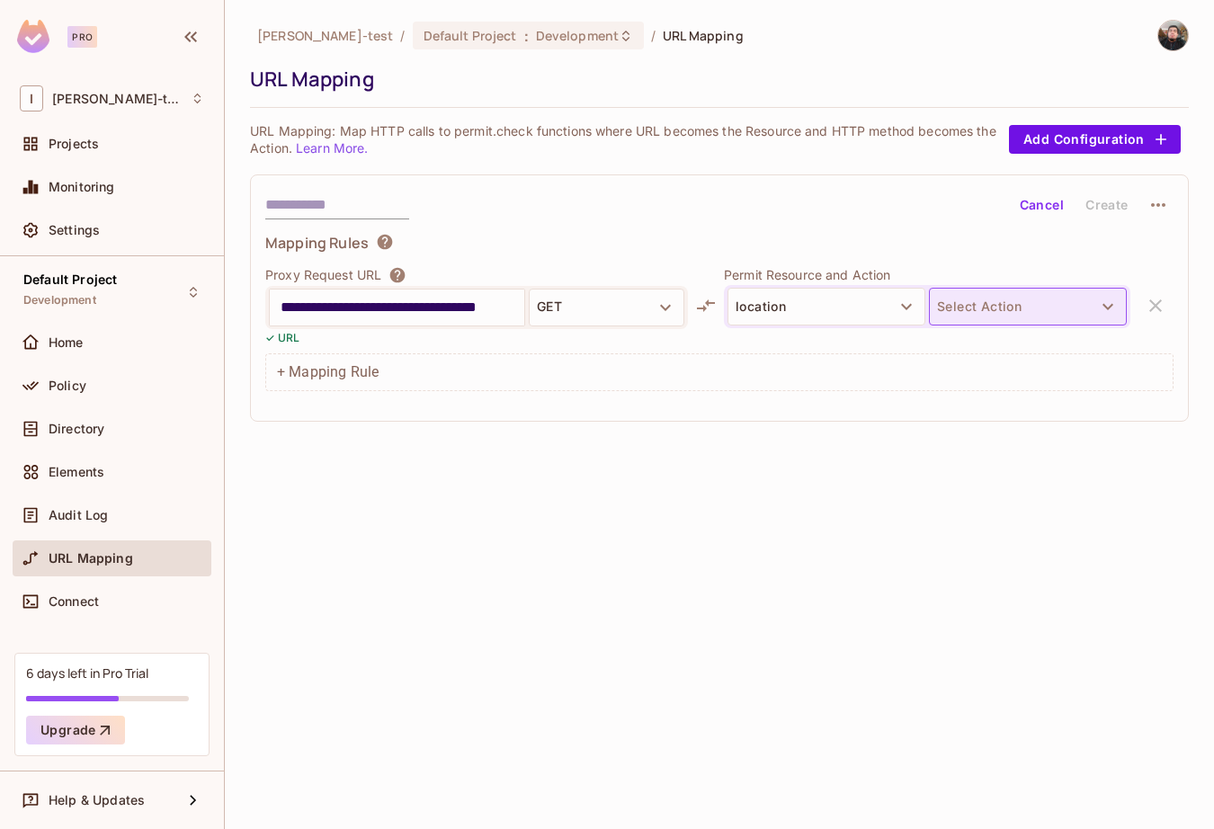
click at [1006, 310] on button "Select Action" at bounding box center [1028, 307] width 198 height 38
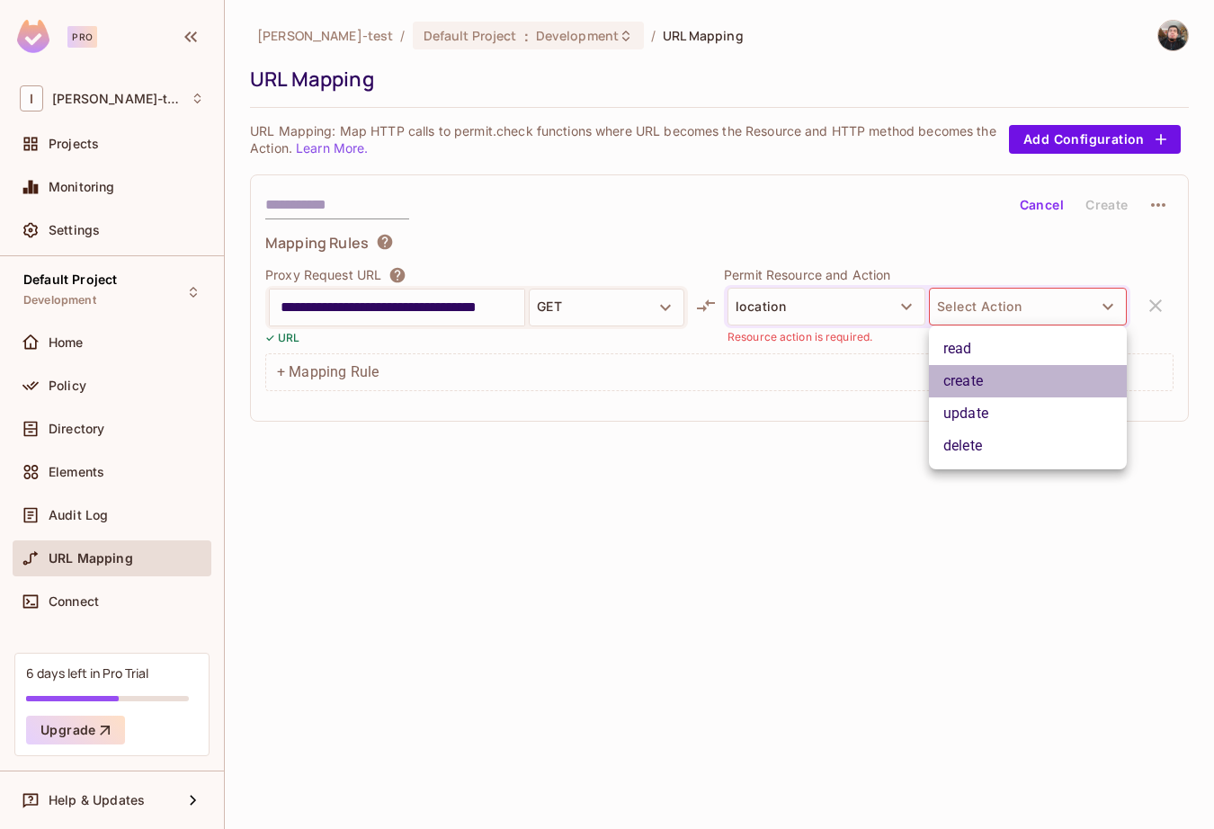
click at [961, 380] on li "create" at bounding box center [1028, 381] width 198 height 32
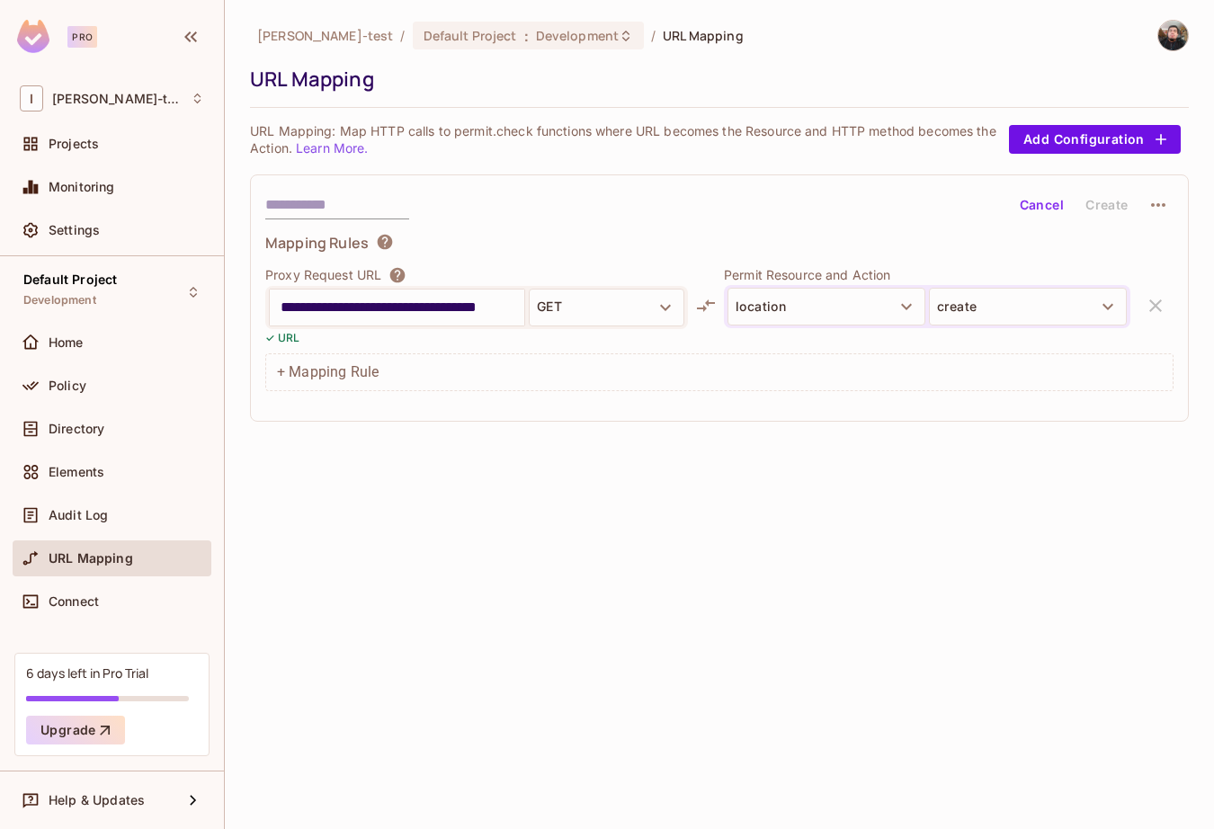
click at [394, 211] on input "text" at bounding box center [337, 205] width 144 height 29
type input "********"
click at [1120, 201] on button "Create" at bounding box center [1107, 205] width 58 height 29
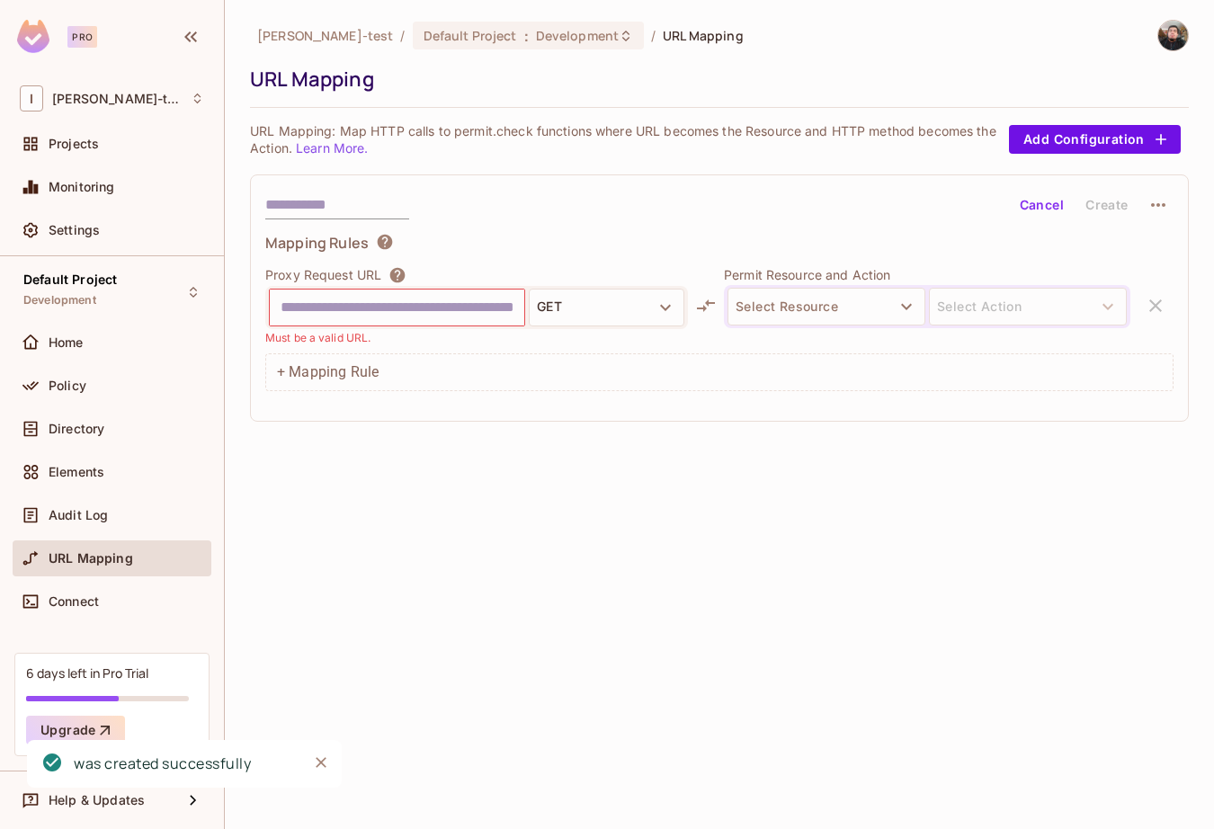
click at [773, 501] on div "Ignacio-test / Default Project : Development / URL Mapping URL Mapping URL Mapp…" at bounding box center [719, 414] width 989 height 829
click at [338, 216] on input "text" at bounding box center [337, 205] width 144 height 29
type input "****"
click at [348, 298] on input "text" at bounding box center [397, 307] width 233 height 29
paste input "**********"
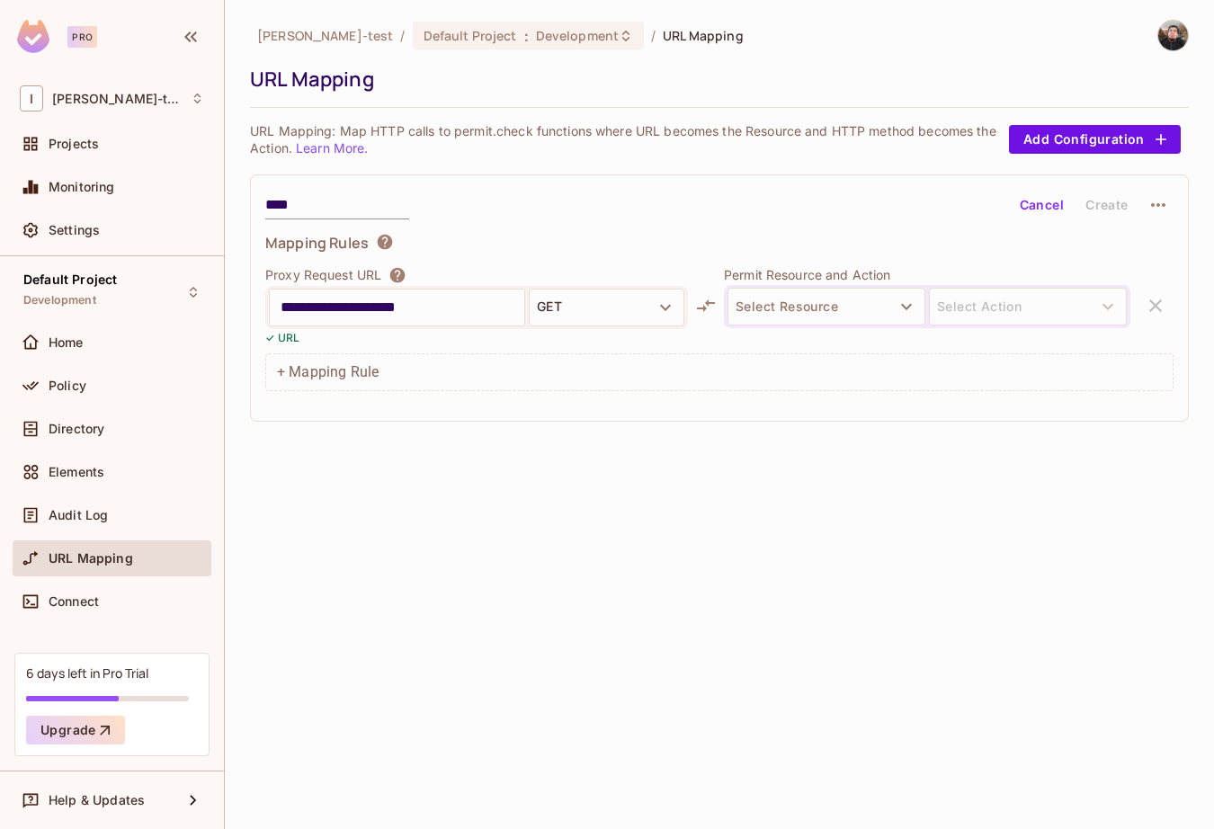
type input "**********"
click at [832, 296] on button "Select Resource" at bounding box center [827, 307] width 198 height 38
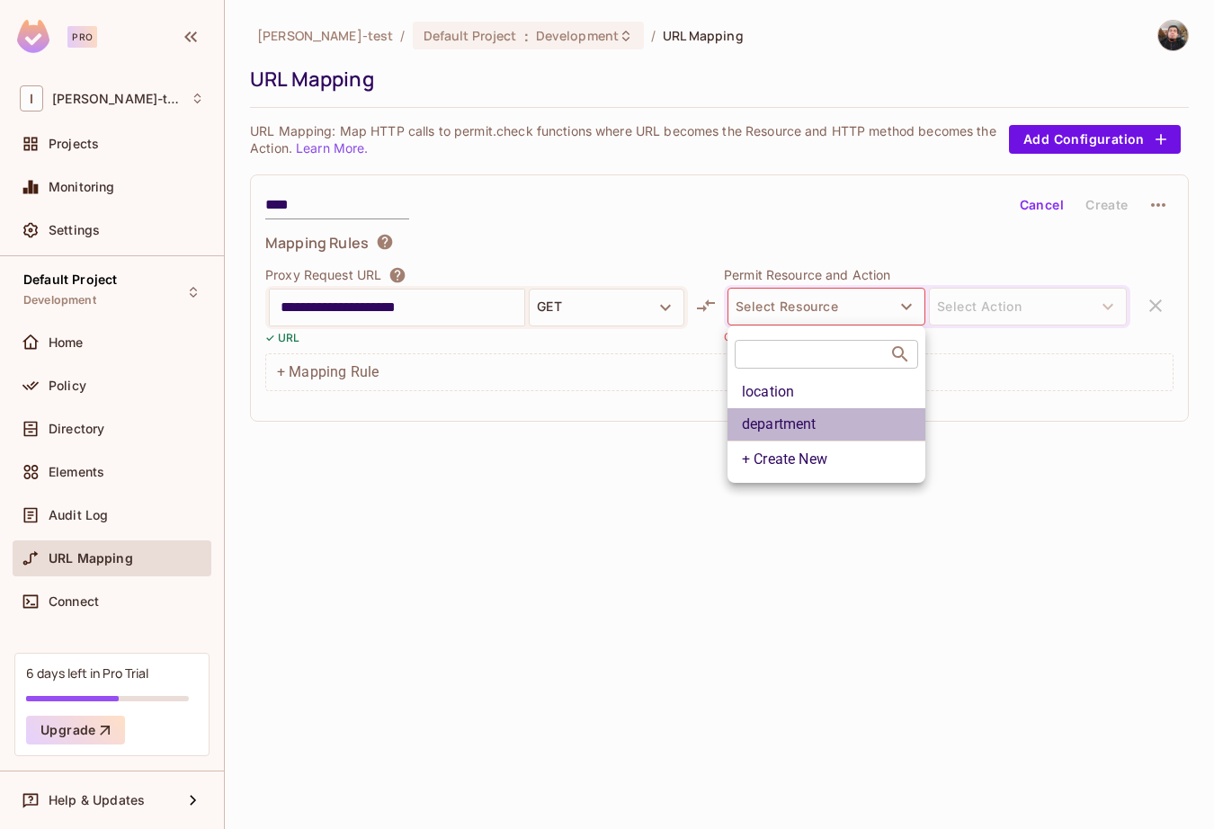
click at [814, 409] on li "department" at bounding box center [827, 424] width 198 height 32
click at [814, 441] on li "+ Create New" at bounding box center [827, 458] width 198 height 35
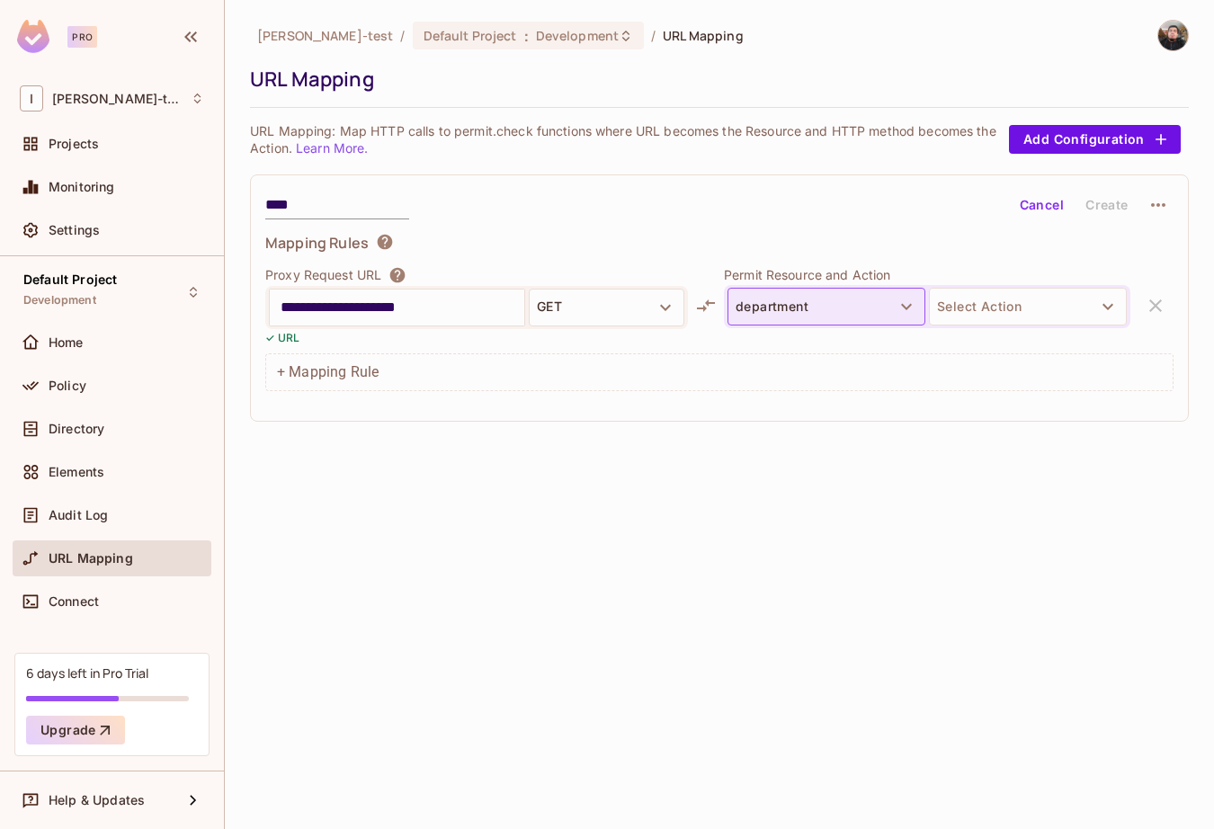
drag, startPoint x: 772, startPoint y: 302, endPoint x: 806, endPoint y: 308, distance: 34.8
click at [806, 308] on button "department" at bounding box center [827, 307] width 198 height 38
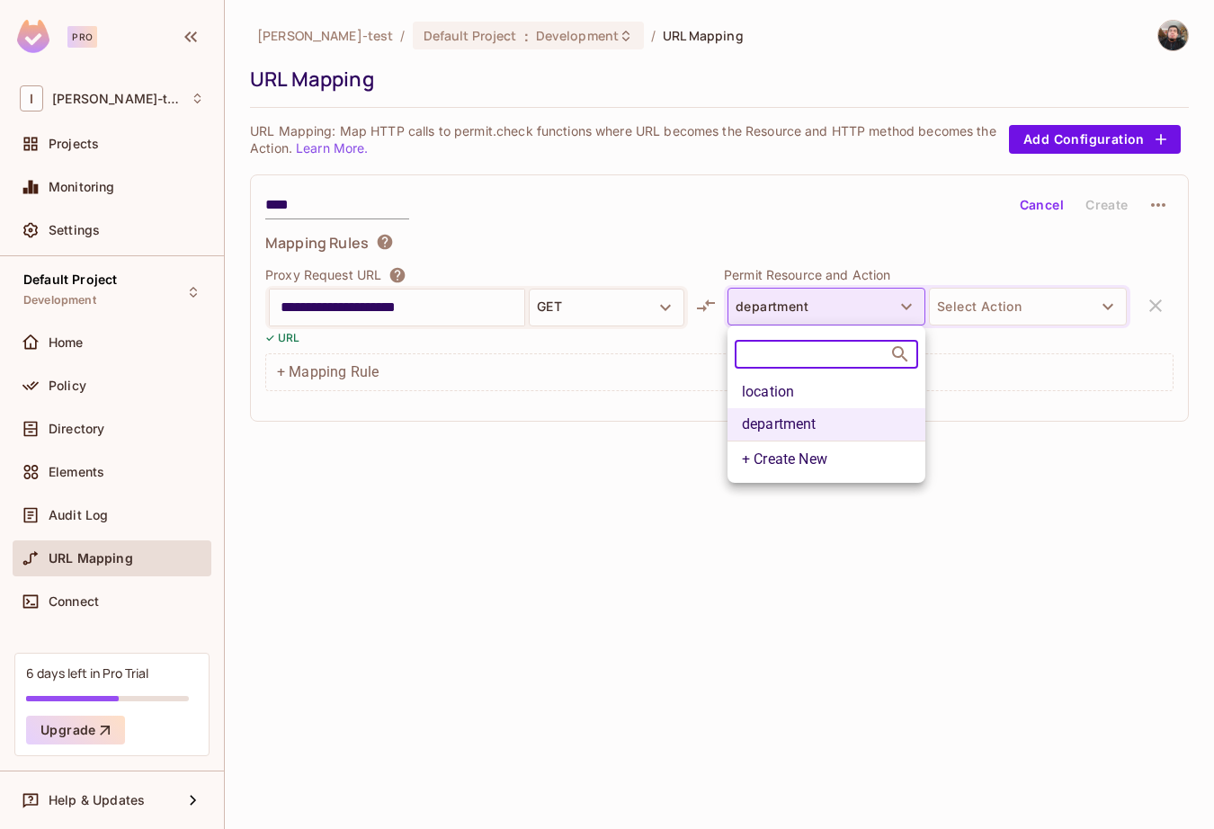
click at [806, 308] on div at bounding box center [607, 414] width 1214 height 829
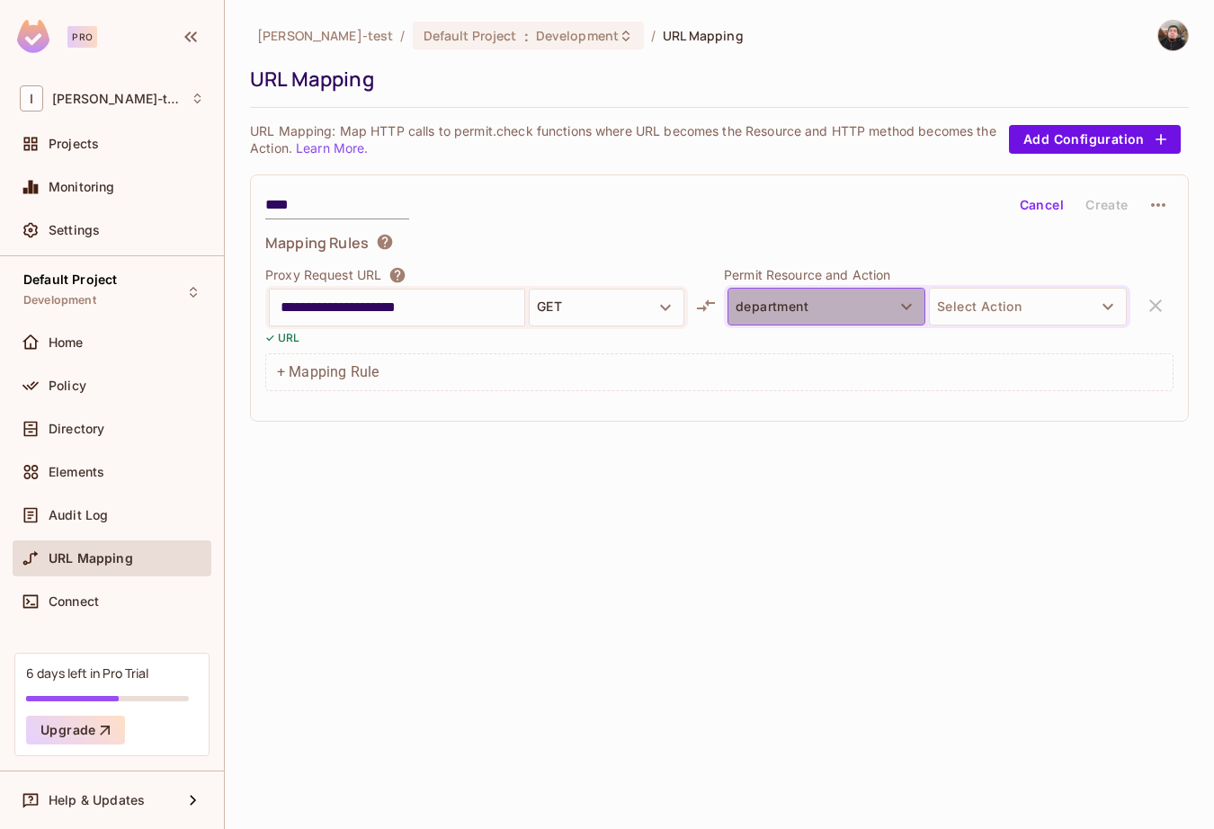
click at [806, 308] on button "department" at bounding box center [827, 307] width 198 height 38
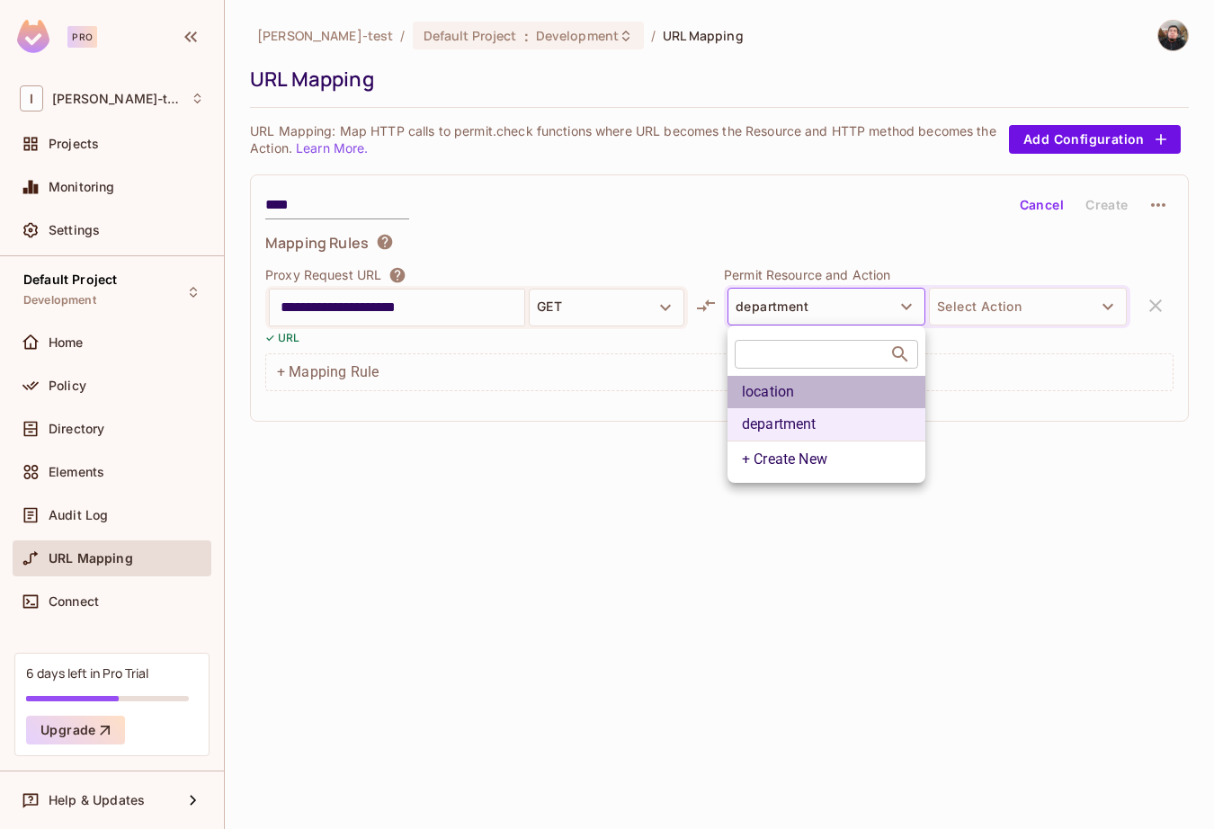
click at [777, 386] on li "location" at bounding box center [827, 392] width 198 height 32
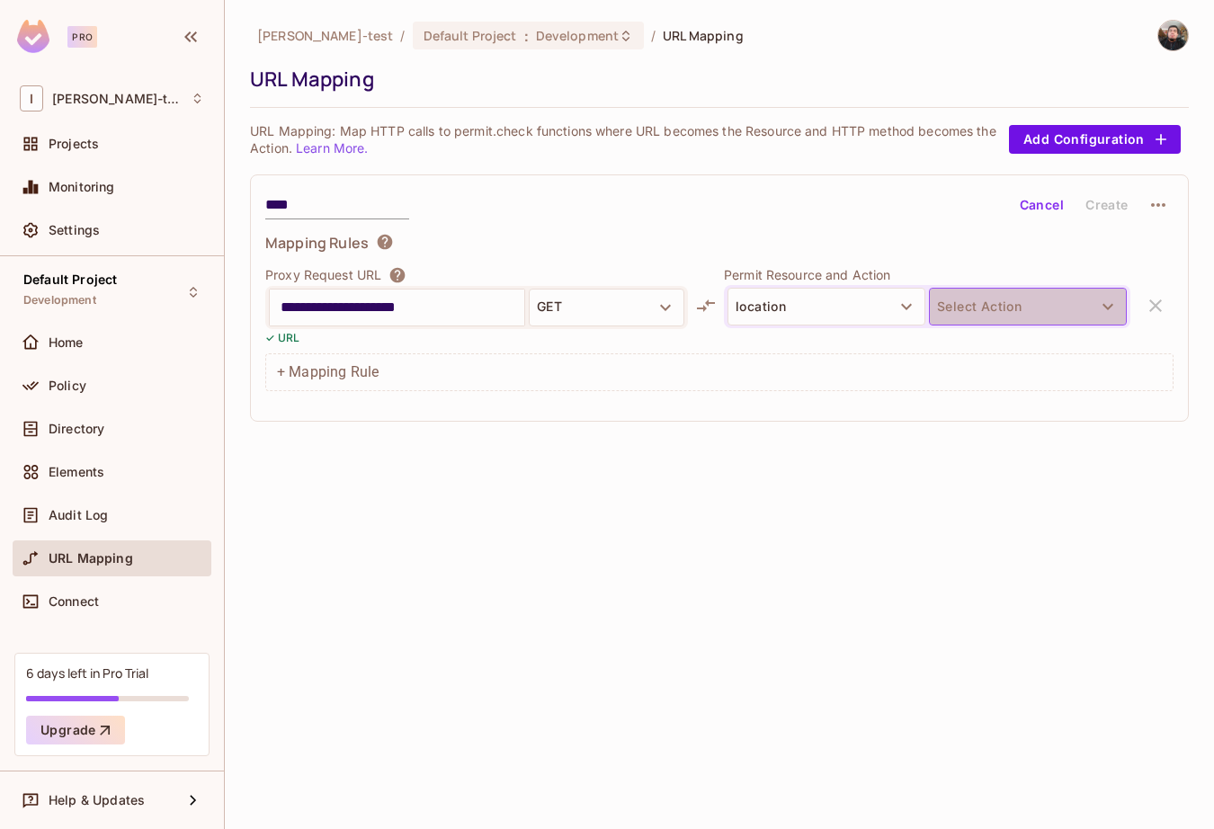
click at [1050, 320] on button "Select Action" at bounding box center [1028, 307] width 198 height 38
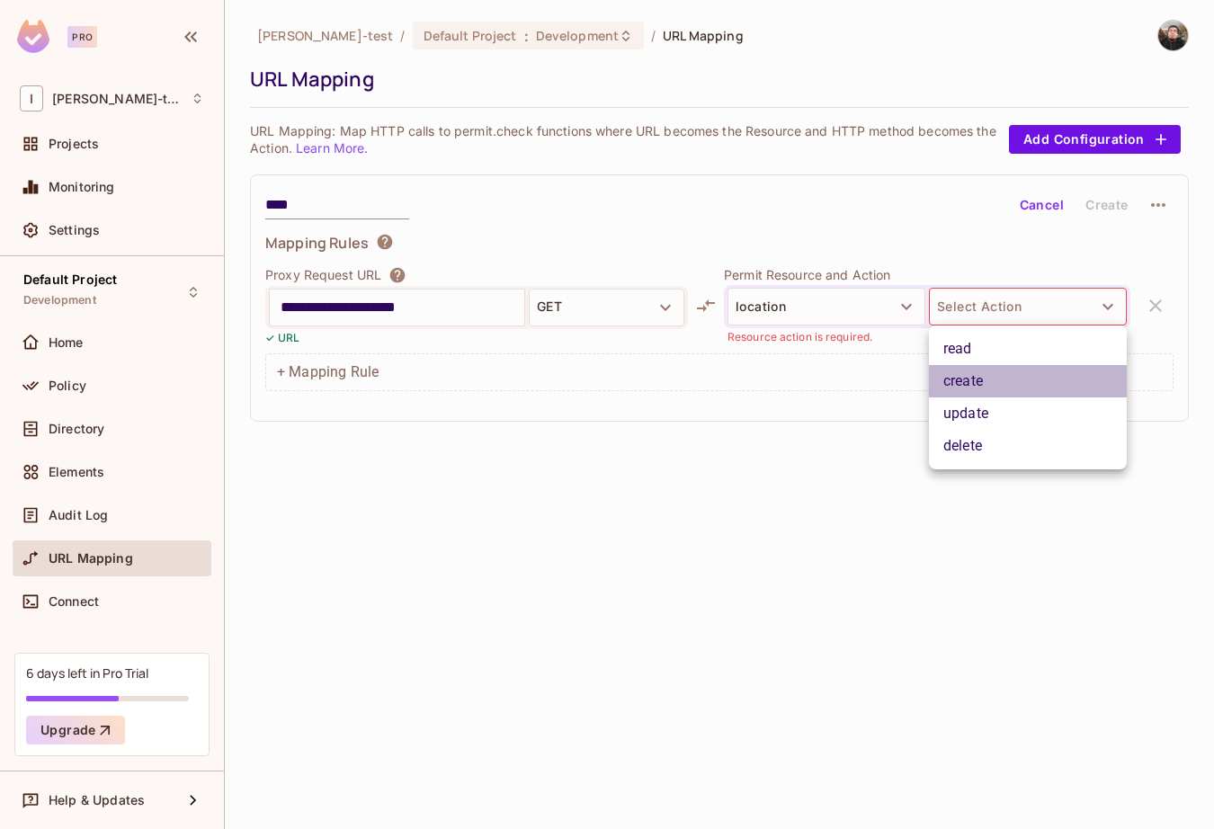
click at [986, 390] on li "create" at bounding box center [1028, 381] width 198 height 32
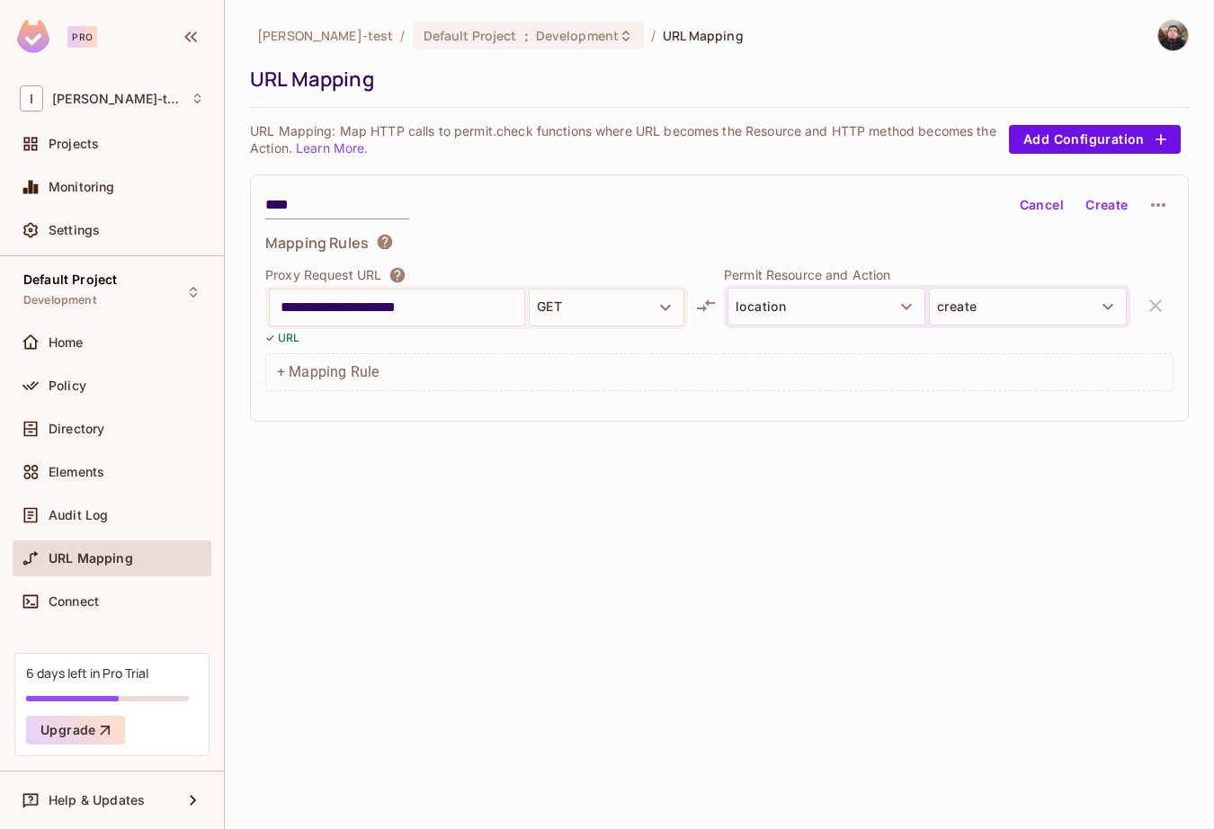
click at [911, 539] on div "**********" at bounding box center [719, 414] width 989 height 829
click at [1094, 199] on button "Create" at bounding box center [1107, 205] width 58 height 29
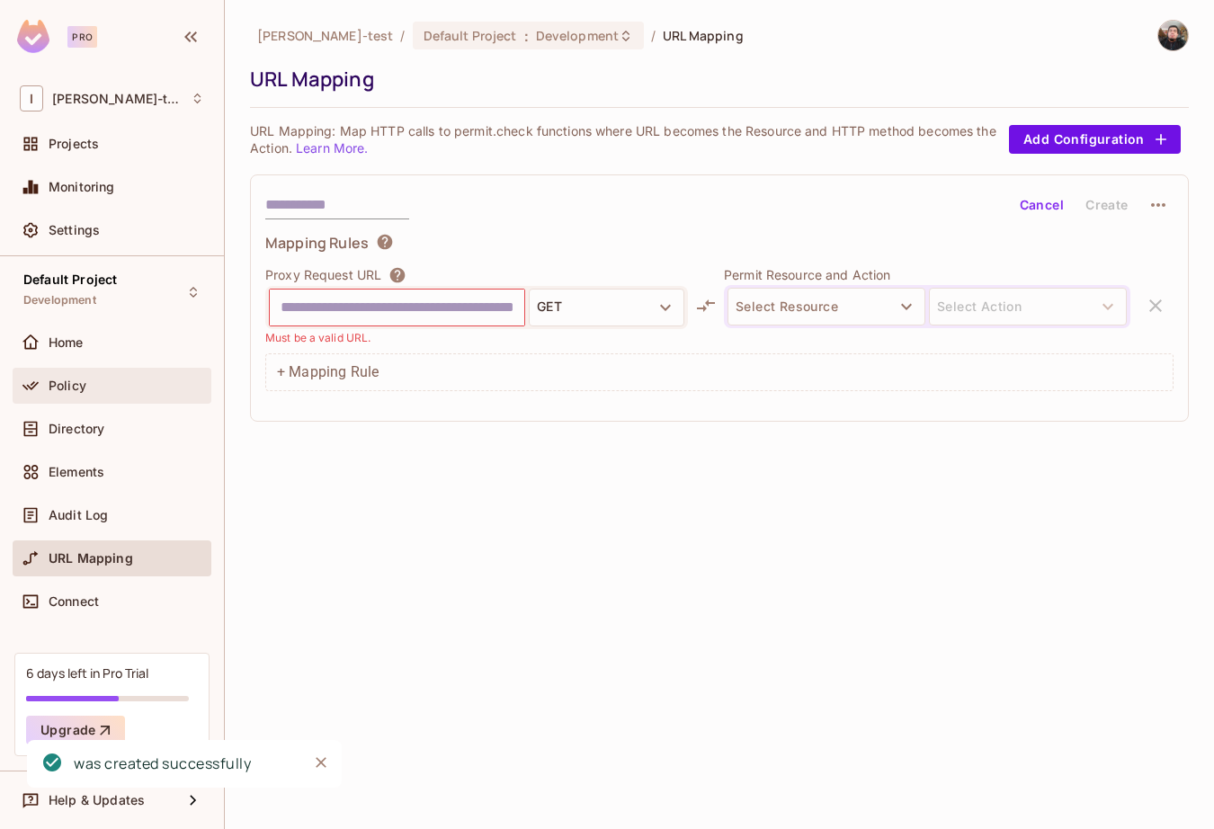
click at [94, 371] on div "Policy" at bounding box center [112, 386] width 199 height 36
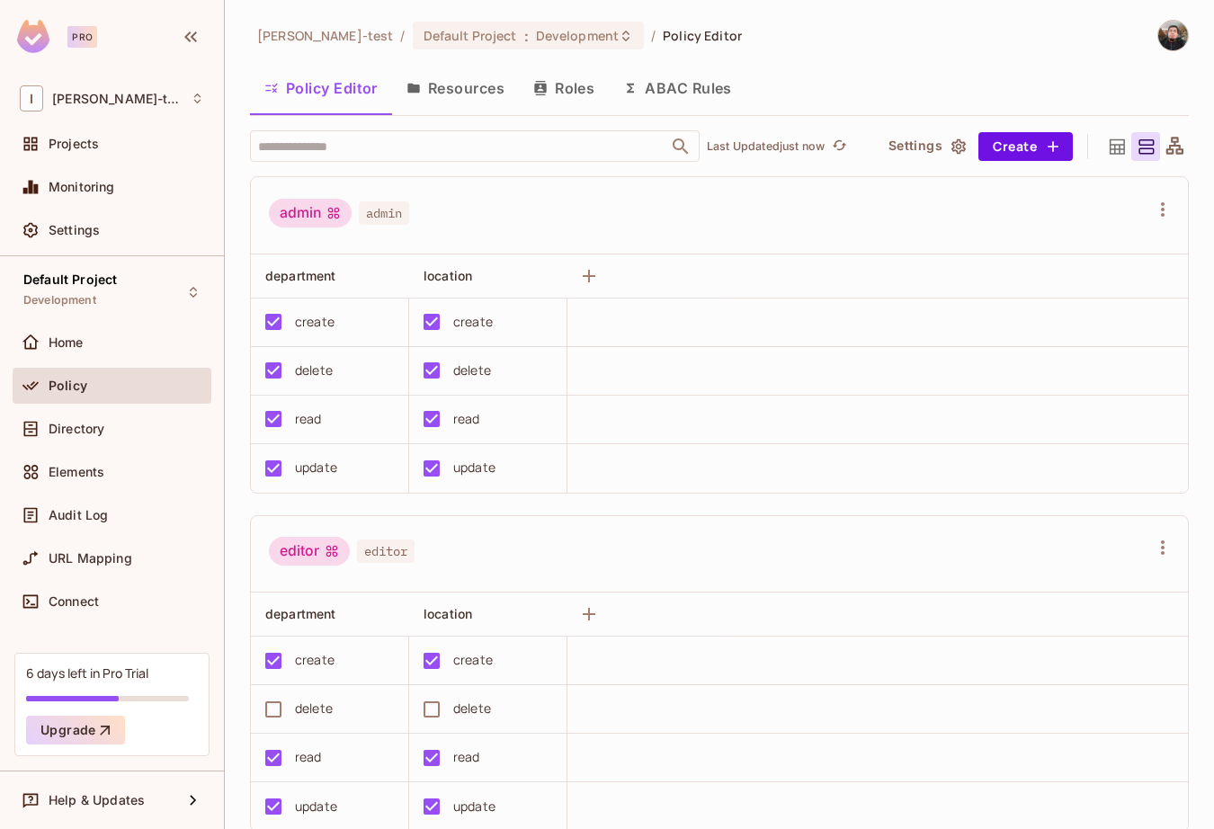
click at [1106, 158] on icon at bounding box center [1117, 147] width 22 height 22
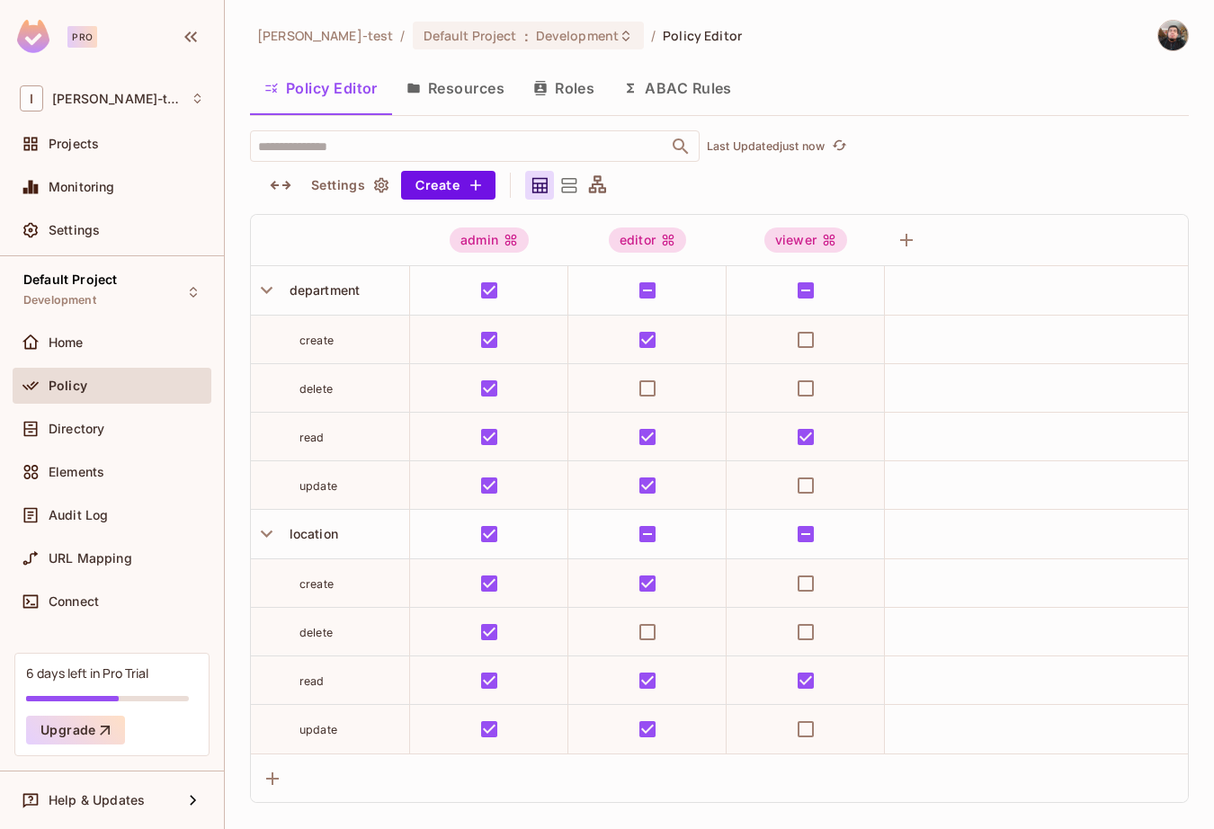
click at [603, 196] on icon at bounding box center [597, 185] width 22 height 22
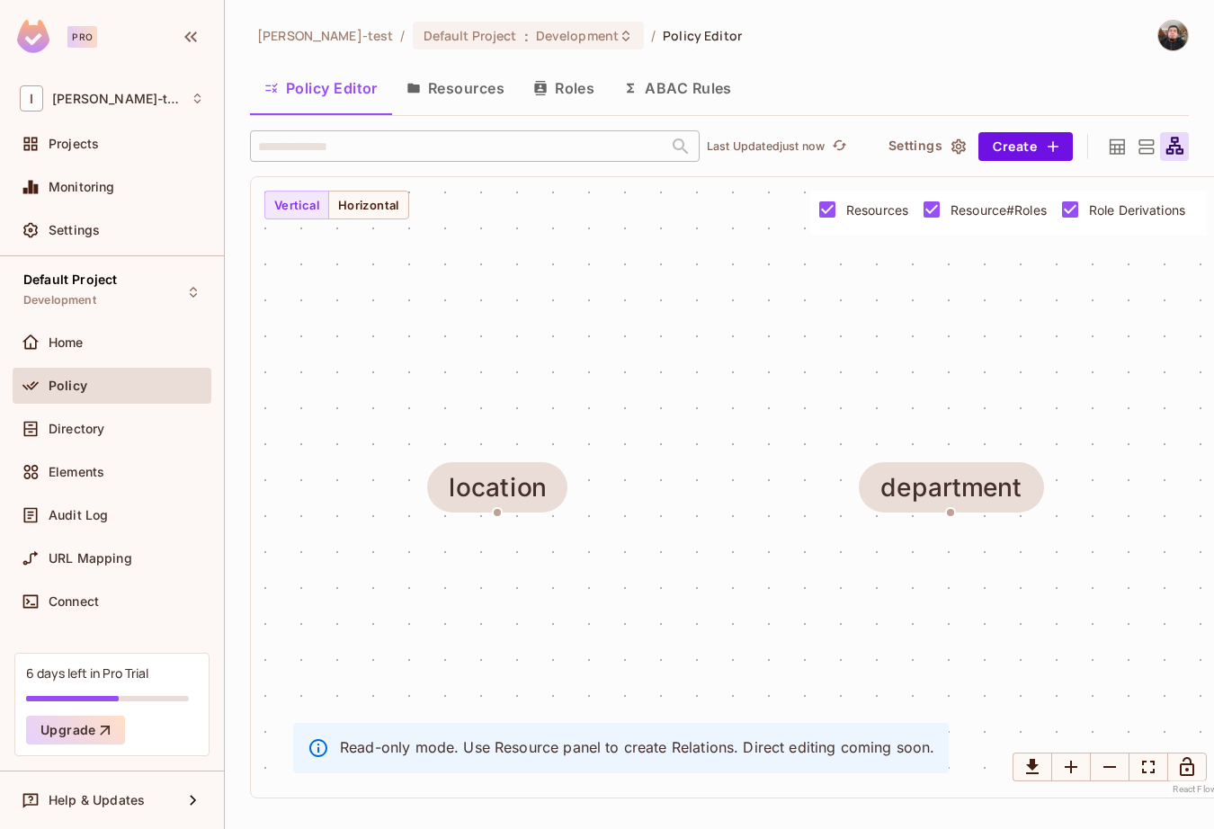
click at [1117, 140] on icon at bounding box center [1117, 147] width 22 height 22
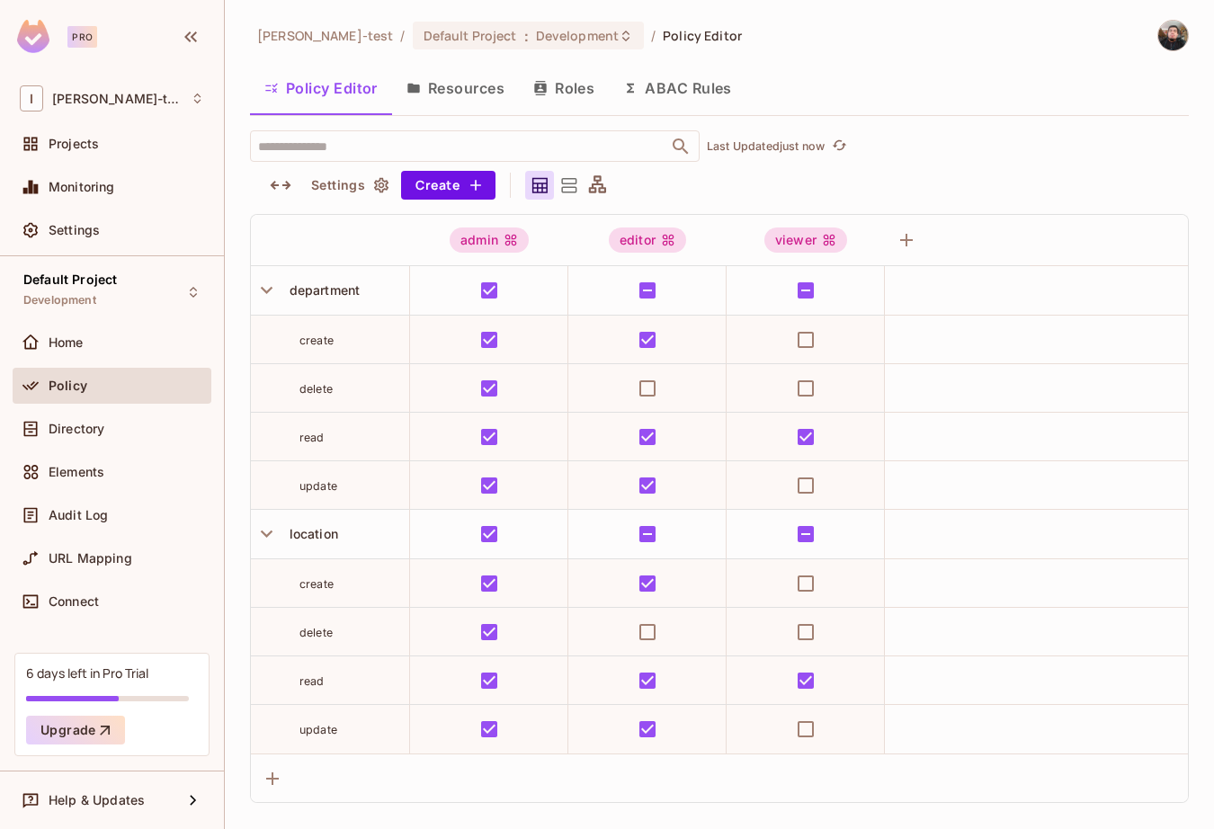
click at [567, 194] on icon at bounding box center [569, 185] width 22 height 22
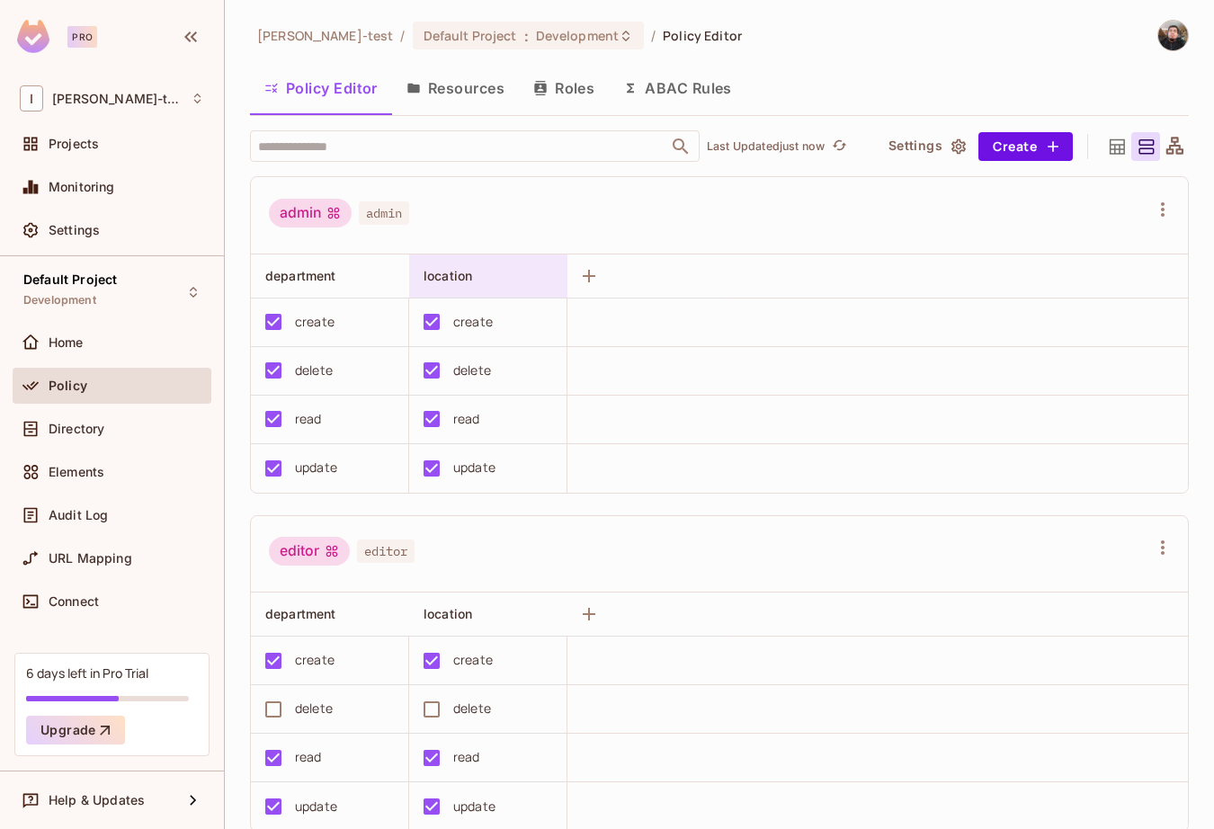
scroll to position [386, 0]
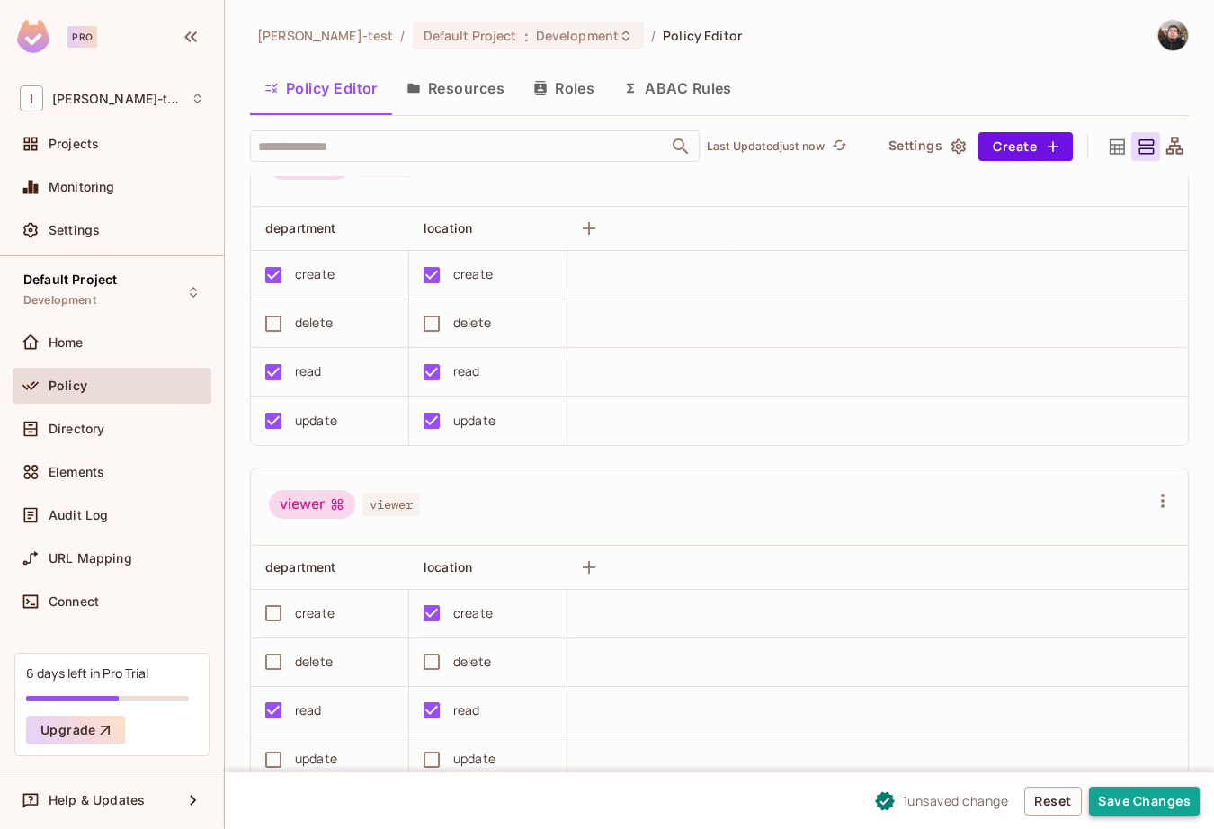
click at [1130, 800] on button "Save Changes" at bounding box center [1144, 801] width 111 height 29
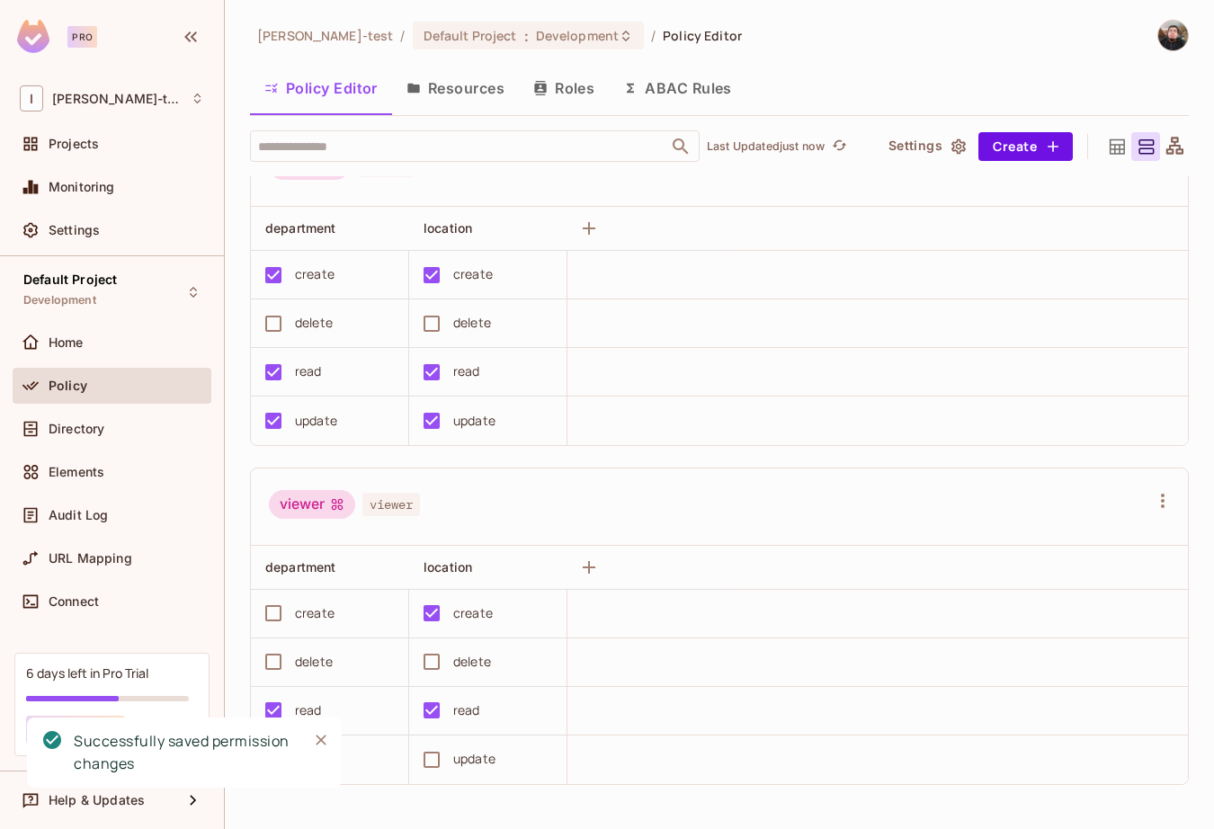
scroll to position [39, 0]
click at [1115, 808] on button "Save Changes" at bounding box center [1144, 801] width 111 height 29
click at [159, 559] on div "URL Mapping" at bounding box center [127, 558] width 156 height 14
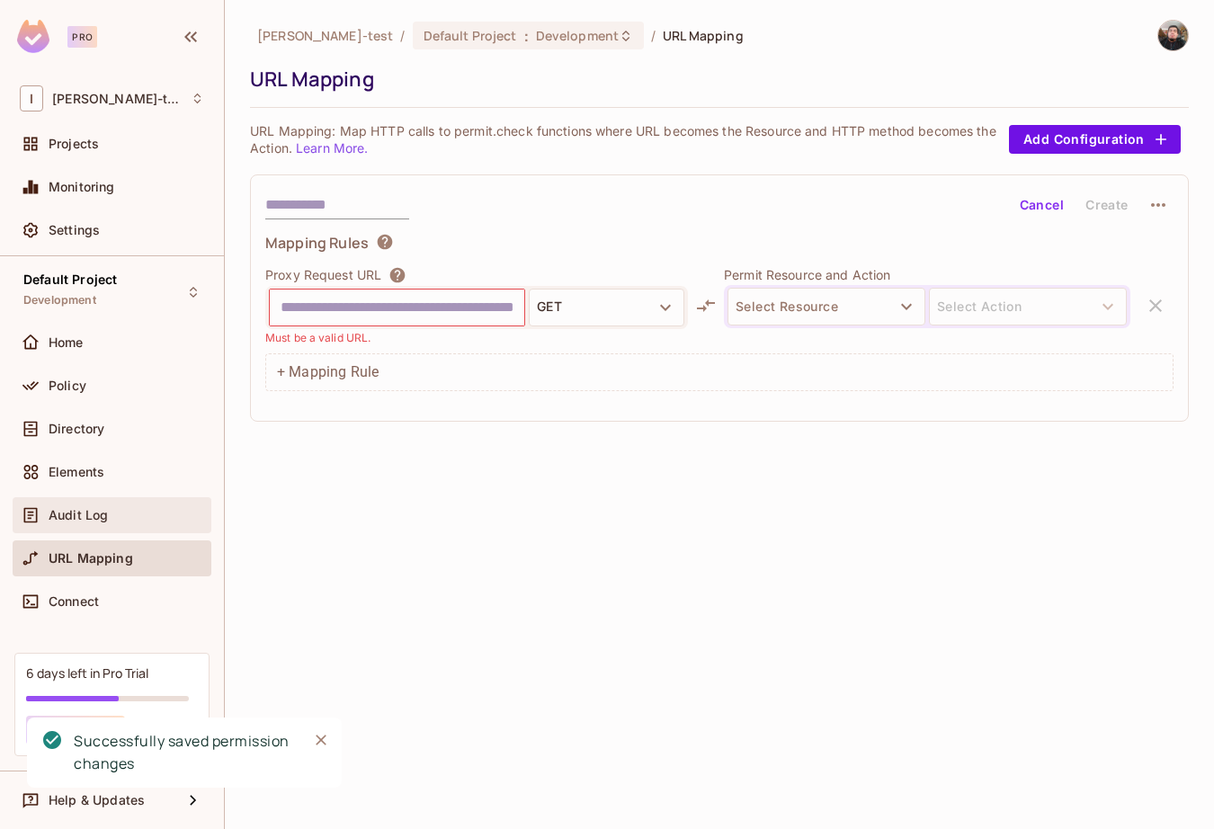
click at [88, 515] on span "Audit Log" at bounding box center [78, 515] width 59 height 14
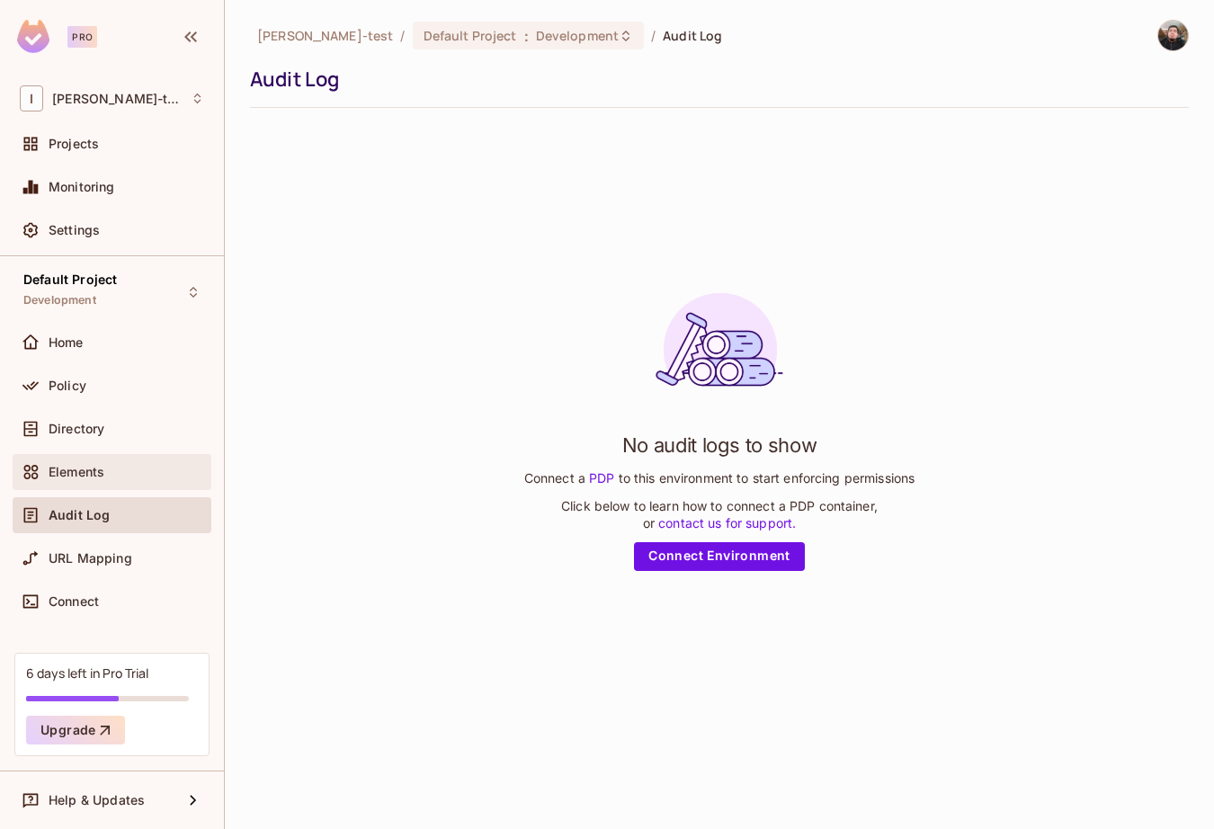
click at [66, 480] on div "Elements" at bounding box center [112, 472] width 184 height 22
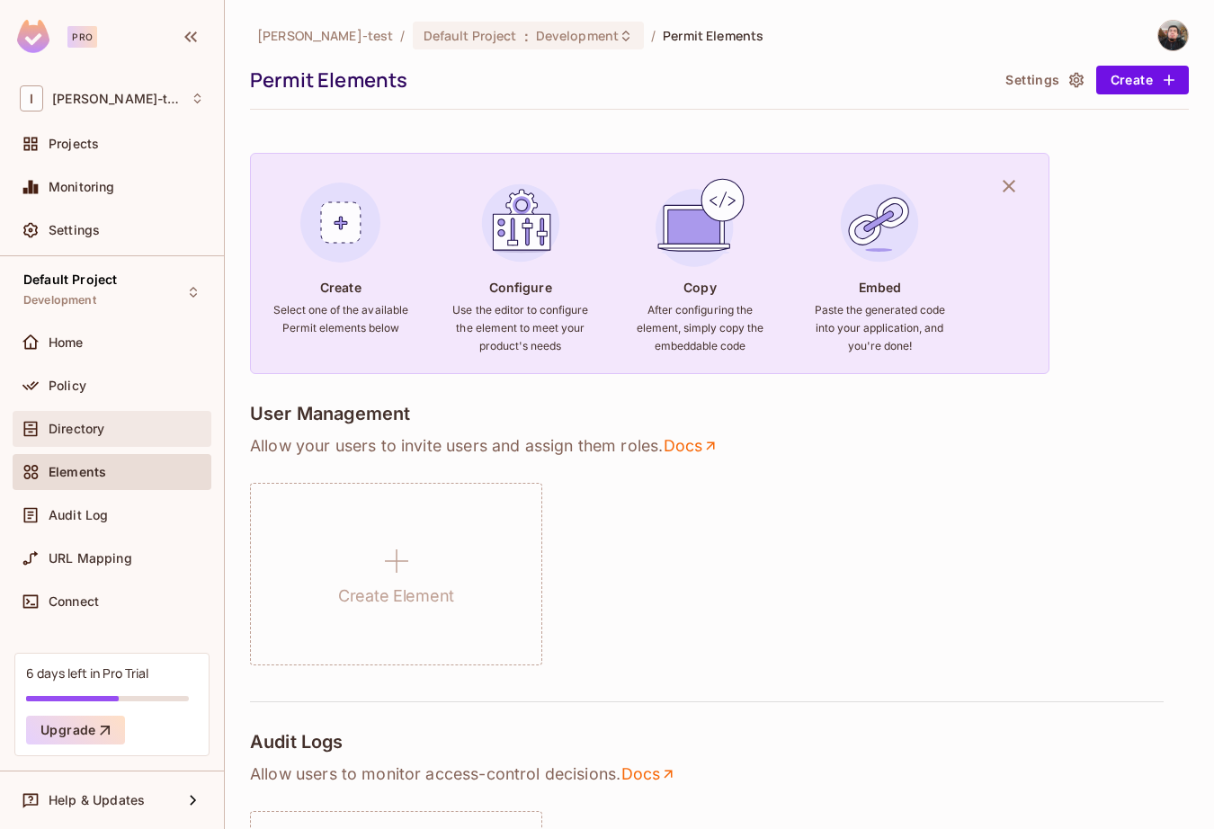
click at [94, 418] on div "Directory" at bounding box center [112, 429] width 184 height 22
